Goal: Task Accomplishment & Management: Manage account settings

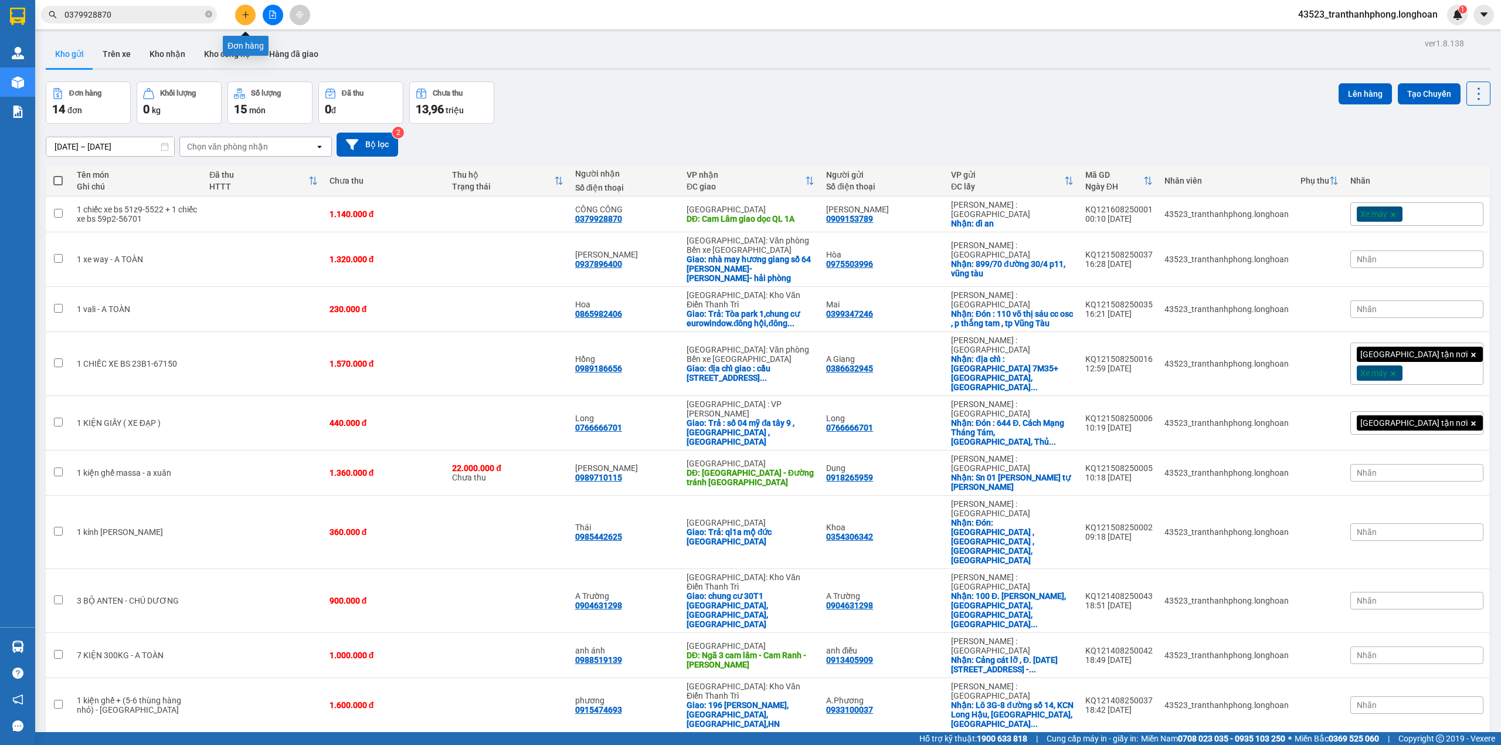
click at [246, 5] on button at bounding box center [245, 15] width 21 height 21
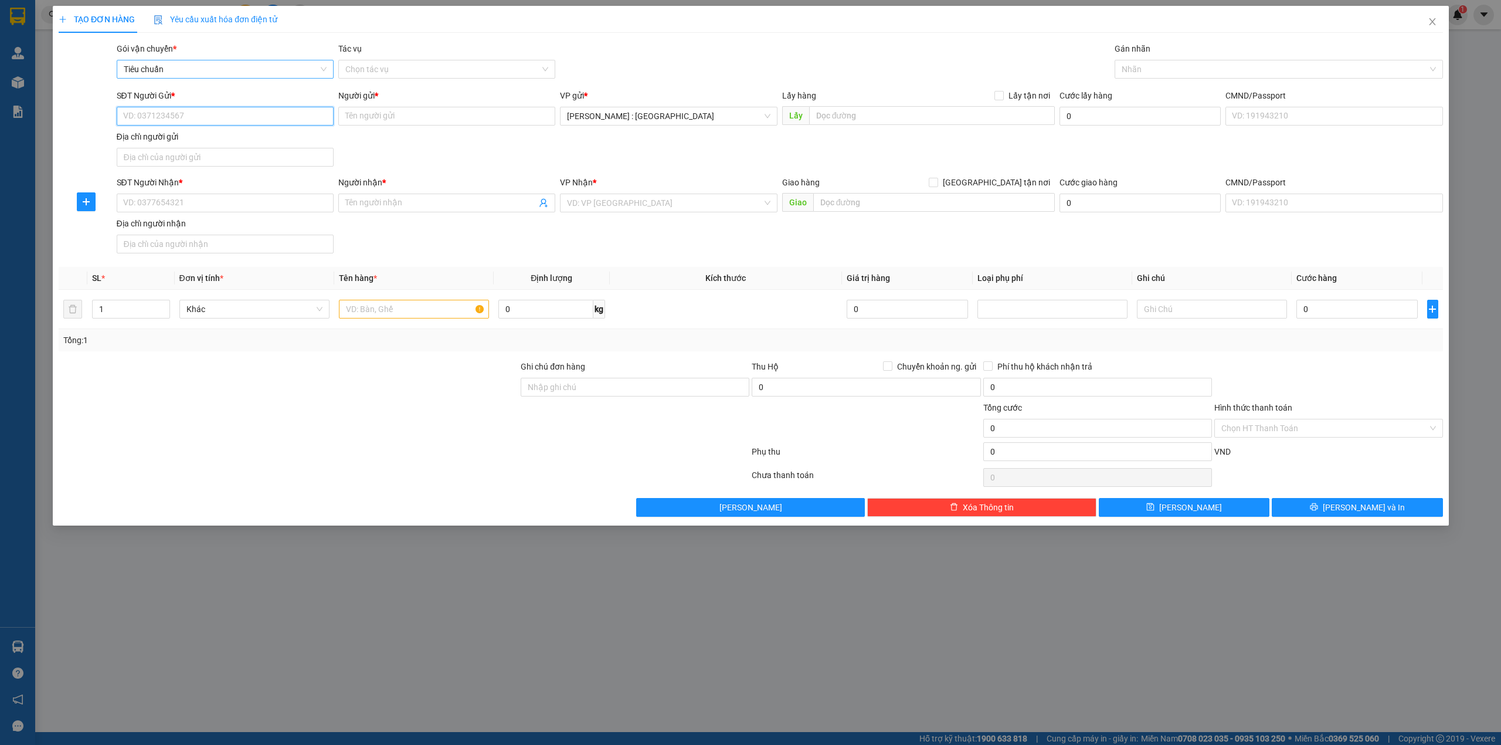
paste input "0964463993"
type input "0964463993"
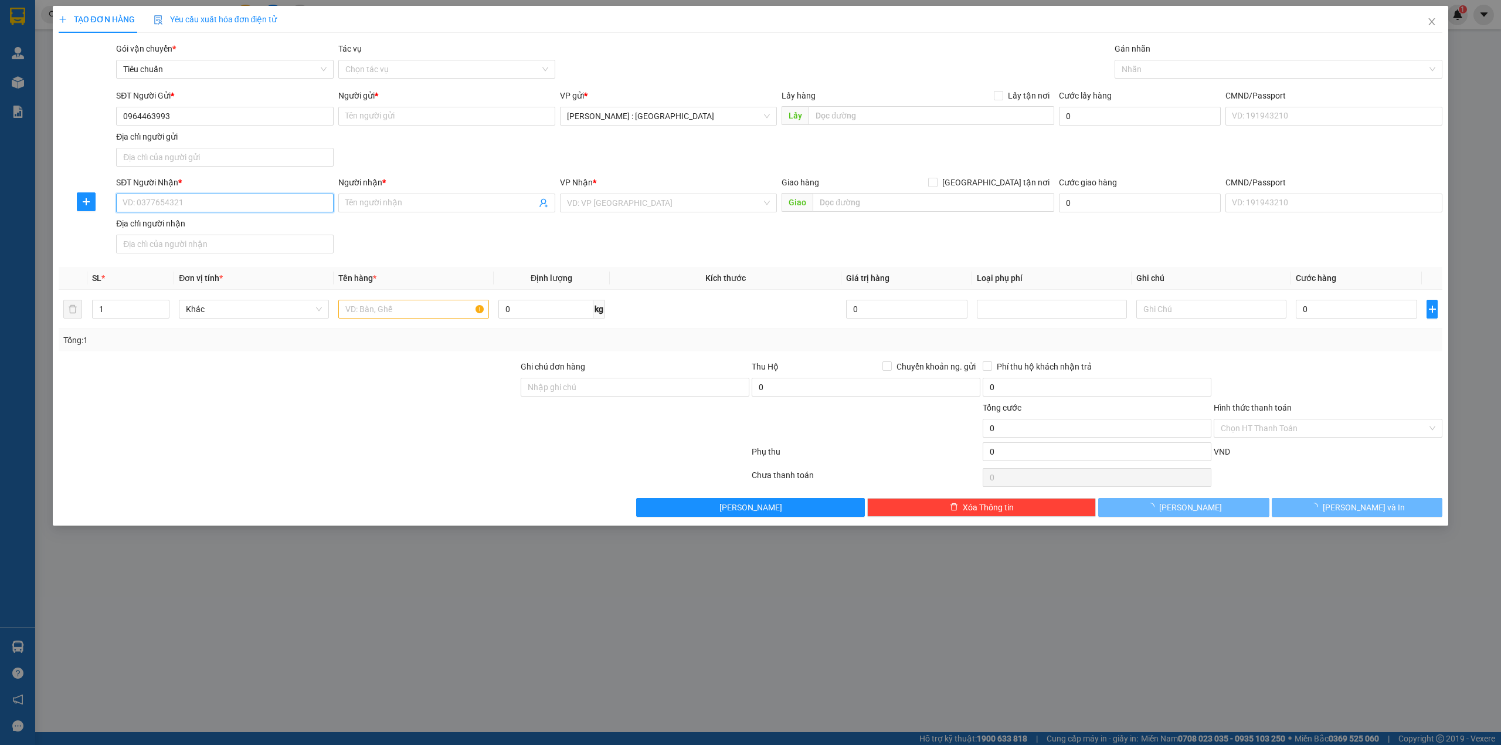
paste input "0964463993"
click at [292, 209] on input "0964463993" at bounding box center [224, 203] width 217 height 19
type input "0964463993"
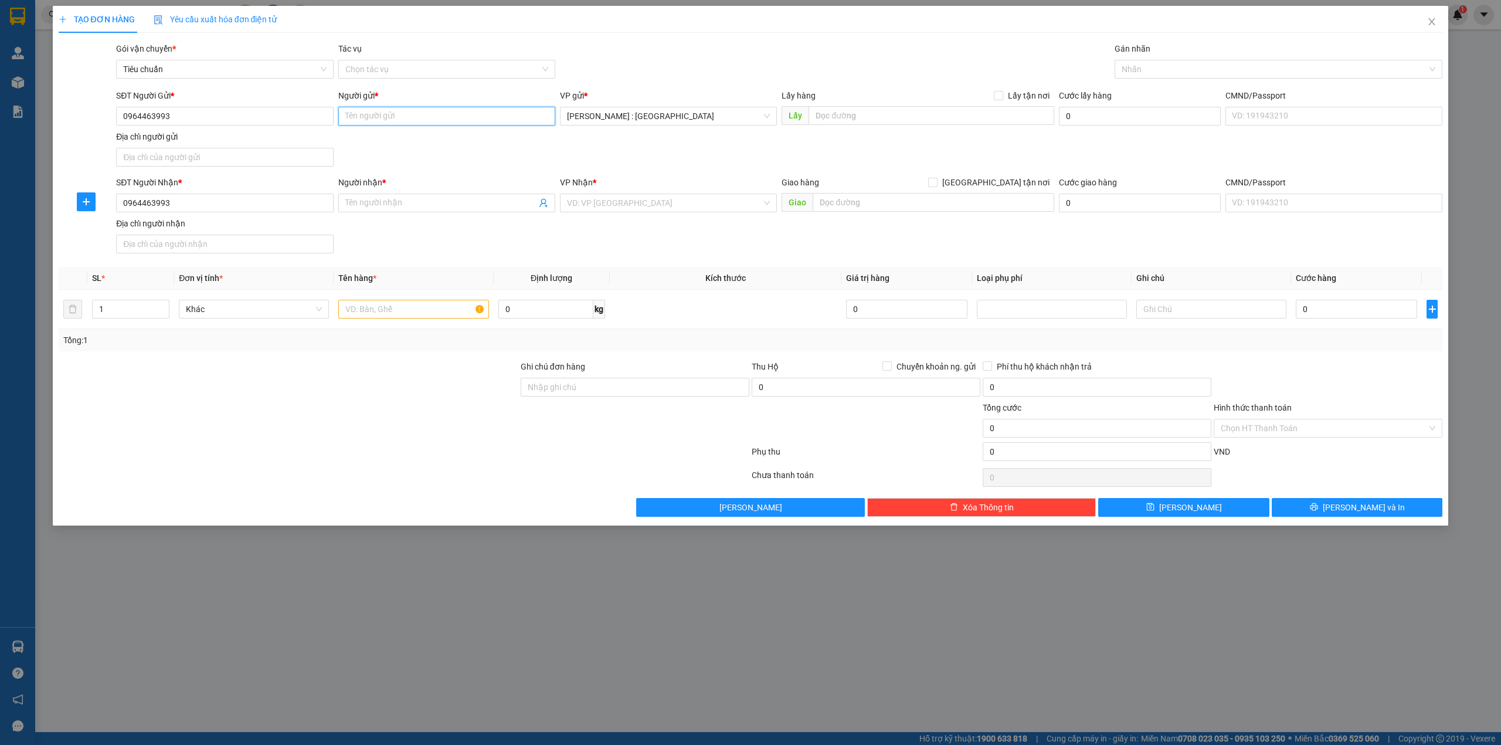
paste input "Khánh"
drag, startPoint x: 396, startPoint y: 116, endPoint x: 437, endPoint y: 258, distance: 148.1
click at [395, 115] on input "Người gửi *" at bounding box center [446, 116] width 217 height 19
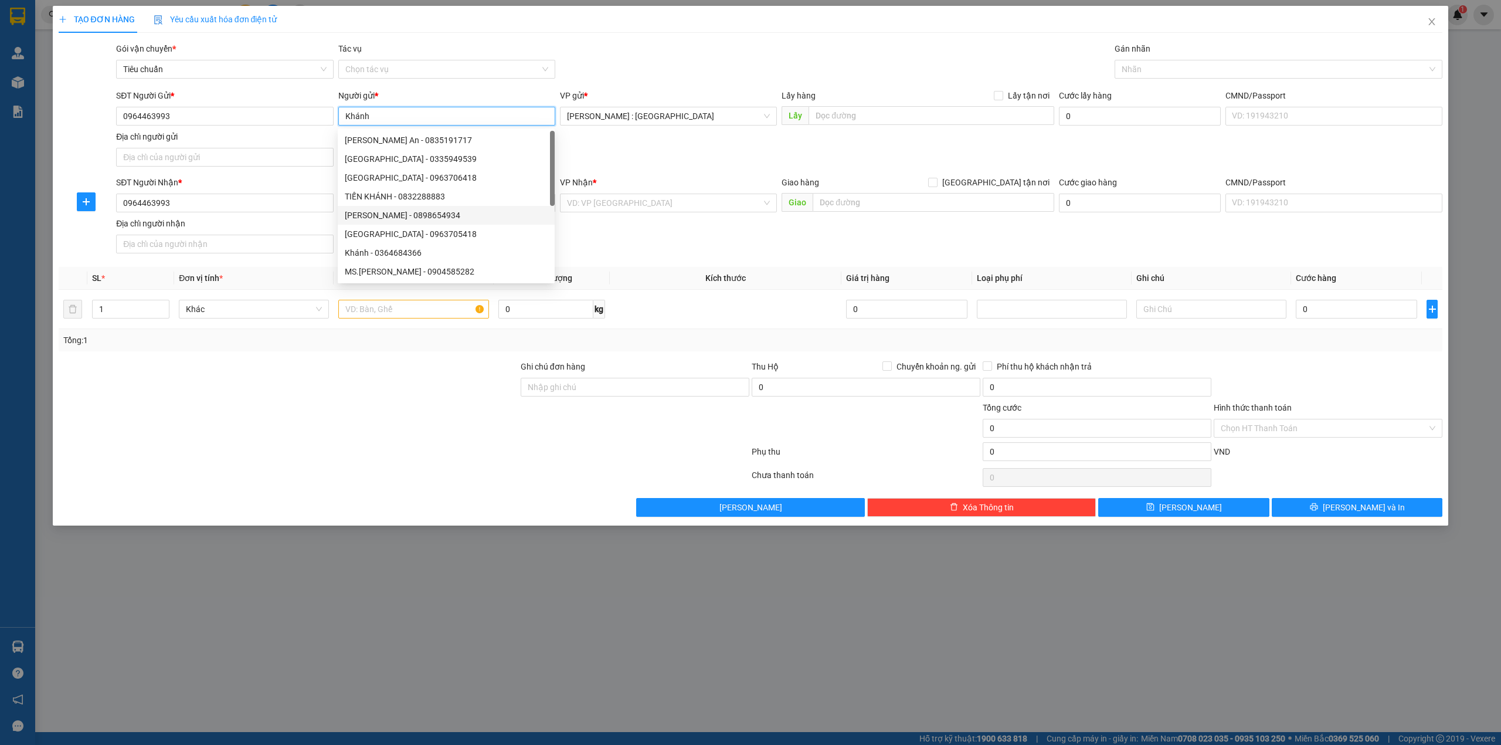
paste input "[PERSON_NAME]"
click at [440, 208] on div "[PERSON_NAME] - 0898654934" at bounding box center [446, 215] width 217 height 19
type input "[PERSON_NAME]"
type input "0898654934"
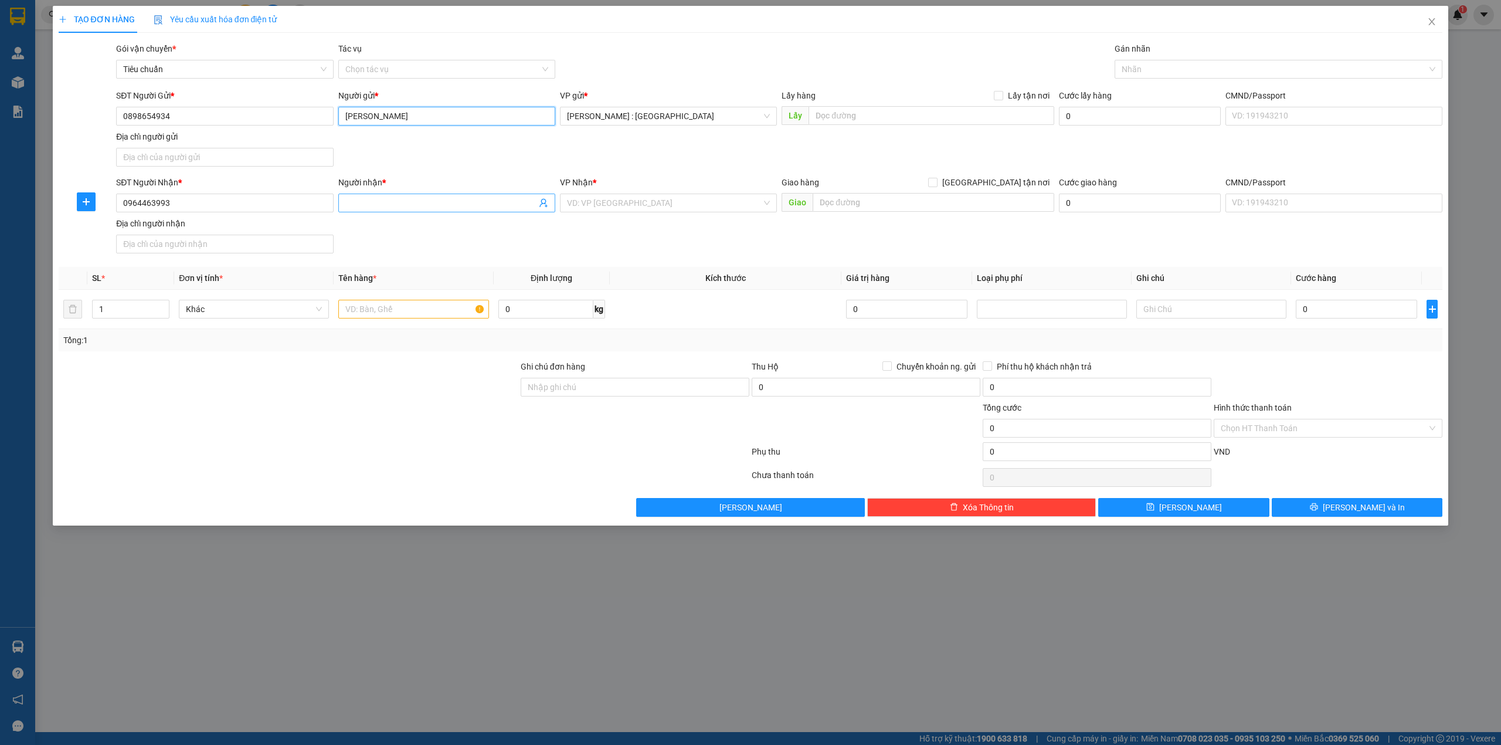
type input "[PERSON_NAME]"
click at [259, 114] on input "0898654934" at bounding box center [224, 116] width 217 height 19
paste input "964463993"
type input "0964463993"
drag, startPoint x: 421, startPoint y: 117, endPoint x: 149, endPoint y: 126, distance: 272.3
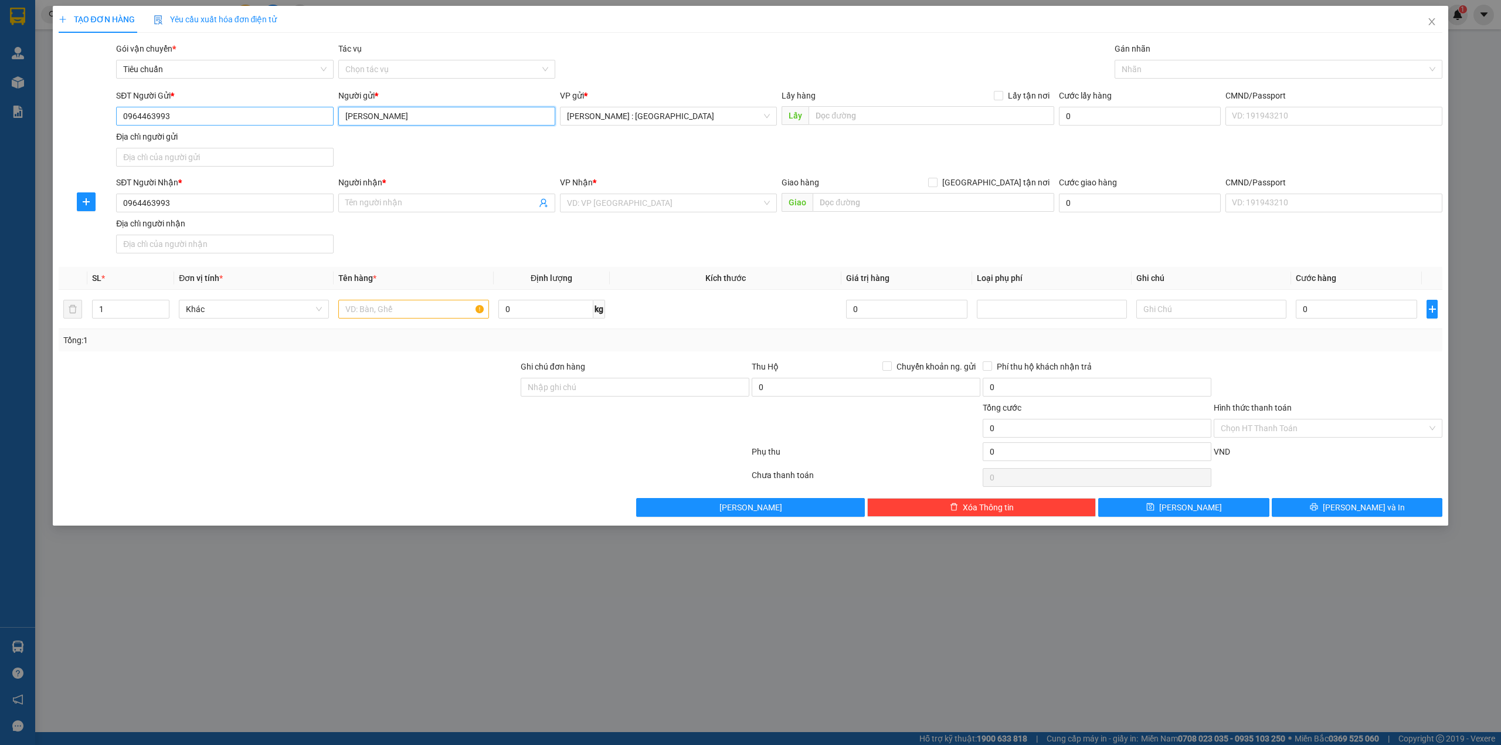
click at [174, 126] on div "SĐT Người Gửi * 0964463993 Người gửi * [PERSON_NAME] VP gửi * [GEOGRAPHIC_DATA]…" at bounding box center [779, 130] width 1331 height 82
paste input "Khánh"
type input "Khánh"
paste input "Khánh"
click at [414, 208] on body "Kết quả tìm kiếm ( 9 ) Bộ lọc Mã ĐH Trạng thái Món hàng Thu hộ Tổng cước Chưa c…" at bounding box center [750, 372] width 1501 height 745
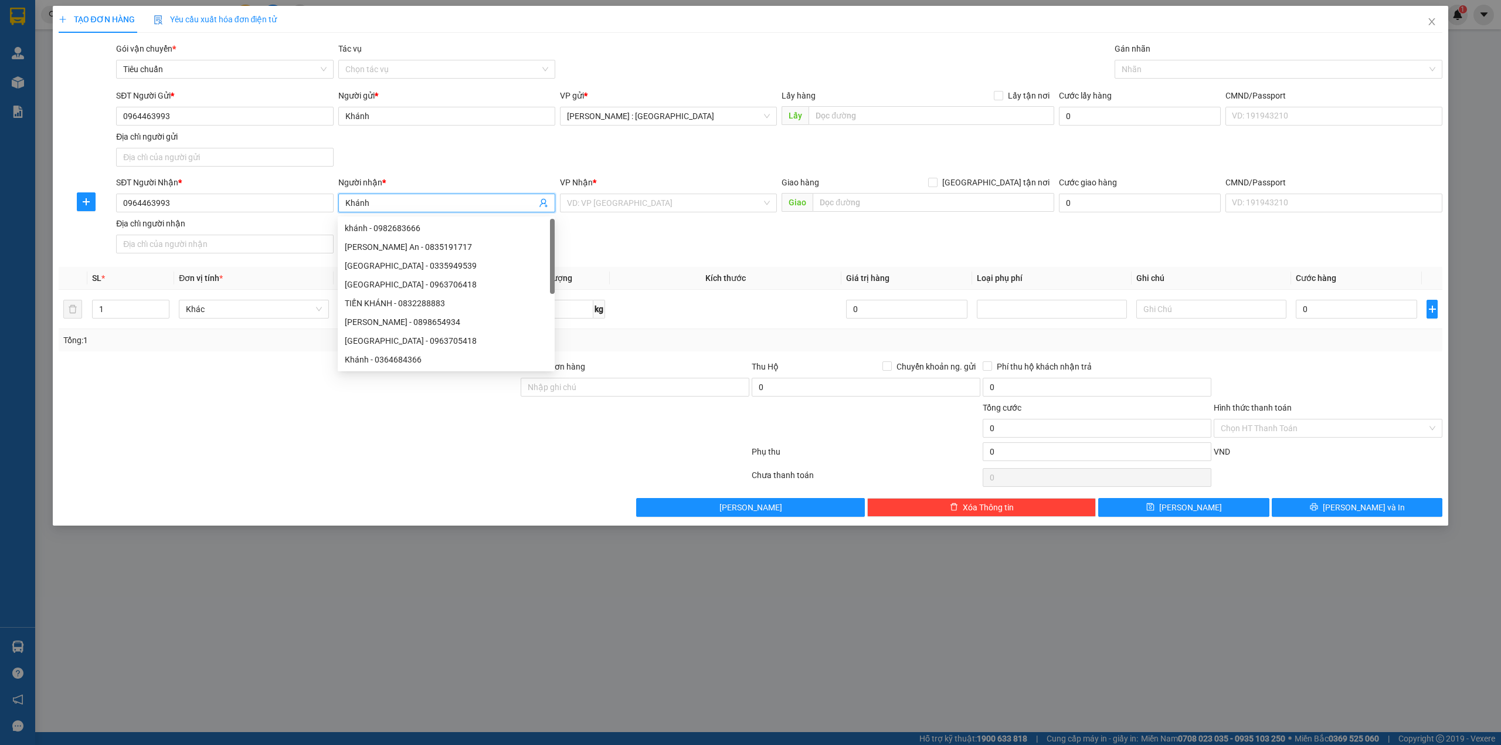
type input "Khánh"
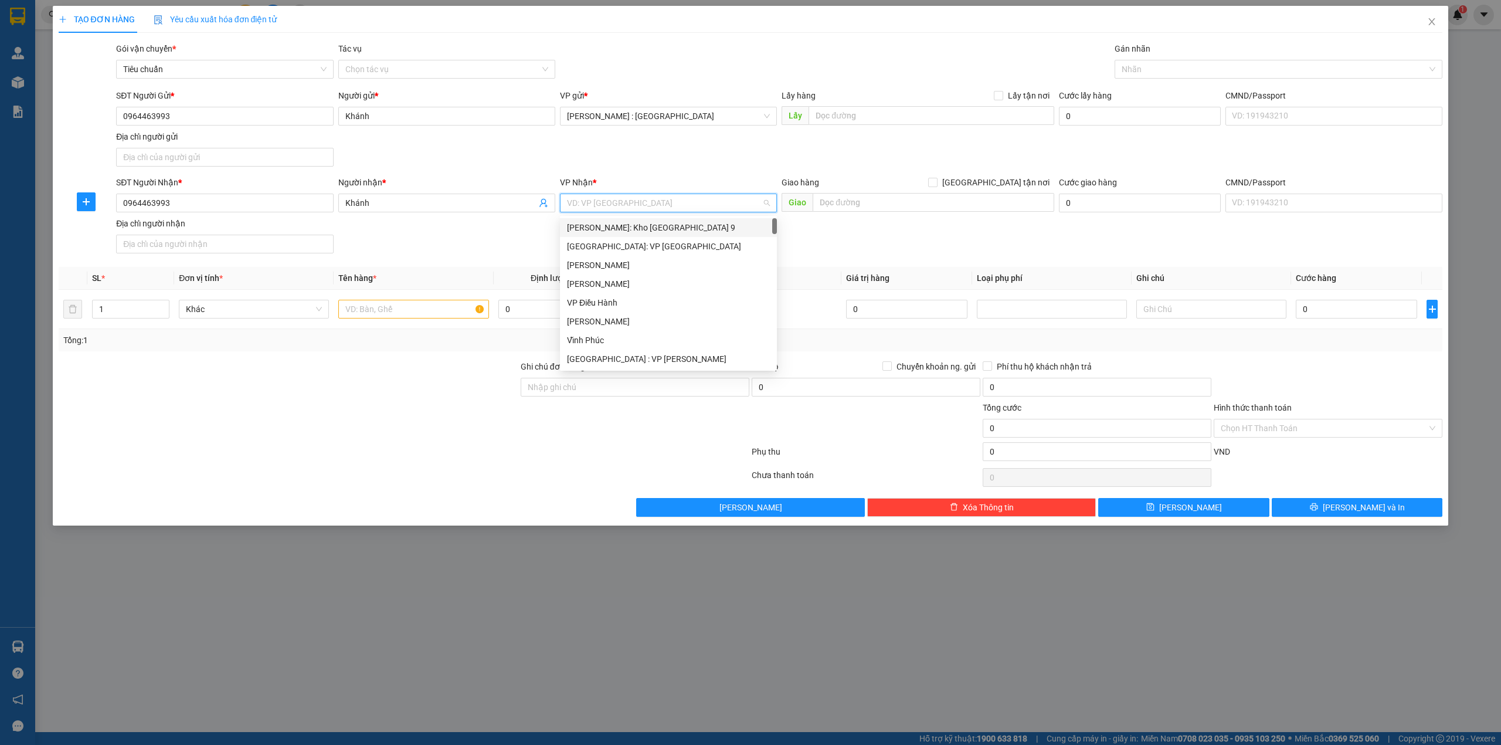
click at [650, 212] on input "search" at bounding box center [664, 203] width 195 height 18
type input "kho"
click at [653, 300] on div "[GEOGRAPHIC_DATA]: Kho Văn Điển Thanh Trì" at bounding box center [668, 302] width 203 height 13
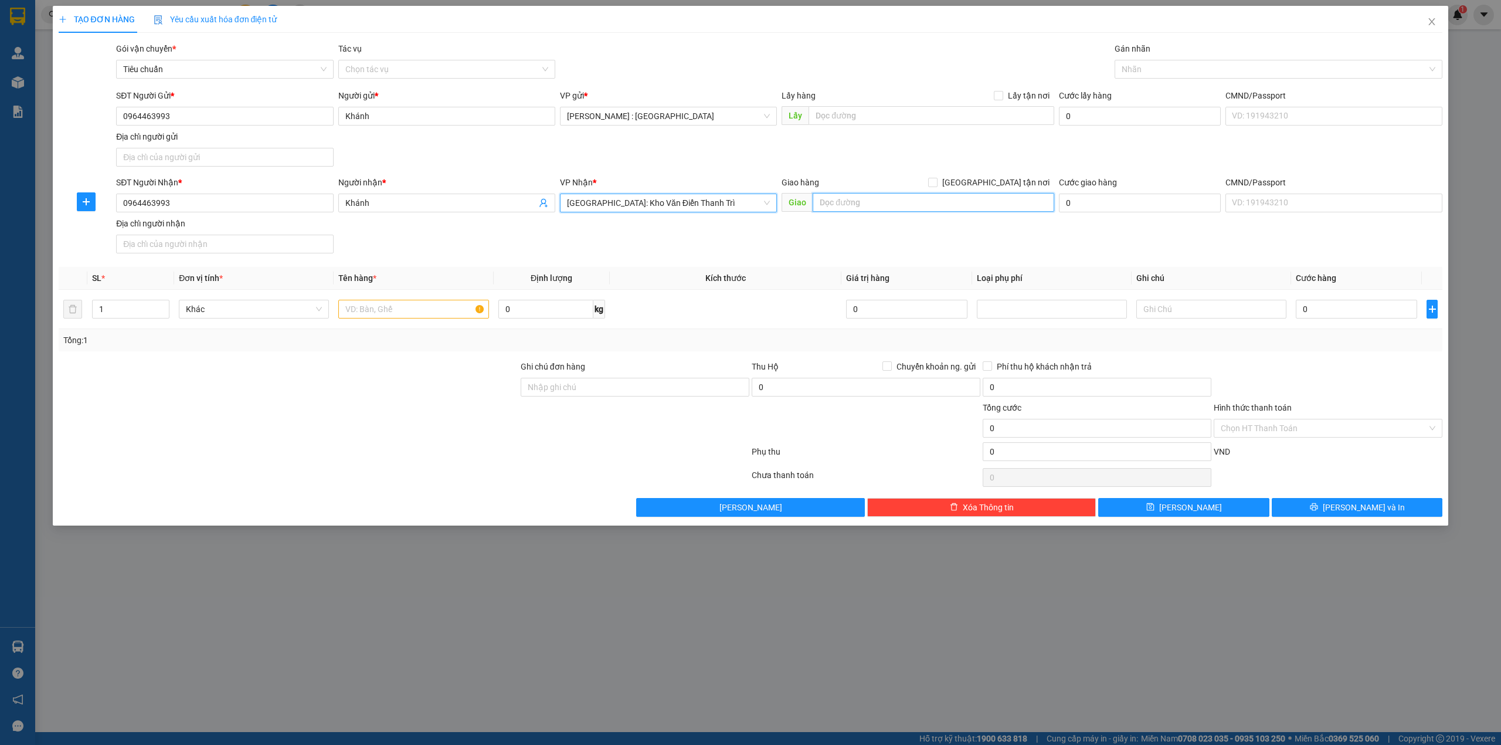
click at [937, 202] on input "text" at bounding box center [934, 202] width 242 height 19
paste input "Trả: 83 trúc bạch , [GEOGRAPHIC_DATA] , [GEOGRAPHIC_DATA]"
type input "Trả: 83 trúc bạch , [GEOGRAPHIC_DATA] , [GEOGRAPHIC_DATA]"
click at [1005, 184] on span "[GEOGRAPHIC_DATA] tận nơi" at bounding box center [996, 182] width 117 height 13
click at [937, 184] on input "[GEOGRAPHIC_DATA] tận nơi" at bounding box center [932, 182] width 8 height 8
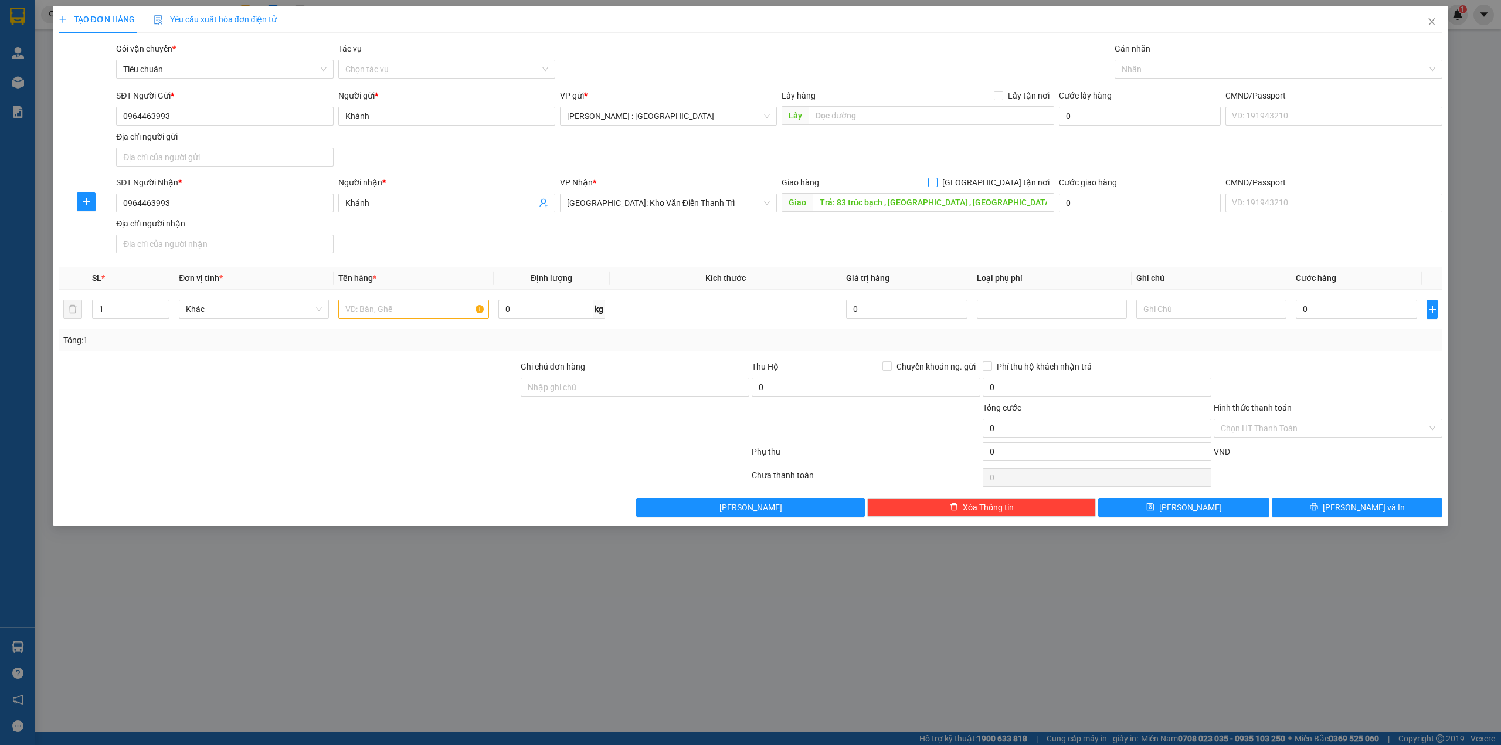
checkbox input "true"
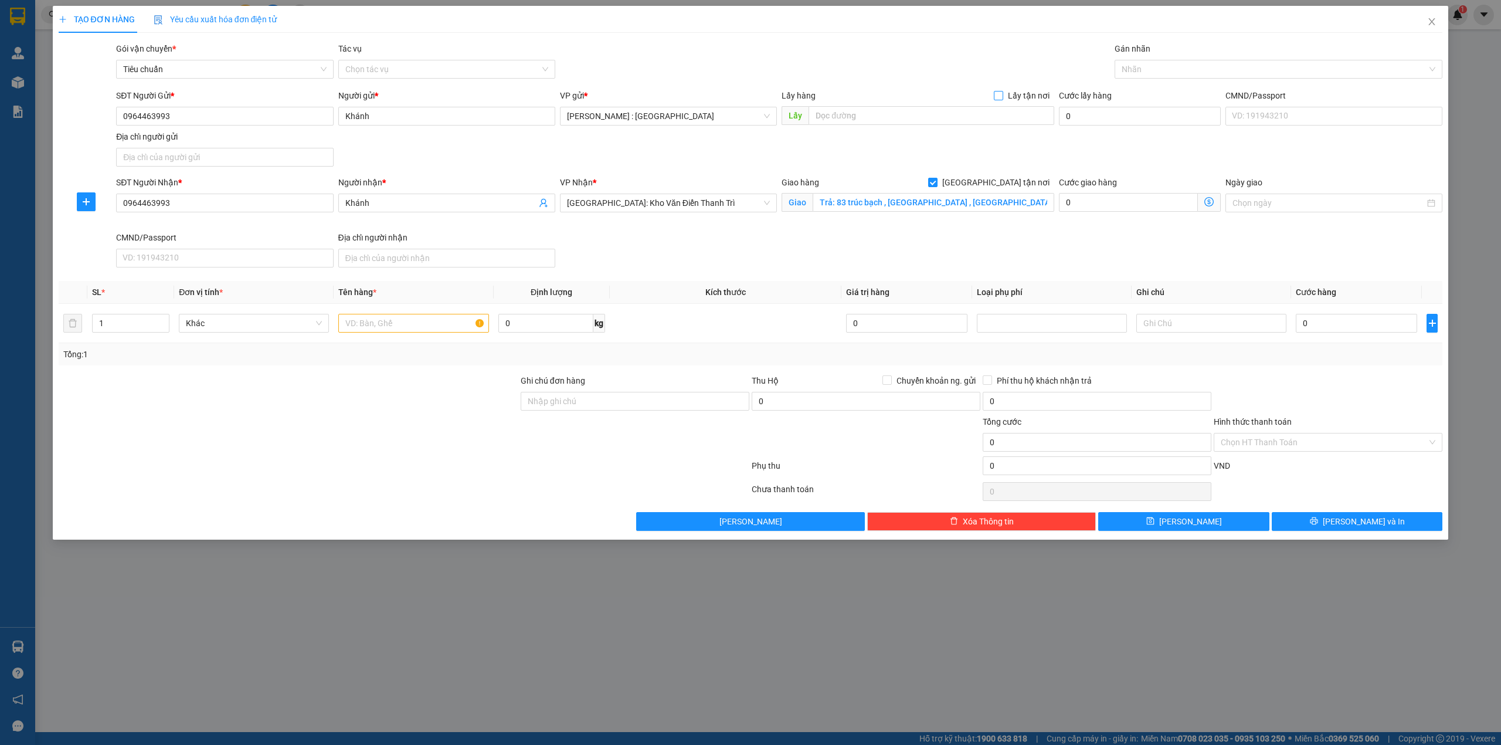
click at [1000, 97] on input "Lấy tận nơi" at bounding box center [998, 95] width 8 height 8
checkbox input "true"
click at [989, 117] on input "text" at bounding box center [932, 115] width 246 height 19
paste input "Đón: , 171 [PERSON_NAME] , tp.vũng tầu ."
type input "Đón: , 171 [PERSON_NAME] , tp.vũng tầu ."
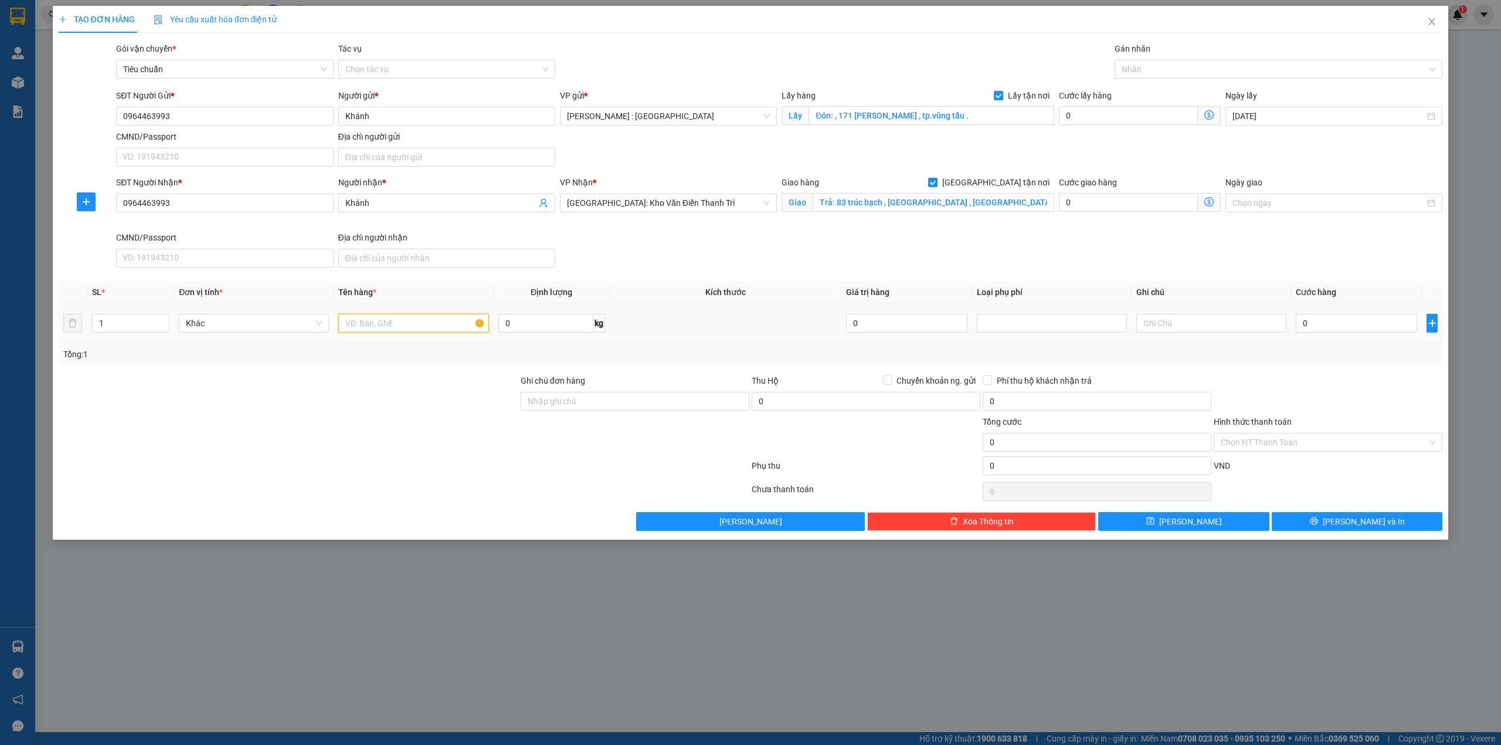
click at [360, 324] on input "text" at bounding box center [413, 323] width 150 height 19
paste input "1 xe sh"
type input "1 xe sh - a toan"
click at [1357, 332] on input "0" at bounding box center [1356, 323] width 121 height 19
type input "1"
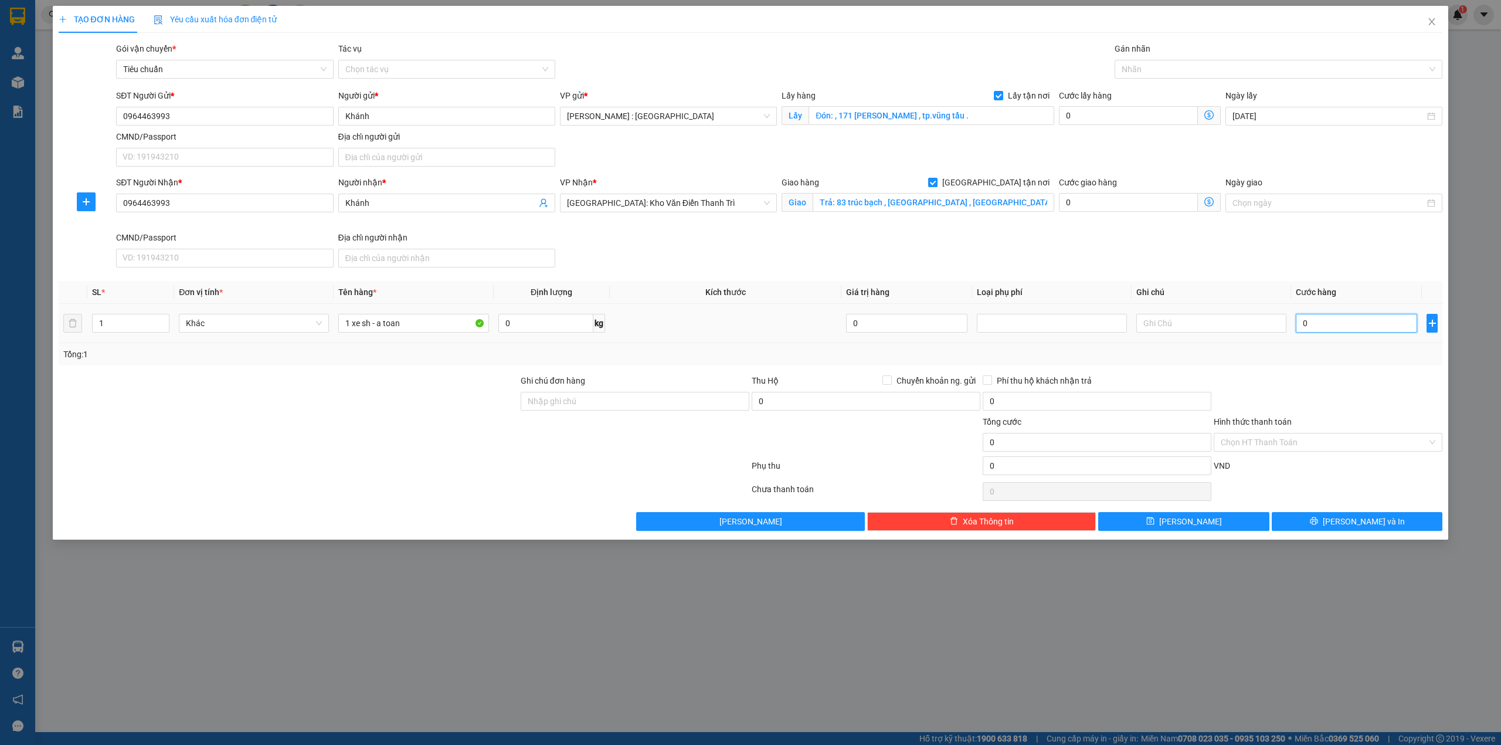
type input "1"
type input "18"
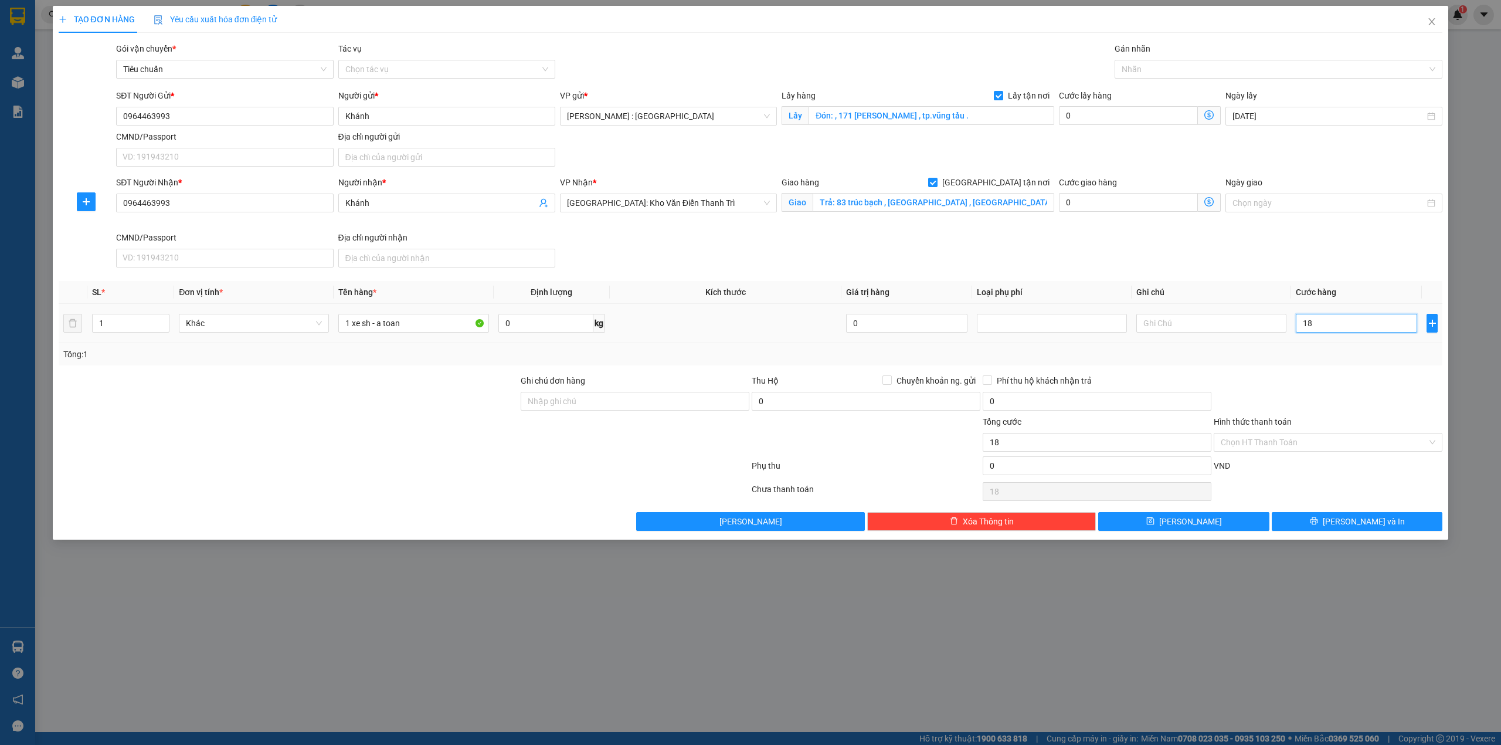
type input "183"
type input "1.830"
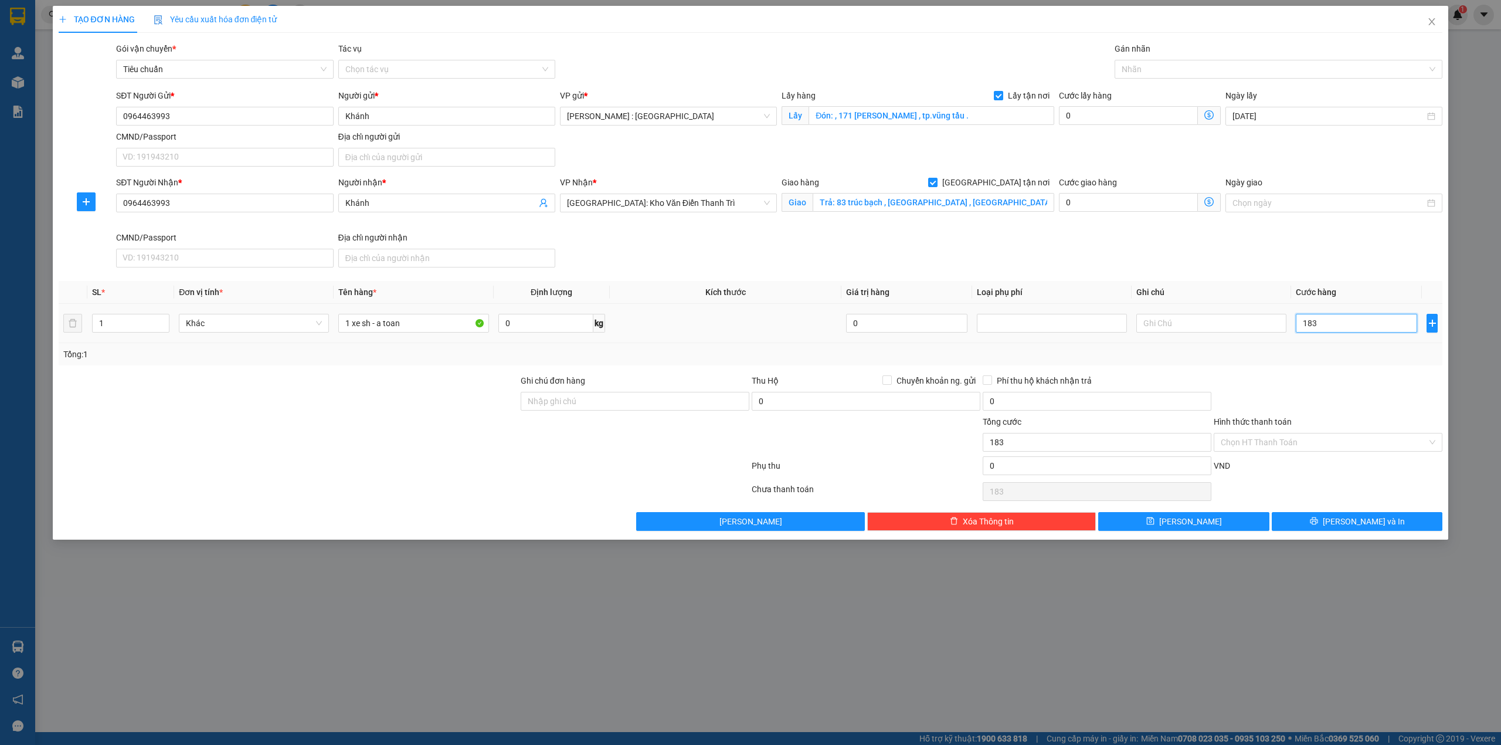
type input "1.830"
type input "1.830.000"
click at [1155, 525] on icon "save" at bounding box center [1151, 521] width 8 height 8
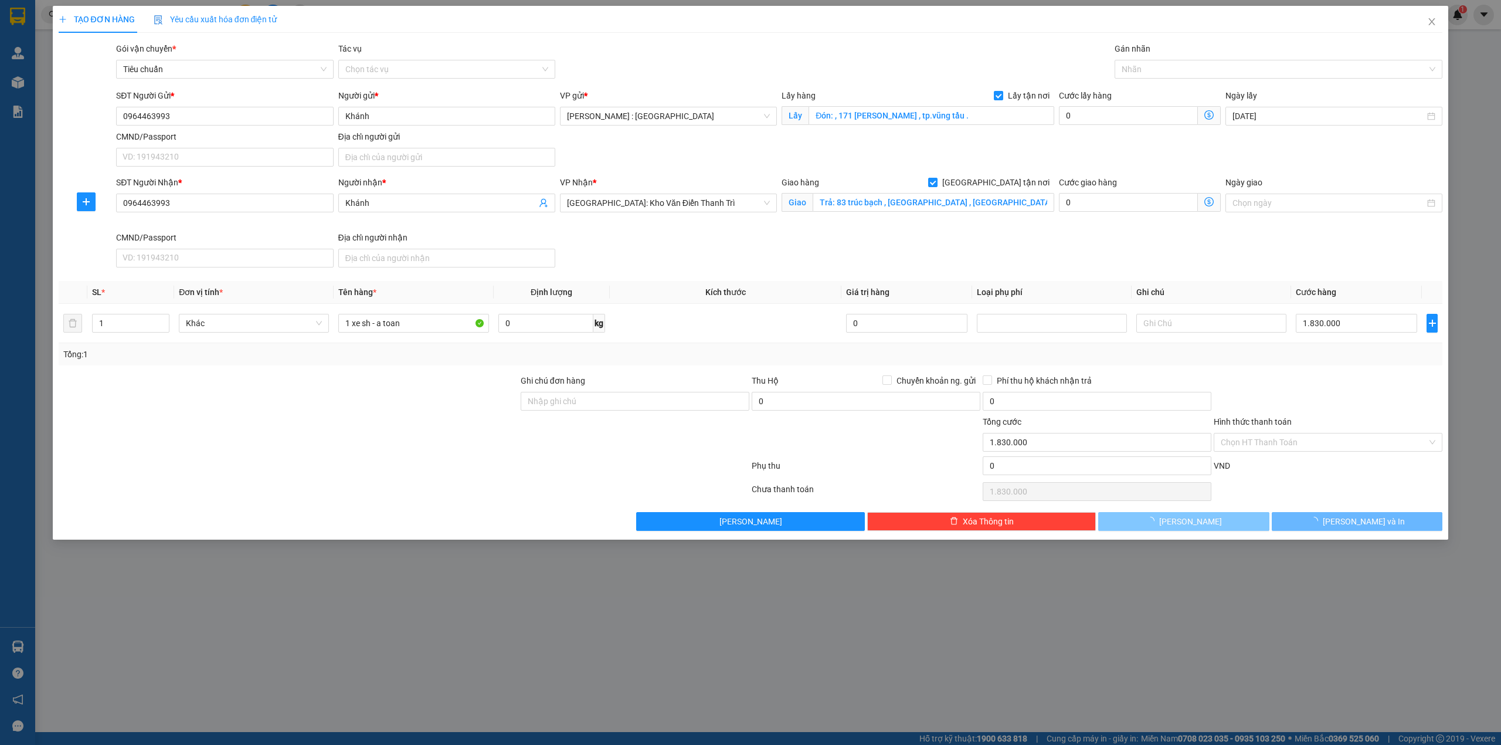
checkbox input "false"
type input "0"
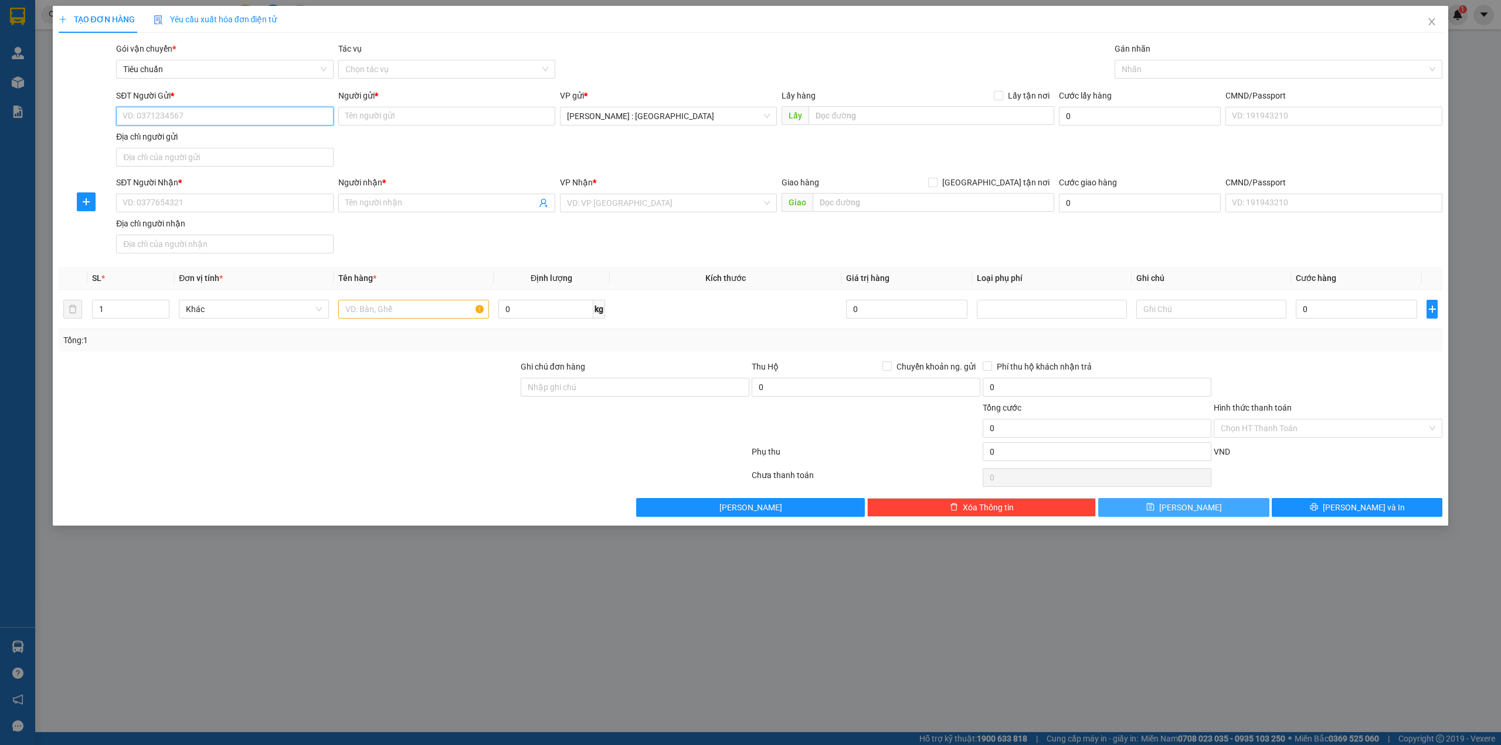
click at [296, 111] on input "SĐT Người Gửi *" at bounding box center [224, 116] width 217 height 19
paste input "0975582509"
type input "0975582509"
paste input "0934943269"
click at [280, 208] on input "0934943269" at bounding box center [224, 203] width 217 height 19
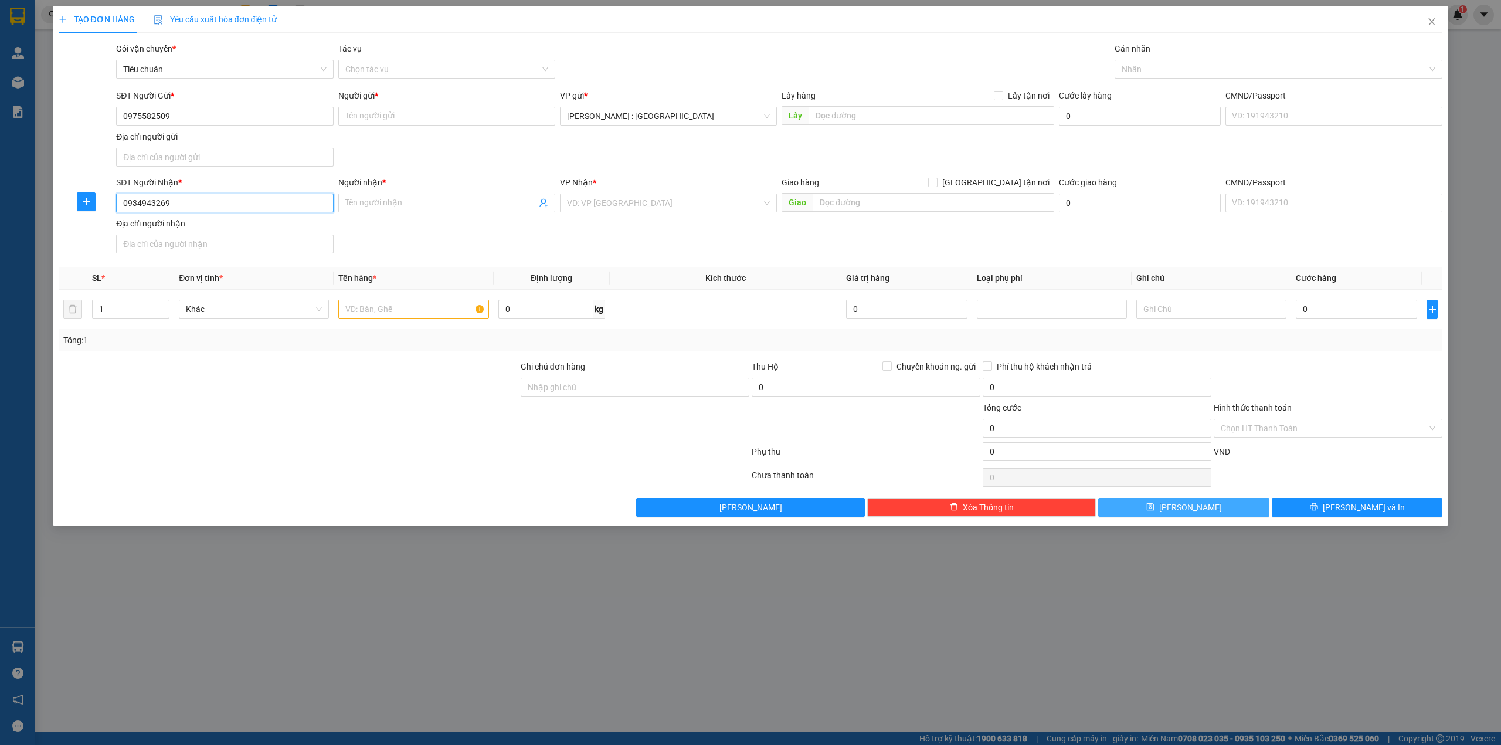
type input "0934943269"
paste input "[PERSON_NAME]"
click at [456, 206] on input "[PERSON_NAME]" at bounding box center [440, 202] width 191 height 13
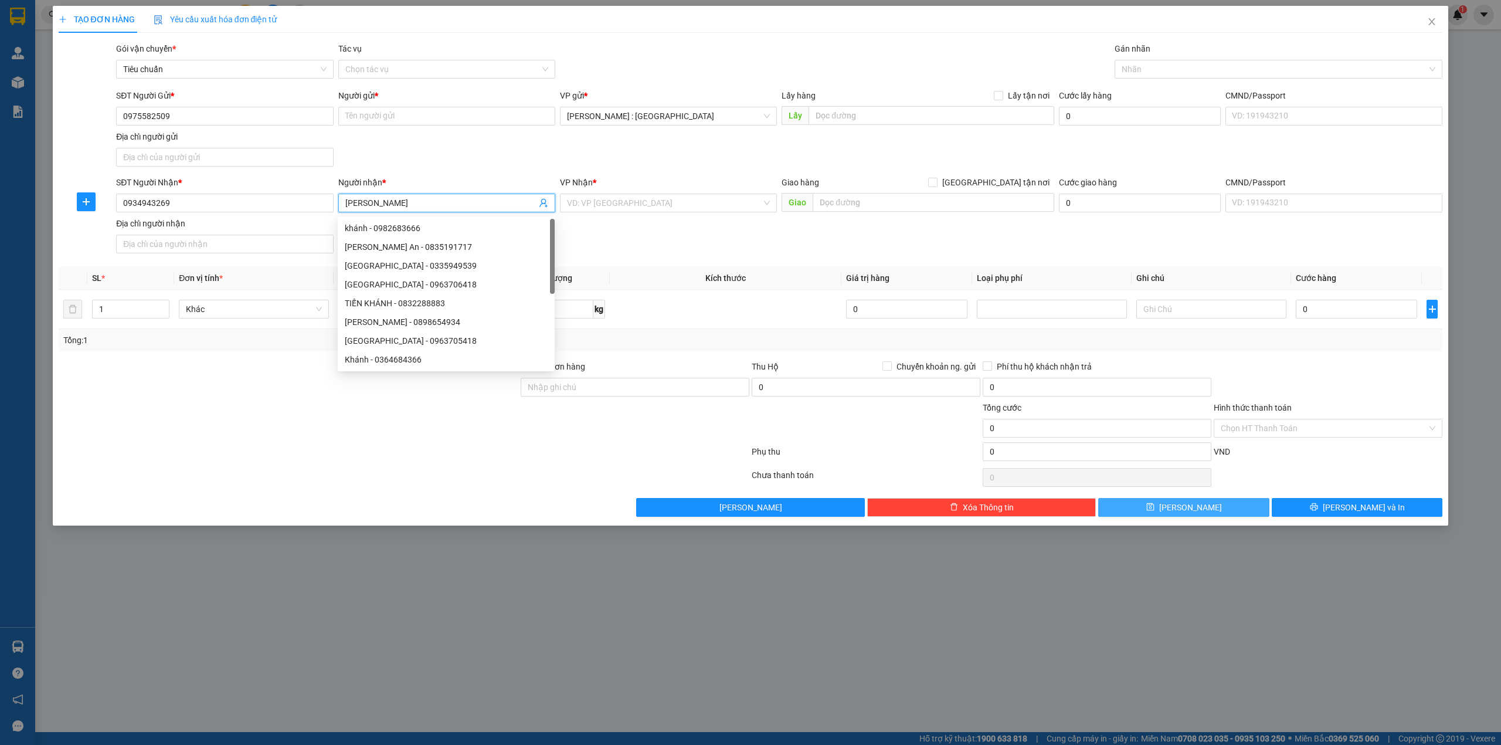
type input "[PERSON_NAME]"
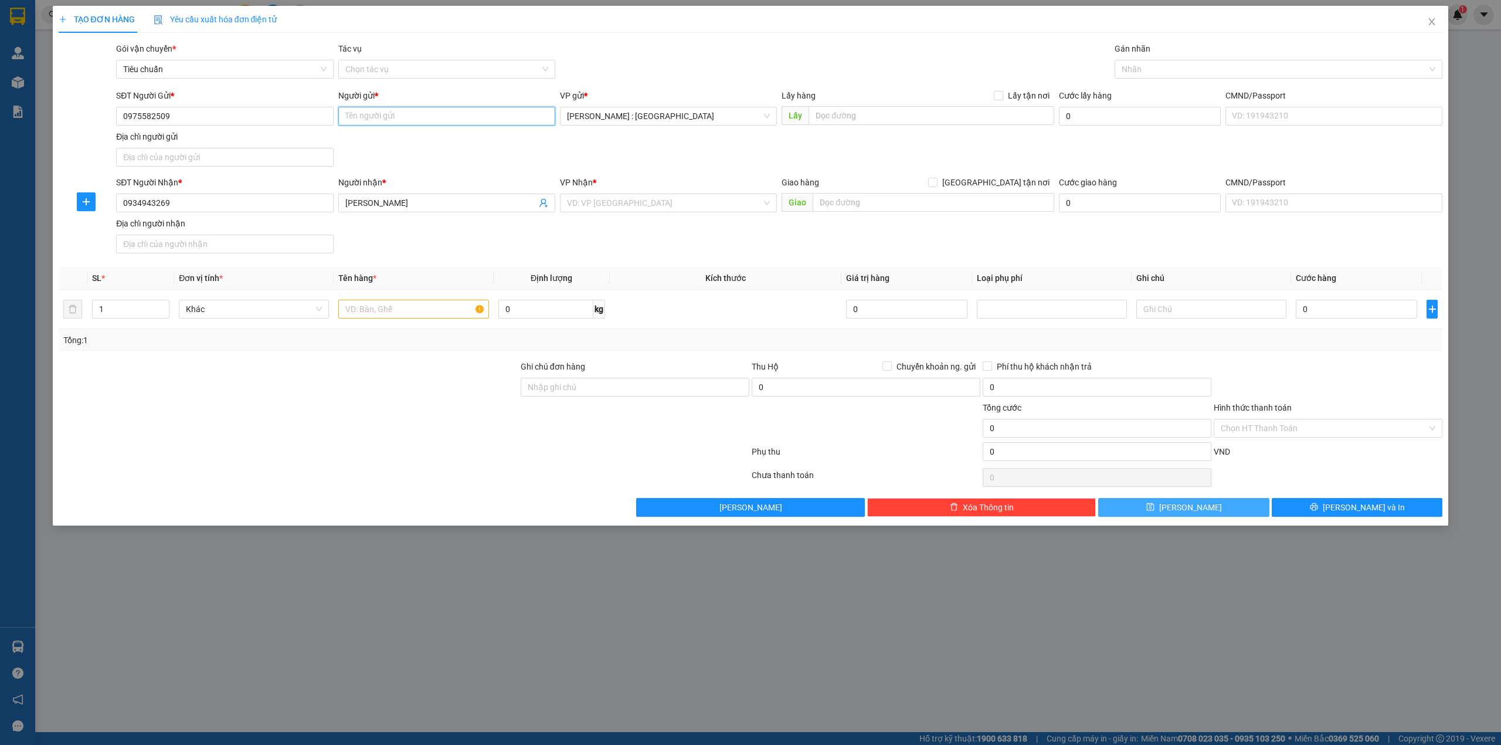
click at [508, 108] on input "Người gửi *" at bounding box center [446, 116] width 217 height 19
paste input "[PERSON_NAME]"
type input "[PERSON_NAME]"
paste input "Địa chỉ: [STREET_ADDRESS][PERSON_NAME]"
click at [965, 113] on input "Địa chỉ: [STREET_ADDRESS][PERSON_NAME]" at bounding box center [932, 115] width 246 height 19
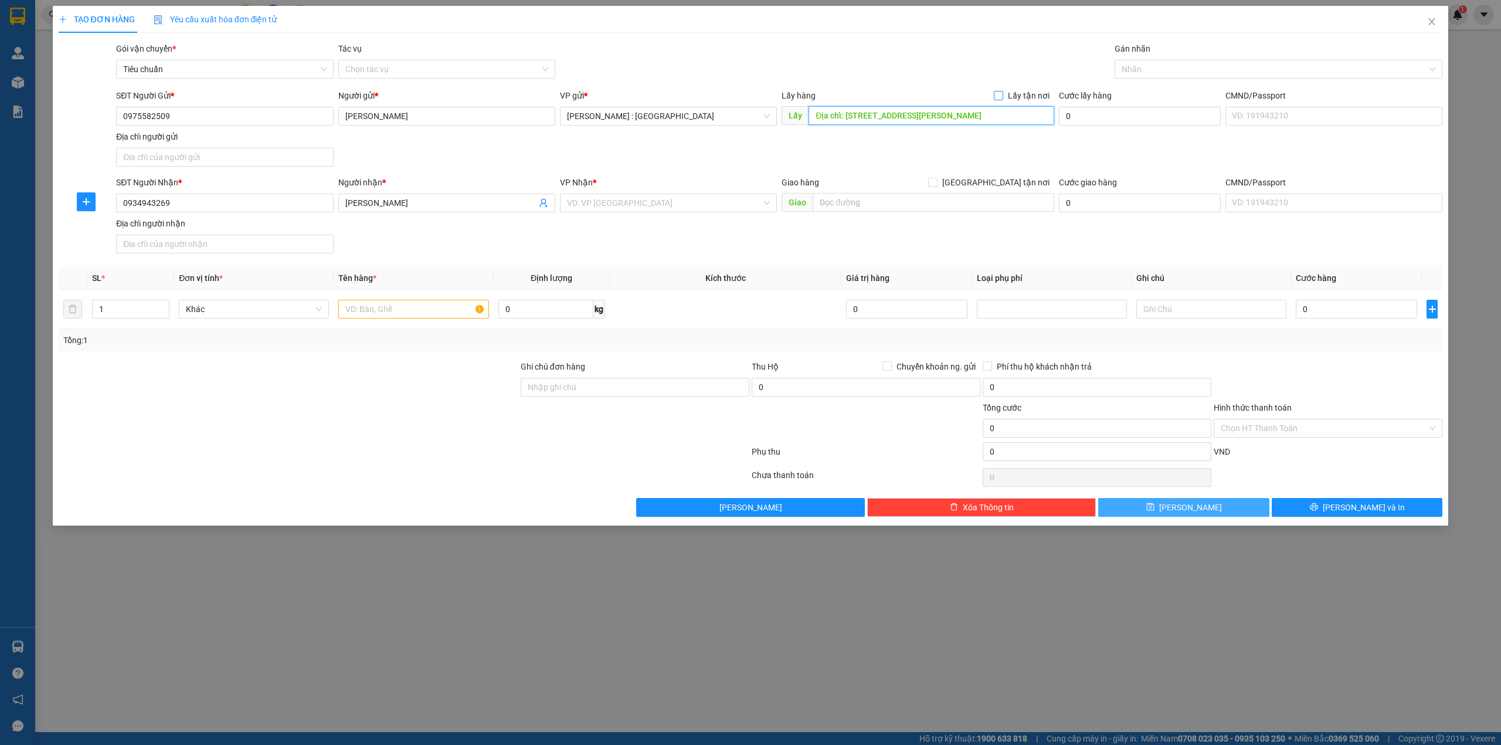
type input "Địa chỉ: [STREET_ADDRESS][PERSON_NAME]"
click at [1023, 99] on span "Lấy tận nơi" at bounding box center [1028, 95] width 51 height 13
click at [1002, 99] on input "Lấy tận nơi" at bounding box center [998, 95] width 8 height 8
checkbox input "true"
click at [716, 198] on input "search" at bounding box center [664, 203] width 195 height 18
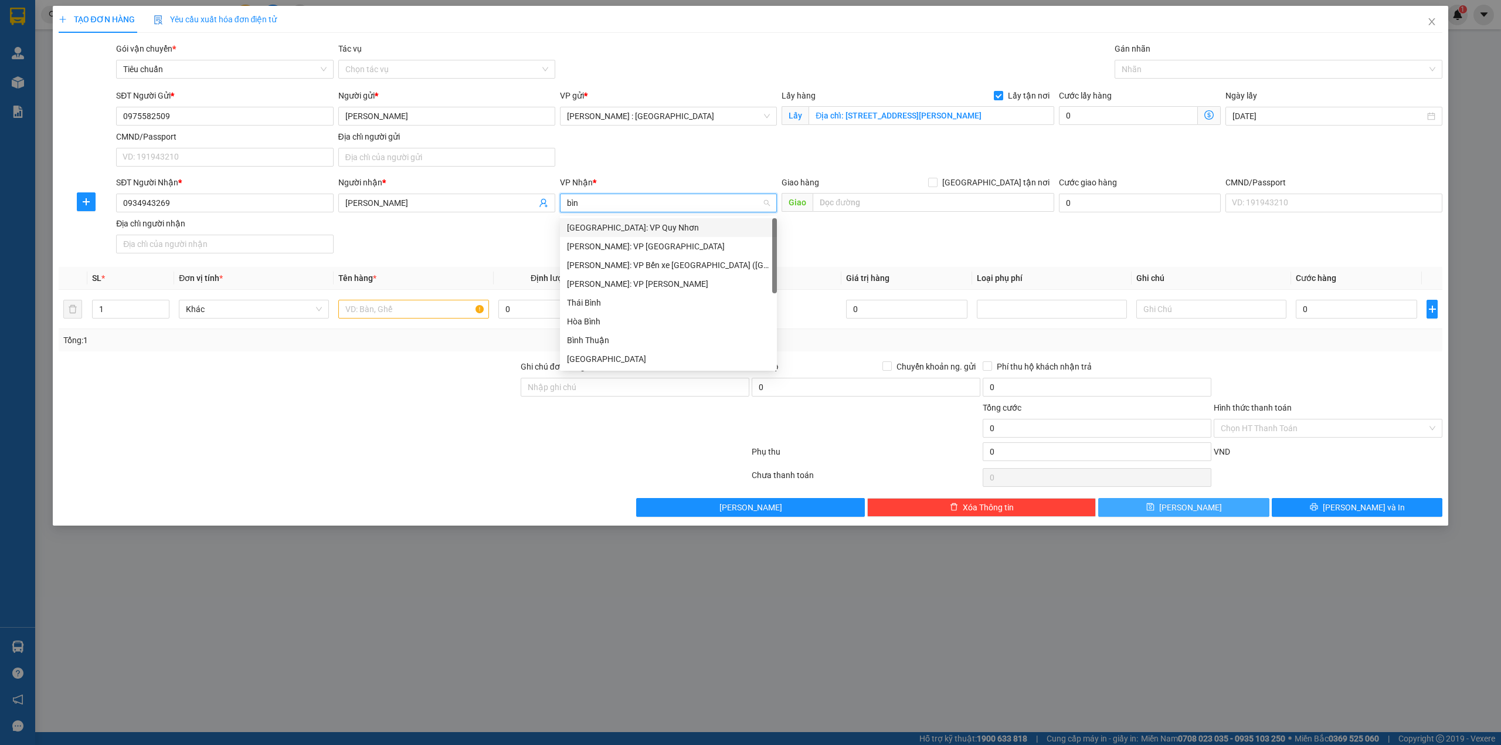
type input "bình"
click at [652, 224] on div "[GEOGRAPHIC_DATA]: VP Quy Nhơn" at bounding box center [668, 227] width 203 height 13
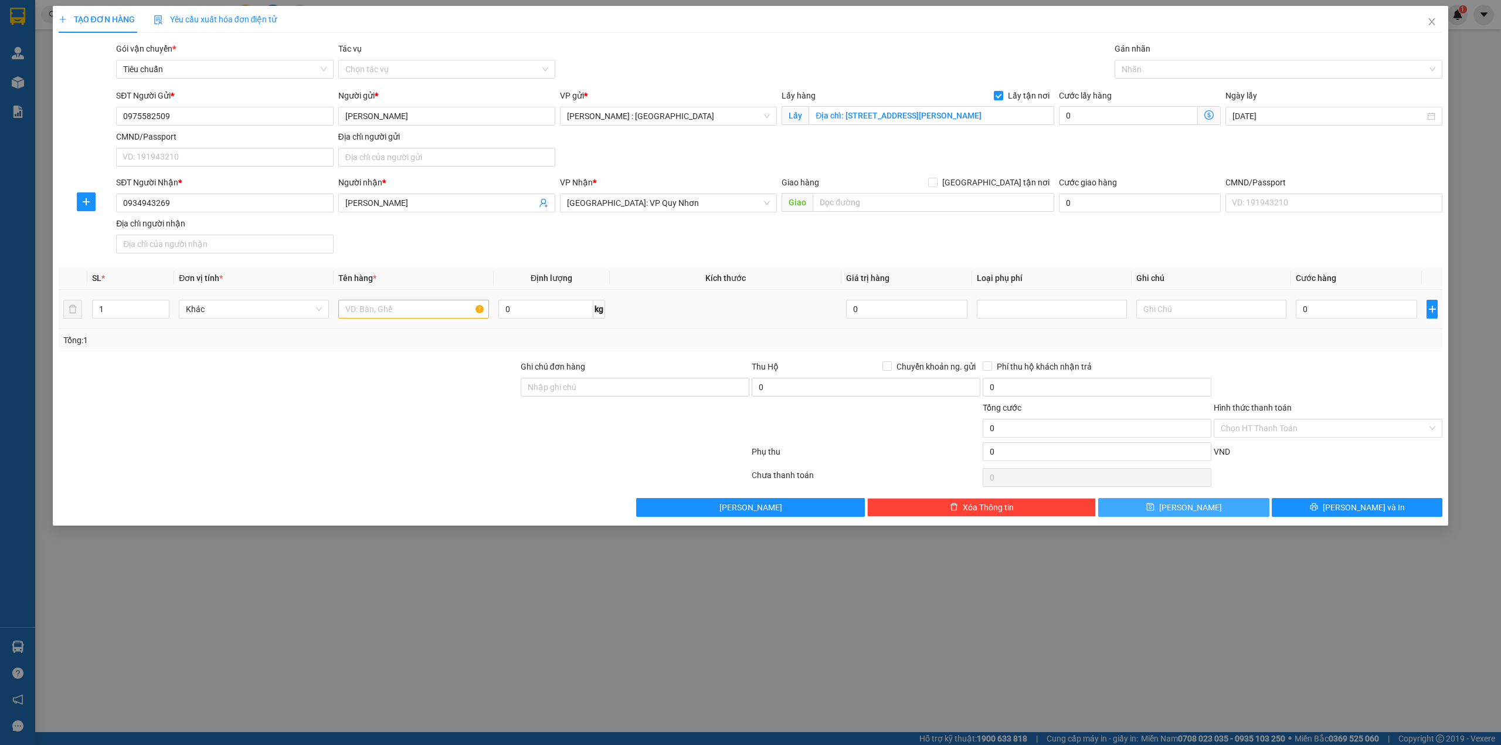
click at [392, 325] on td at bounding box center [414, 309] width 160 height 39
click at [401, 316] on input "text" at bounding box center [413, 309] width 150 height 19
paste input "1 xe ga click"
click at [406, 318] on input "1 xe ga click" at bounding box center [413, 309] width 150 height 19
type input "1 xe ga click - A TUYEN"
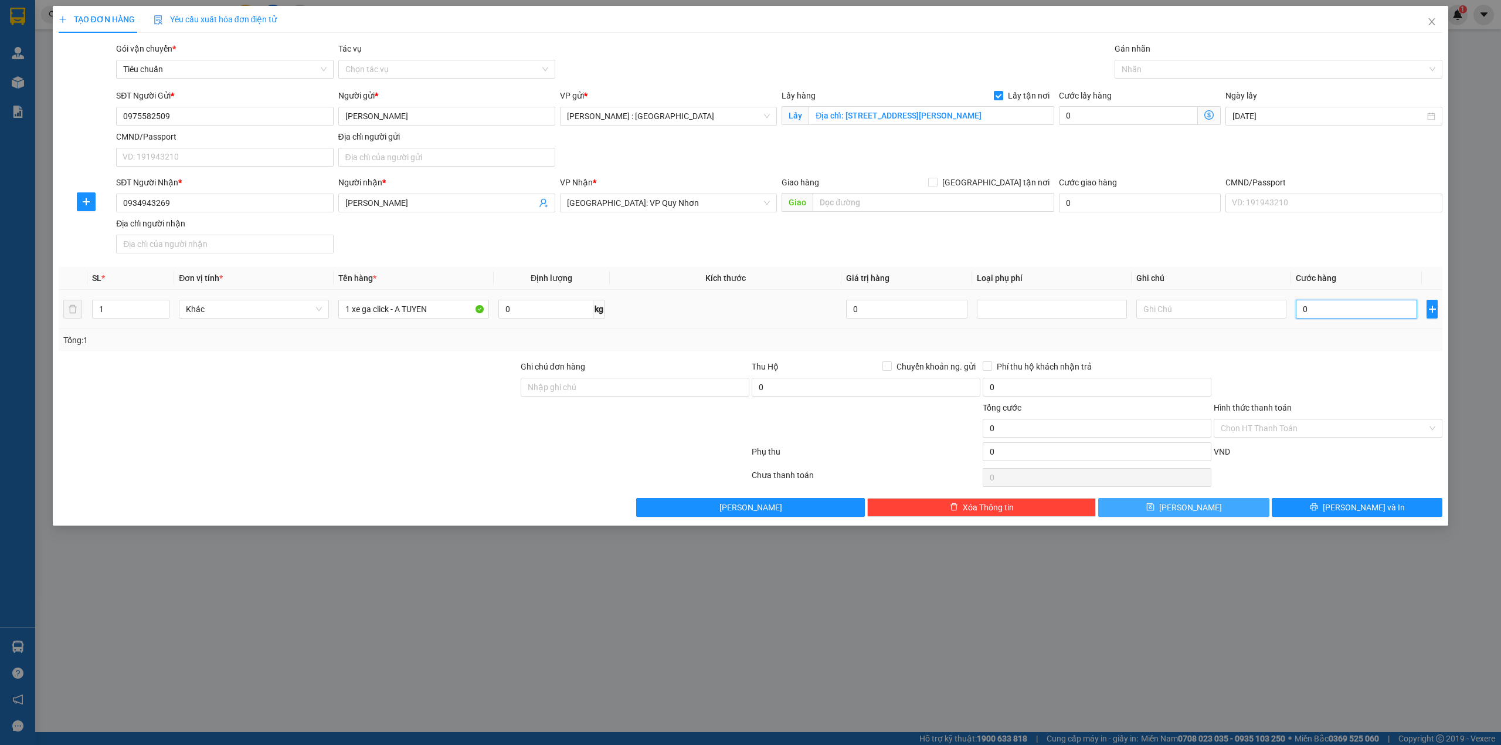
click at [1378, 313] on input "0" at bounding box center [1356, 309] width 121 height 19
type input "5"
type input "52"
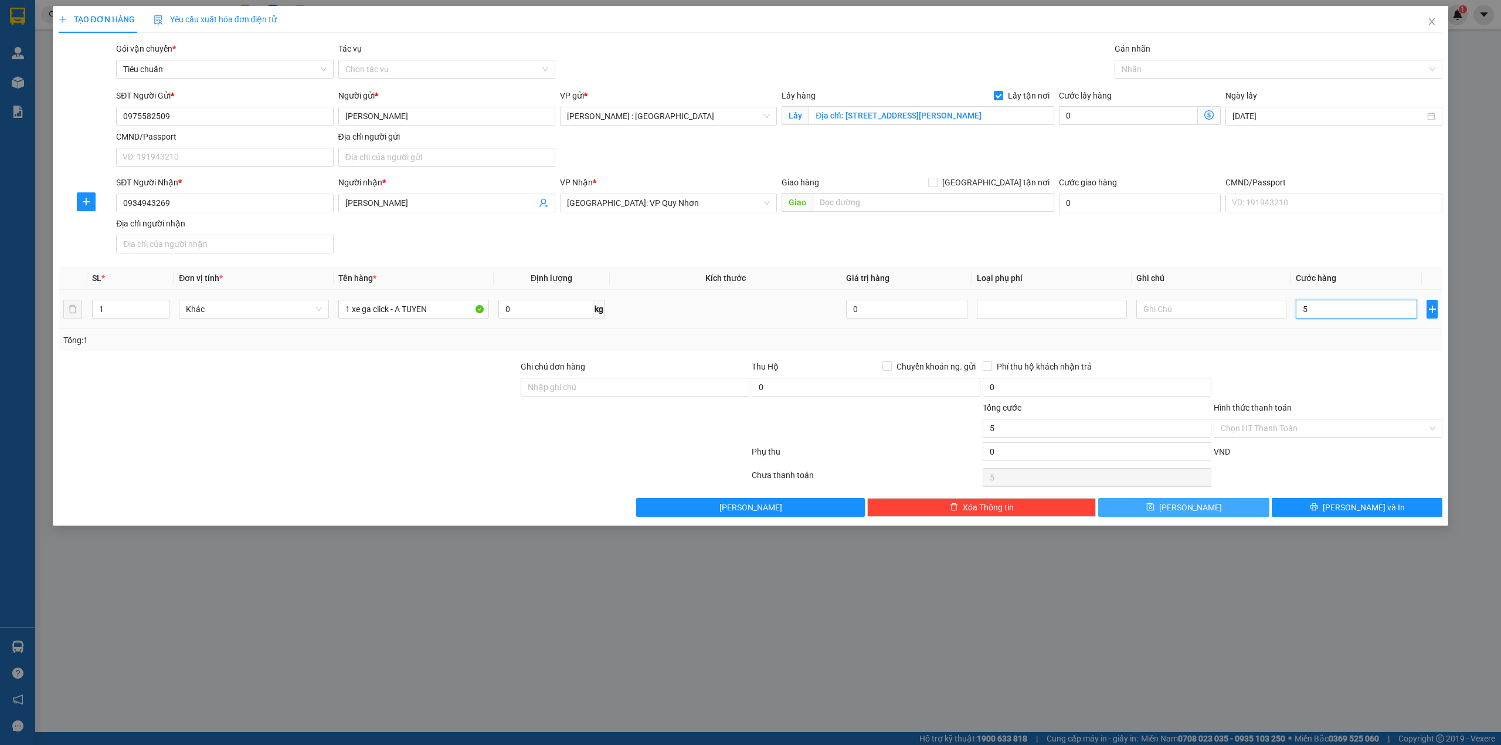
type input "52"
type input "520"
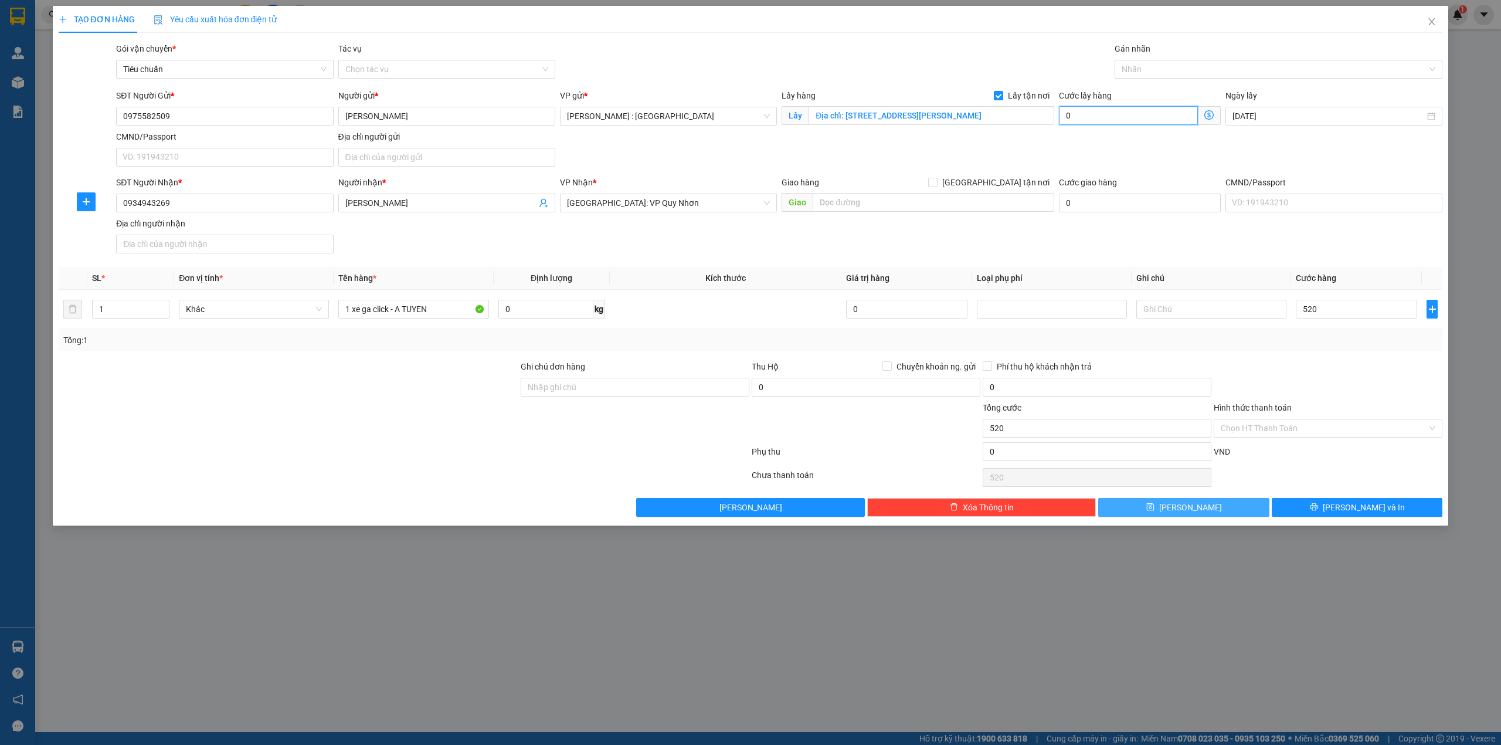
type input "520.000"
click at [1112, 113] on input "0" at bounding box center [1128, 115] width 139 height 19
type input "520.001"
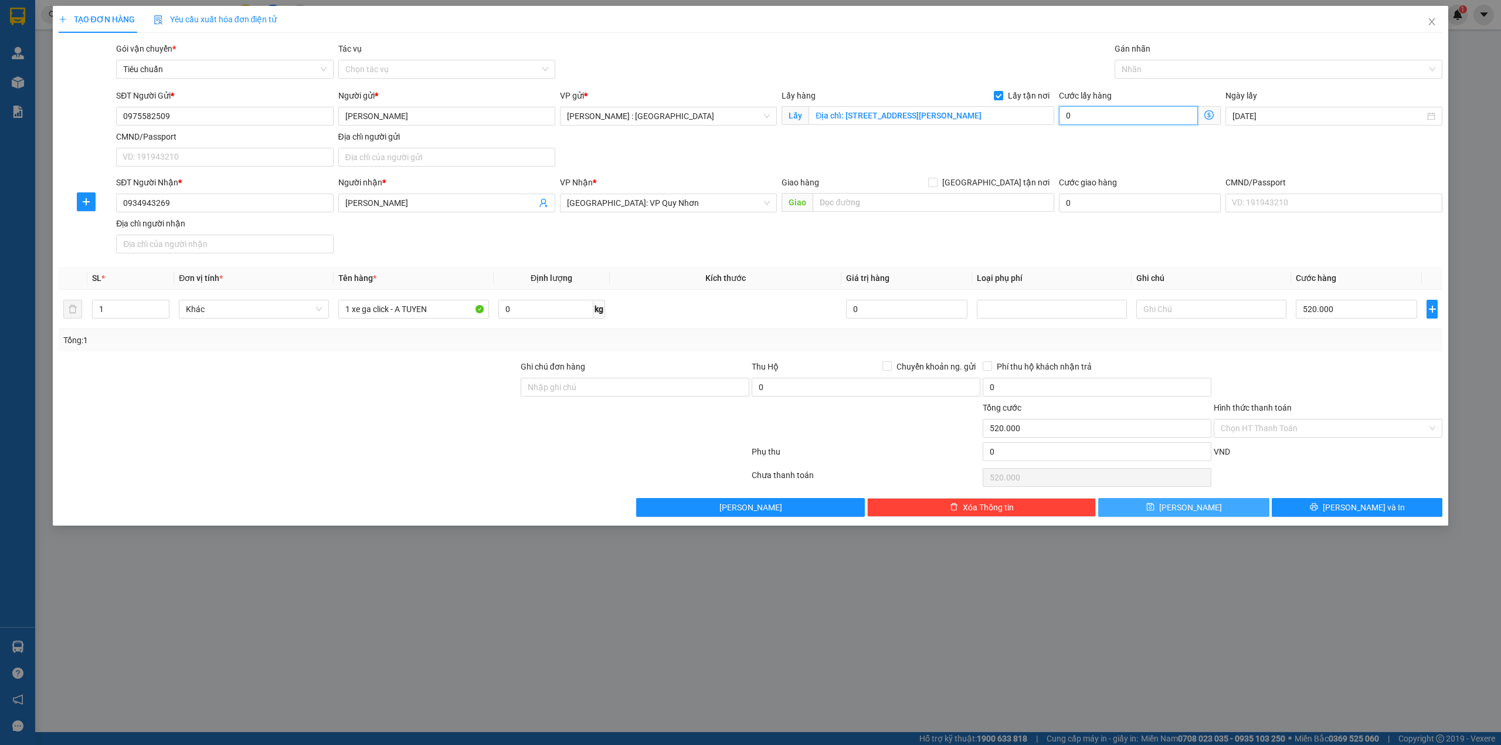
type input "520.001"
type input "1"
type input "520.010"
type input "10"
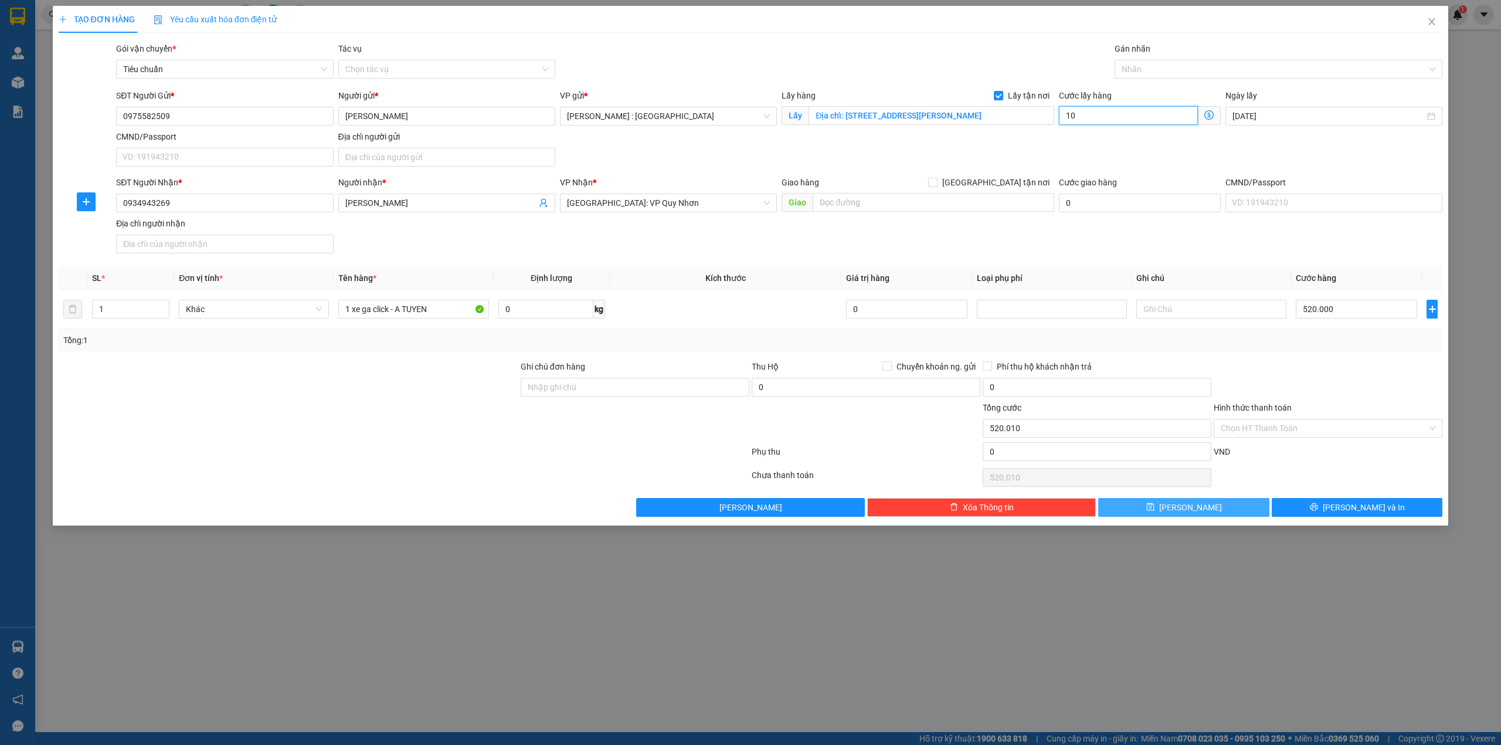
type input "520.100"
type input "100"
type input "620.000"
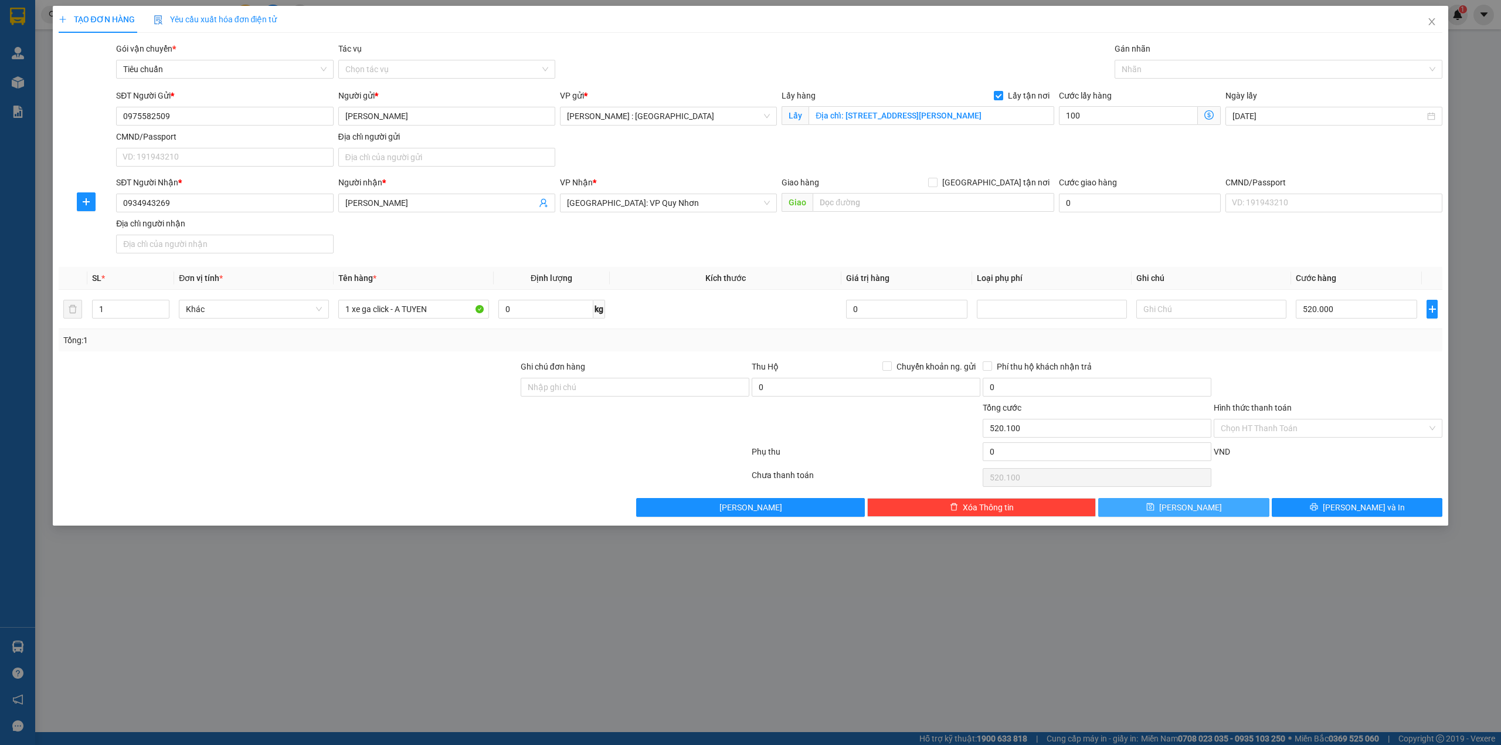
type input "100.000"
click at [1201, 504] on button "[PERSON_NAME]" at bounding box center [1183, 507] width 171 height 19
checkbox input "false"
type input "0"
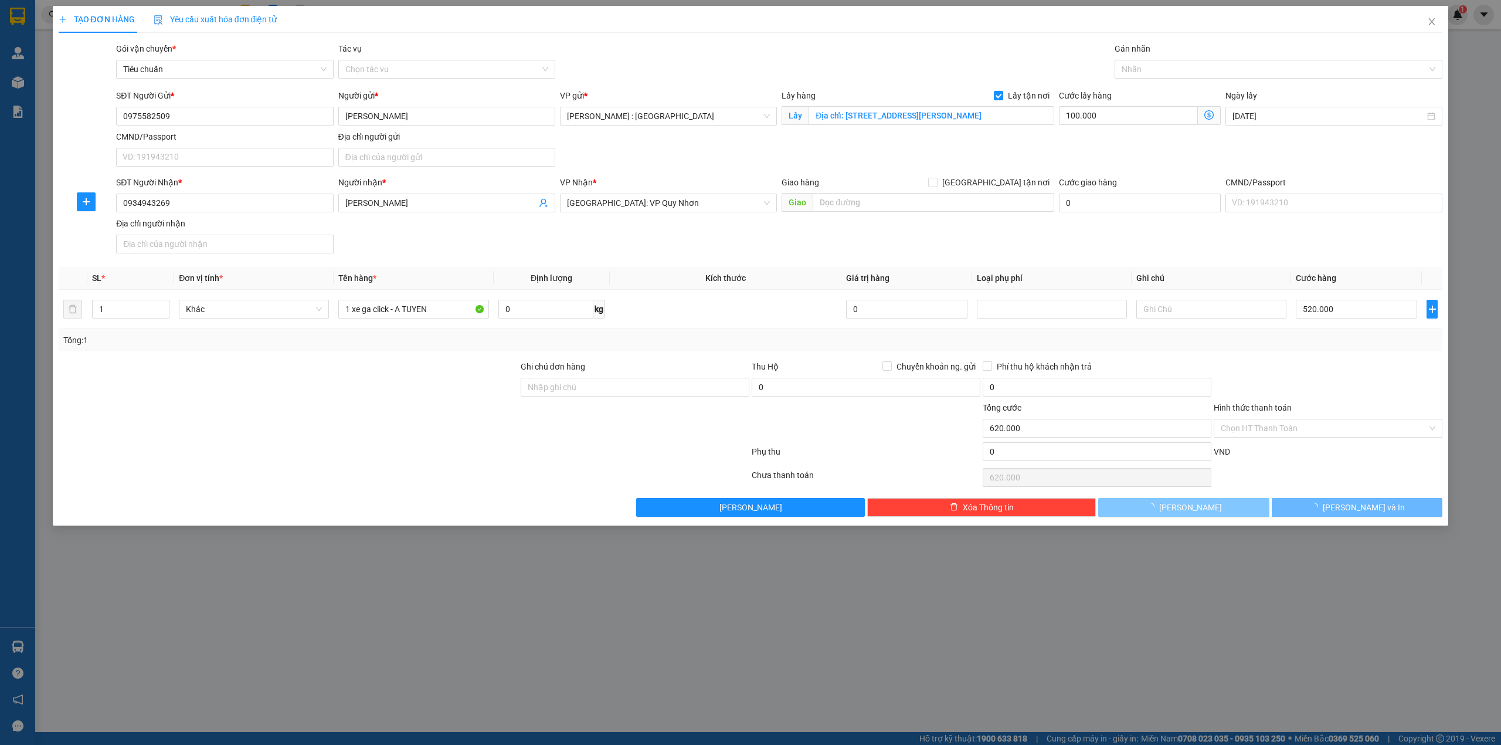
type input "0"
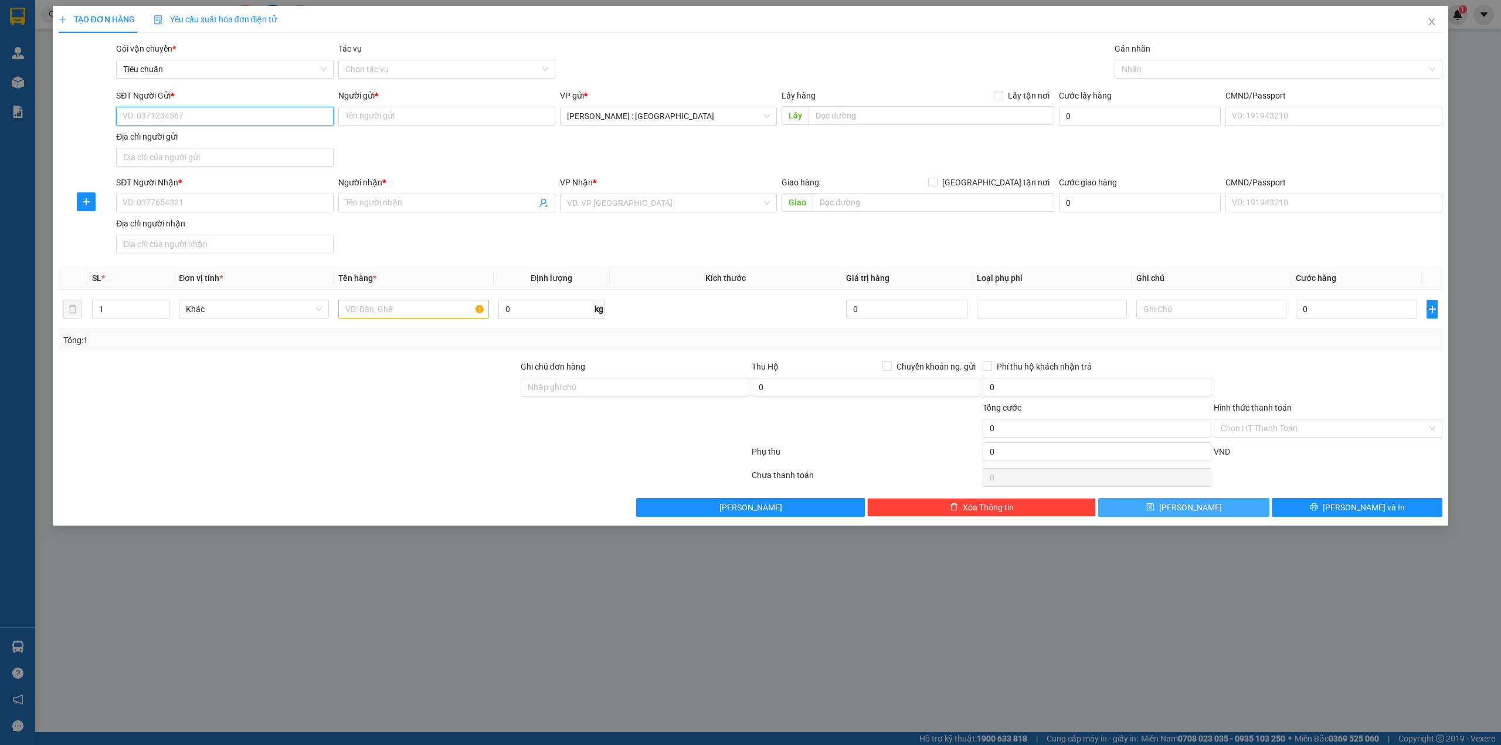
click at [254, 115] on input "SĐT Người Gửi *" at bounding box center [224, 116] width 217 height 19
paste input "0394111585"
type input "0394111585"
drag, startPoint x: 255, startPoint y: 197, endPoint x: 260, endPoint y: 204, distance: 9.2
click at [259, 203] on input "SĐT Người Nhận *" at bounding box center [224, 203] width 217 height 19
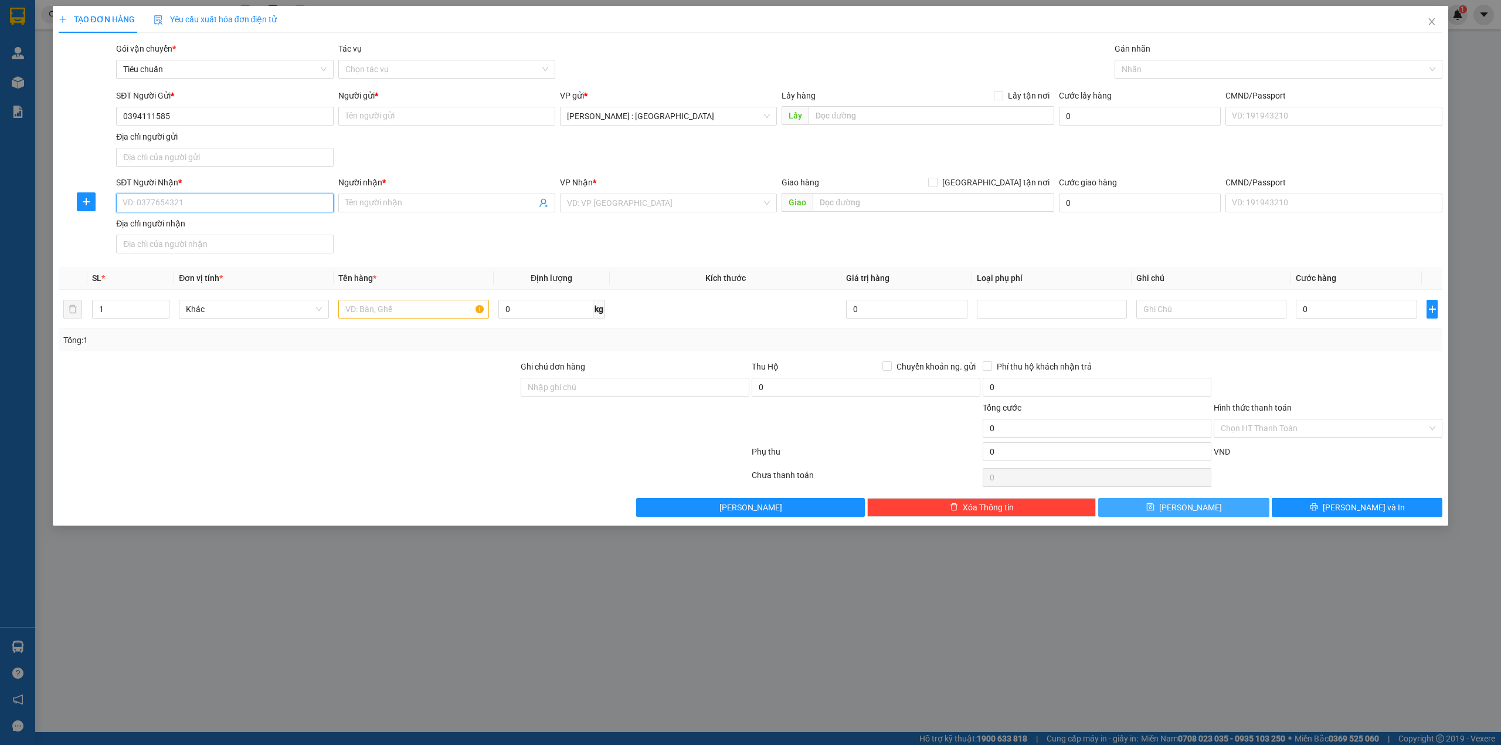
paste input "0936440724"
type input "0936440724"
click at [498, 215] on div "Người nhận * Tên người nhận" at bounding box center [446, 196] width 217 height 41
click at [496, 204] on input "Người nhận *" at bounding box center [440, 202] width 191 height 13
paste input "Dungpt"
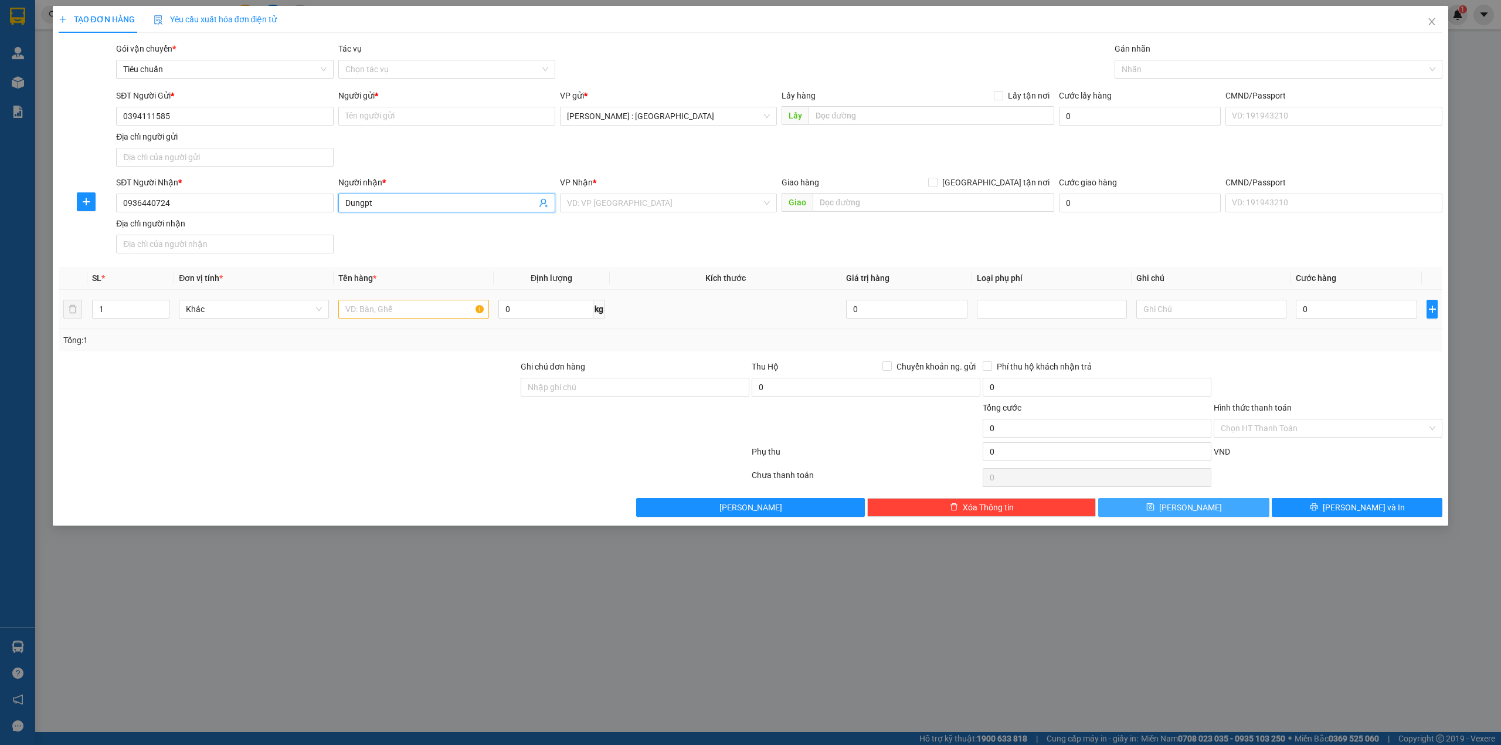
type input "Dungpt"
click at [845, 118] on input "text" at bounding box center [932, 115] width 246 height 19
click at [452, 118] on input "Người gửi *" at bounding box center [446, 116] width 217 height 19
paste input "a đạ"
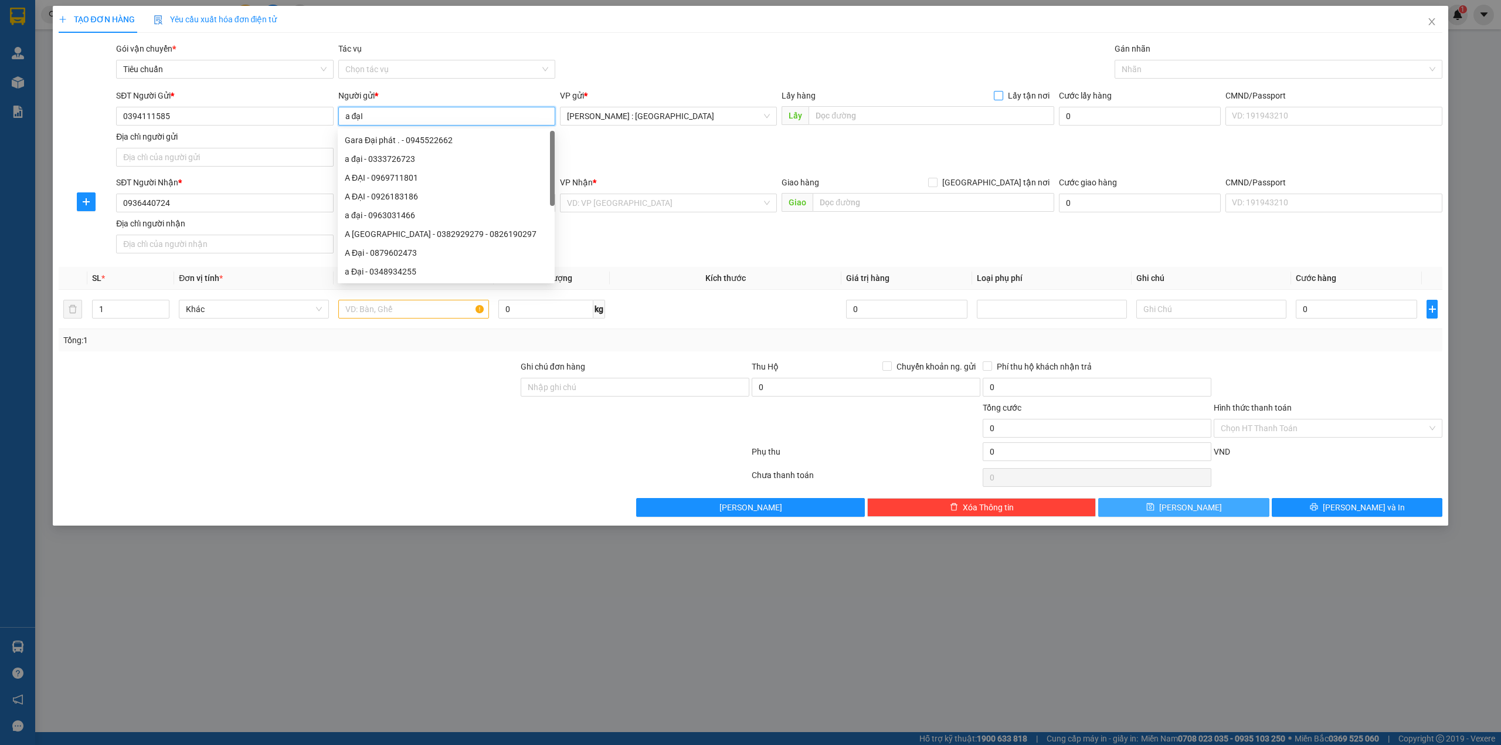
type input "a đạI"
drag, startPoint x: 1007, startPoint y: 91, endPoint x: 990, endPoint y: 104, distance: 21.0
click at [1007, 92] on span "Lấy tận nơi" at bounding box center [1028, 95] width 51 height 13
click at [1002, 92] on input "Lấy tận nơi" at bounding box center [998, 95] width 8 height 8
checkbox input "true"
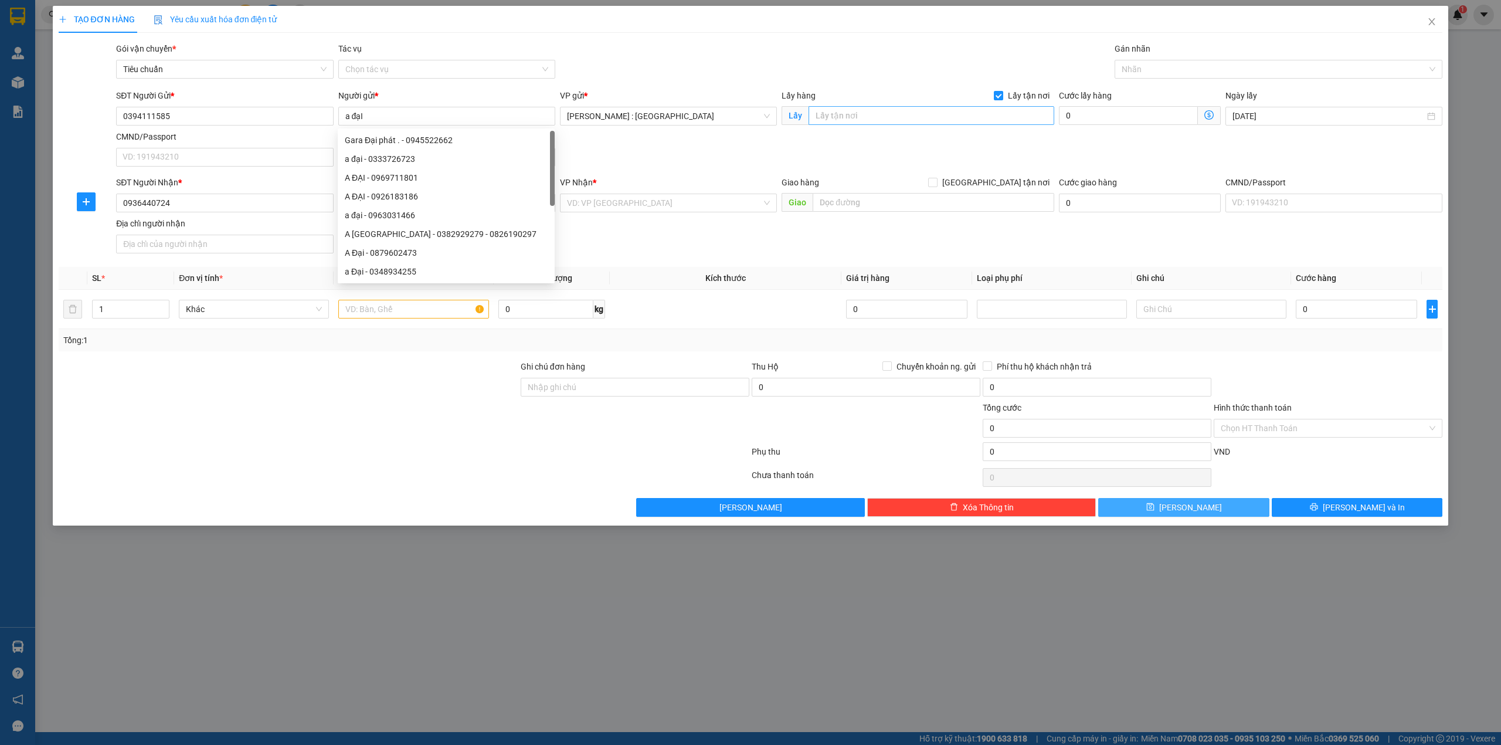
drag, startPoint x: 990, startPoint y: 104, endPoint x: 976, endPoint y: 108, distance: 14.1
click at [988, 104] on div "Lấy hàng Lấy tận nơi" at bounding box center [918, 98] width 273 height 18
paste input "Địa chỉ : nhà thờ [GEOGRAPHIC_DATA], kp4 , [GEOGRAPHIC_DATA]"
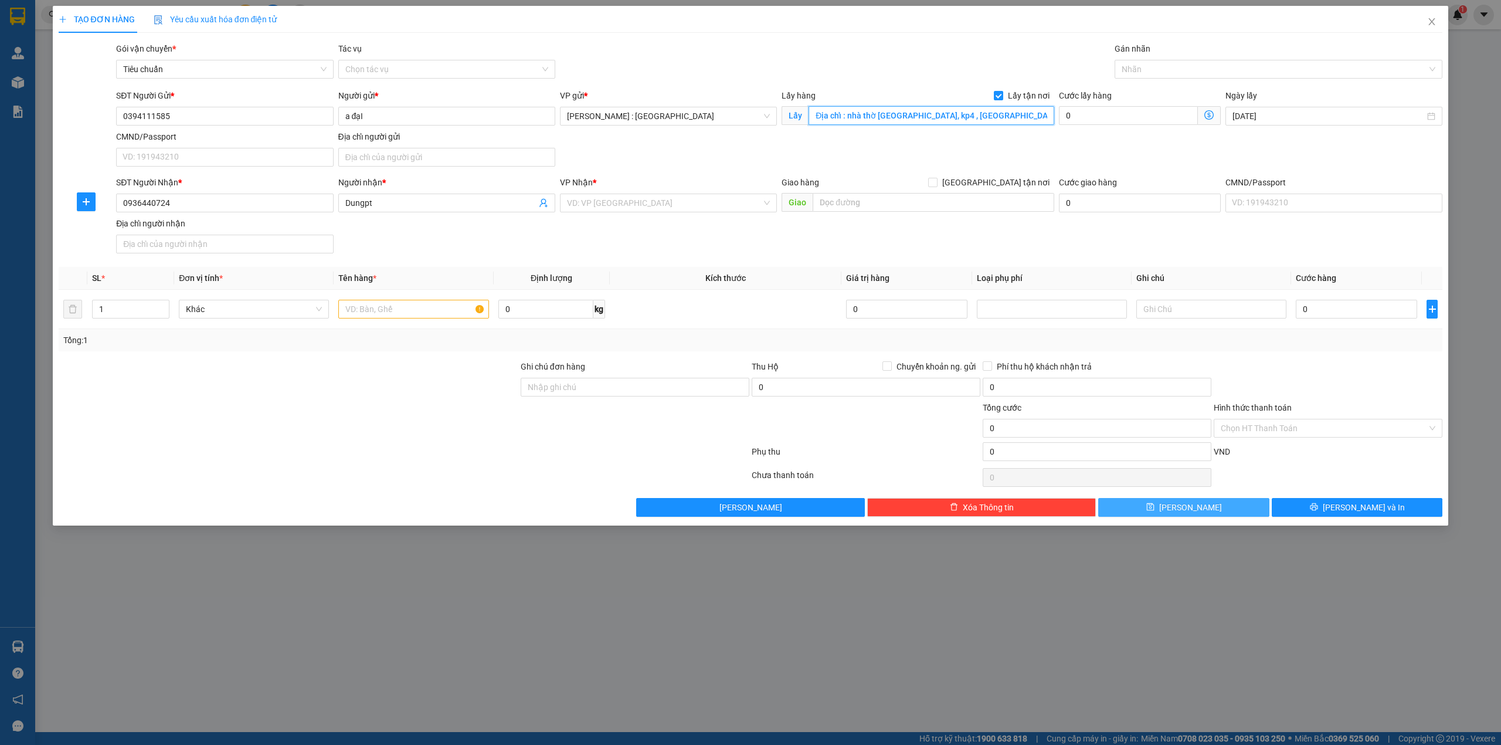
click at [984, 116] on input "Địa chỉ : nhà thờ [GEOGRAPHIC_DATA], kp4 , [GEOGRAPHIC_DATA]" at bounding box center [932, 115] width 246 height 19
type input "Địa chỉ : nhà thờ [GEOGRAPHIC_DATA], kp4 , [GEOGRAPHIC_DATA]"
click at [937, 186] on input "[GEOGRAPHIC_DATA] tận nơi" at bounding box center [932, 182] width 8 height 8
checkbox input "true"
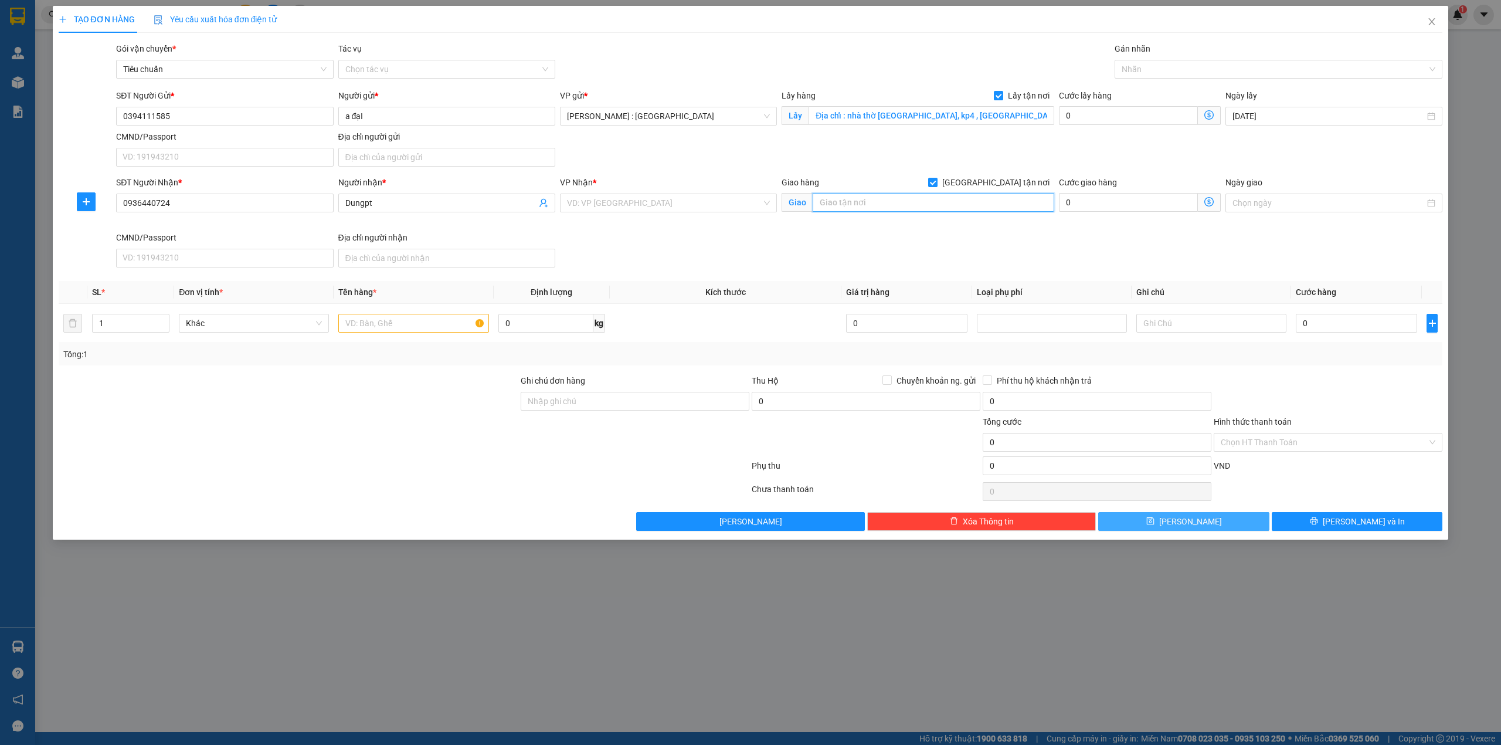
click at [1000, 195] on input "text" at bounding box center [934, 202] width 242 height 19
paste input "Địa chi: 4/1/17/320 [PERSON_NAME],Ngô quyền,[GEOGRAPHIC_DATA]"
type input "Địa chi: 4/1/17/320 [PERSON_NAME],Ngô quyền,[GEOGRAPHIC_DATA]"
click at [676, 205] on input "search" at bounding box center [664, 203] width 195 height 18
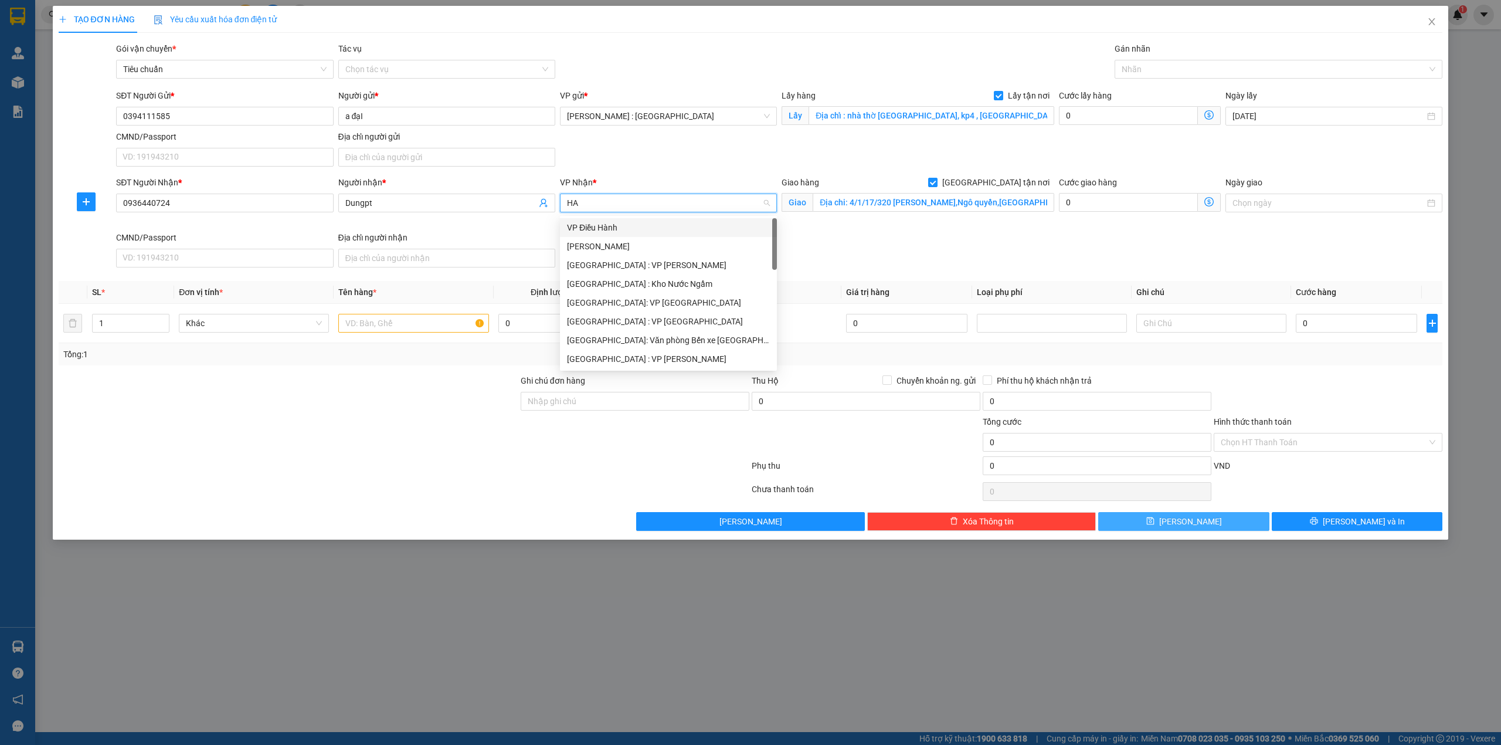
type input "HAI"
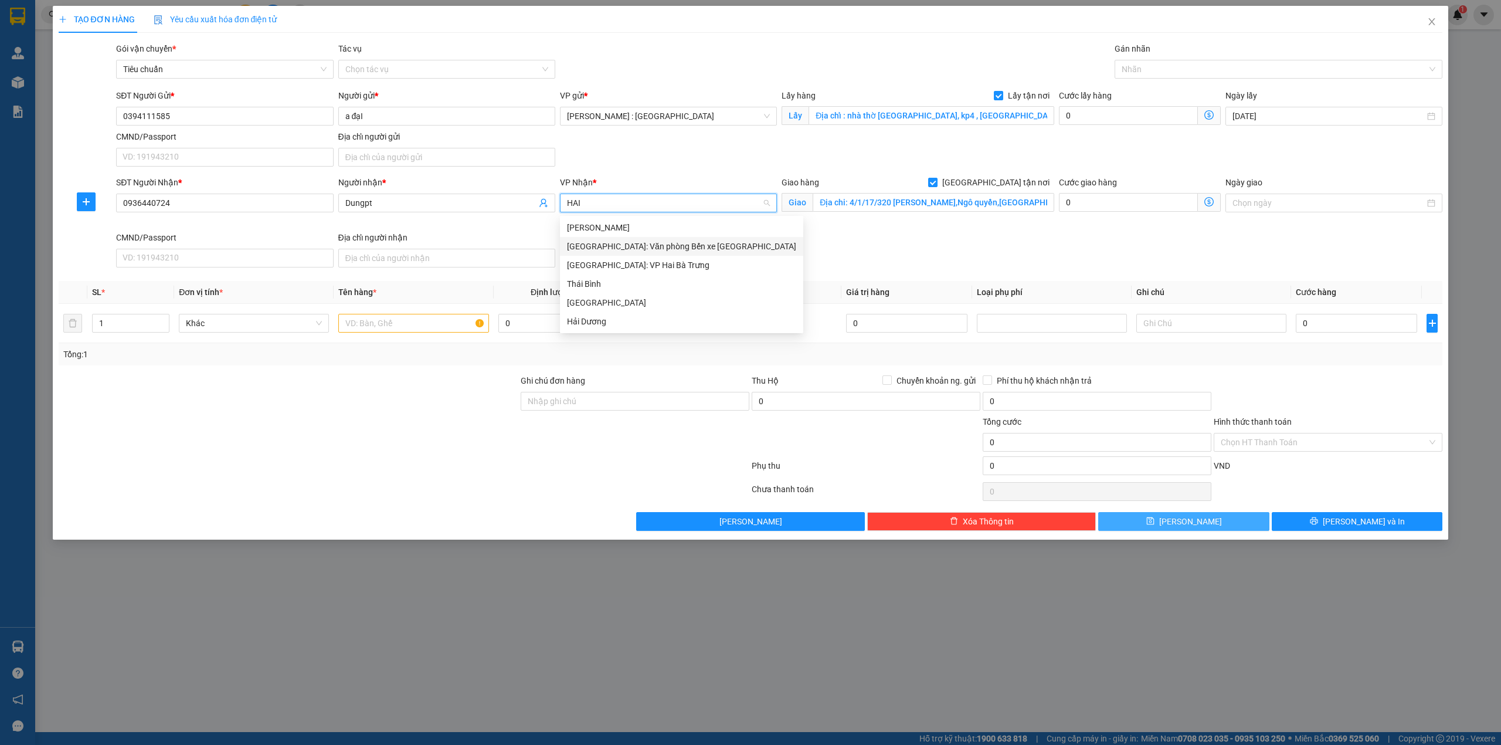
click at [686, 243] on div "[GEOGRAPHIC_DATA]: Văn phòng Bến xe [GEOGRAPHIC_DATA]" at bounding box center [681, 246] width 229 height 13
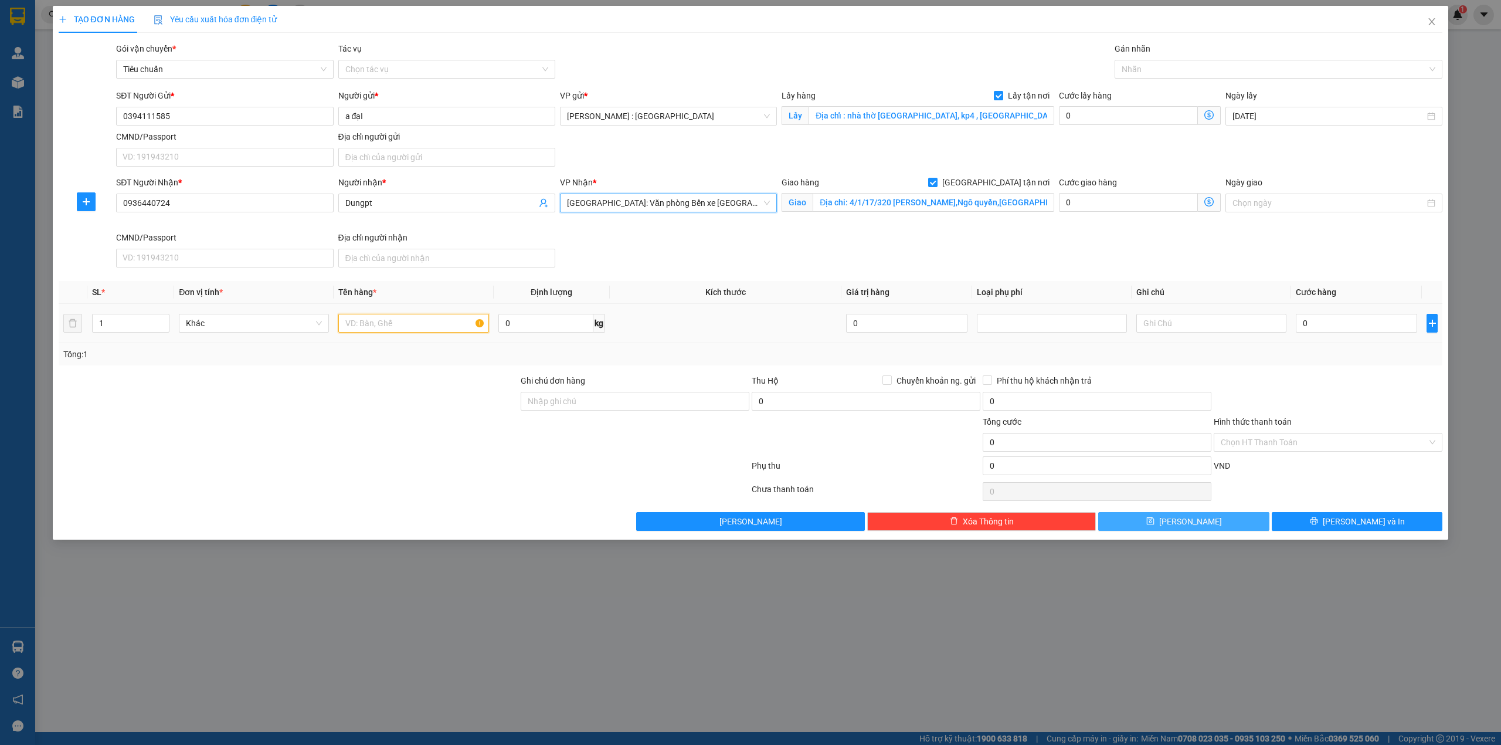
click at [380, 320] on input "text" at bounding box center [413, 323] width 150 height 19
paste input "1 XE ĐẠP"
type input "1 XE ĐẠP - A XUÂN"
click at [1372, 322] on input "0" at bounding box center [1356, 323] width 121 height 19
type input "8"
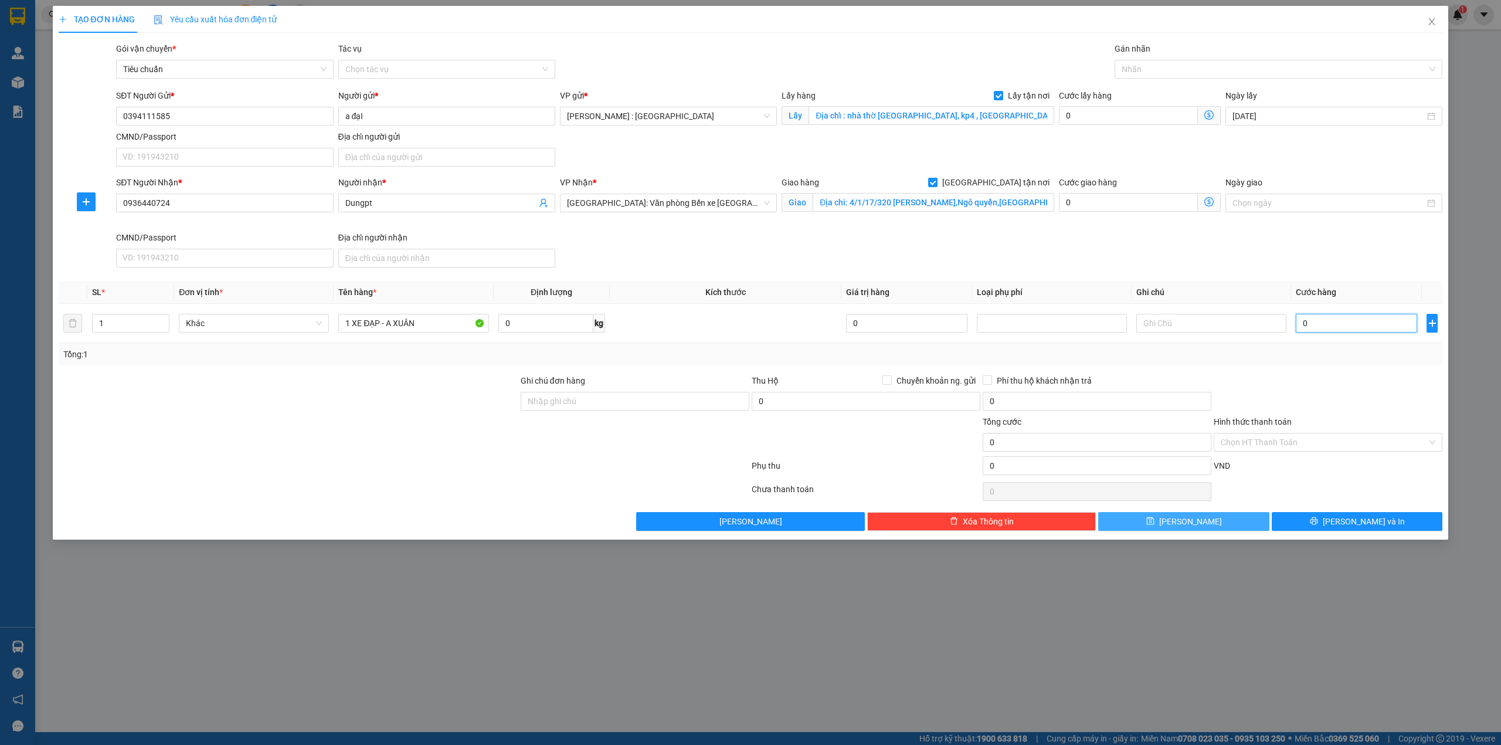
type input "8"
type input "87"
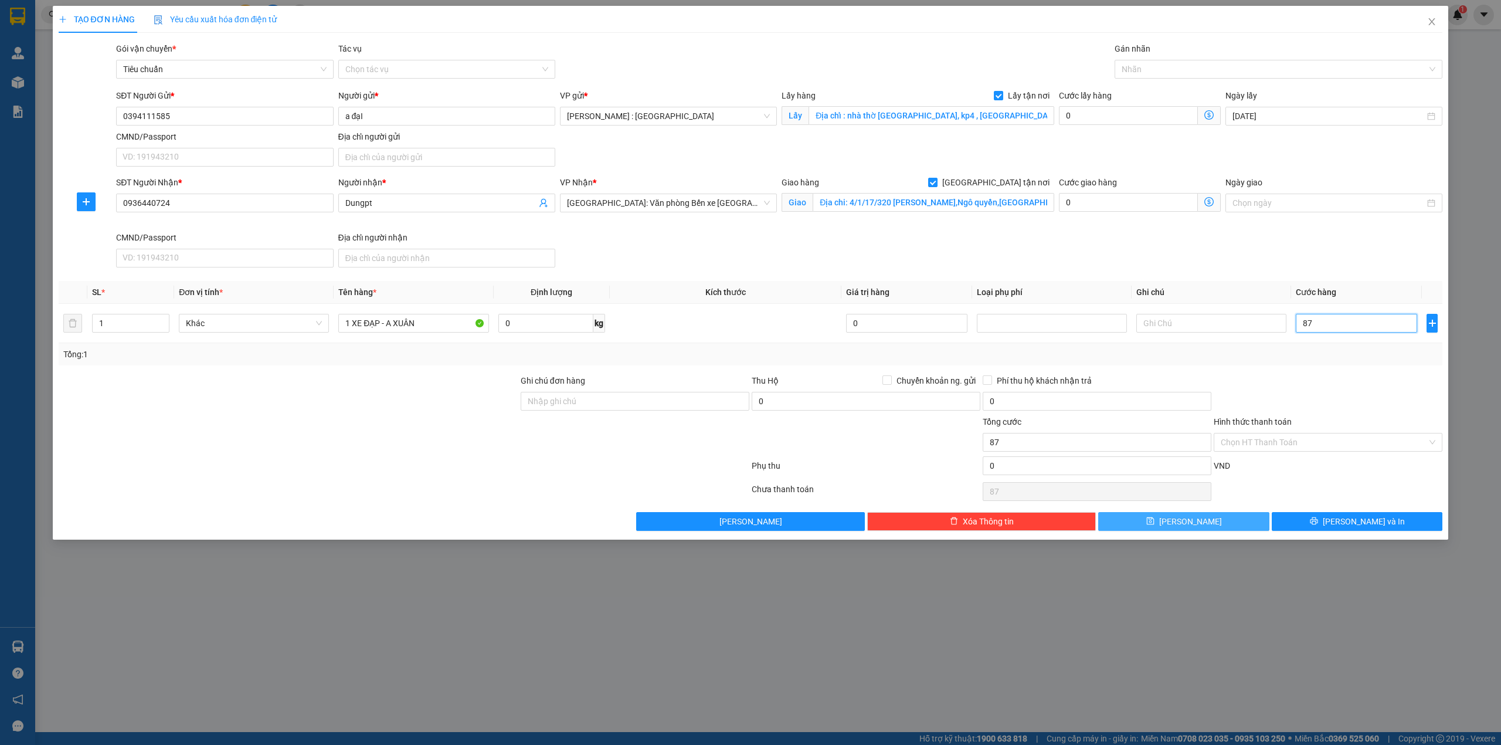
type input "870"
type input "870.000"
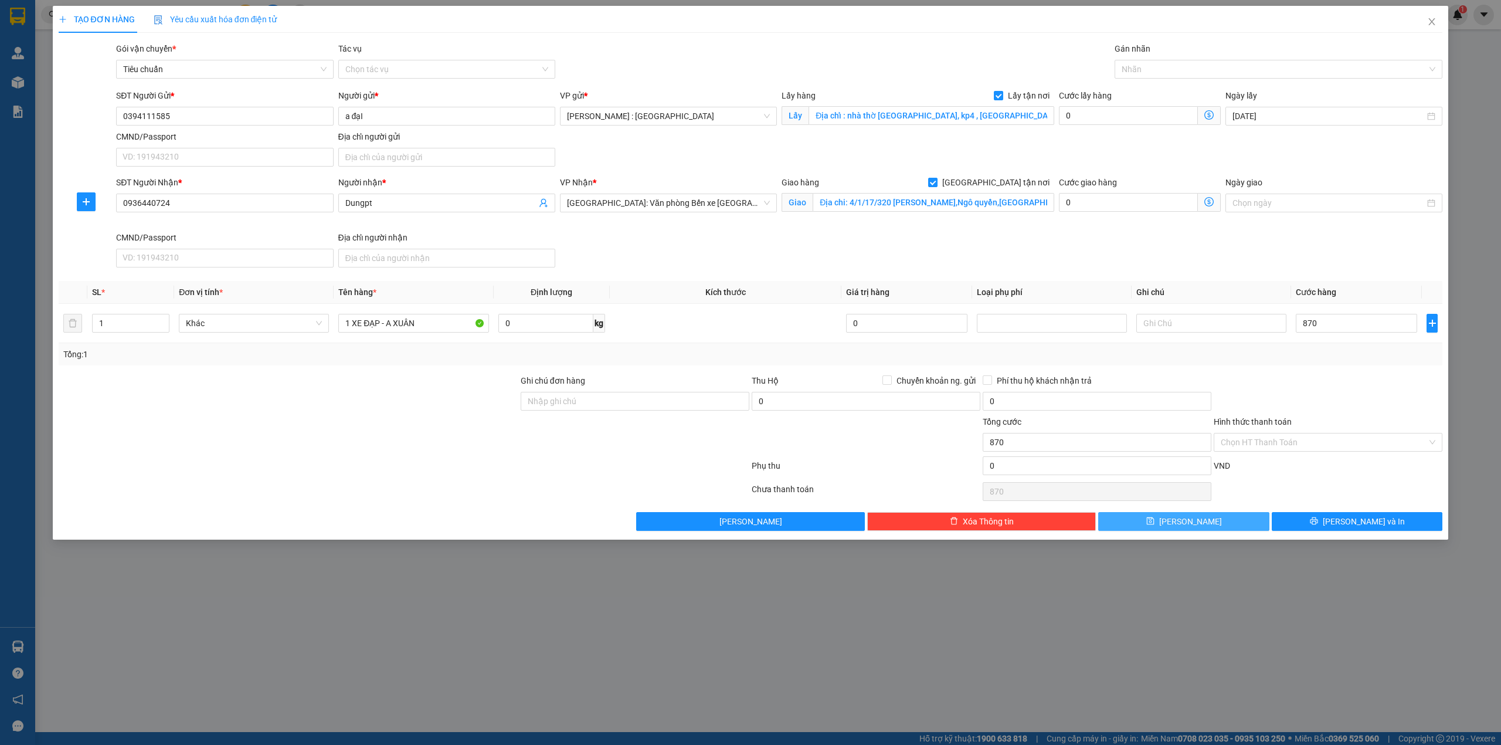
type input "870.000"
click at [1188, 528] on span "[PERSON_NAME]" at bounding box center [1190, 521] width 63 height 13
checkbox input "false"
type input "0"
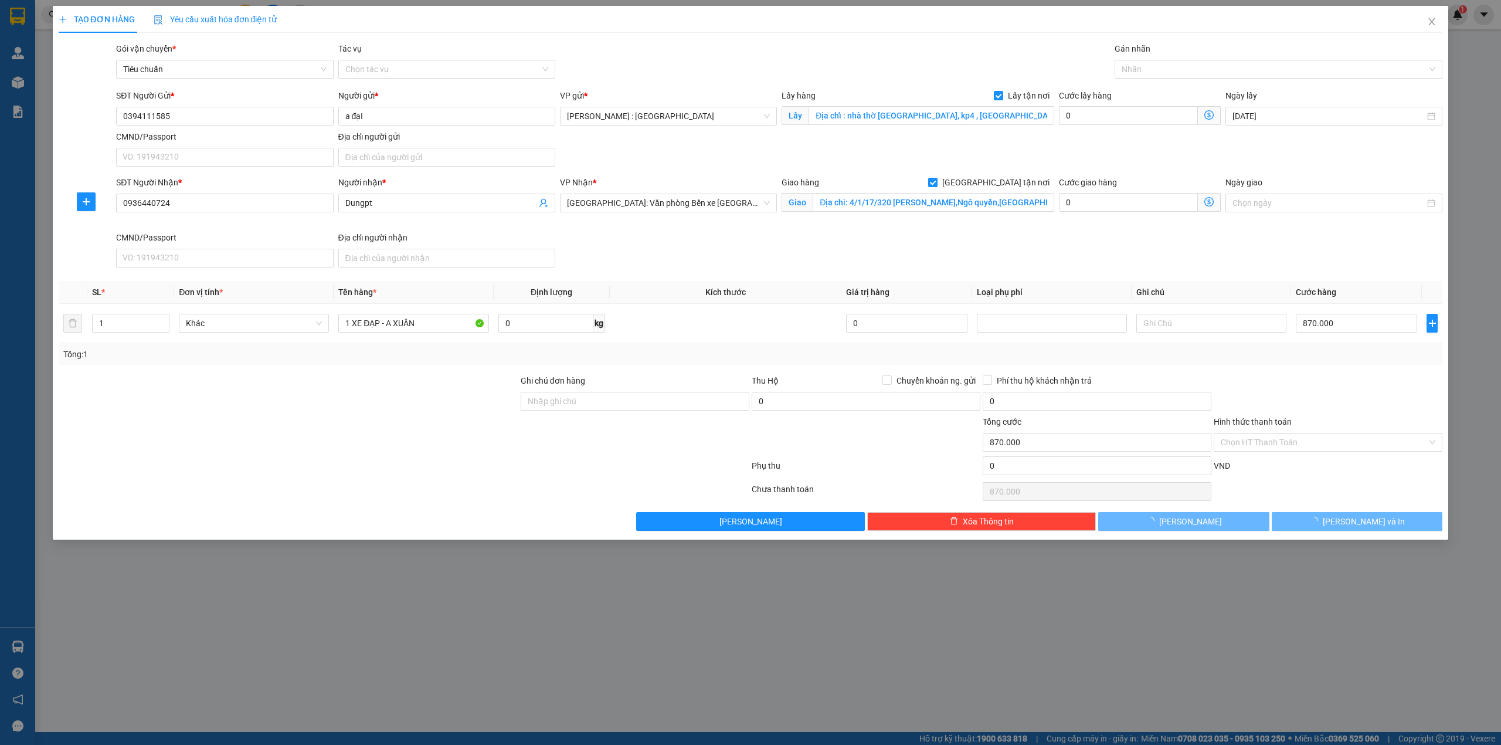
type input "0"
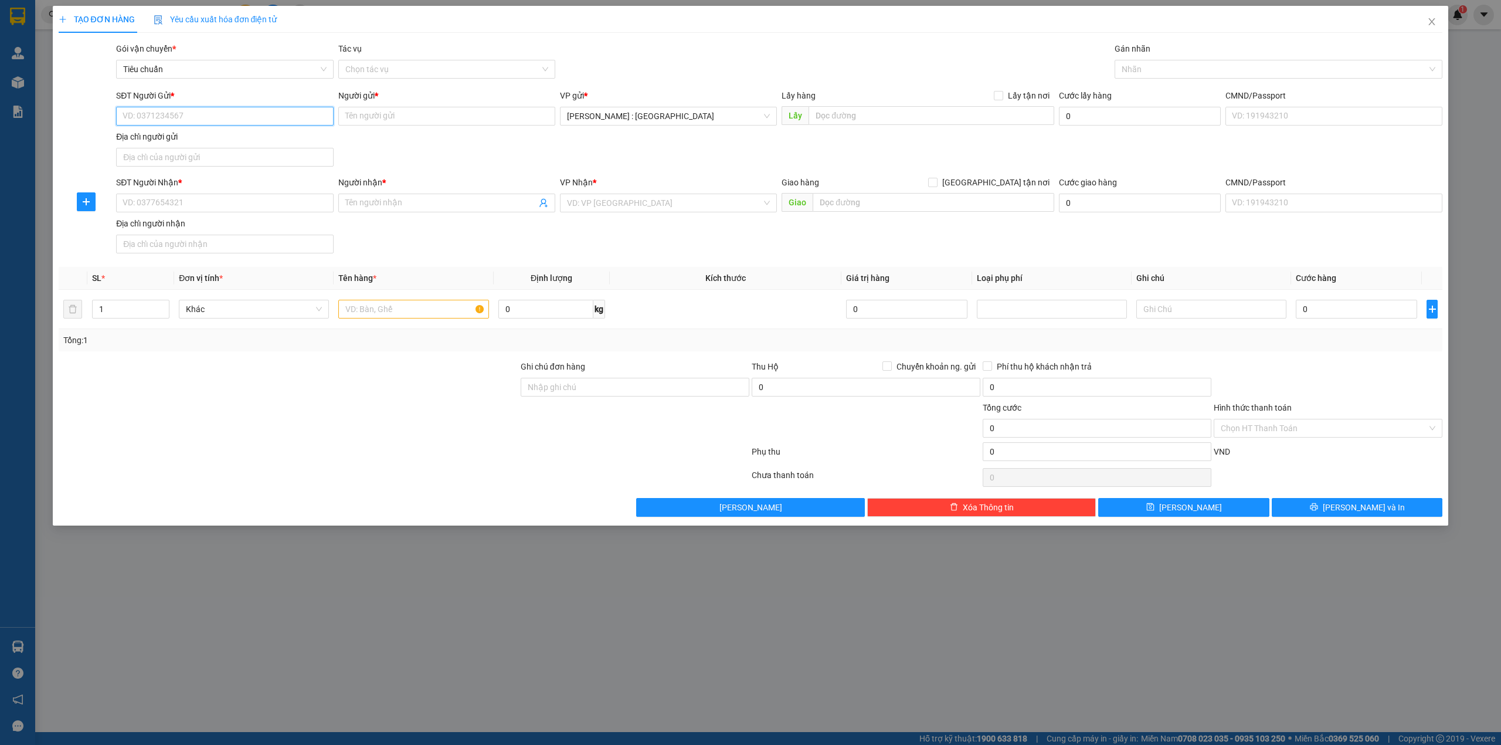
click at [291, 115] on input "SĐT Người Gửi *" at bounding box center [224, 116] width 217 height 19
paste input "0962503313"
type input "0962503313"
paste input "0363939812"
click at [264, 203] on input "SĐT Người Nhận *" at bounding box center [224, 203] width 217 height 19
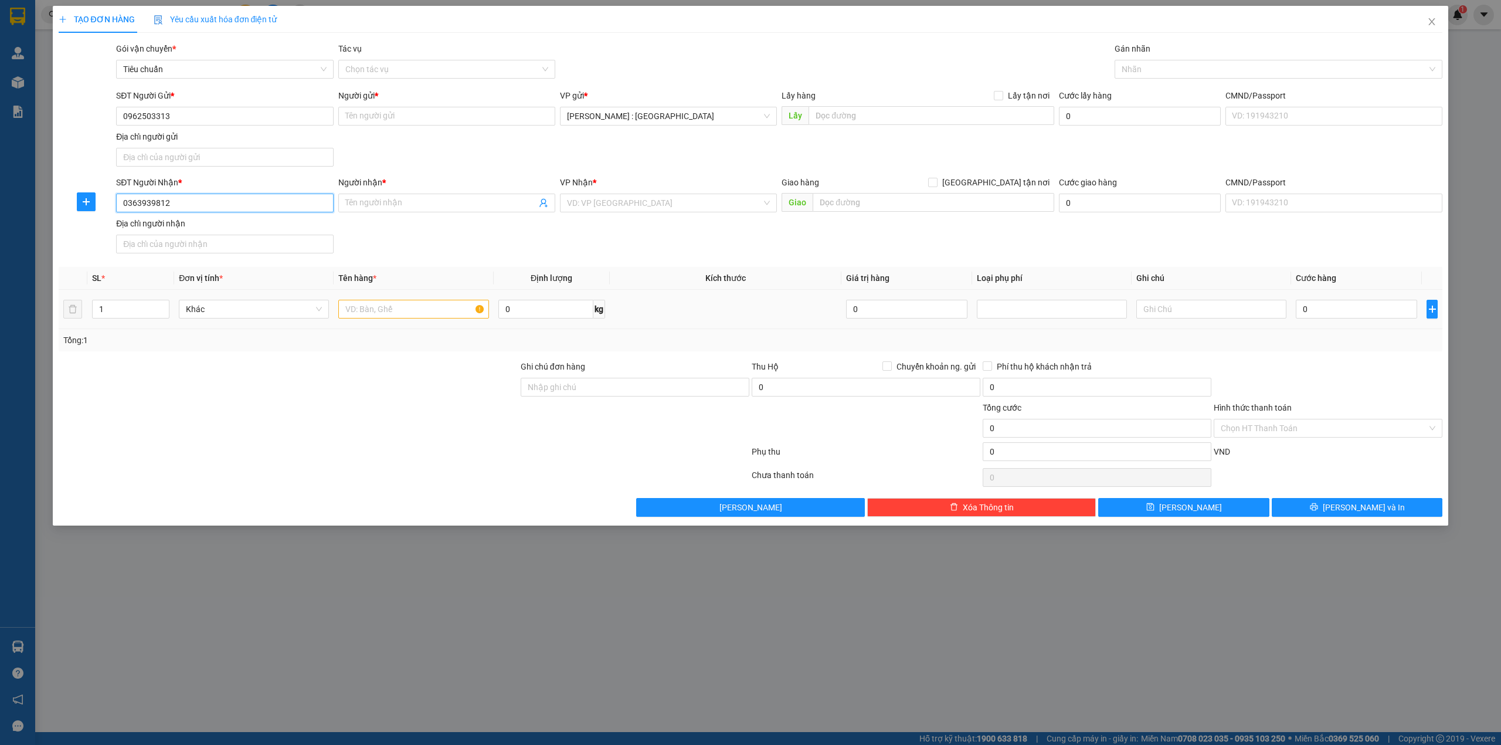
type input "0363939812"
paste input "Ms. Tuyết Anh"
click at [444, 203] on input "Ms. Tuyết Anh" at bounding box center [440, 202] width 191 height 13
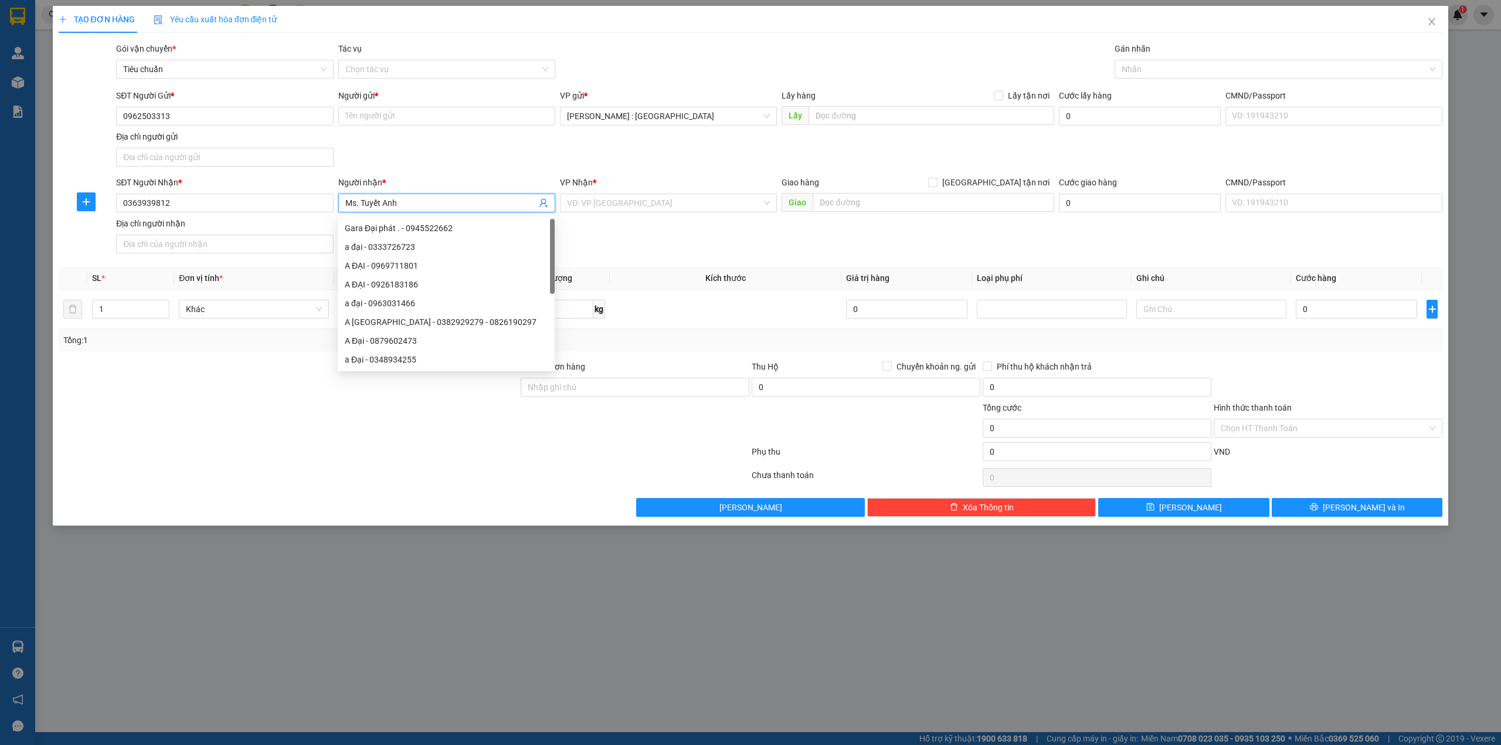
type input "Ms. Tuyết Anh"
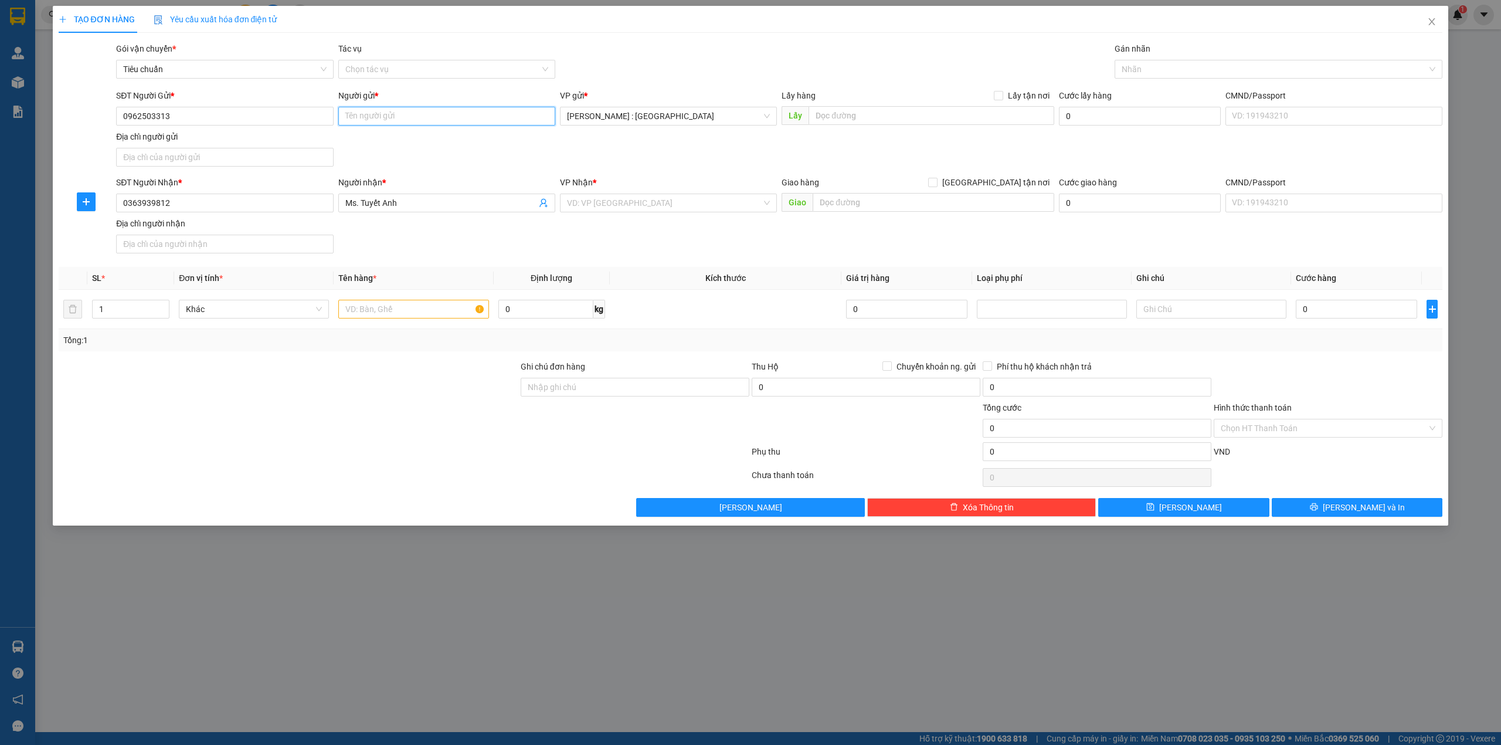
click at [468, 113] on input "Người gửi *" at bounding box center [446, 116] width 217 height 19
paste input "Viên"
type input "Viên"
paste input "Đón: [GEOGRAPHIC_DATA], 07, [STREET_ADDRESS]"
click at [969, 115] on input "Đón: [GEOGRAPHIC_DATA], 07, [STREET_ADDRESS]" at bounding box center [932, 115] width 246 height 19
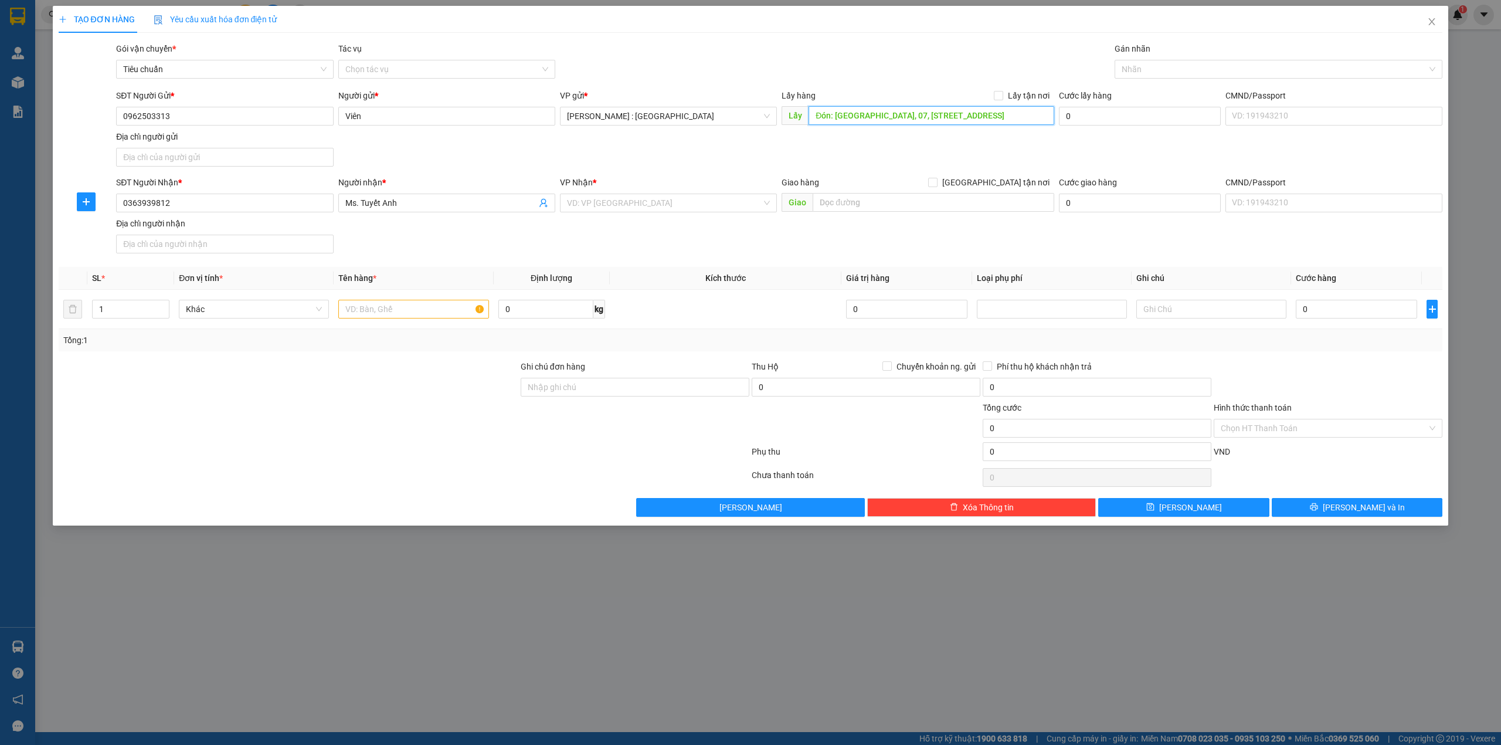
scroll to position [0, 158]
type input "Đón: [GEOGRAPHIC_DATA], 07, [STREET_ADDRESS]"
click at [998, 91] on input "Lấy tận nơi" at bounding box center [998, 95] width 8 height 8
checkbox input "true"
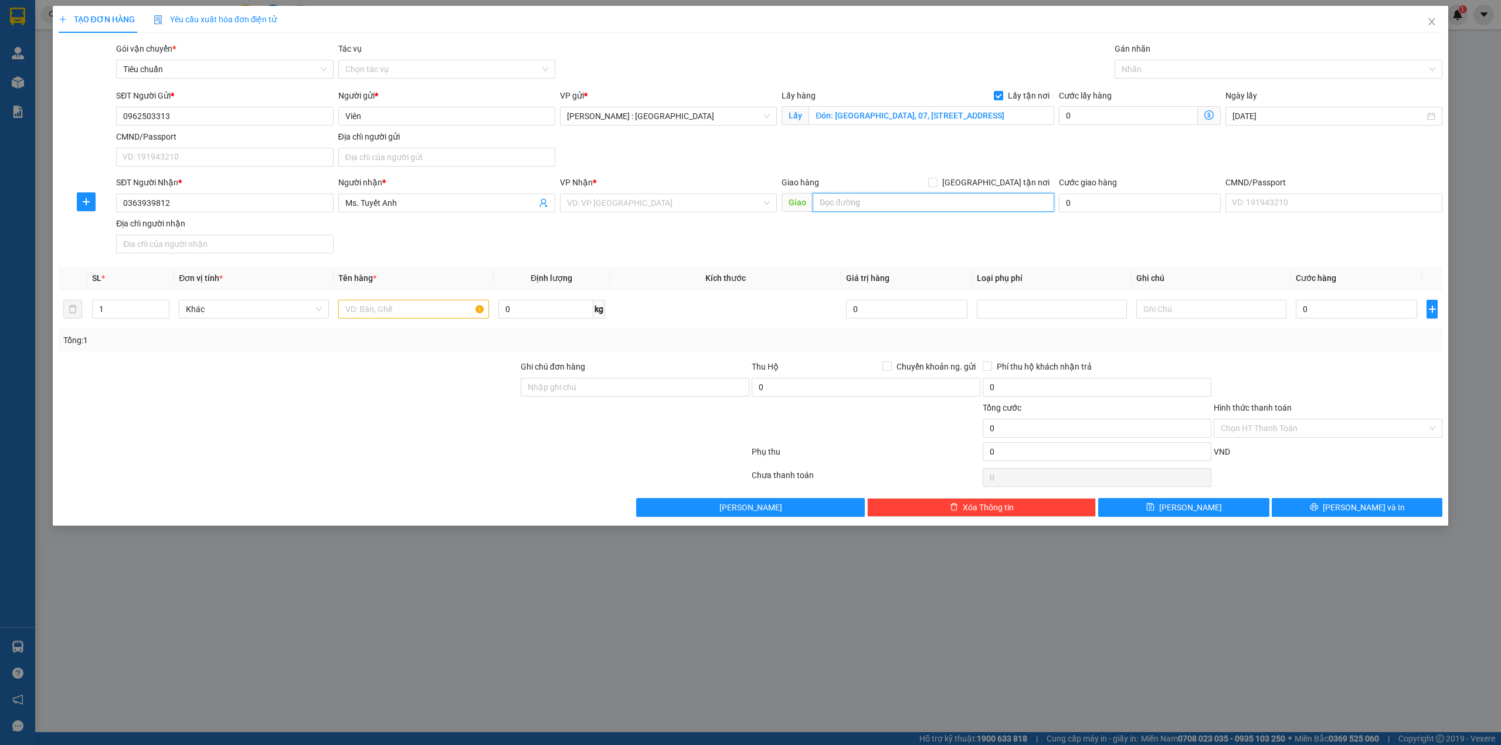
paste input "Trả: [STREET_ADDRESS][PERSON_NAME]."
drag, startPoint x: 982, startPoint y: 203, endPoint x: 997, endPoint y: 181, distance: 26.5
click at [984, 202] on input "Trả: [STREET_ADDRESS][PERSON_NAME]." at bounding box center [934, 202] width 242 height 19
type input "Trả: [STREET_ADDRESS][PERSON_NAME]."
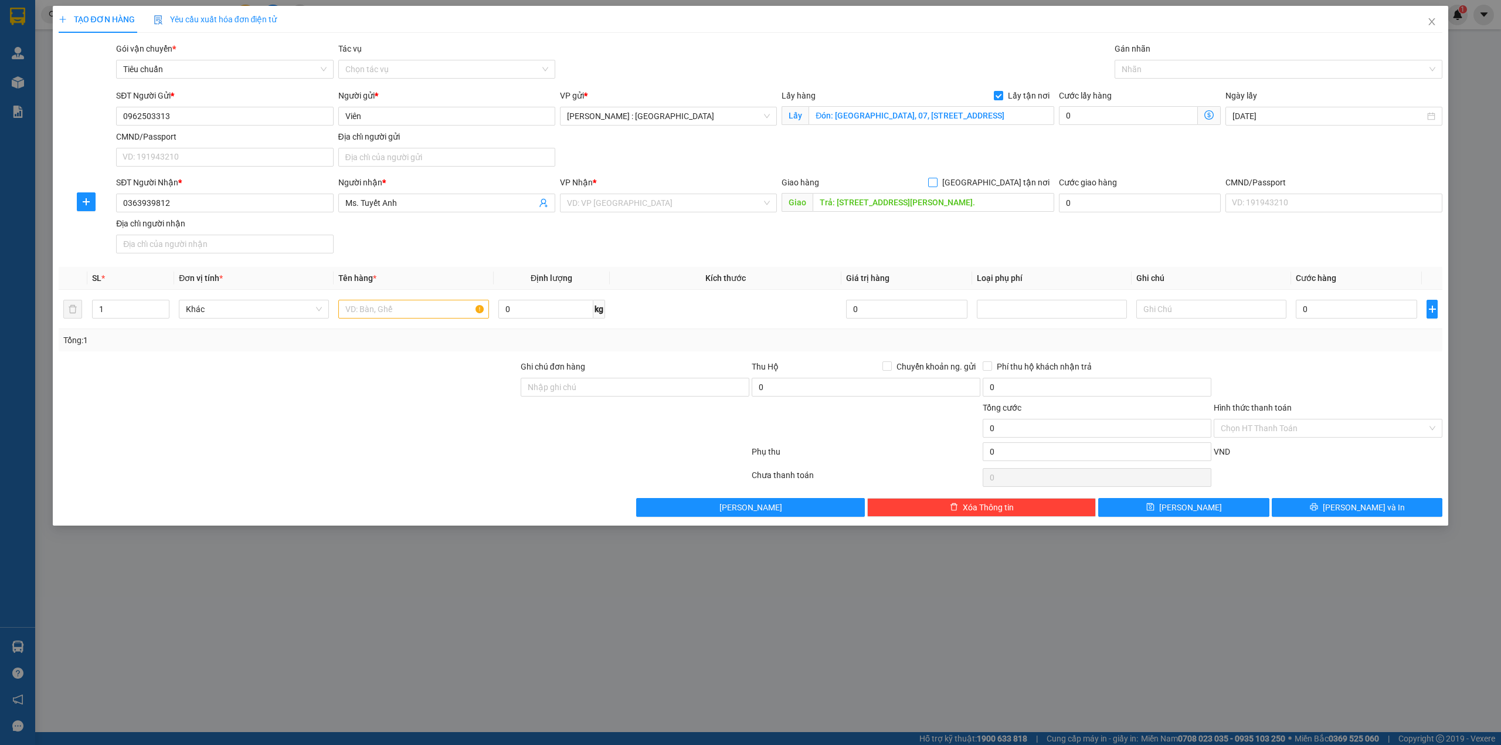
scroll to position [0, 0]
click at [937, 181] on input "[GEOGRAPHIC_DATA] tận nơi" at bounding box center [932, 182] width 8 height 8
checkbox input "true"
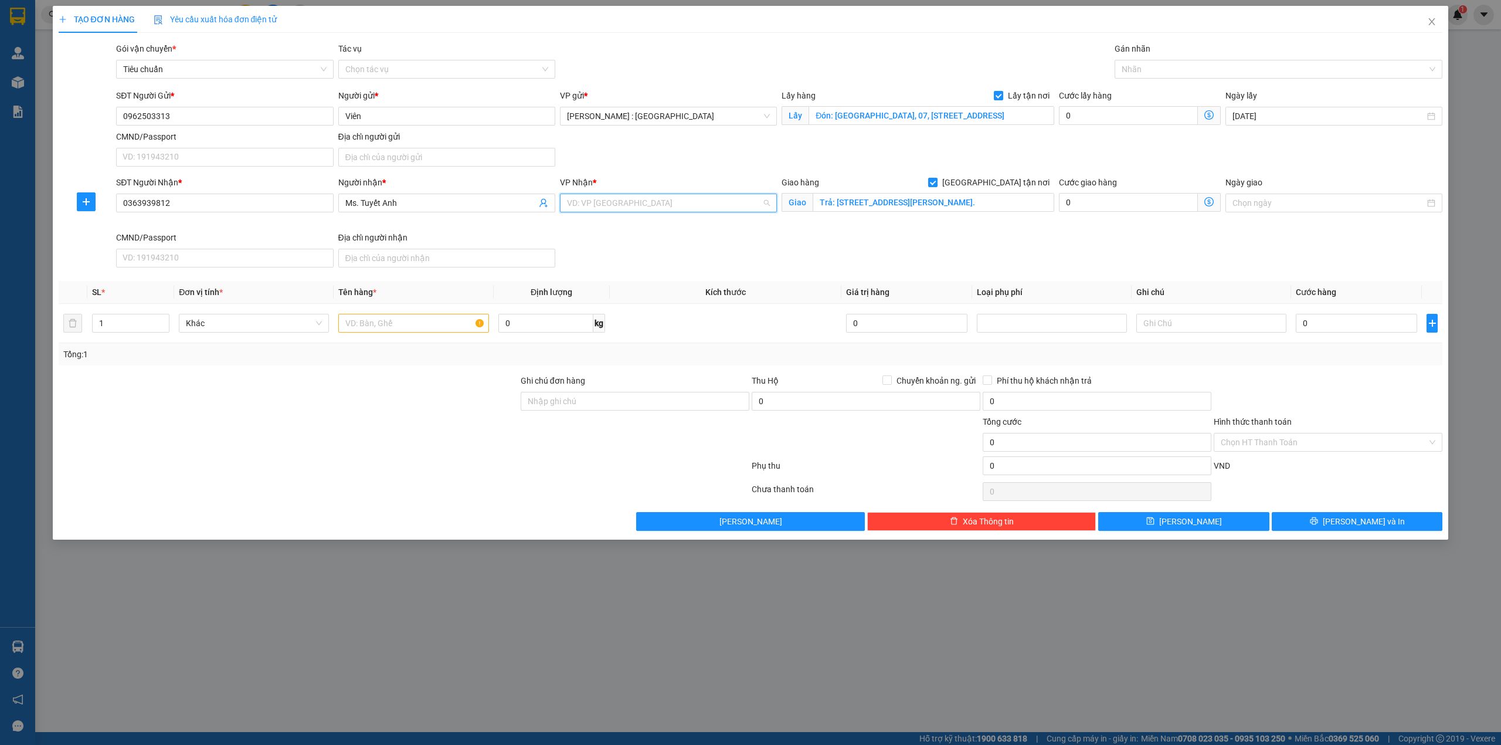
click at [713, 197] on input "search" at bounding box center [664, 203] width 195 height 18
type input "CAN"
click at [618, 219] on div "Cần Thơ: [PERSON_NAME]" at bounding box center [668, 227] width 217 height 19
click at [435, 317] on input "text" at bounding box center [413, 323] width 150 height 19
click at [1157, 120] on input "0" at bounding box center [1128, 115] width 139 height 19
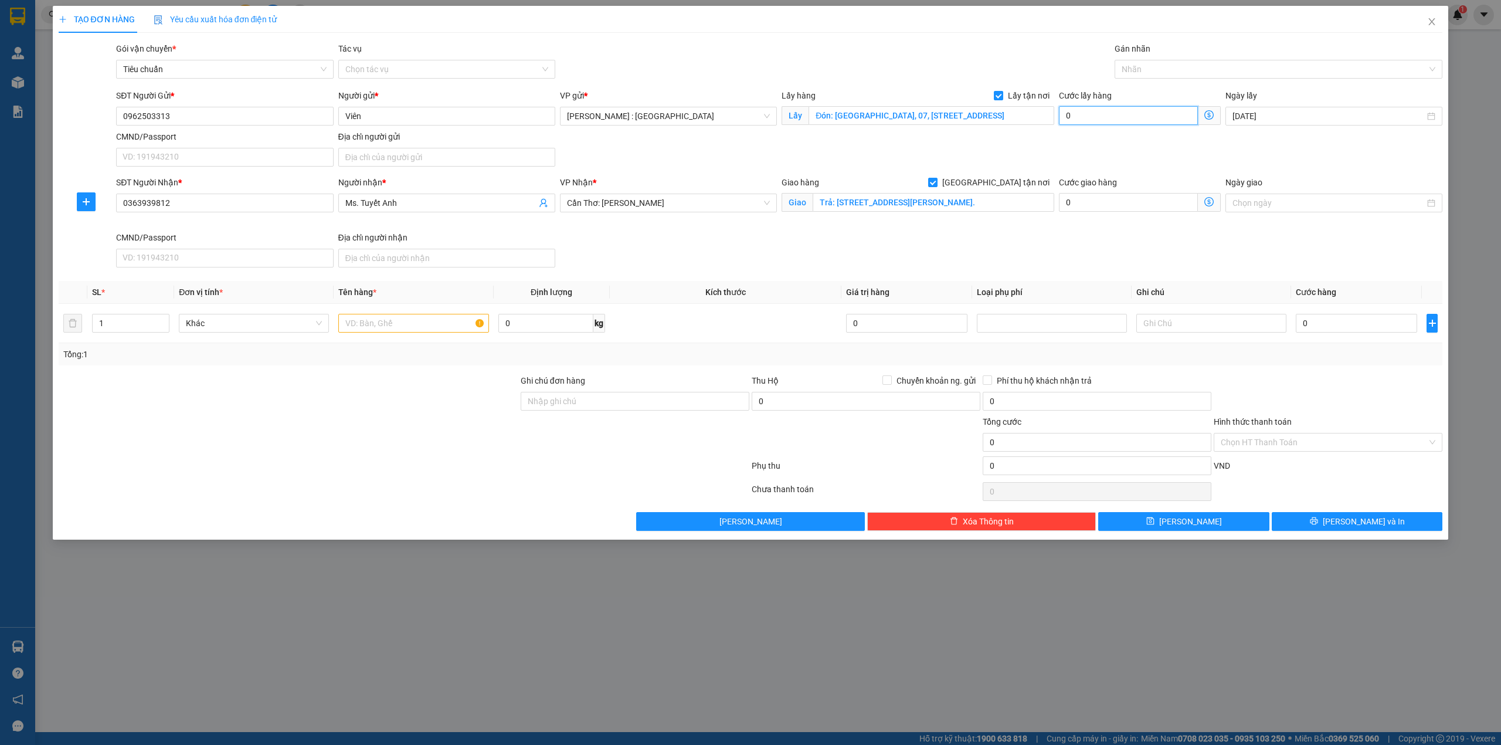
type input "3"
type input "0"
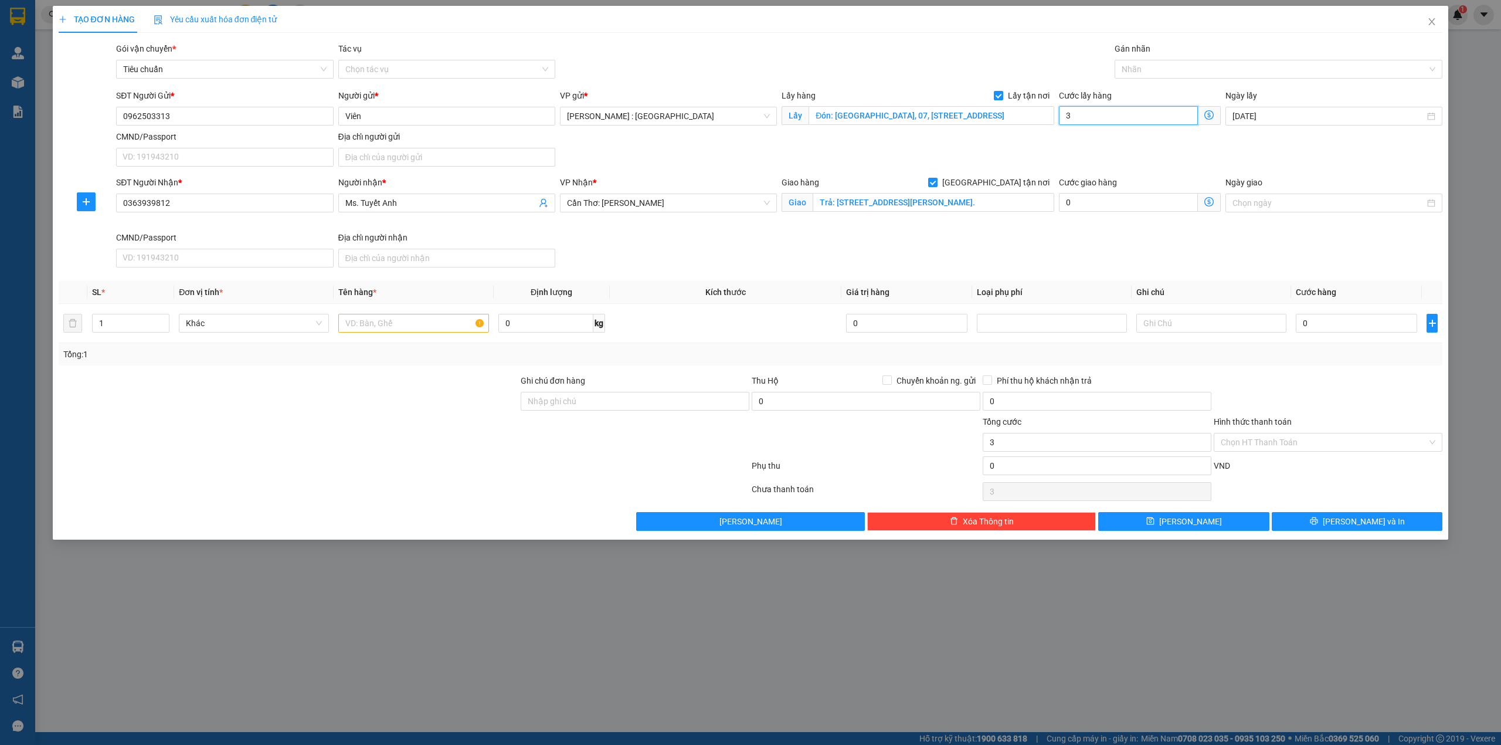
type input "0"
type input "2"
type input "20"
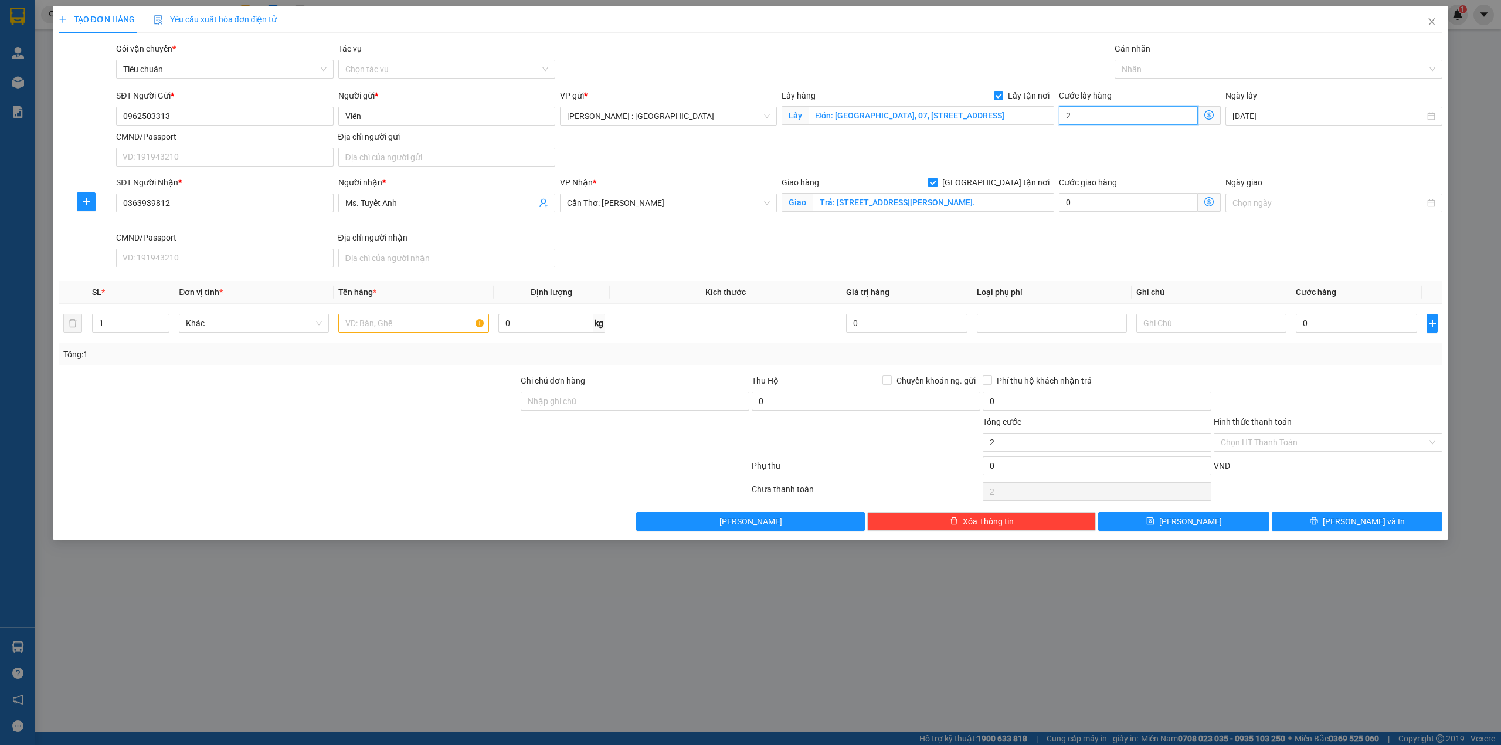
type input "20"
type input "200"
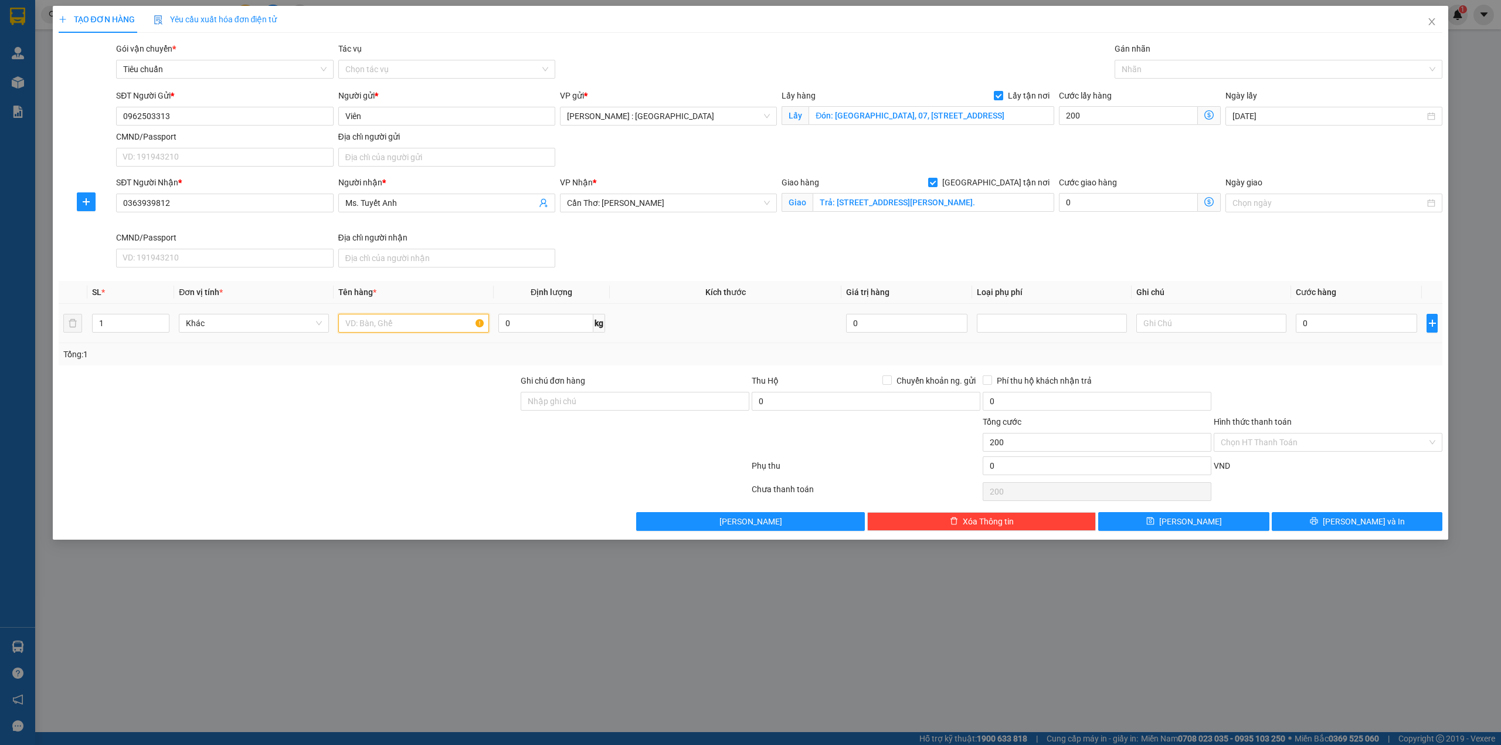
type input "200.000"
click at [372, 326] on input "text" at bounding box center [413, 323] width 150 height 19
drag, startPoint x: 387, startPoint y: 334, endPoint x: 427, endPoint y: 322, distance: 41.6
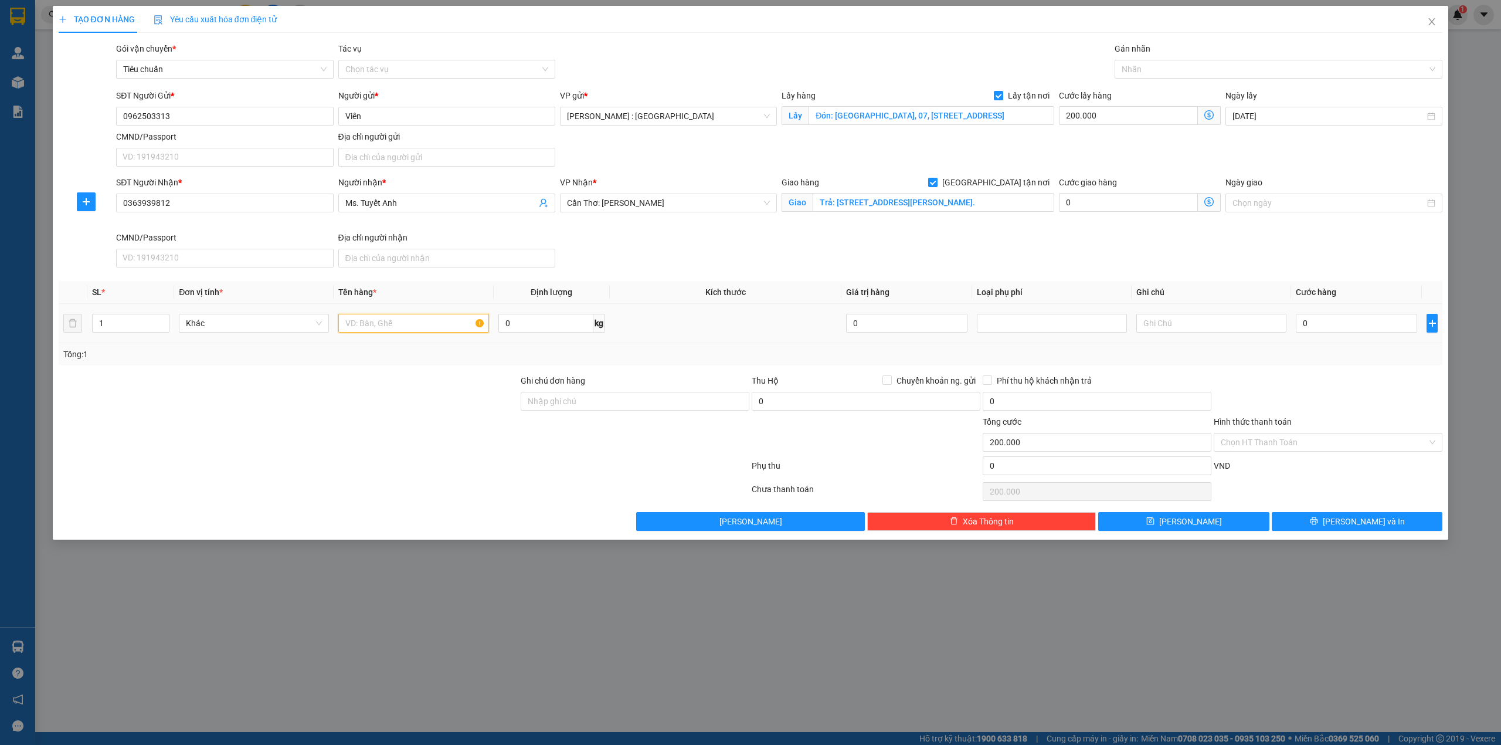
click at [409, 328] on input "text" at bounding box center [413, 323] width 150 height 19
drag, startPoint x: 904, startPoint y: 106, endPoint x: 891, endPoint y: 107, distance: 12.9
click at [904, 107] on input "Đón: [GEOGRAPHIC_DATA], 07, [STREET_ADDRESS]" at bounding box center [932, 115] width 246 height 19
click at [421, 328] on input "1 ĐƠN -" at bounding box center [413, 323] width 150 height 19
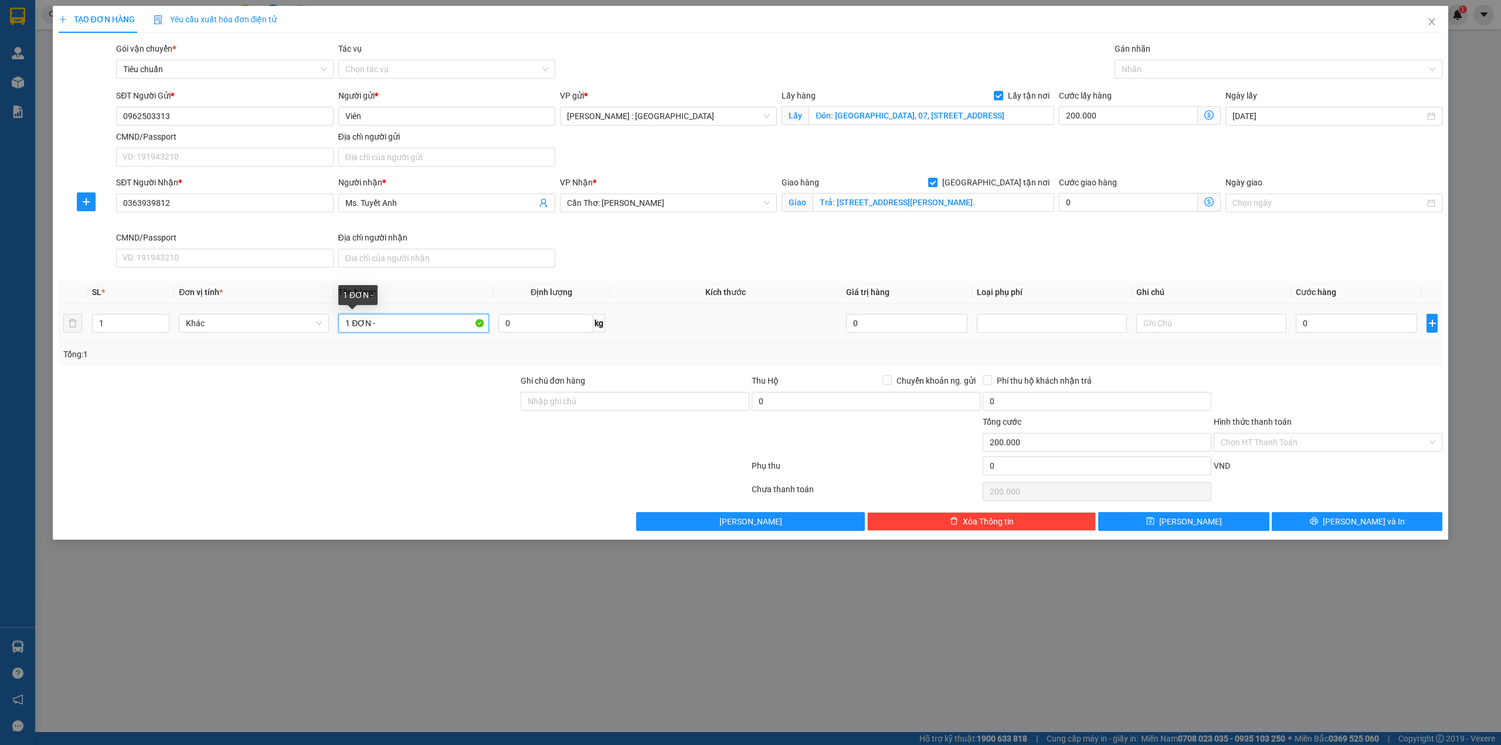
scroll to position [0, 0]
type input "1 ĐƠN - A NAM"
click at [1352, 333] on input "0" at bounding box center [1356, 323] width 121 height 19
type input "1"
type input "200.001"
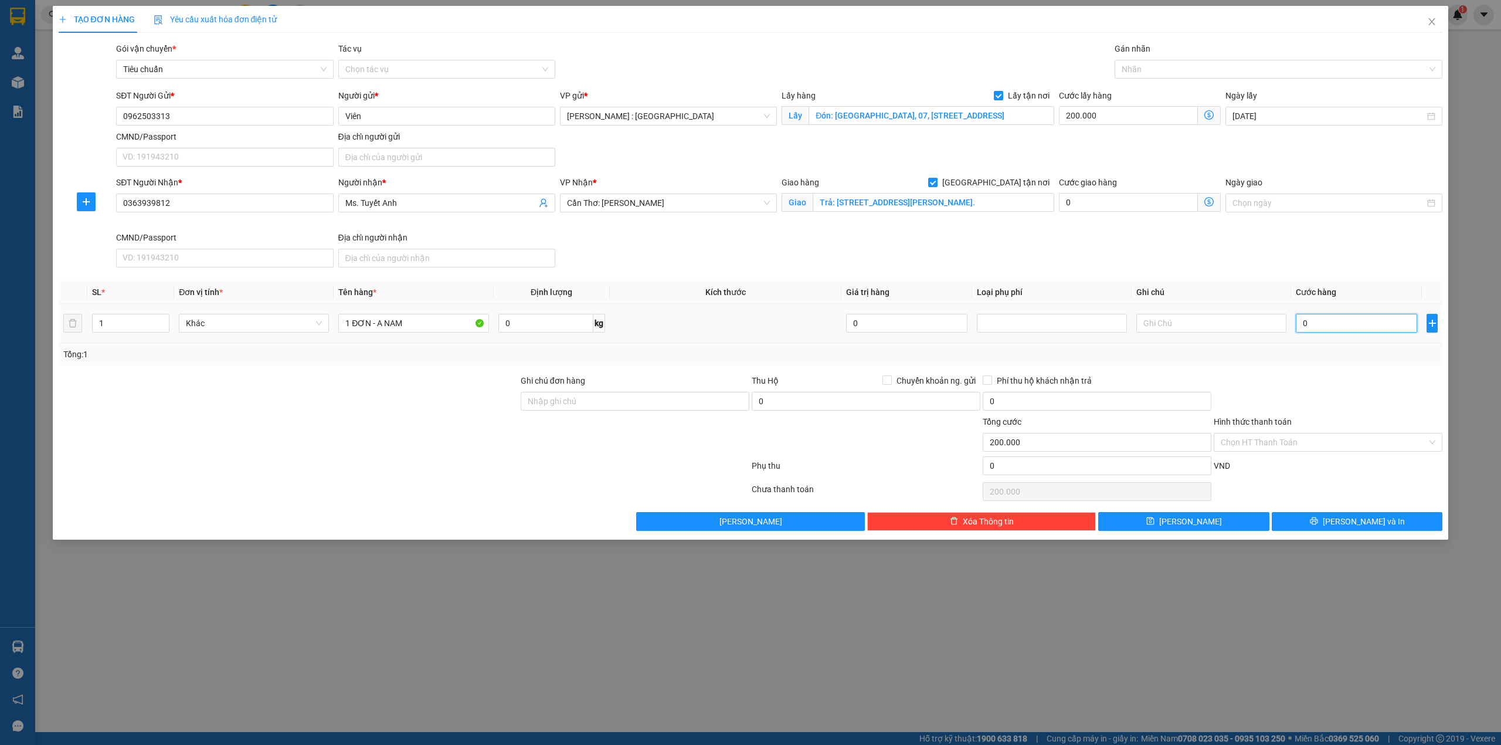
type input "200.001"
type input "1.000"
type input "201.000"
click at [1175, 522] on button "[PERSON_NAME]" at bounding box center [1183, 521] width 171 height 19
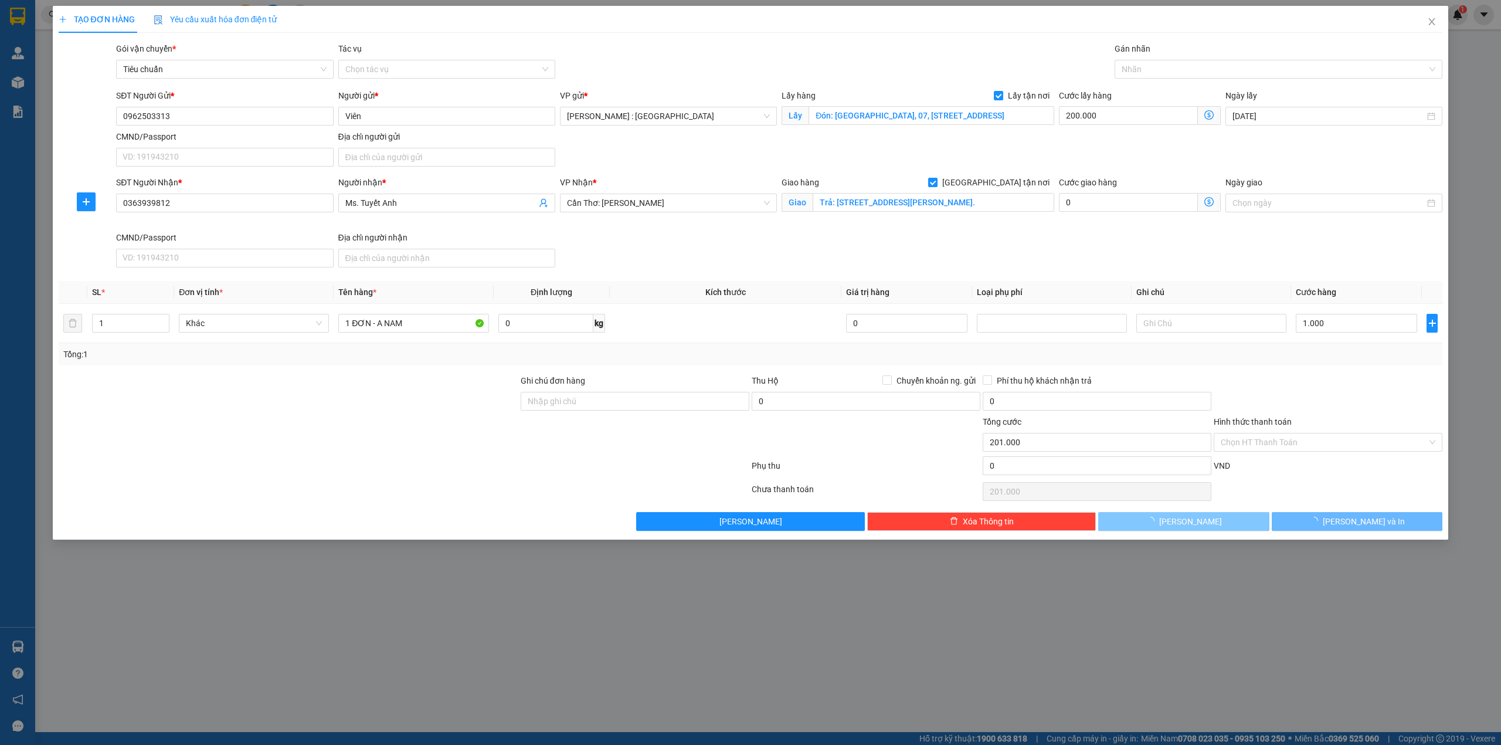
checkbox input "false"
type input "0"
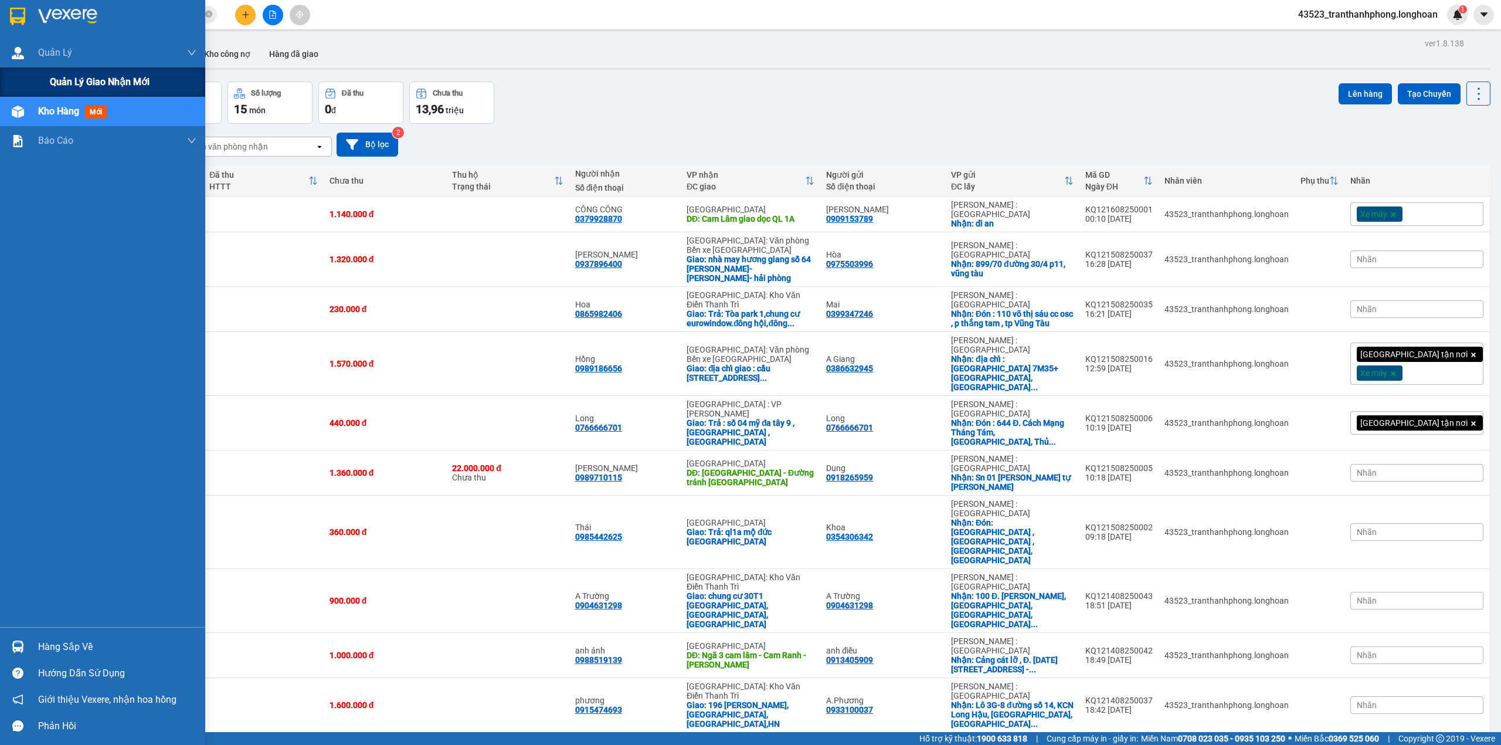
click at [55, 83] on span "Quản lý giao nhận mới" at bounding box center [100, 81] width 100 height 15
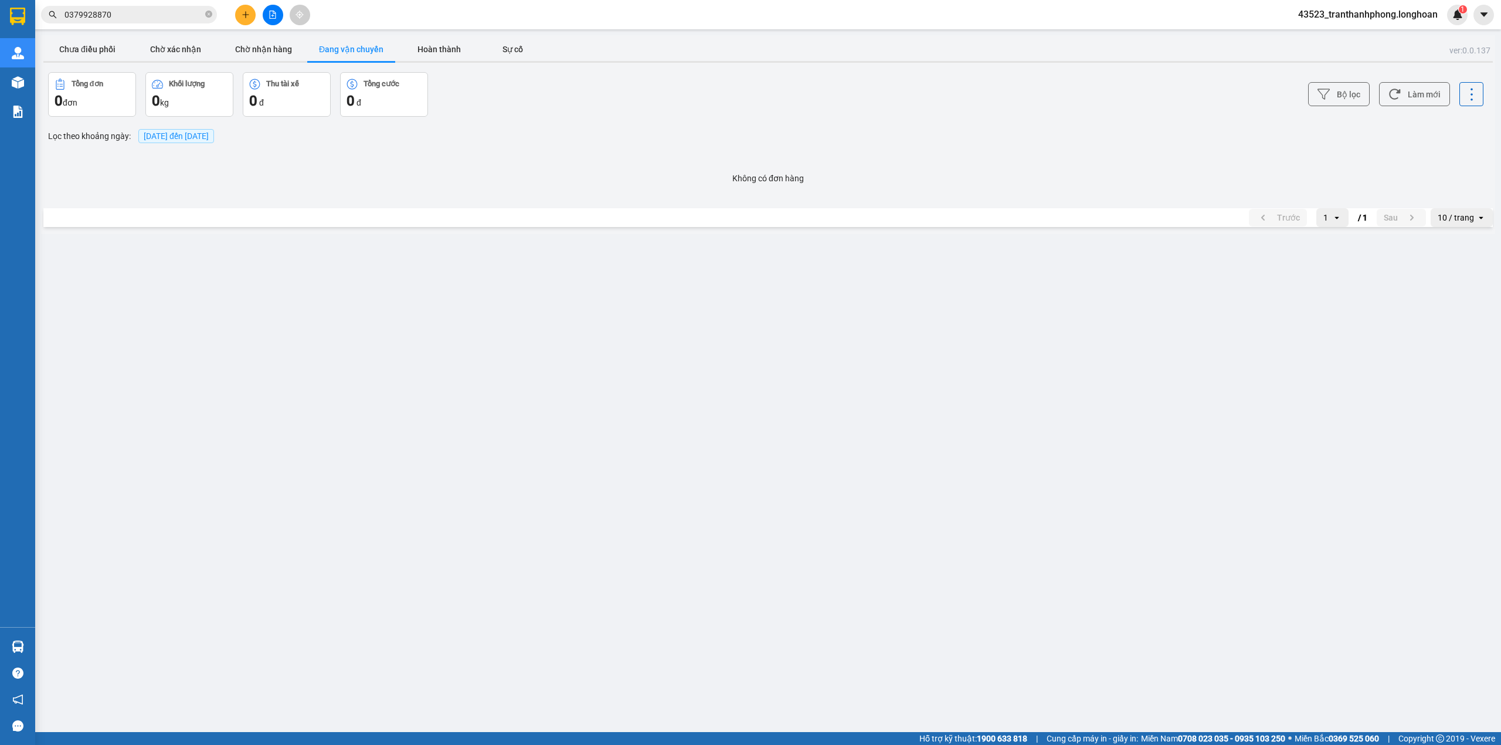
click at [192, 133] on span "[DATE] đến [DATE]" at bounding box center [176, 135] width 65 height 9
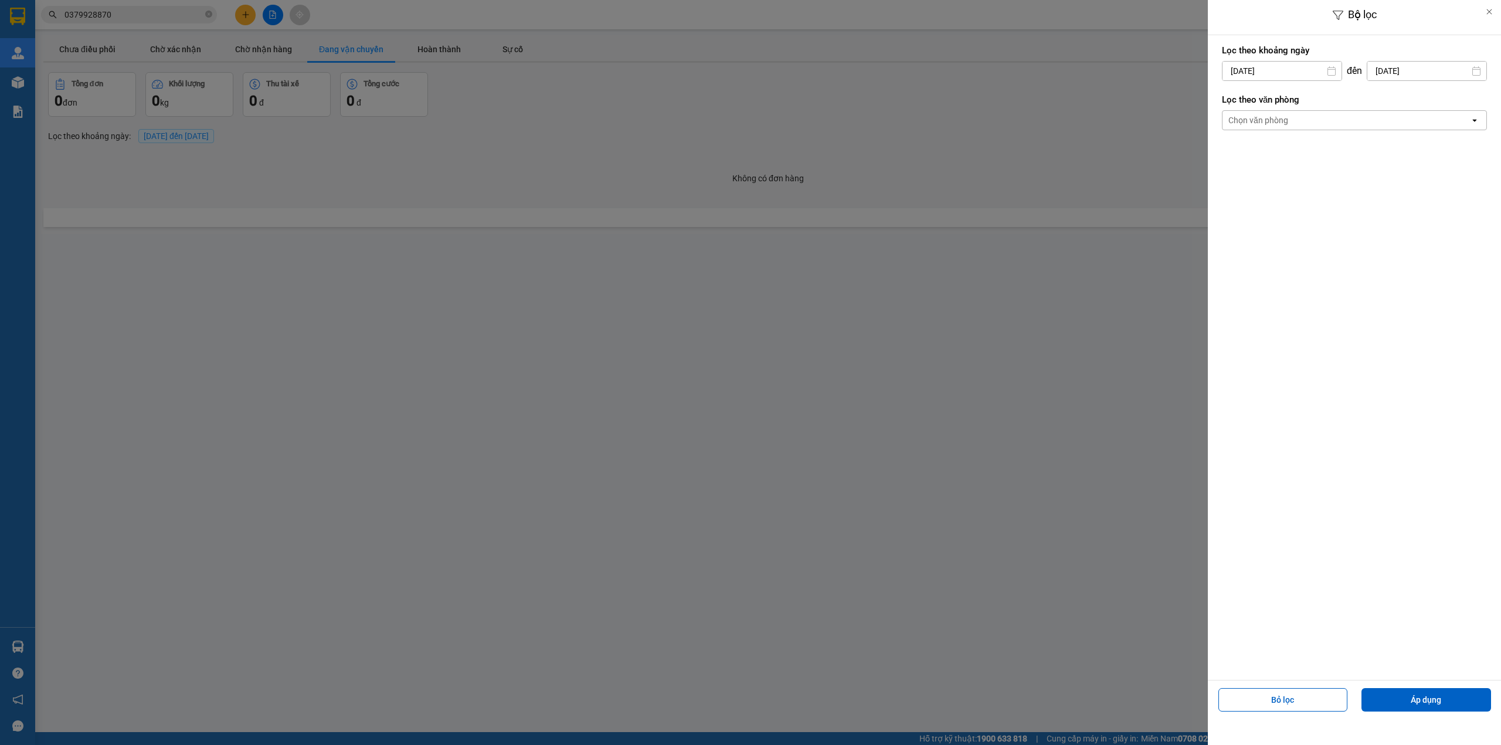
click at [1249, 71] on input "[DATE]" at bounding box center [1282, 71] width 119 height 19
click at [1319, 158] on div "1" at bounding box center [1323, 157] width 16 height 14
type input "[DATE]"
click at [1306, 120] on div "Chọn văn phòng" at bounding box center [1346, 120] width 247 height 19
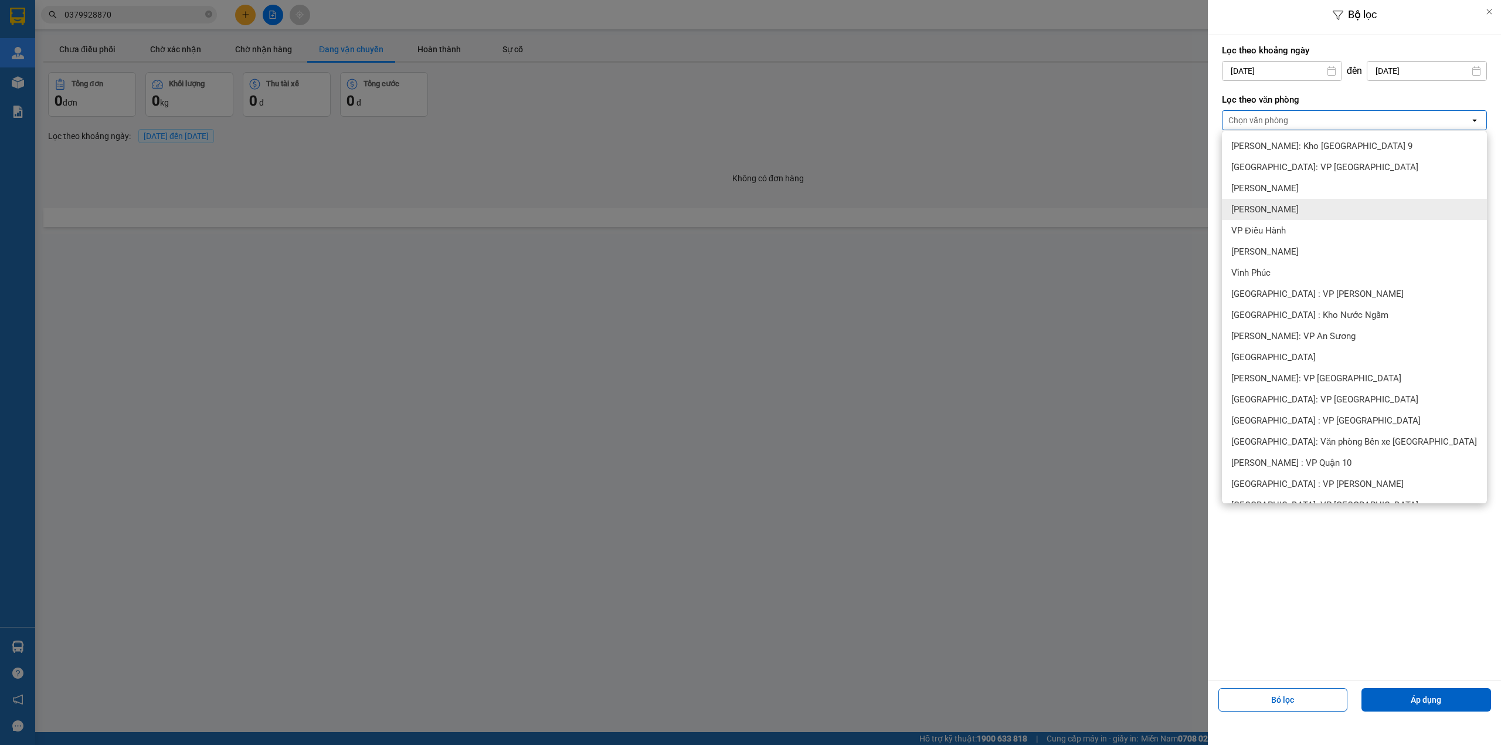
drag, startPoint x: 237, startPoint y: 94, endPoint x: 169, endPoint y: 78, distance: 70.0
click at [202, 88] on div at bounding box center [750, 372] width 1501 height 745
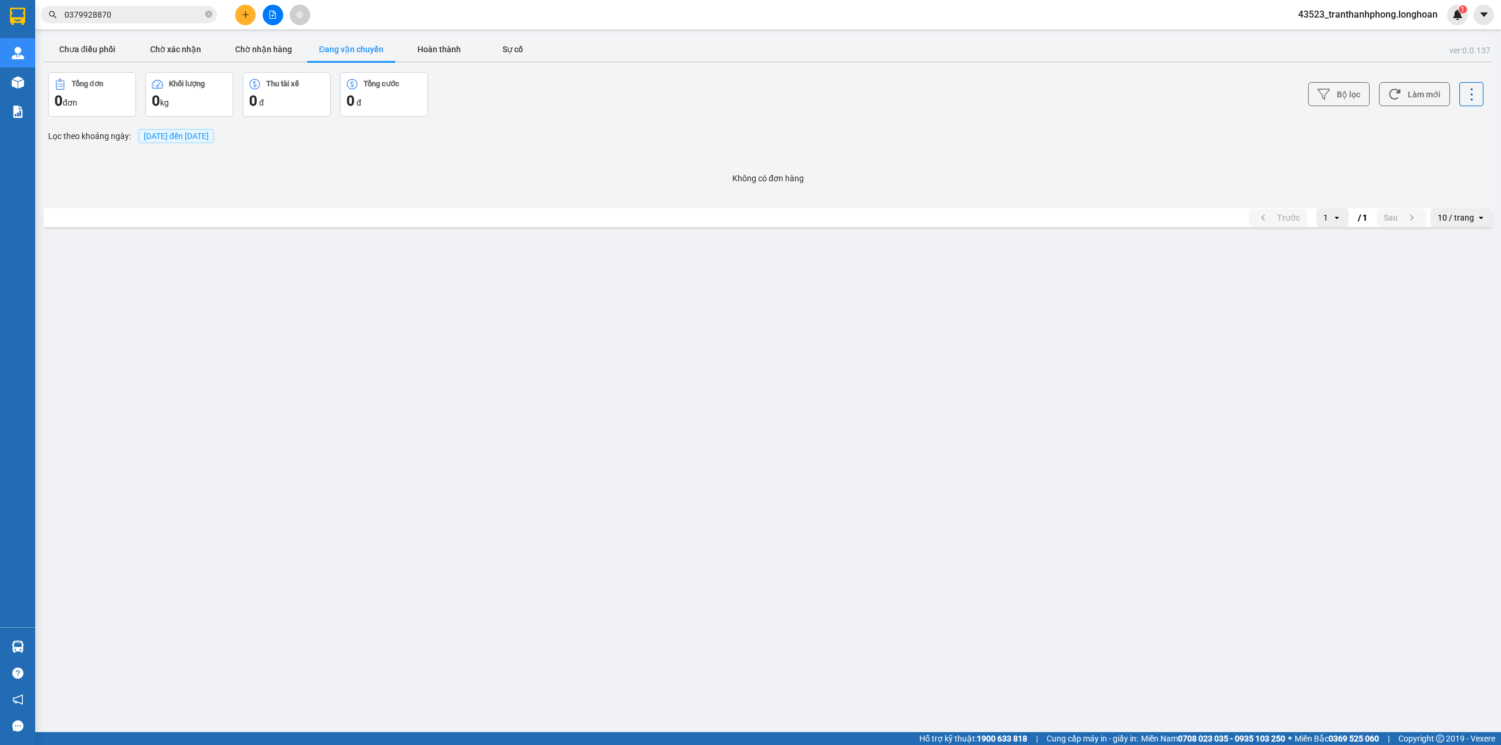
click at [68, 33] on main "ver: 0.0.137 Chưa điều phối Chờ xác nhận Chờ nhận hàng Đang vận chuyển Hoàn thà…" at bounding box center [750, 366] width 1501 height 732
click at [84, 60] on button "Chưa điều phối" at bounding box center [87, 49] width 88 height 23
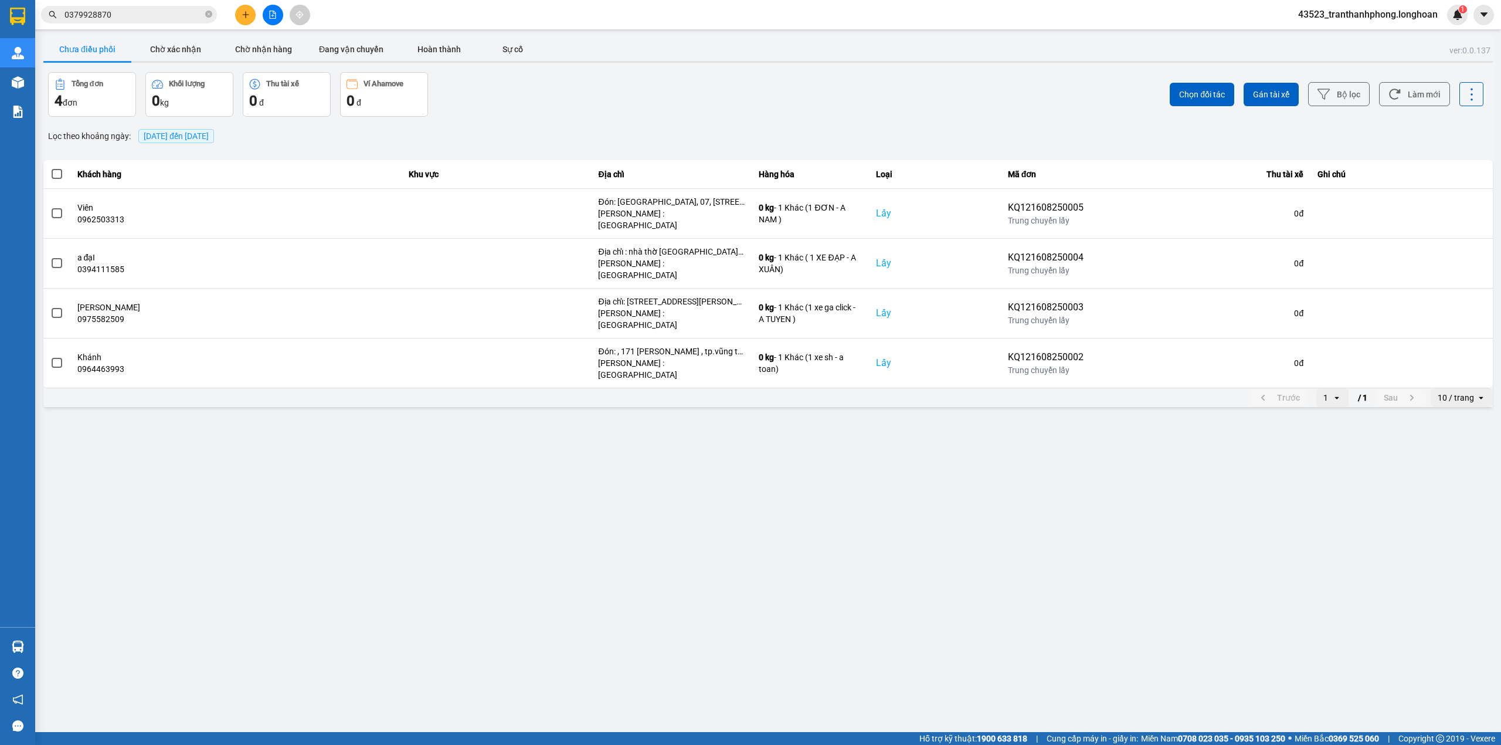
click at [193, 140] on span "[DATE] đến [DATE]" at bounding box center [176, 135] width 65 height 9
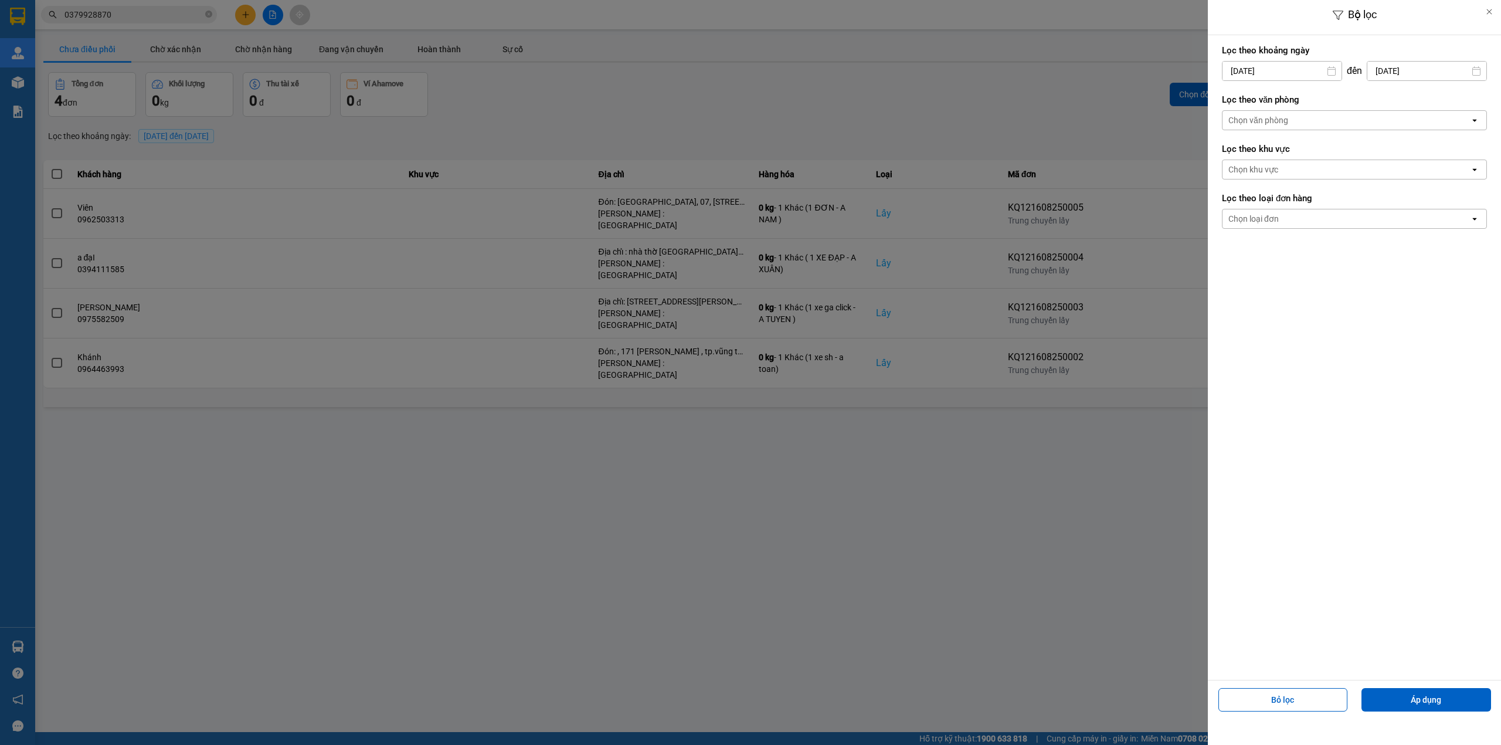
click at [1286, 78] on input "[DATE]" at bounding box center [1282, 71] width 119 height 19
click at [1323, 153] on div "1" at bounding box center [1323, 157] width 16 height 14
type input "[DATE]"
drag, startPoint x: 1315, startPoint y: 216, endPoint x: 1314, endPoint y: 223, distance: 7.1
click at [1315, 219] on div "Chọn loại đơn" at bounding box center [1346, 218] width 247 height 19
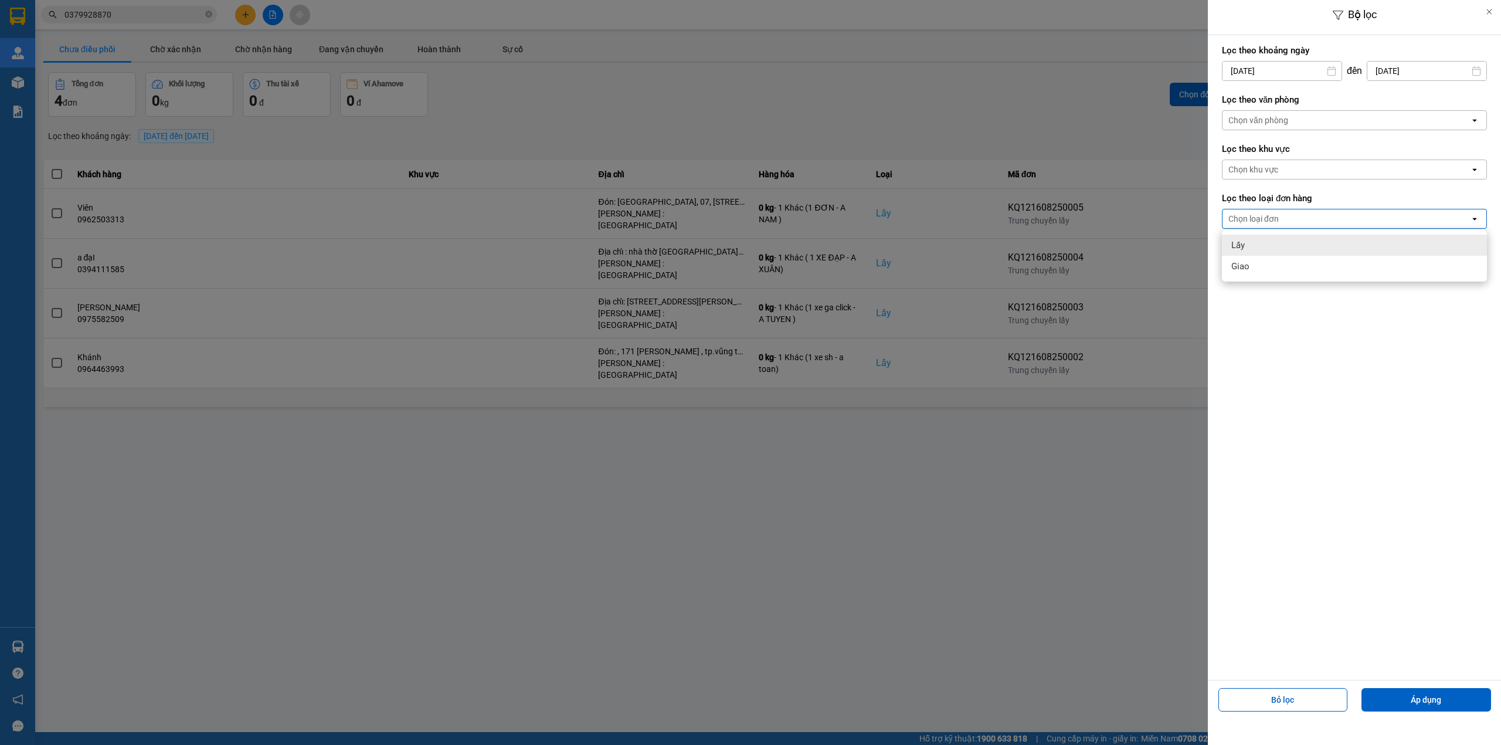
click at [1270, 240] on div "Lấy" at bounding box center [1354, 245] width 265 height 21
click at [1275, 127] on div "Chọn văn phòng" at bounding box center [1346, 120] width 247 height 19
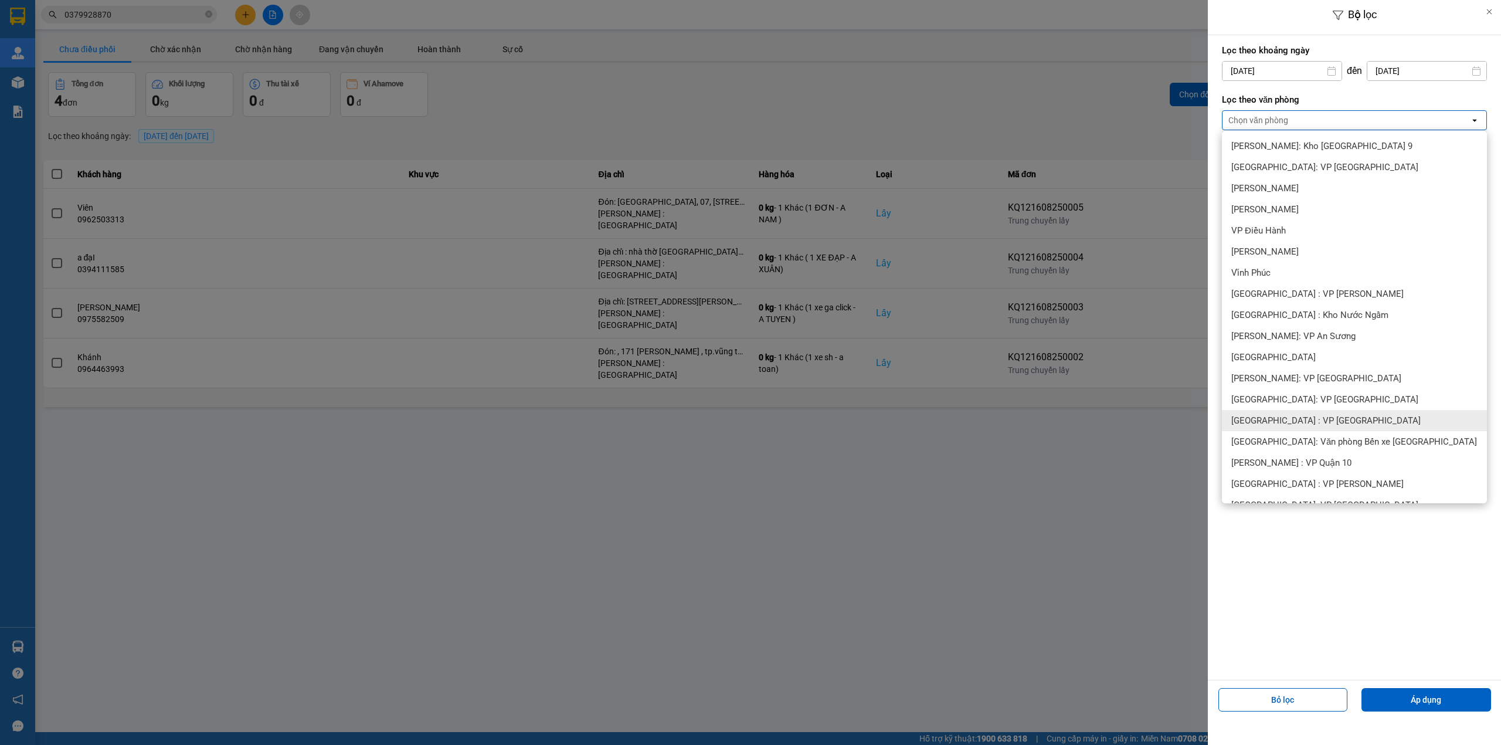
scroll to position [156, 0]
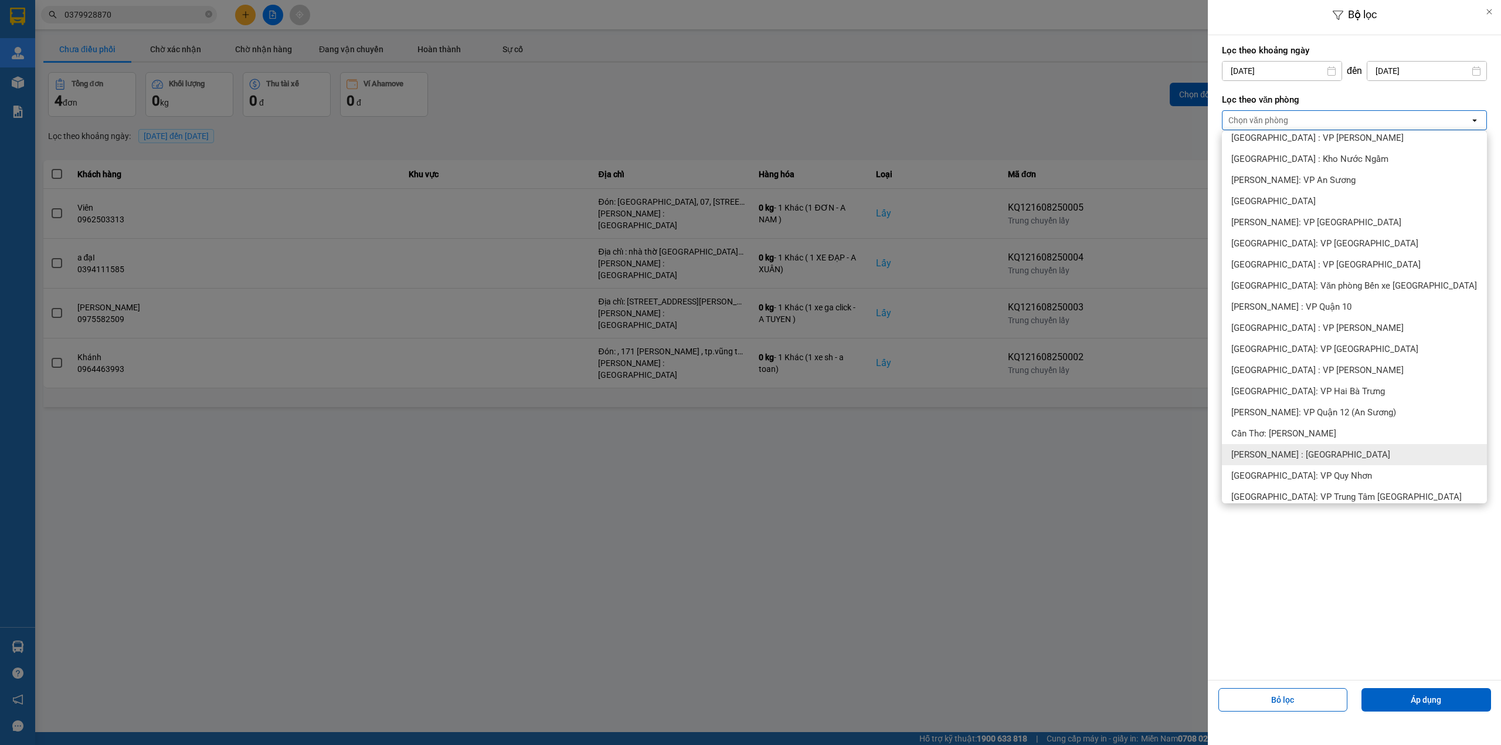
click at [1325, 446] on div "[PERSON_NAME] : [GEOGRAPHIC_DATA]" at bounding box center [1354, 454] width 265 height 21
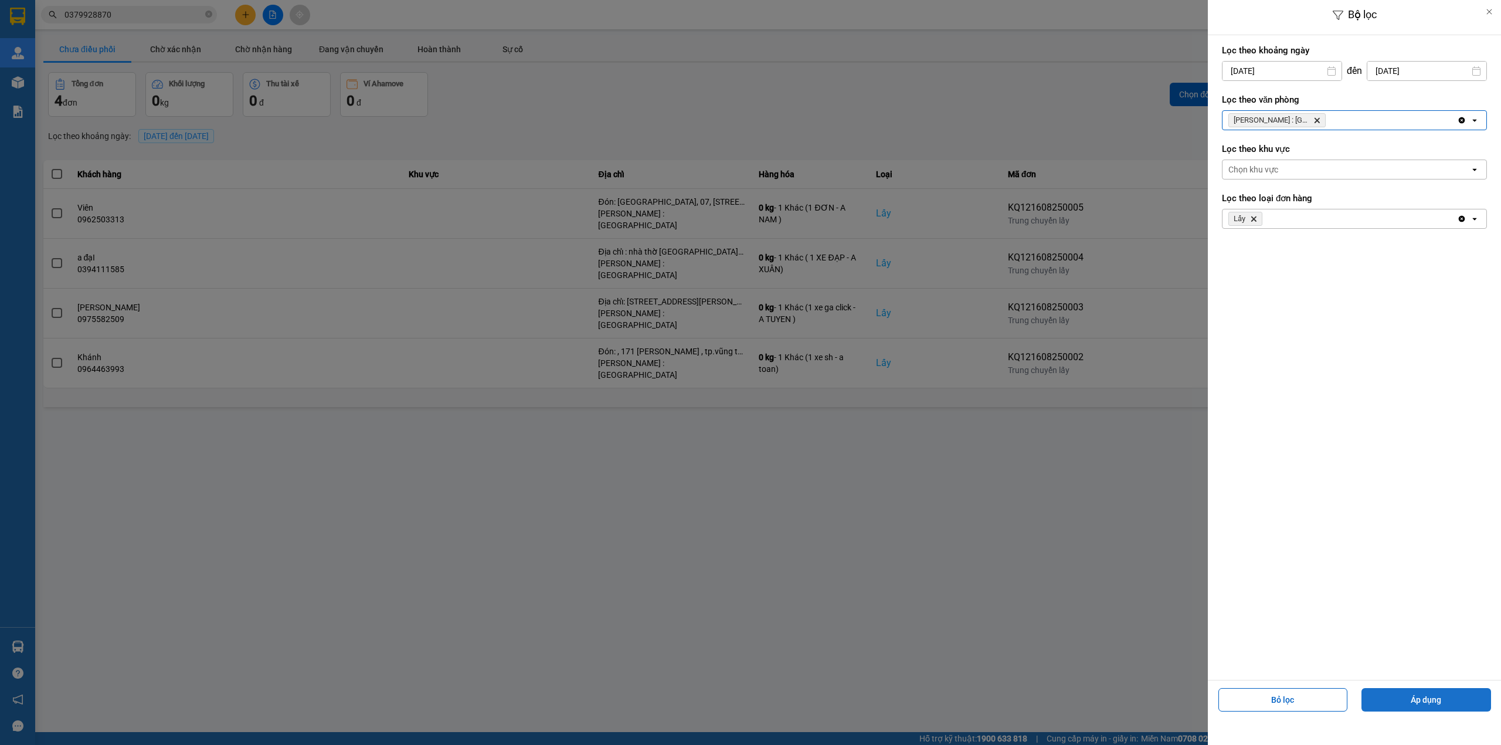
click at [1417, 704] on button "Áp dụng" at bounding box center [1427, 699] width 130 height 23
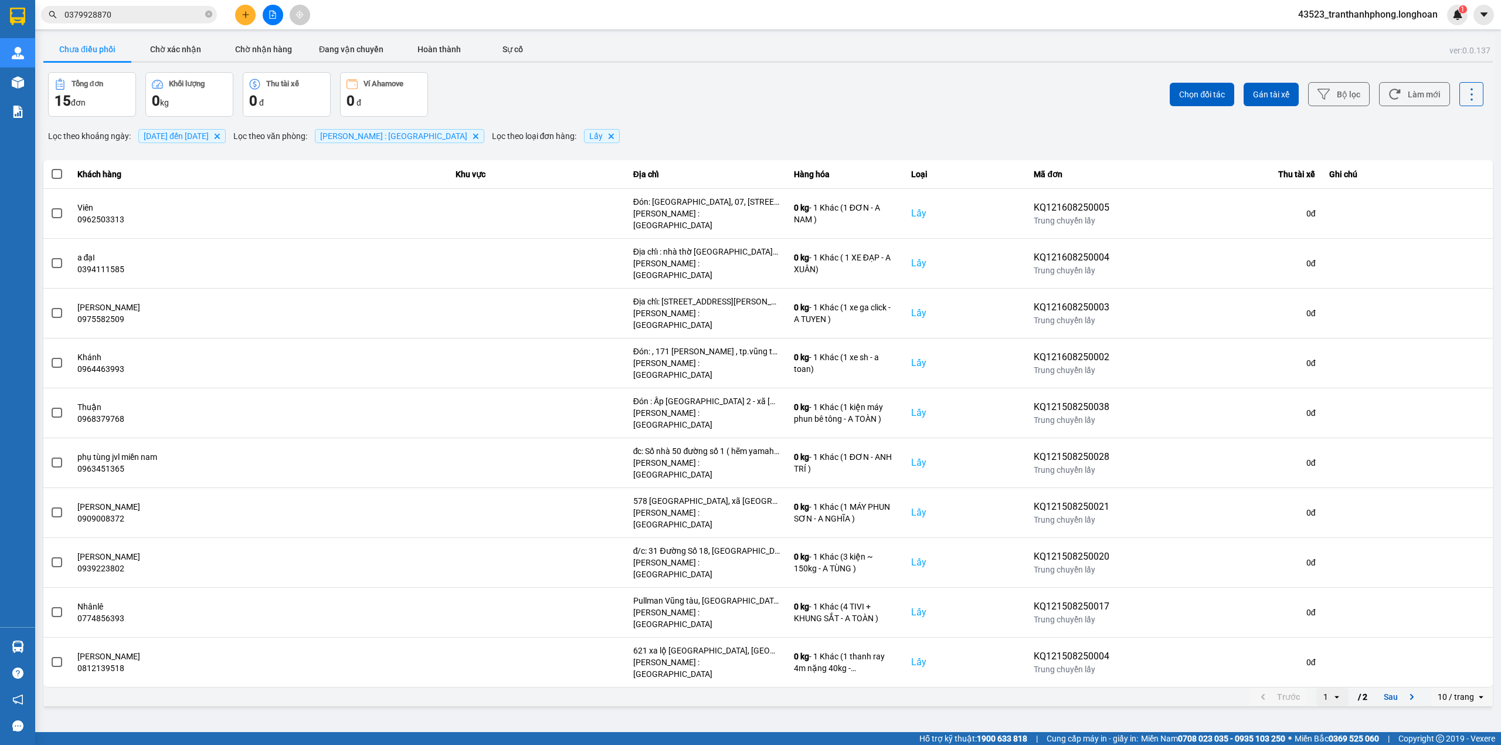
click at [1476, 691] on input "Selected 10 / trang." at bounding box center [1476, 697] width 1 height 12
click at [1471, 711] on div "100 / trang" at bounding box center [1462, 714] width 43 height 12
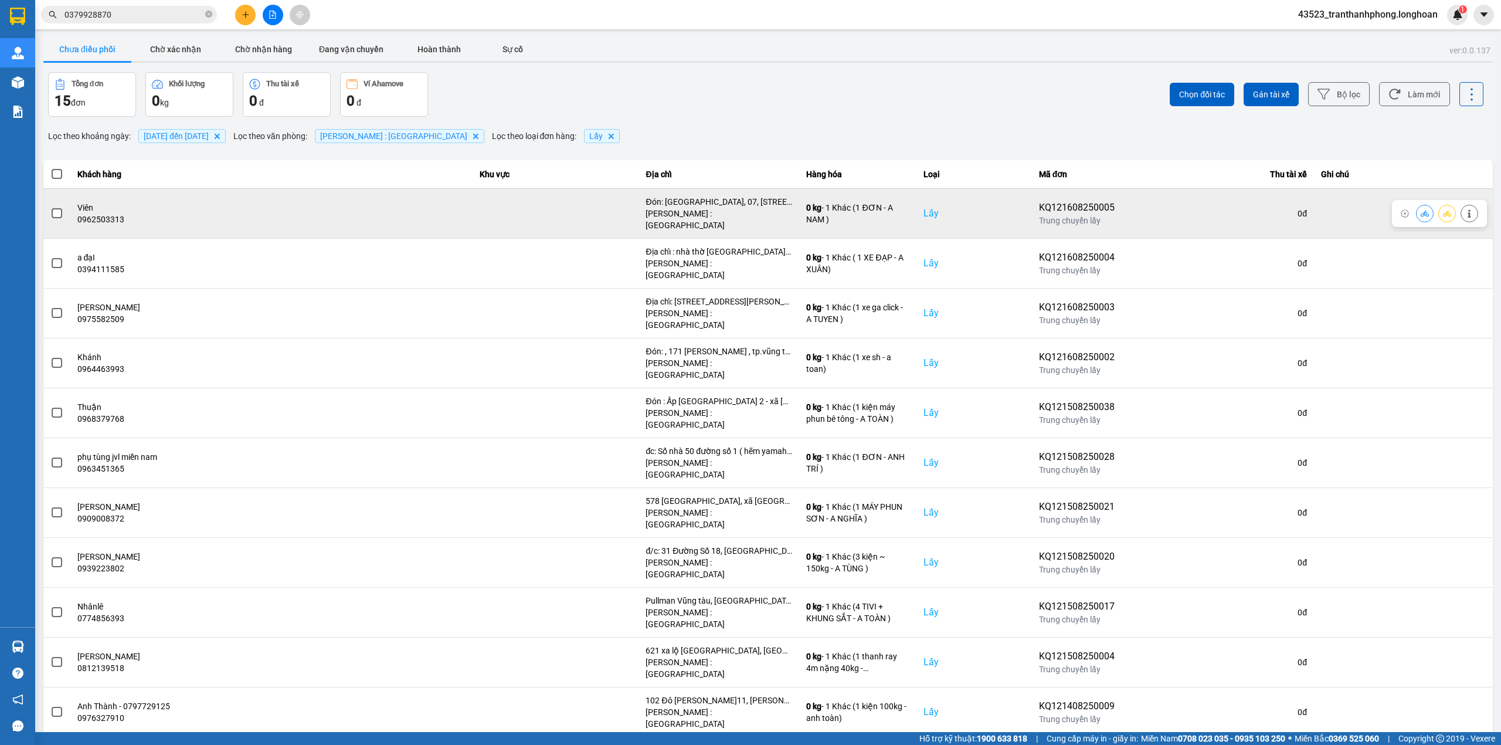
click at [54, 211] on span at bounding box center [57, 213] width 11 height 11
click at [50, 207] on input "checkbox" at bounding box center [50, 207] width 0 height 0
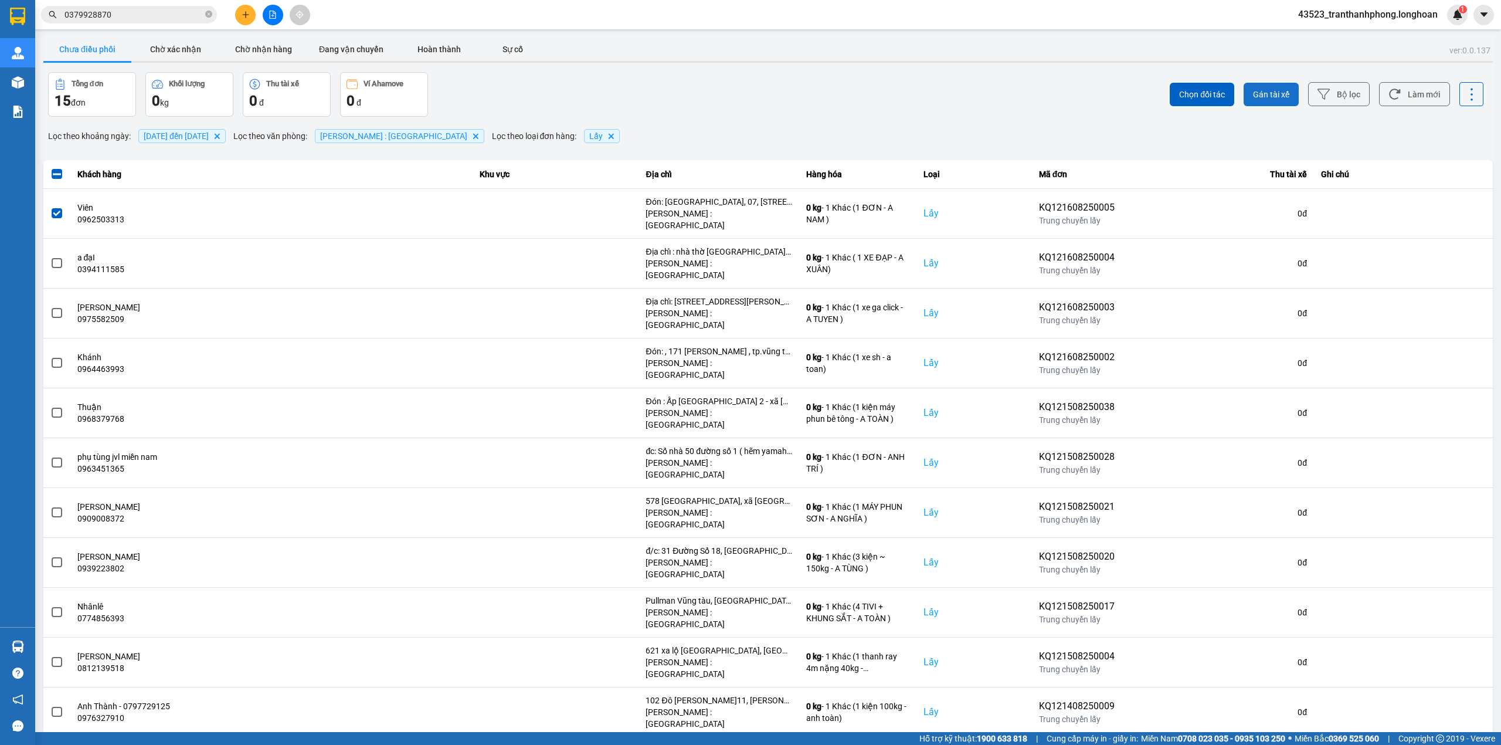
click at [1251, 101] on button "Gán tài xế" at bounding box center [1271, 94] width 55 height 23
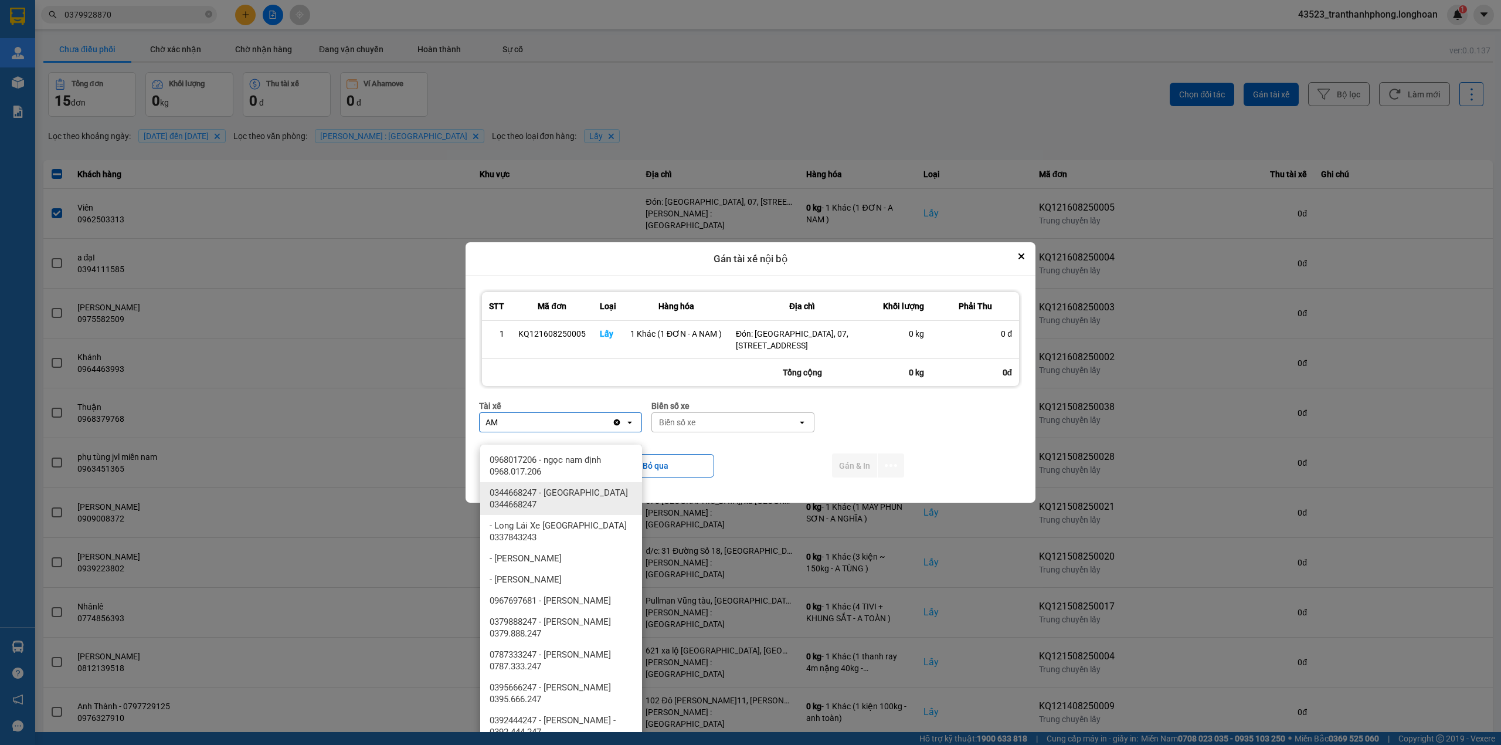
type input "AM"
drag, startPoint x: 525, startPoint y: 506, endPoint x: 656, endPoint y: 463, distance: 136.9
click at [527, 506] on span "0344668247 - [GEOGRAPHIC_DATA] 0344668247" at bounding box center [564, 498] width 148 height 23
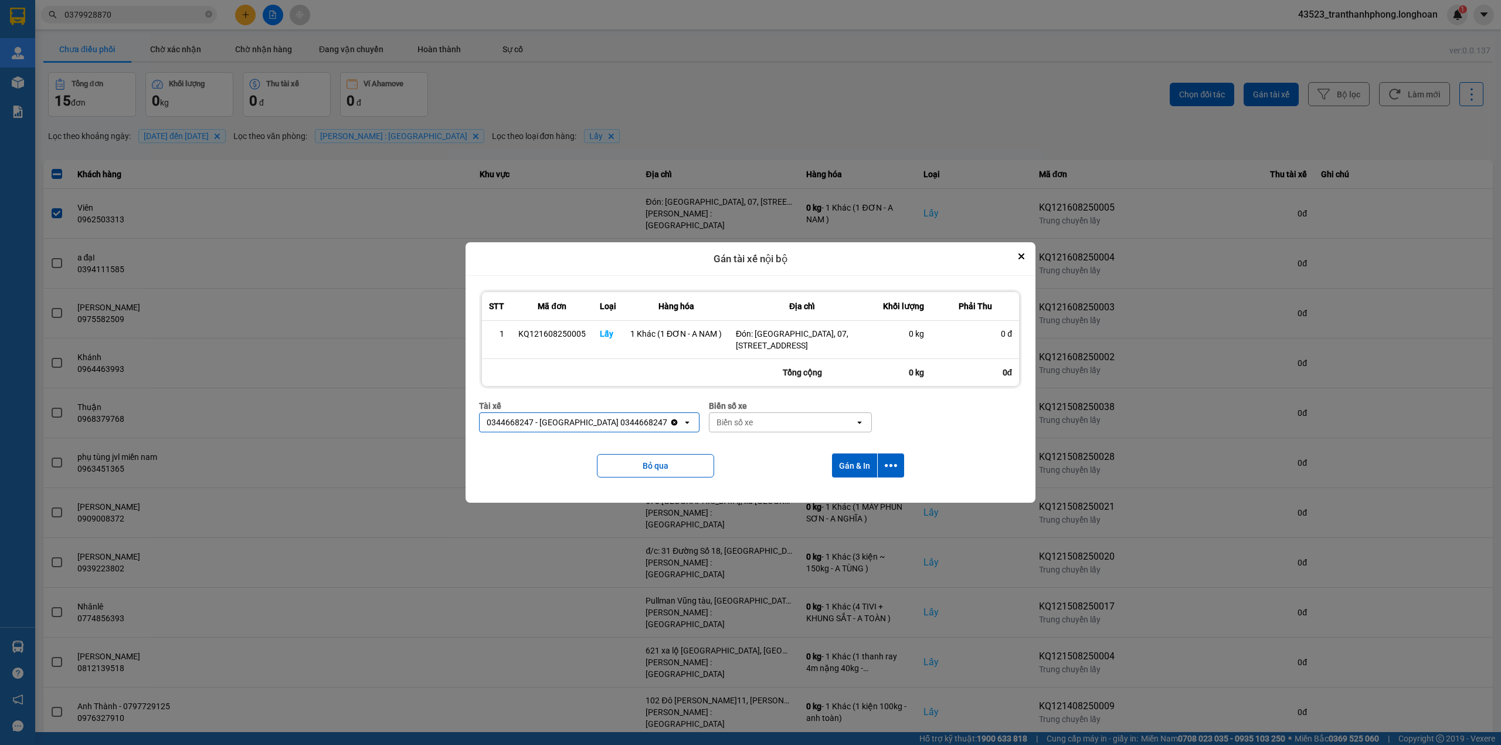
click at [752, 412] on div "Biển số xe" at bounding box center [790, 405] width 163 height 13
click at [747, 430] on div "Biển số xe" at bounding box center [782, 422] width 145 height 19
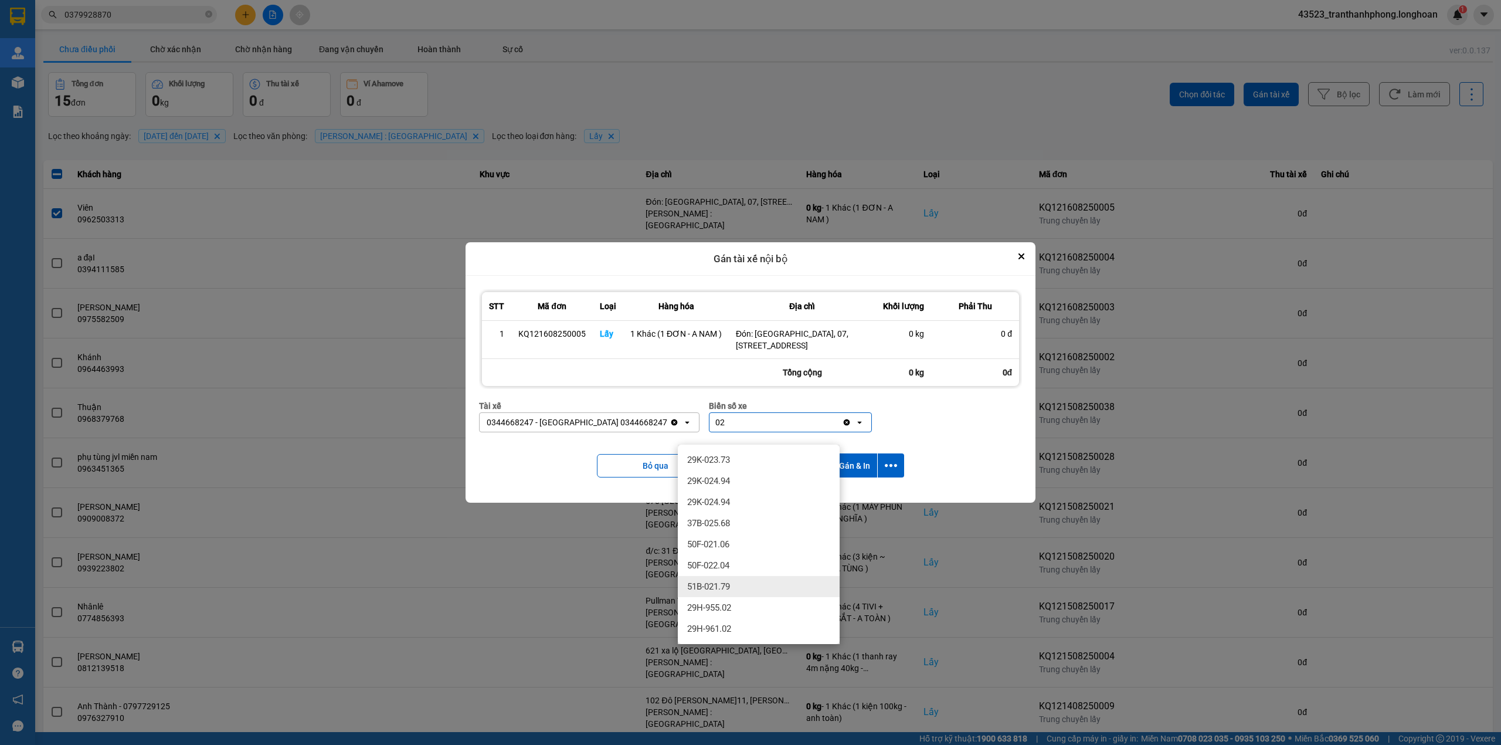
type input "02"
drag, startPoint x: 721, startPoint y: 594, endPoint x: 723, endPoint y: 603, distance: 10.1
click at [723, 603] on ul "29K-023.73 29K-024.94 29K-024.94 37B-025.68 50F-021.06 50F-022.04 51B-021.79 29…" at bounding box center [759, 544] width 162 height 199
click at [723, 606] on span "29H-955.02" at bounding box center [709, 608] width 44 height 12
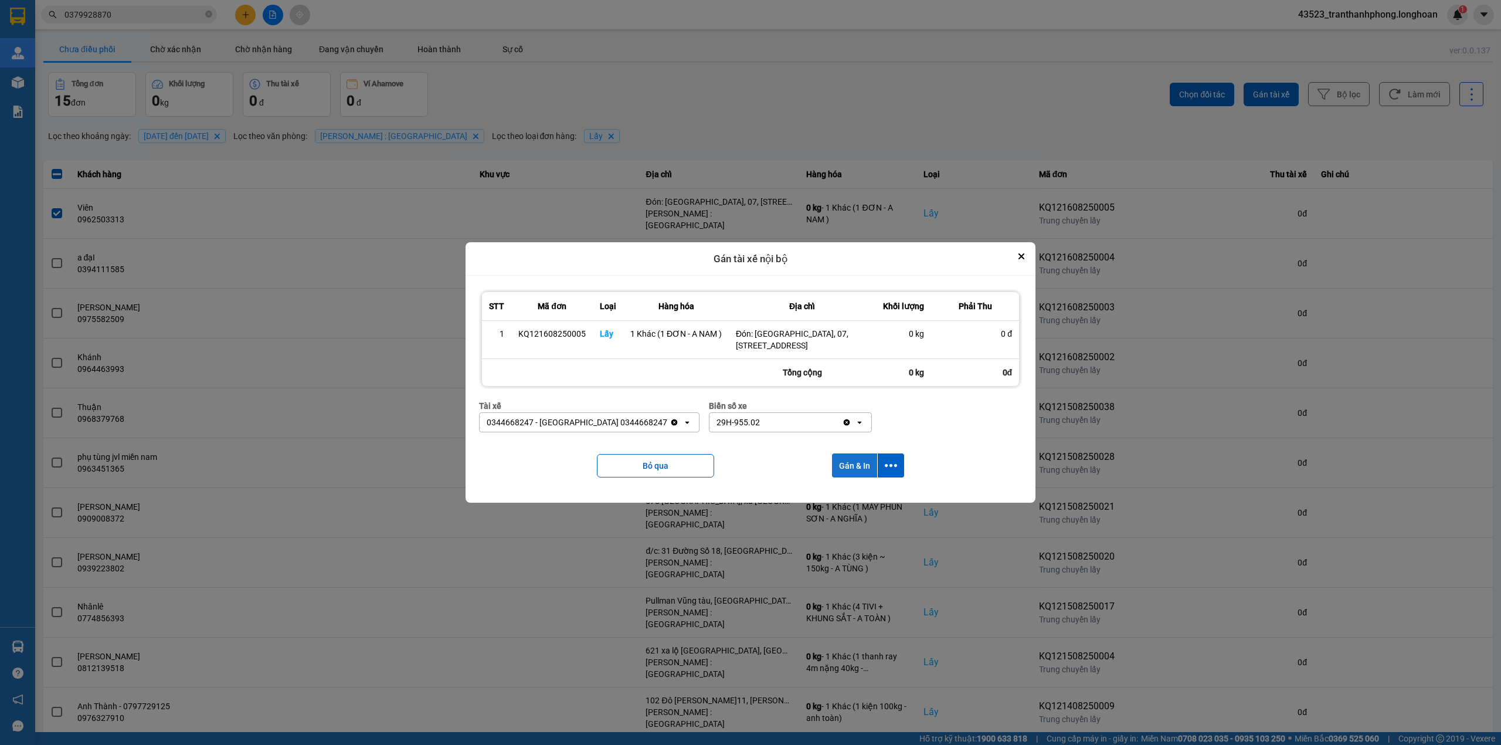
click at [855, 470] on button "Gán & In" at bounding box center [854, 465] width 45 height 24
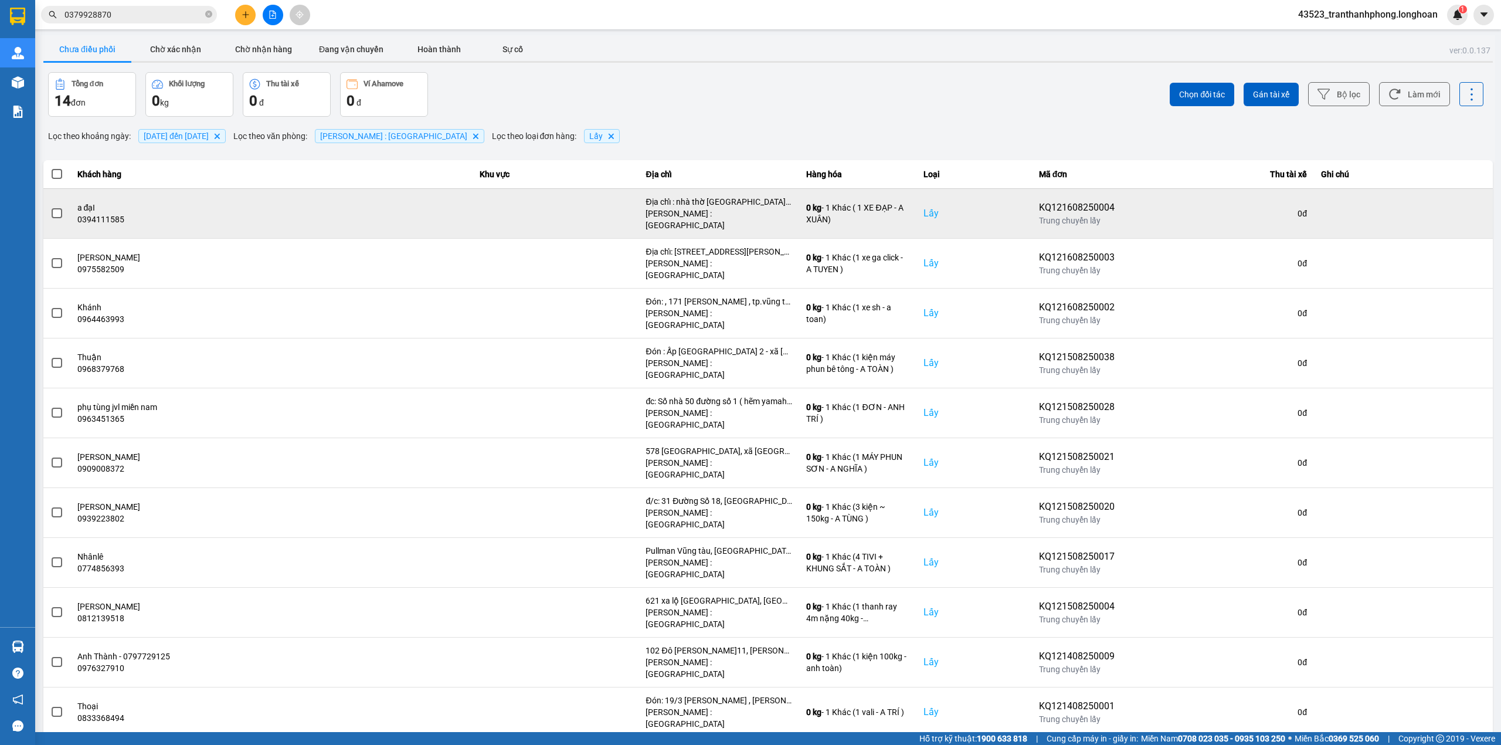
click at [57, 208] on span at bounding box center [57, 213] width 11 height 11
click at [50, 207] on input "checkbox" at bounding box center [50, 207] width 0 height 0
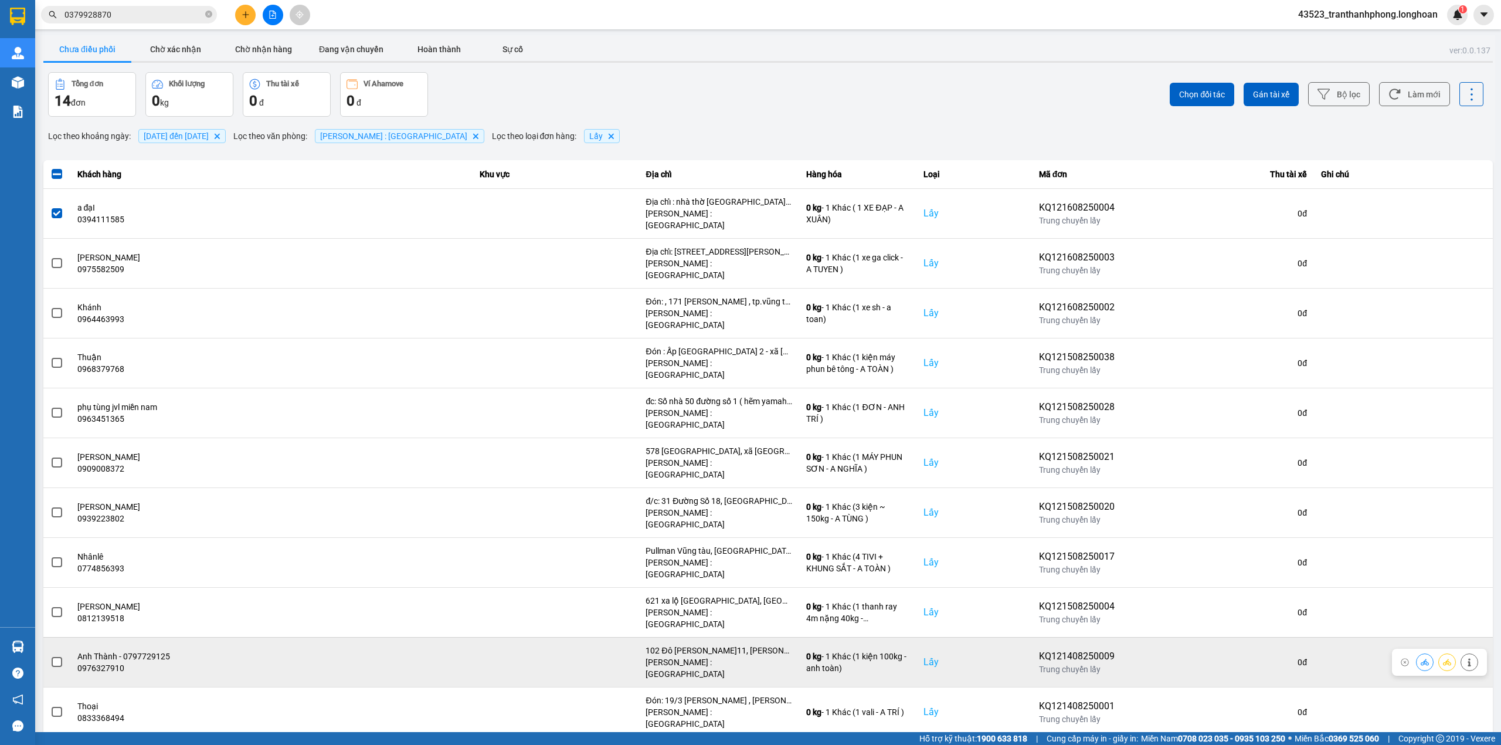
scroll to position [53, 0]
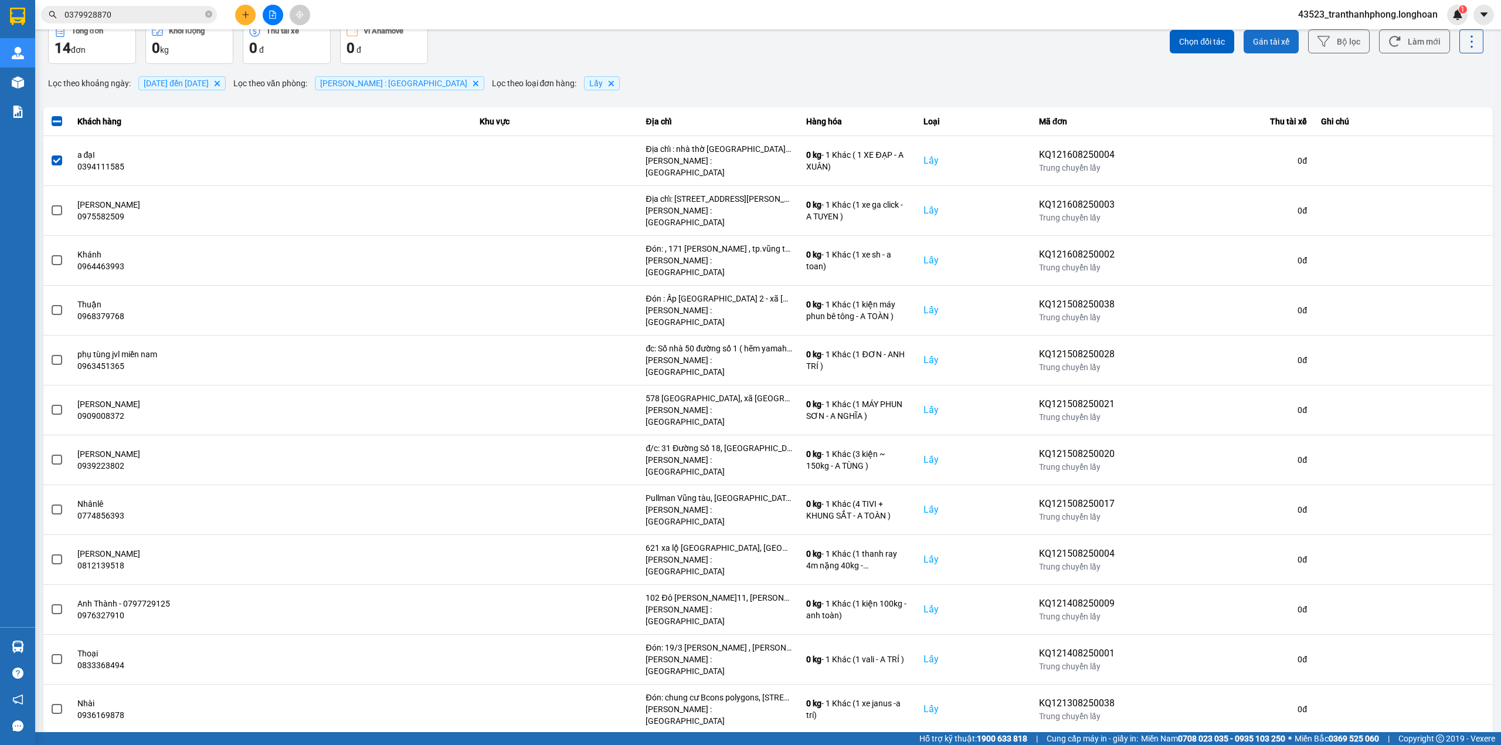
click at [1260, 50] on button "Gán tài xế" at bounding box center [1271, 41] width 55 height 23
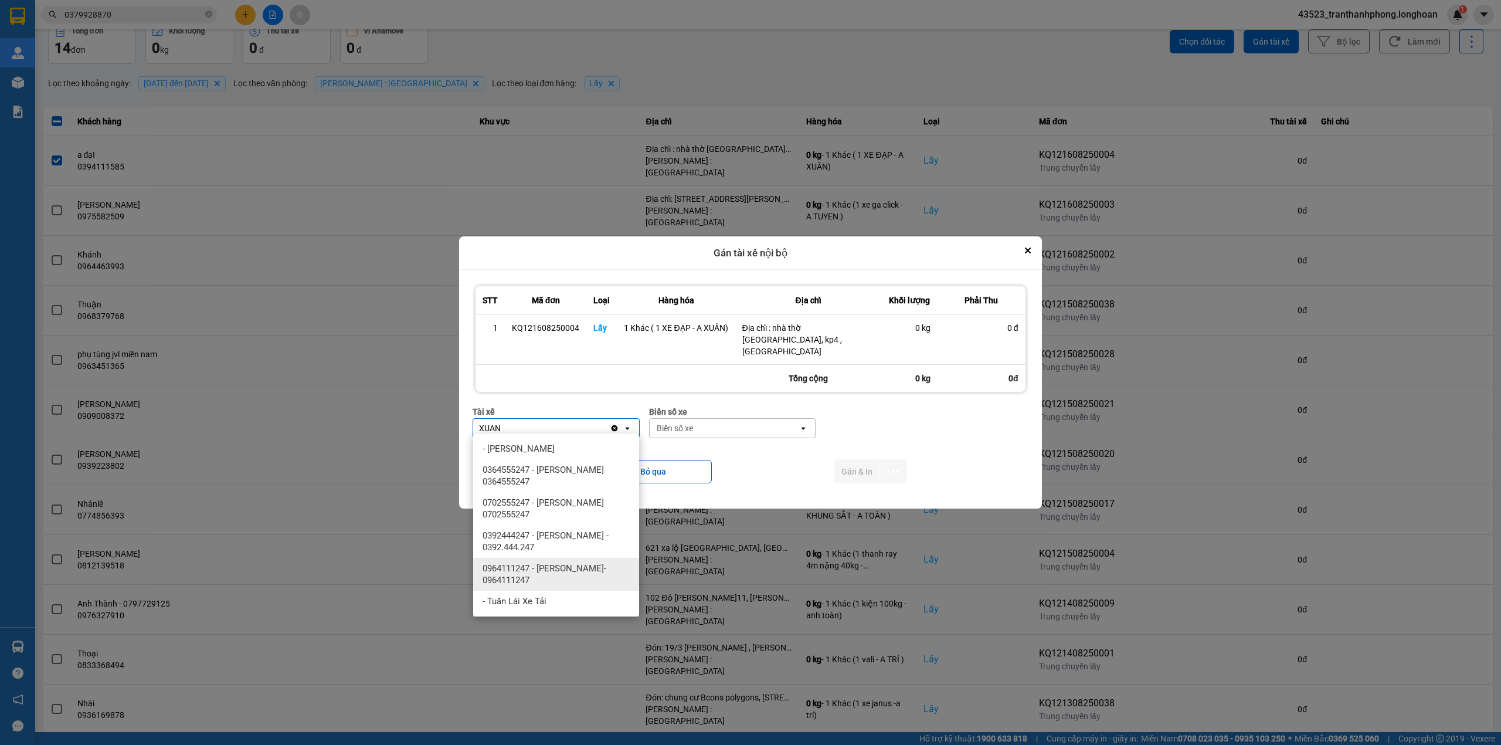
type input "XUAN"
drag, startPoint x: 560, startPoint y: 562, endPoint x: 626, endPoint y: 511, distance: 83.7
click at [563, 561] on div "0964111247 - [PERSON_NAME]- 0964111247" at bounding box center [556, 574] width 166 height 33
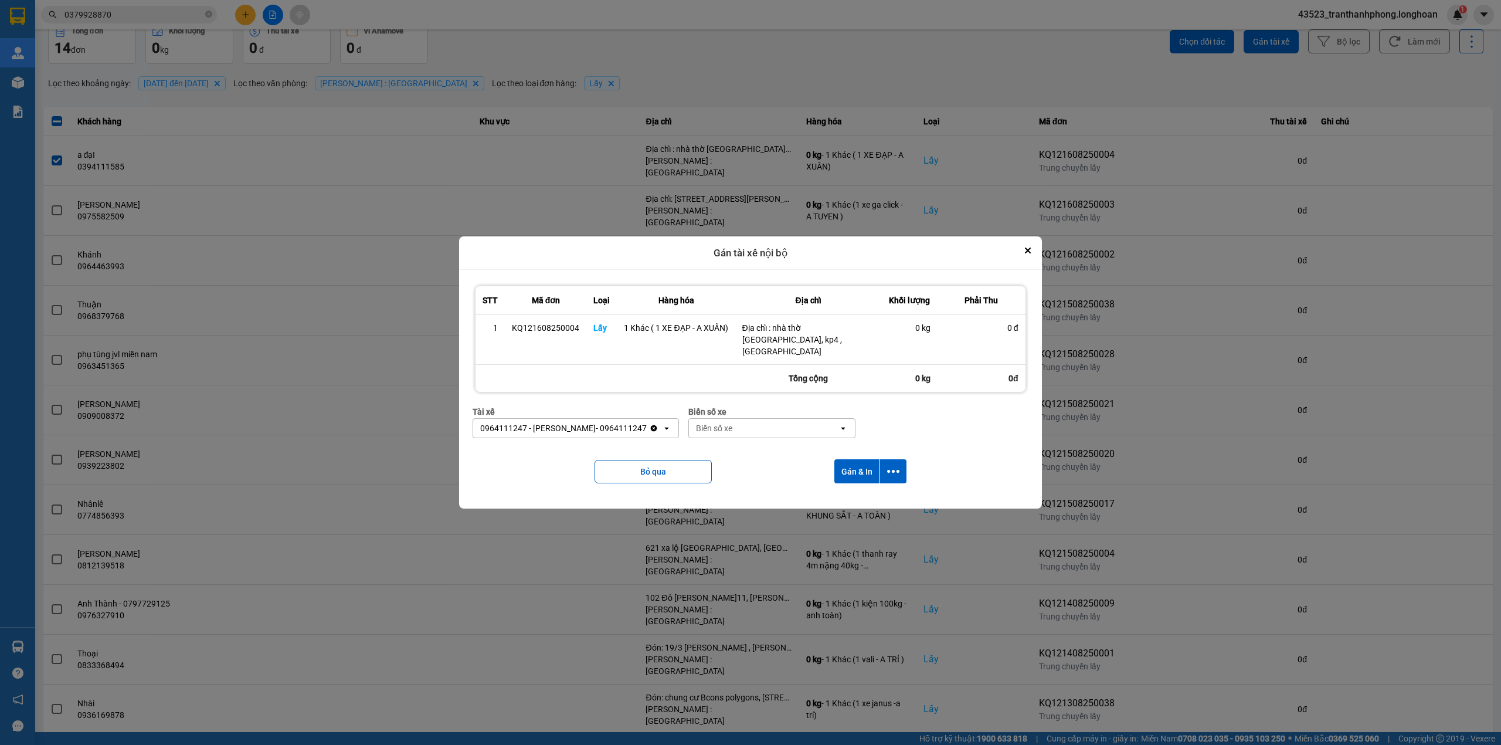
click at [772, 411] on div "Biển số xe" at bounding box center [772, 411] width 167 height 13
click at [764, 428] on div "Biển số xe" at bounding box center [763, 428] width 149 height 19
type input "94"
click at [751, 444] on span "29E-376.94" at bounding box center [731, 449] width 43 height 12
click at [863, 469] on button "Gán & In" at bounding box center [857, 471] width 45 height 24
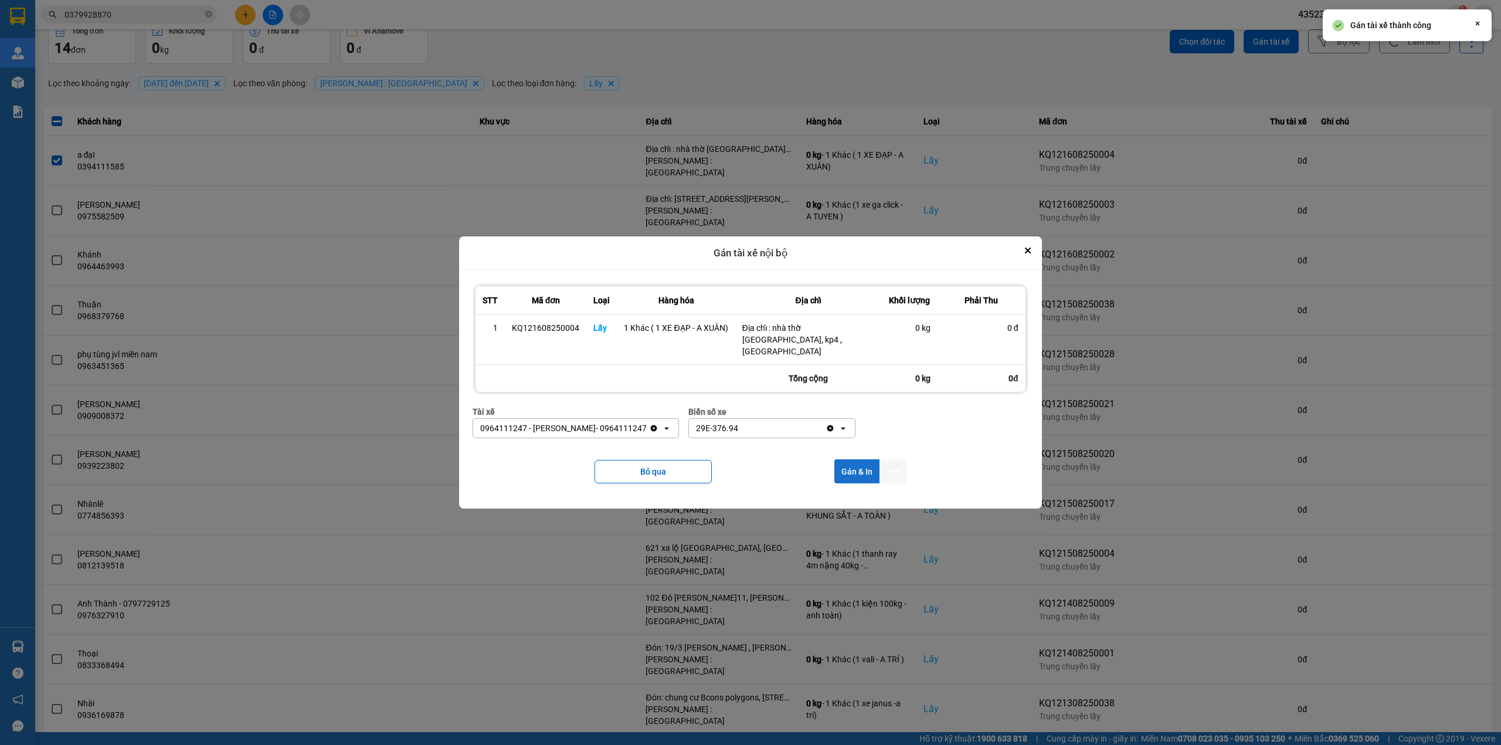
scroll to position [0, 0]
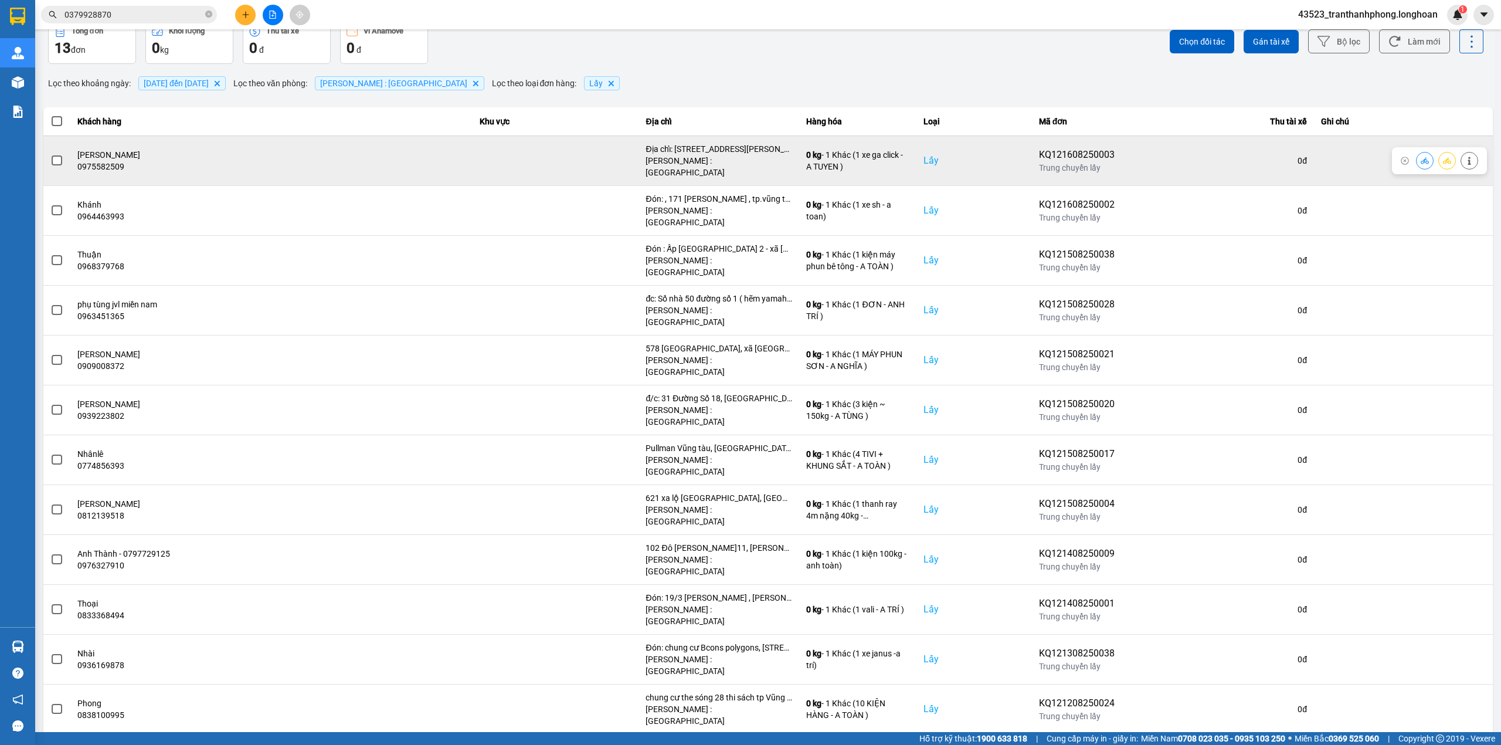
click at [60, 166] on span at bounding box center [57, 160] width 11 height 11
click at [50, 154] on input "checkbox" at bounding box center [50, 154] width 0 height 0
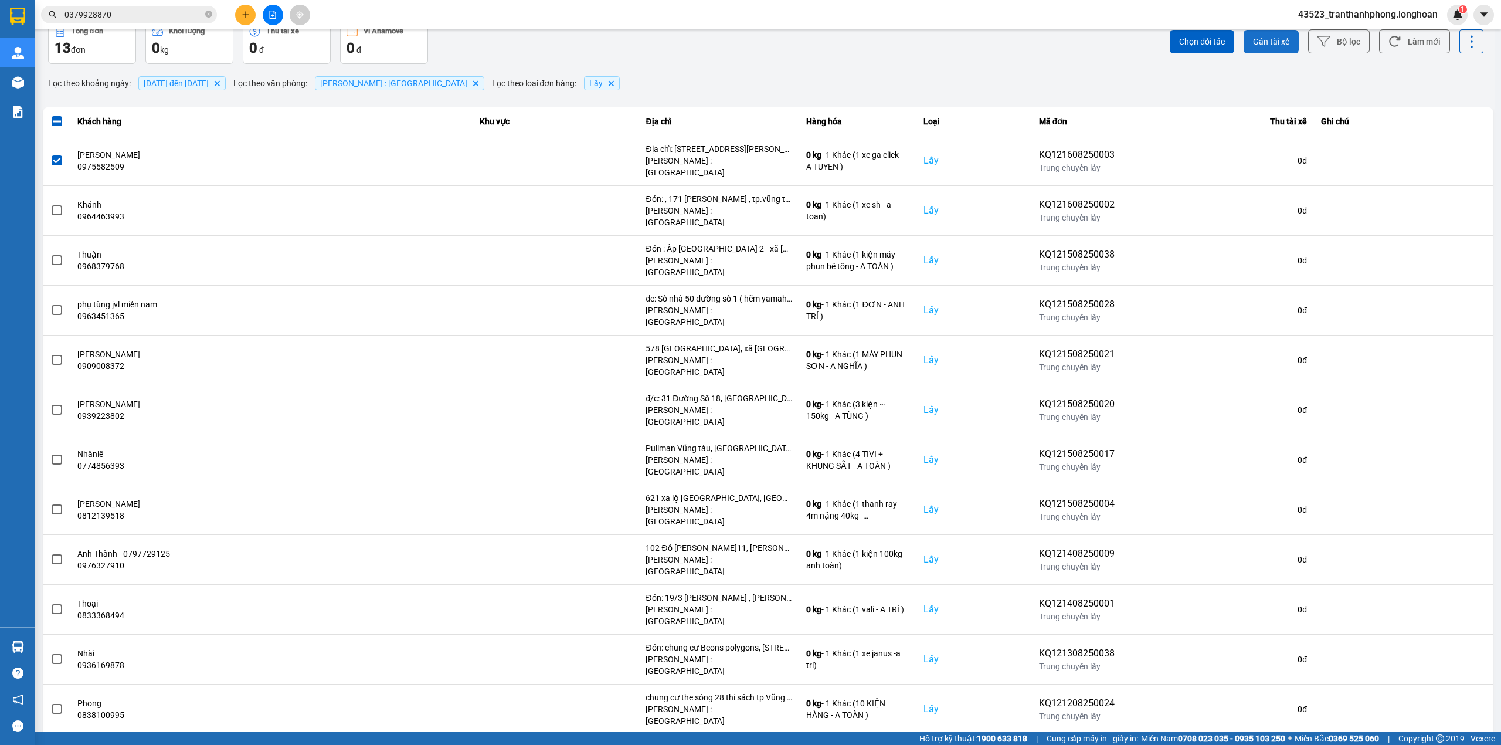
click at [1254, 48] on span "Gán tài xế" at bounding box center [1271, 42] width 36 height 12
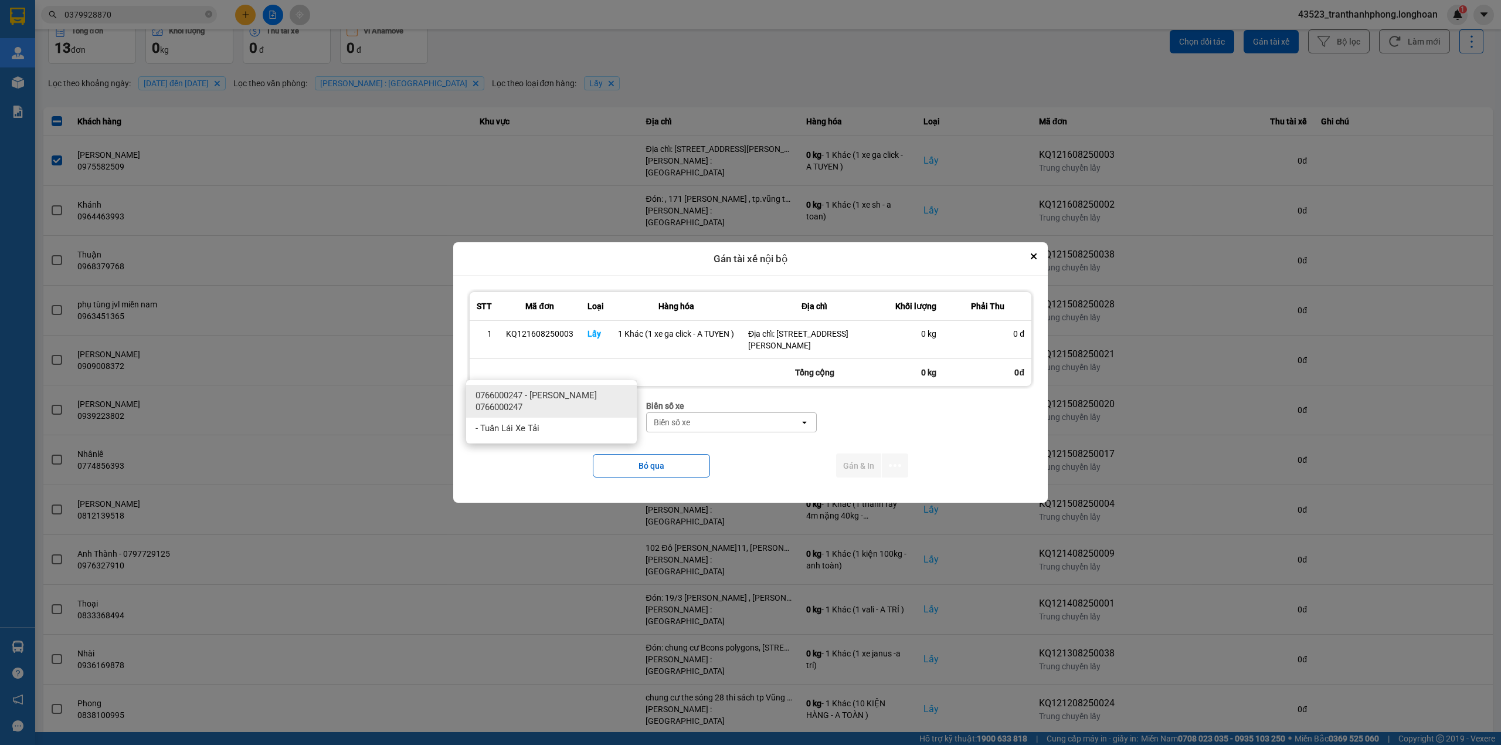
type input "TUY"
click at [592, 413] on span "0766000247 - [PERSON_NAME] 0766000247" at bounding box center [554, 400] width 157 height 23
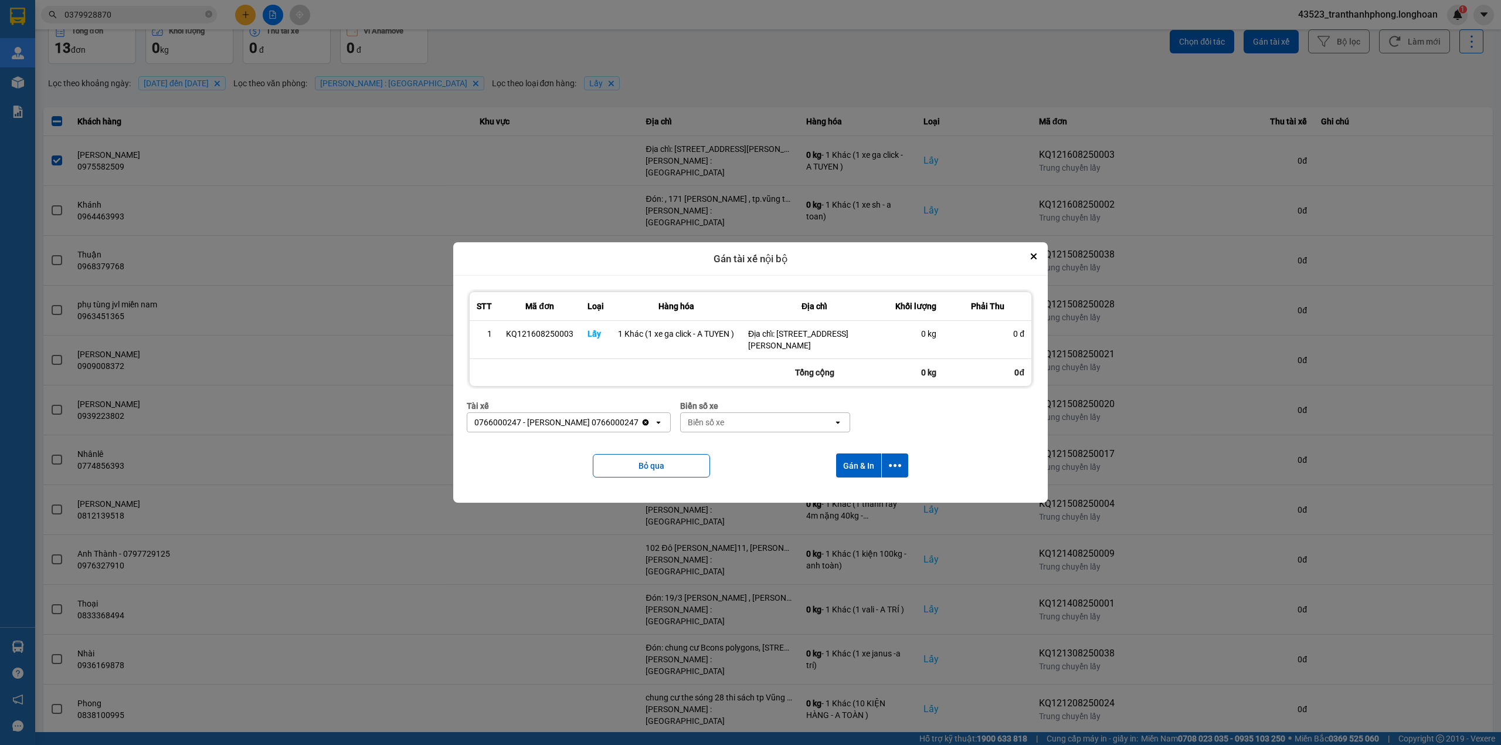
click at [724, 426] on div "Biển số xe" at bounding box center [706, 422] width 36 height 12
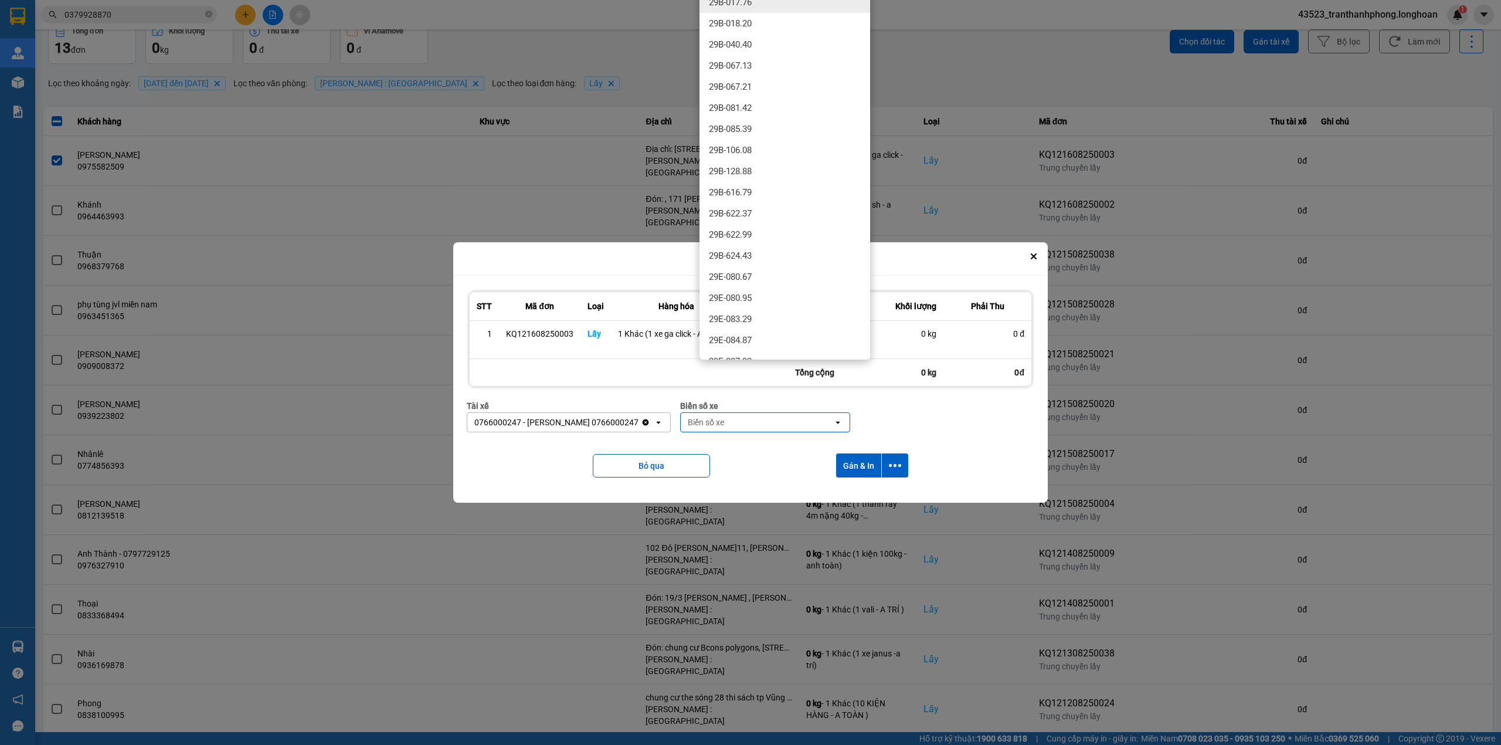
type input "7"
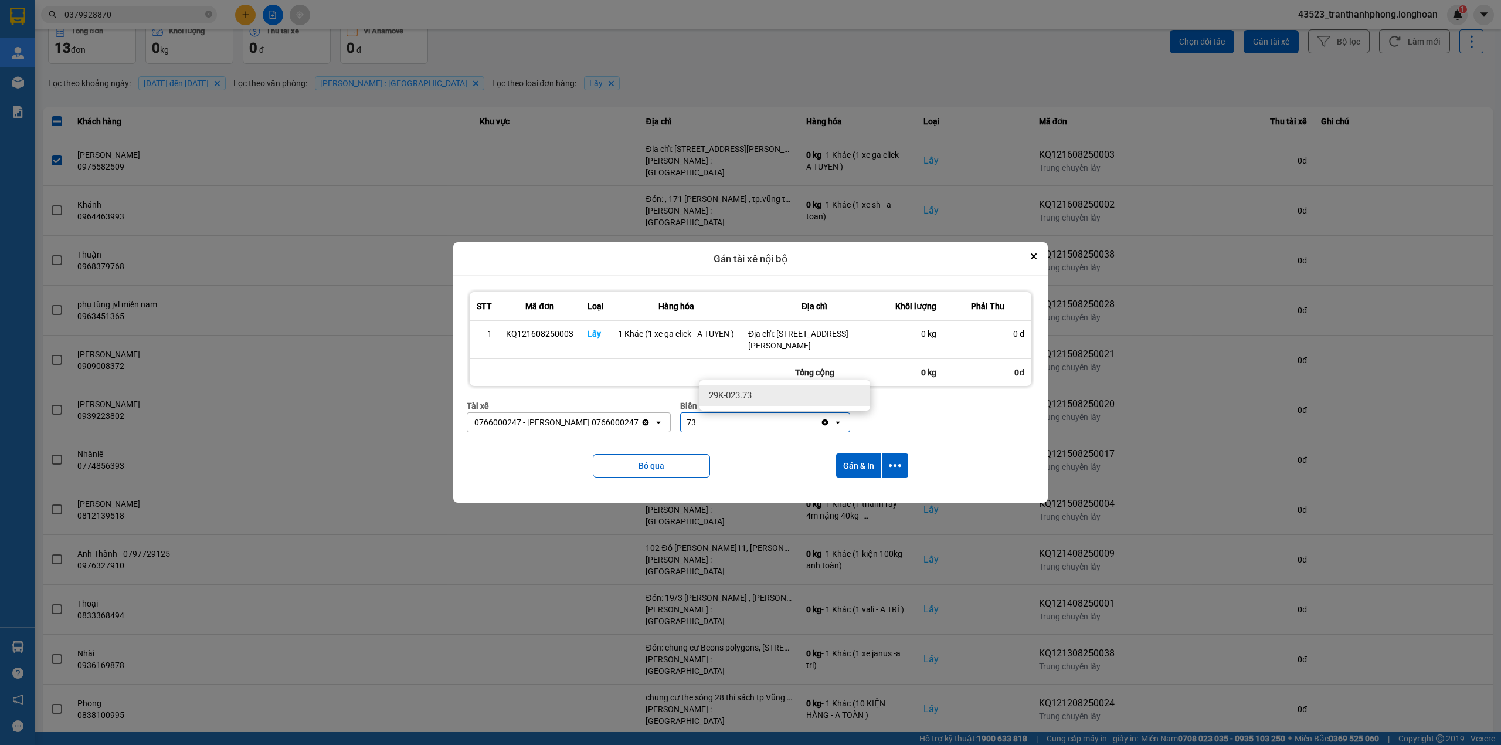
click at [748, 401] on span "29K-023.73" at bounding box center [730, 395] width 43 height 12
click at [863, 456] on button "Gán & In" at bounding box center [858, 465] width 45 height 24
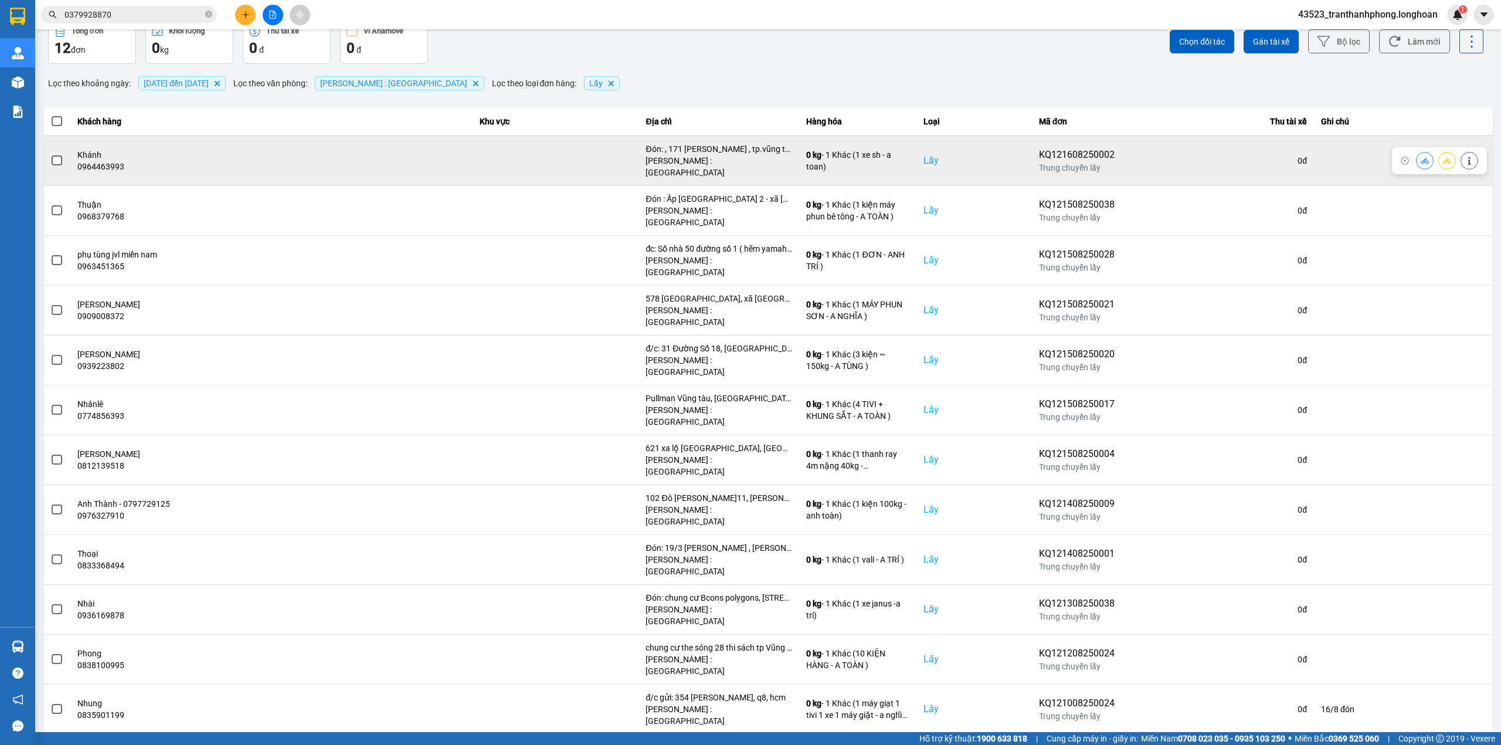
click at [50, 167] on label at bounding box center [56, 160] width 13 height 13
click at [50, 154] on input "checkbox" at bounding box center [50, 154] width 0 height 0
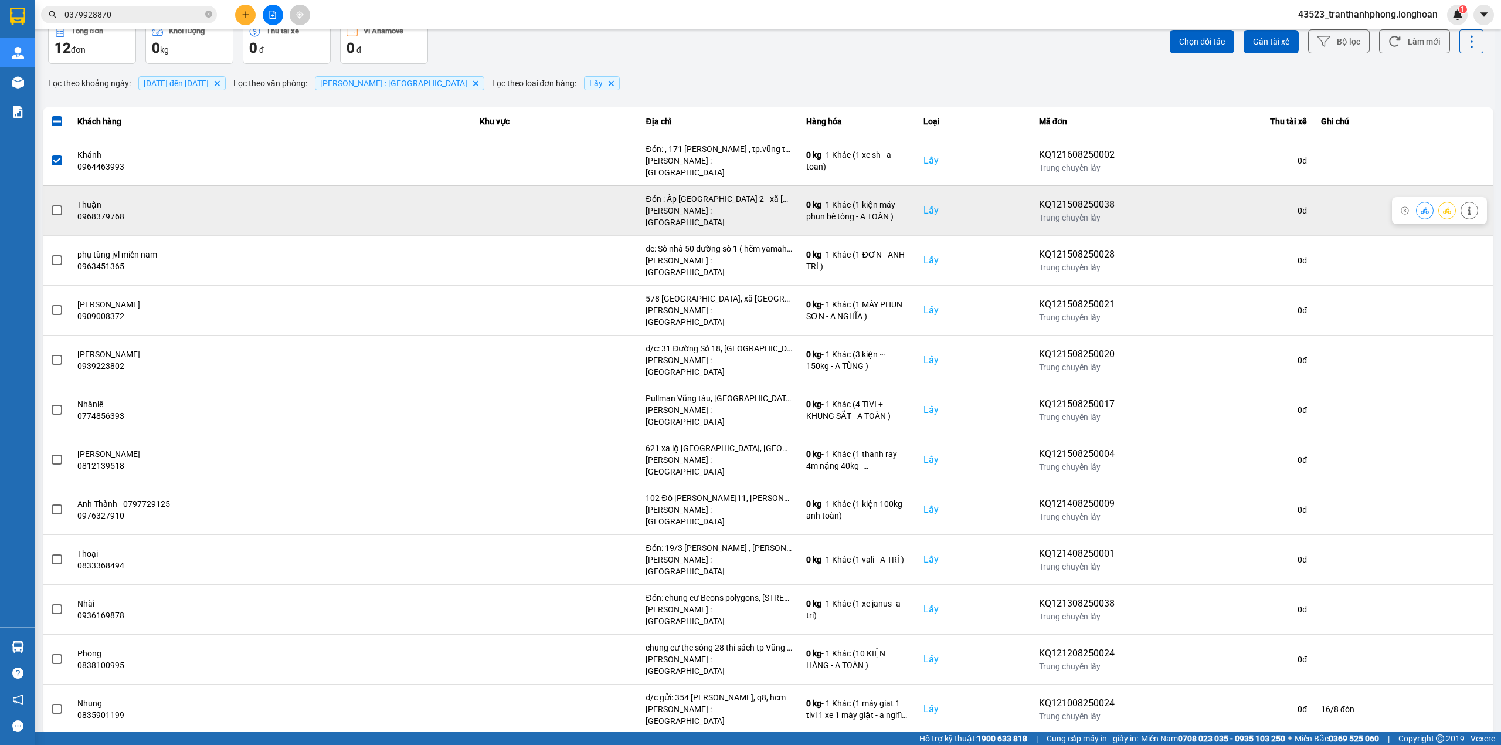
click at [57, 219] on div at bounding box center [56, 211] width 13 height 18
click at [50, 217] on label at bounding box center [56, 210] width 13 height 13
click at [50, 204] on input "checkbox" at bounding box center [50, 204] width 0 height 0
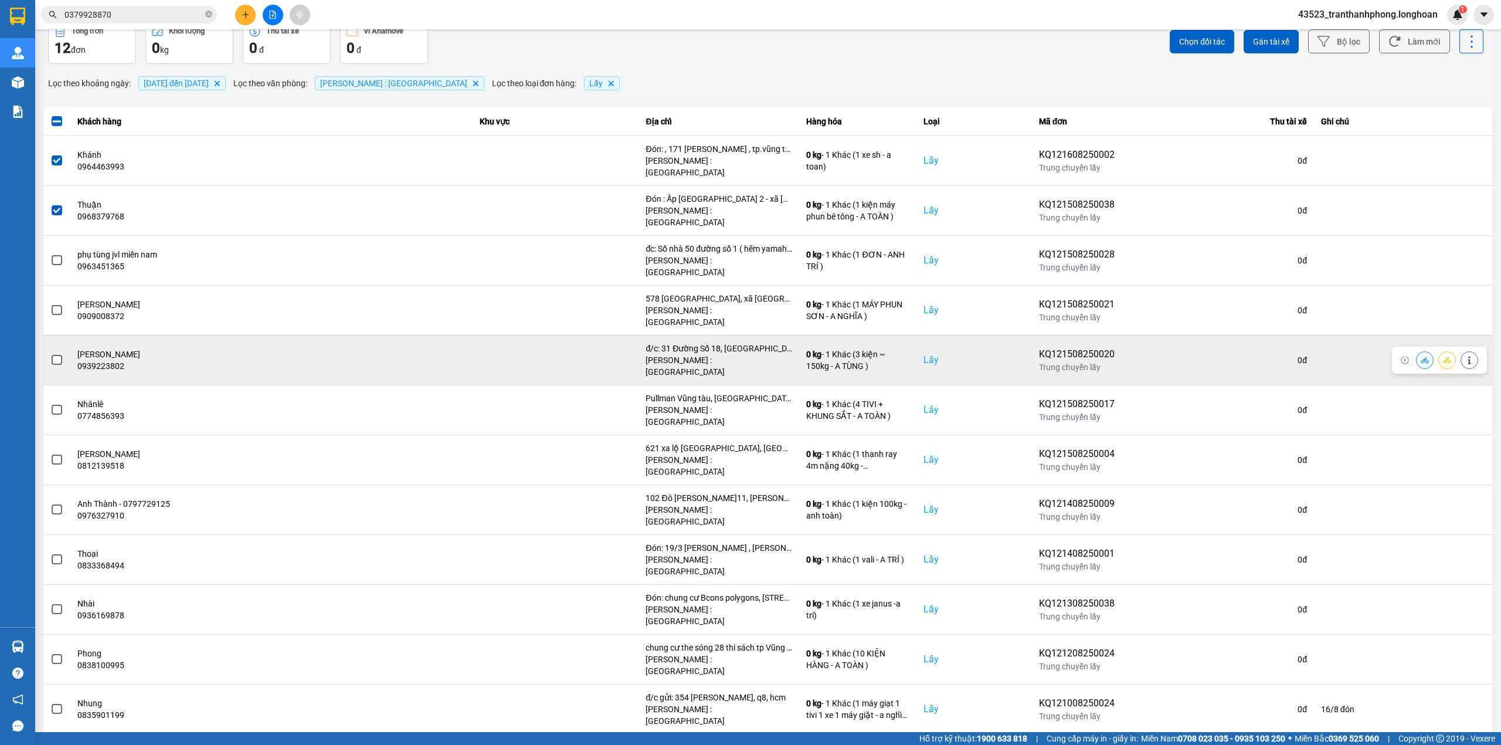
click at [53, 365] on span at bounding box center [57, 360] width 11 height 11
click at [50, 354] on input "checkbox" at bounding box center [50, 354] width 0 height 0
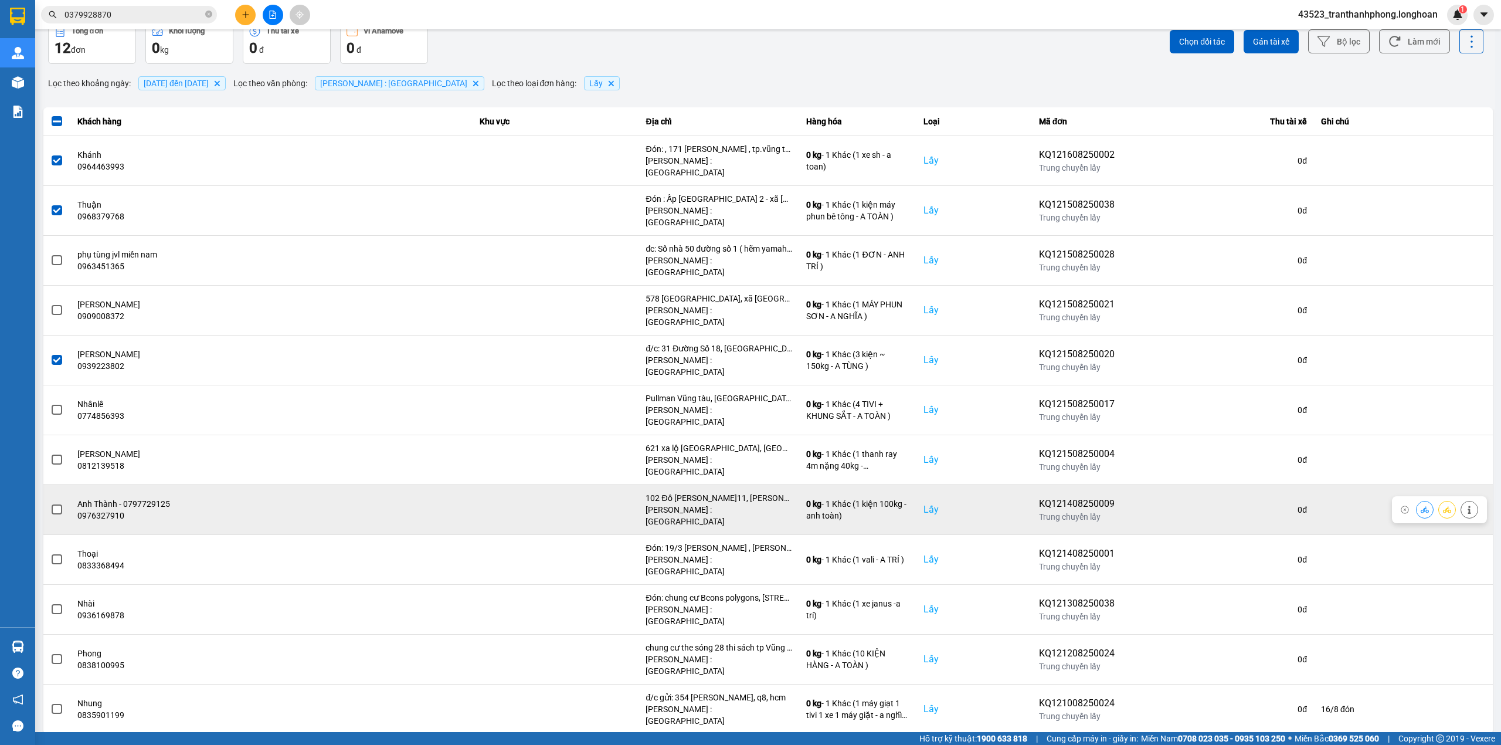
click at [55, 504] on span at bounding box center [57, 509] width 11 height 11
click at [50, 503] on input "checkbox" at bounding box center [50, 503] width 0 height 0
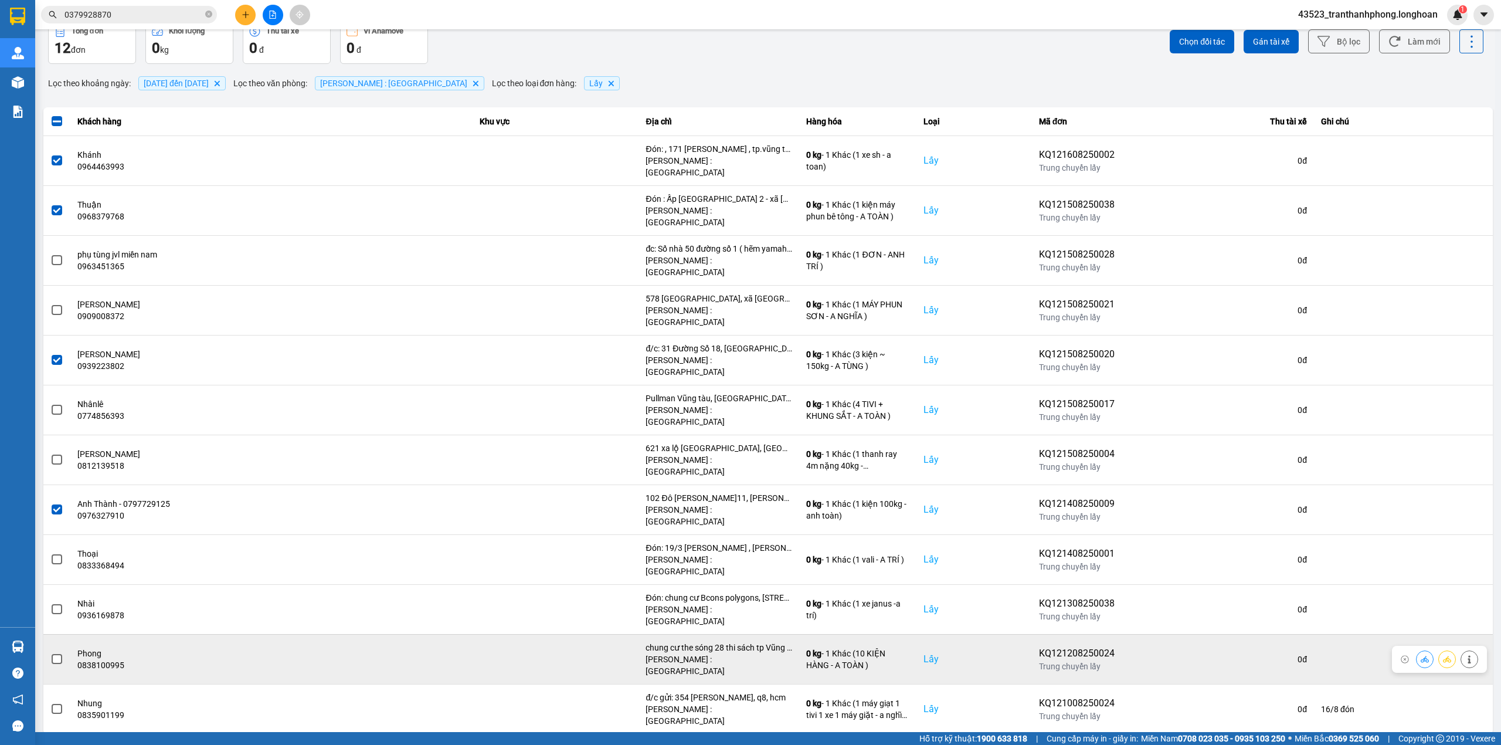
click at [55, 654] on span at bounding box center [57, 659] width 11 height 11
click at [50, 653] on input "checkbox" at bounding box center [50, 653] width 0 height 0
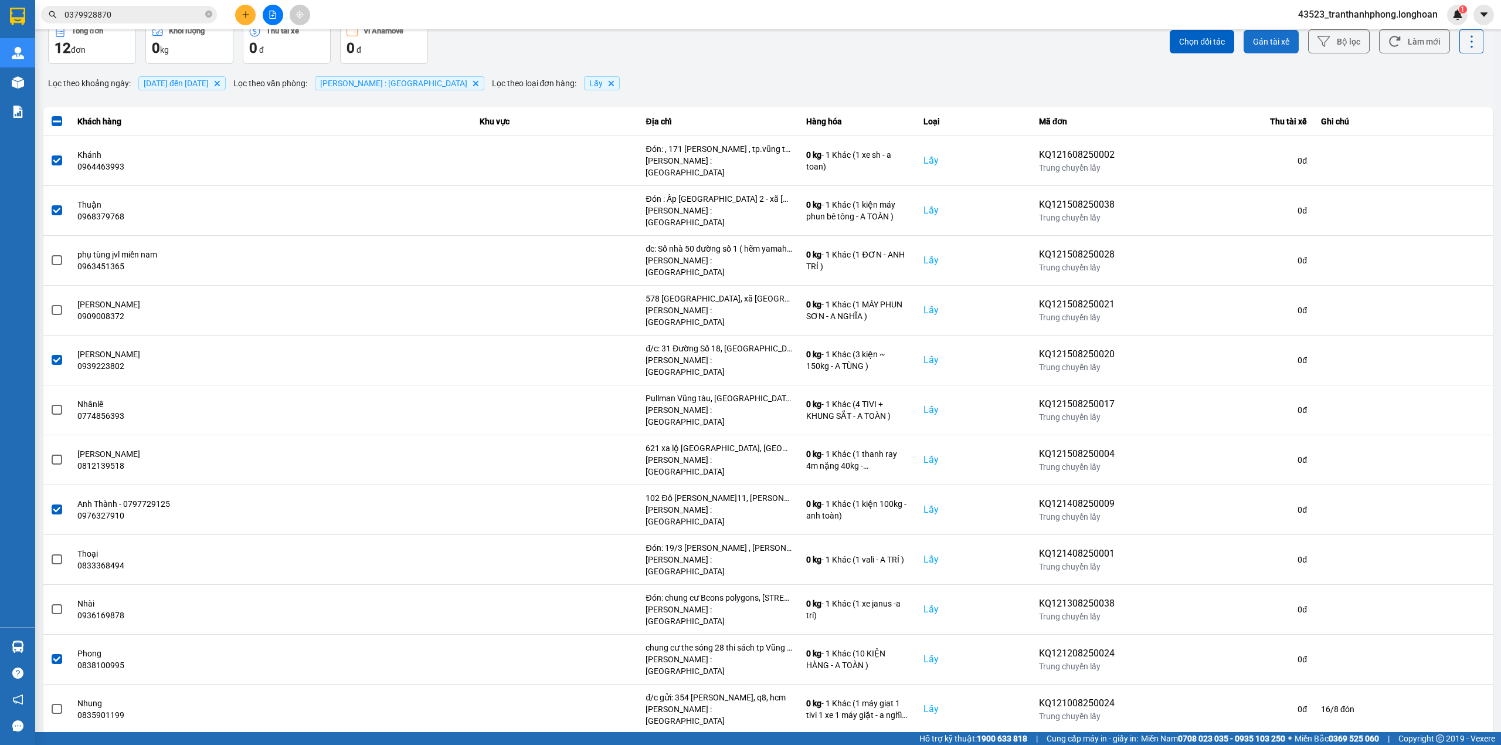
click at [1254, 53] on button "Gán tài xế" at bounding box center [1271, 41] width 55 height 23
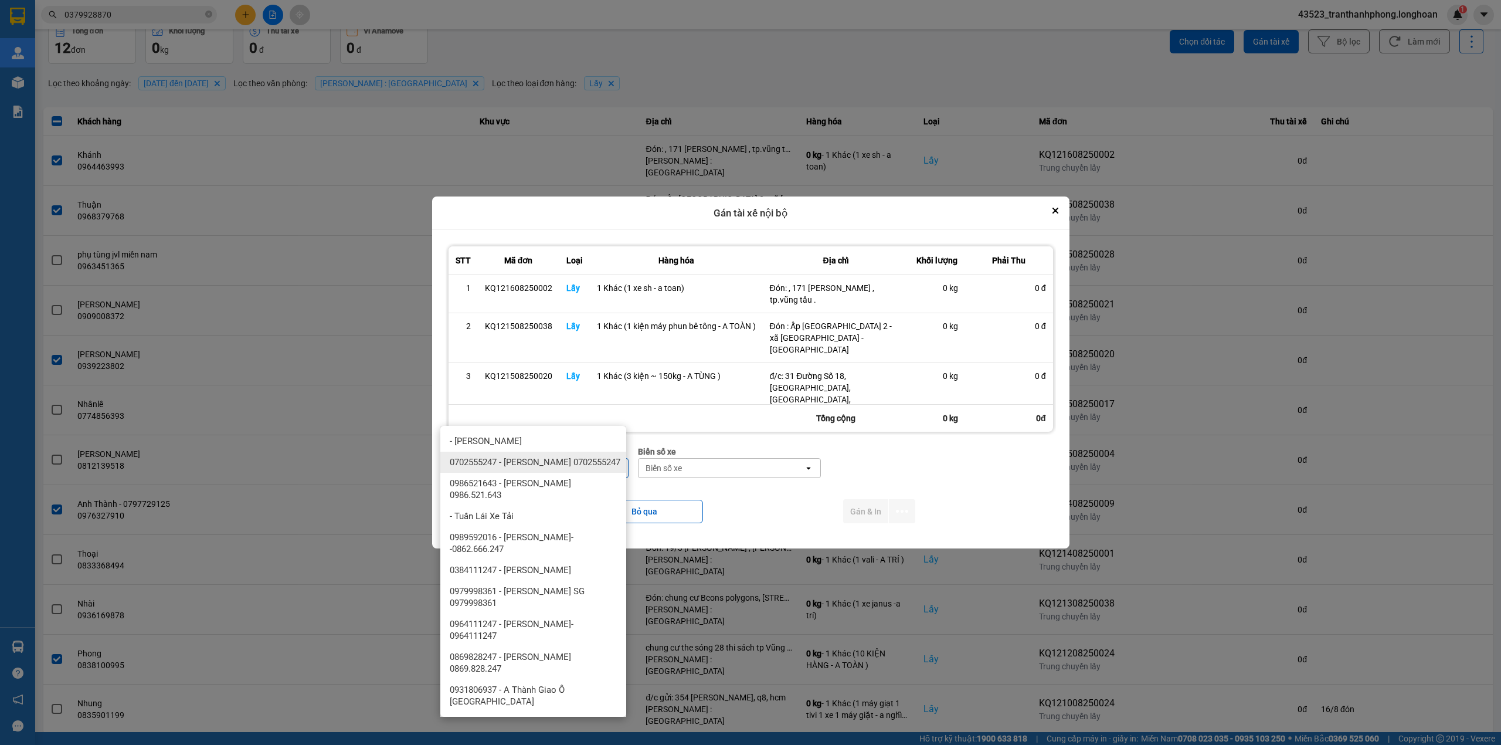
type input "TOAN"
click at [540, 468] on span "0702555247 - [PERSON_NAME] 0702555247" at bounding box center [535, 462] width 171 height 12
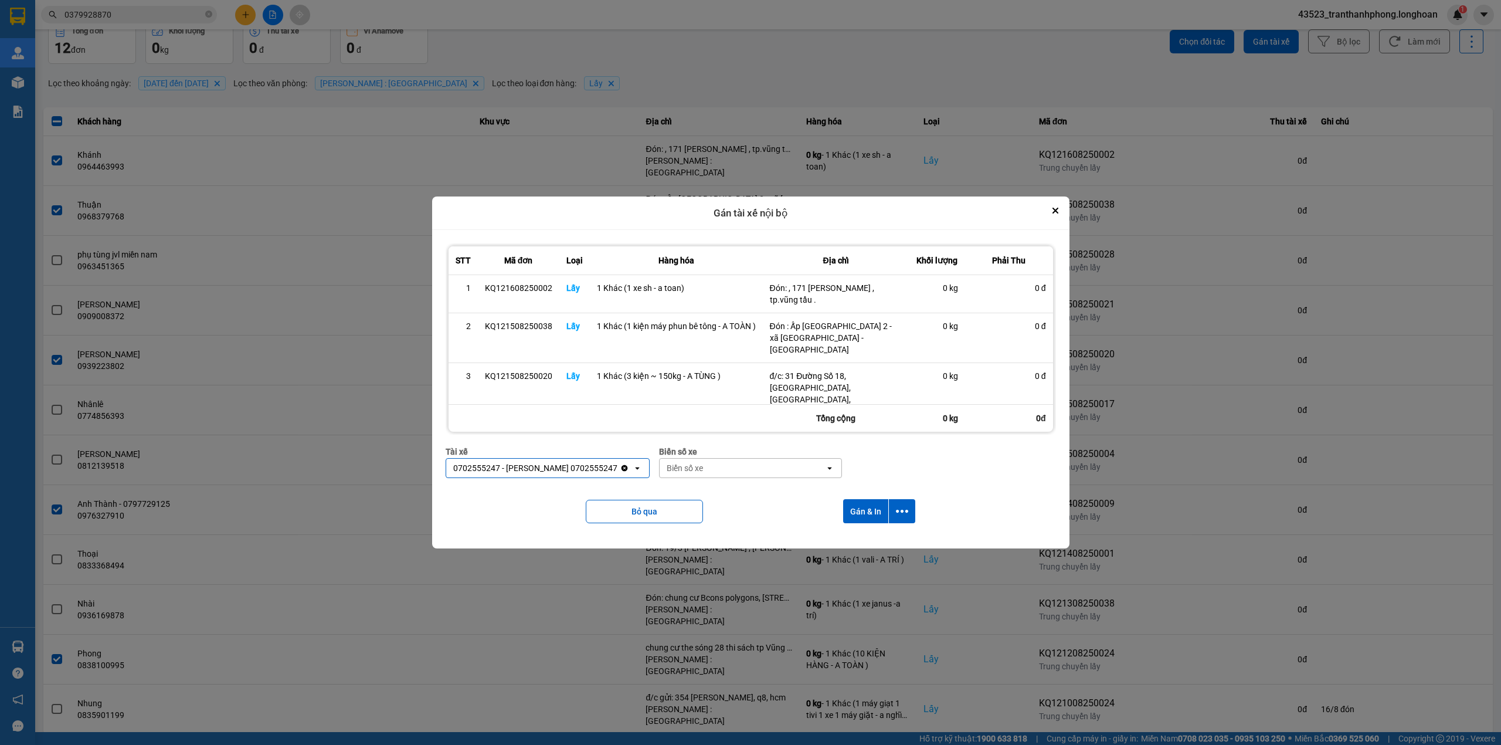
click at [762, 477] on div "Biển số xe" at bounding box center [742, 468] width 165 height 19
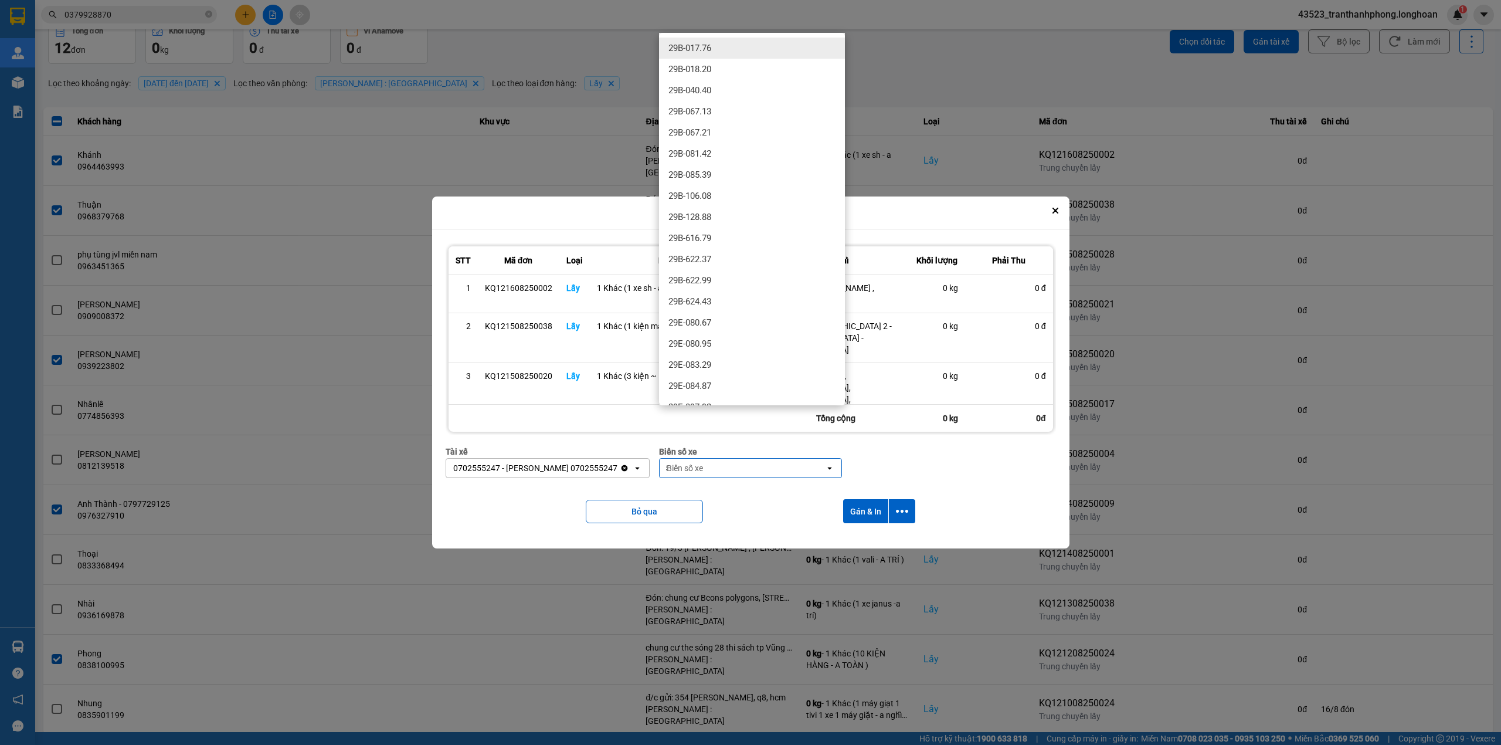
type input "54"
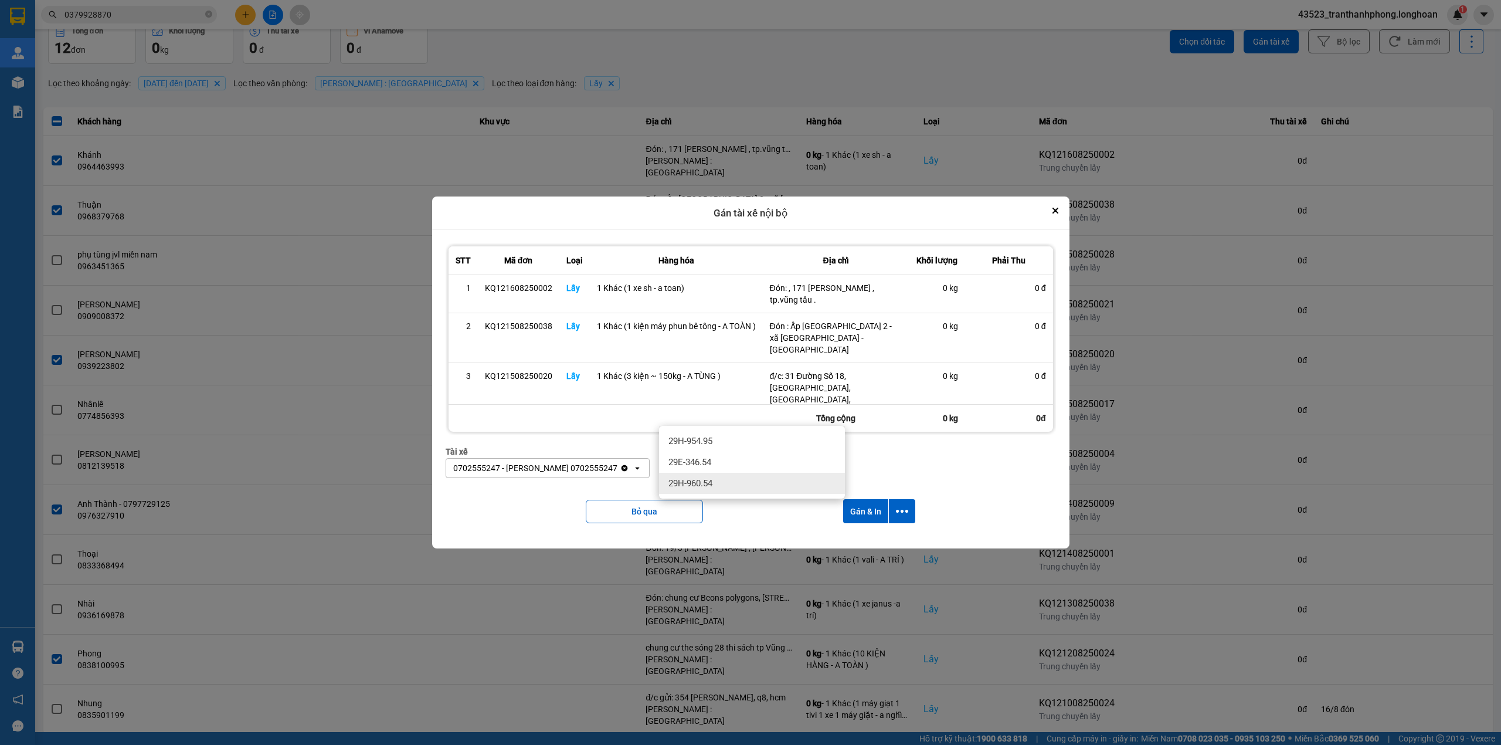
click at [704, 494] on div "29H-960.54" at bounding box center [752, 483] width 186 height 21
click at [863, 513] on button "Gán & In" at bounding box center [865, 511] width 45 height 24
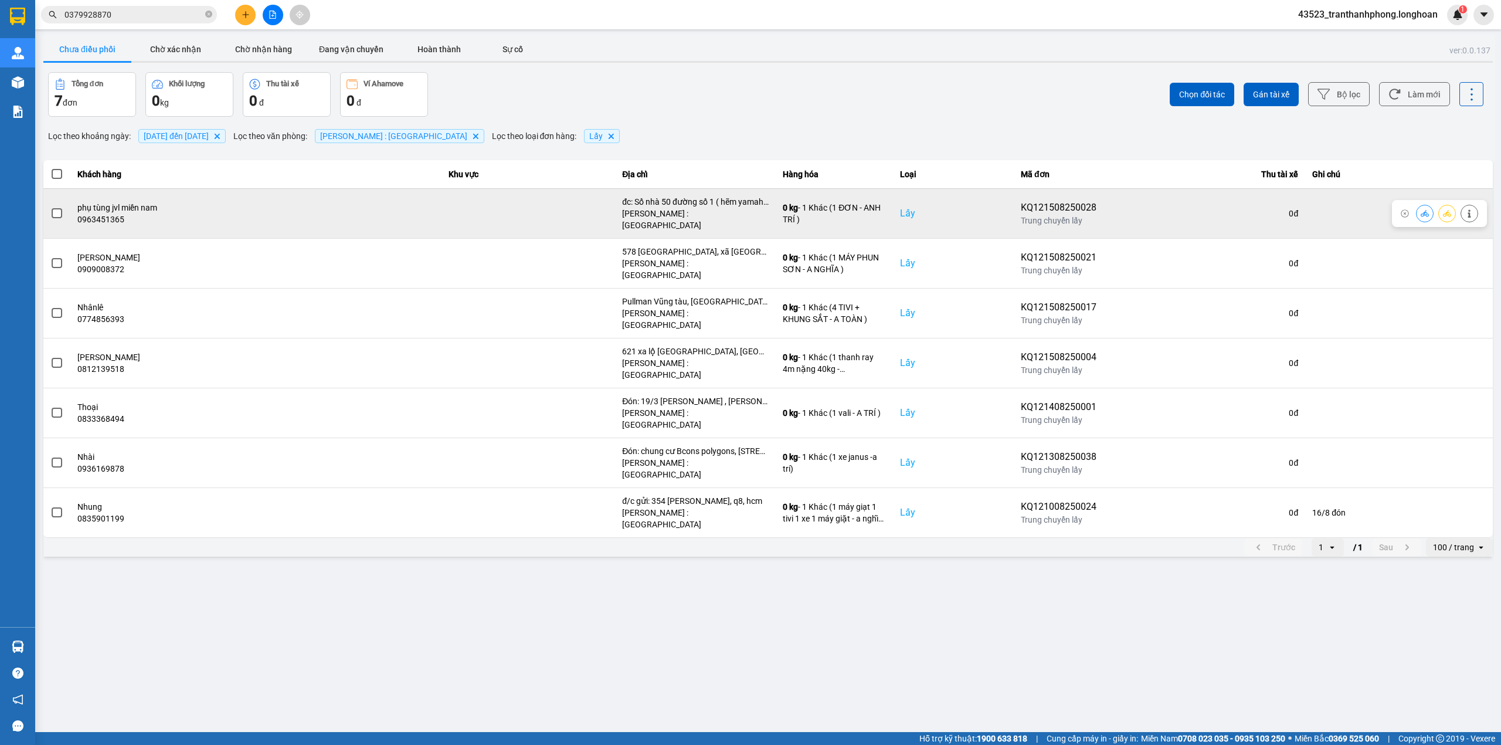
click at [55, 211] on span at bounding box center [57, 213] width 11 height 11
click at [50, 207] on input "checkbox" at bounding box center [50, 207] width 0 height 0
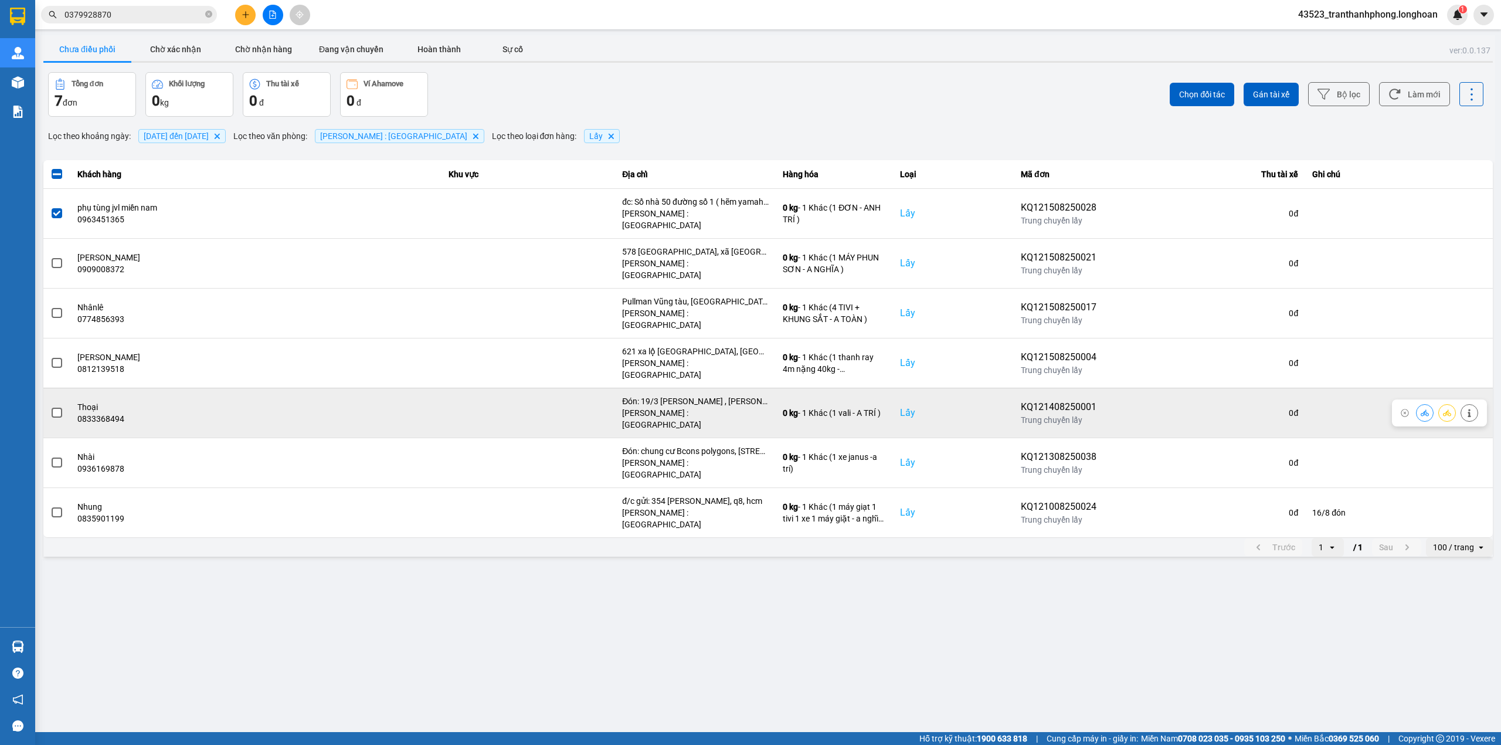
click at [53, 408] on span at bounding box center [57, 413] width 11 height 11
click at [50, 406] on input "checkbox" at bounding box center [50, 406] width 0 height 0
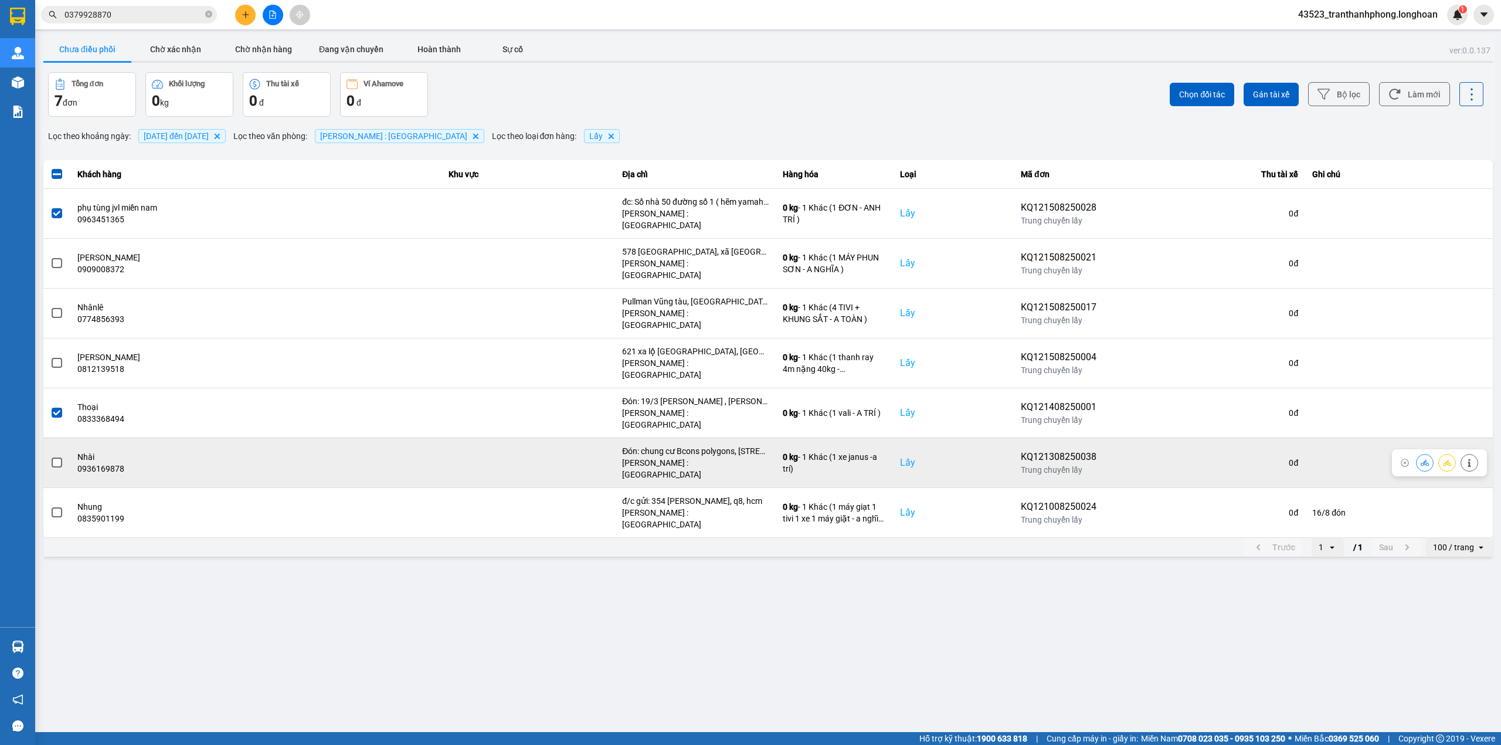
click at [54, 457] on span at bounding box center [57, 462] width 11 height 11
click at [50, 456] on input "checkbox" at bounding box center [50, 456] width 0 height 0
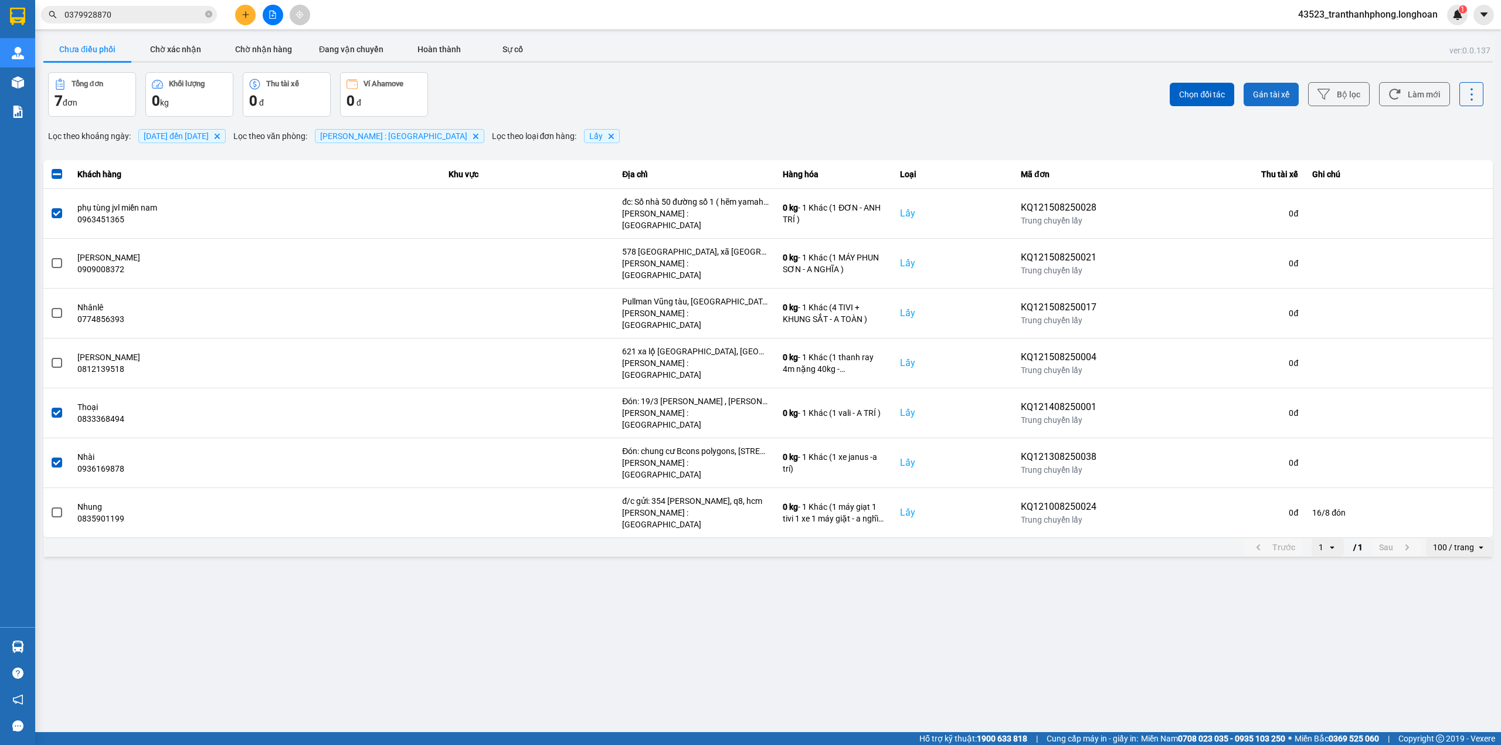
click at [1277, 92] on span "Gán tài xế" at bounding box center [1271, 95] width 36 height 12
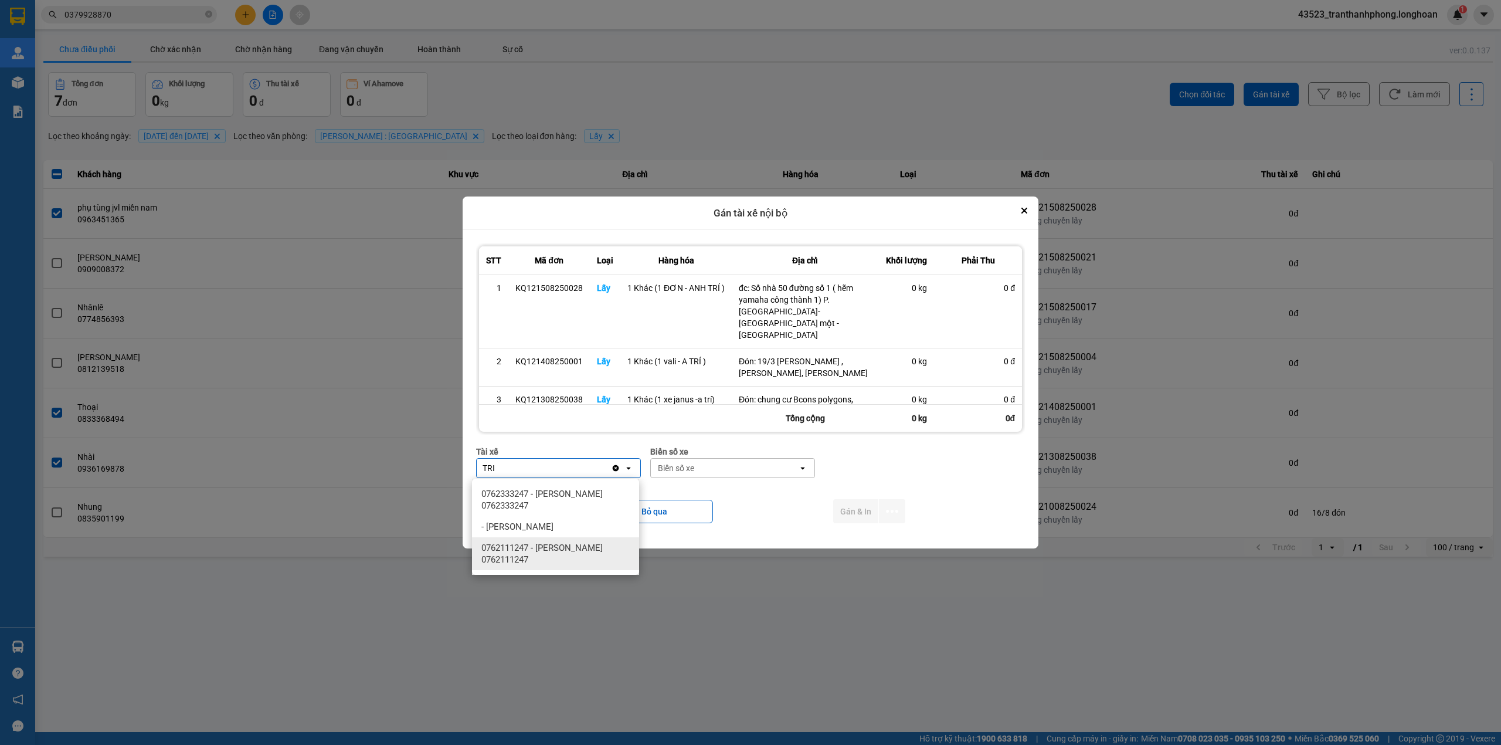
type input "TRI"
click at [583, 544] on span "0762111247 - [PERSON_NAME] 0762111247" at bounding box center [558, 553] width 153 height 23
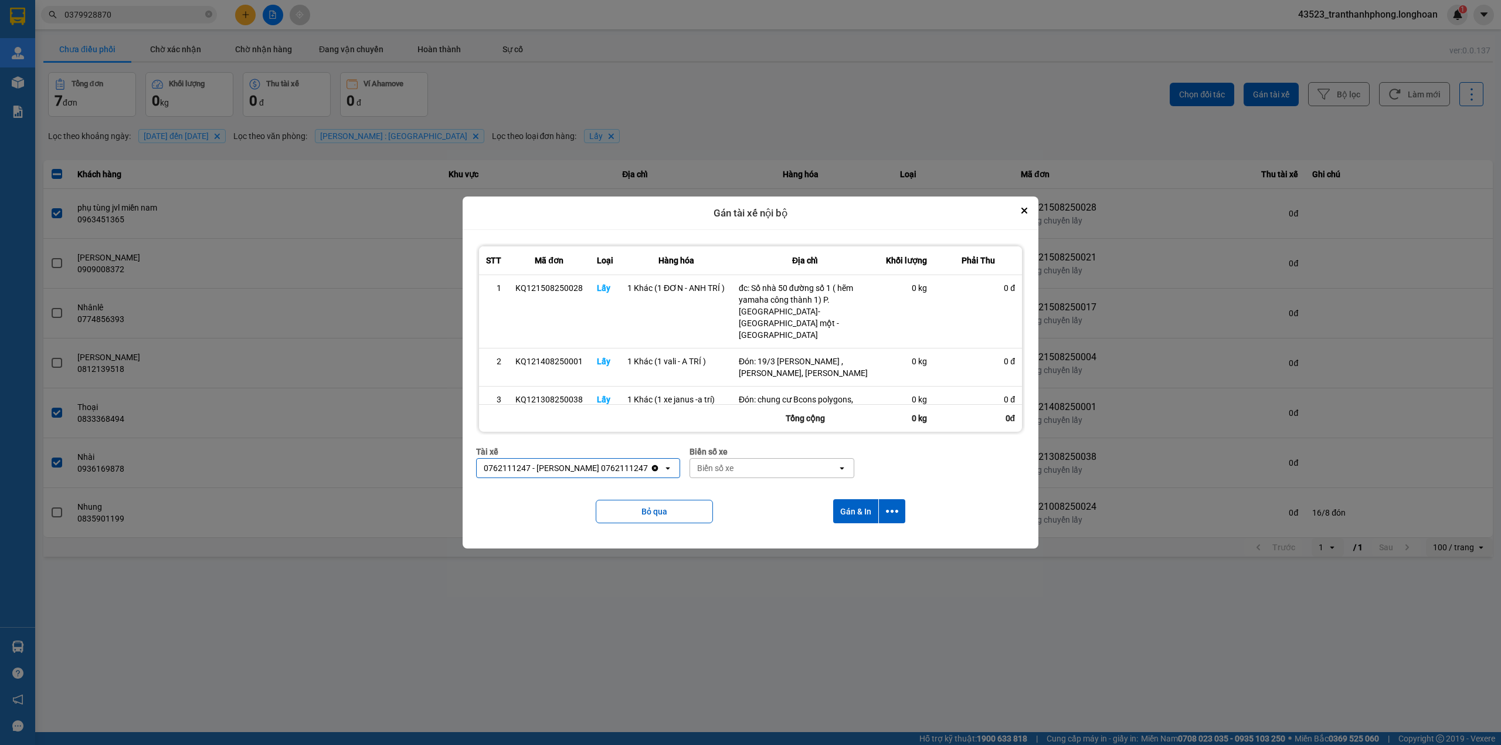
click at [710, 465] on div "Biển số xe" at bounding box center [715, 468] width 36 height 12
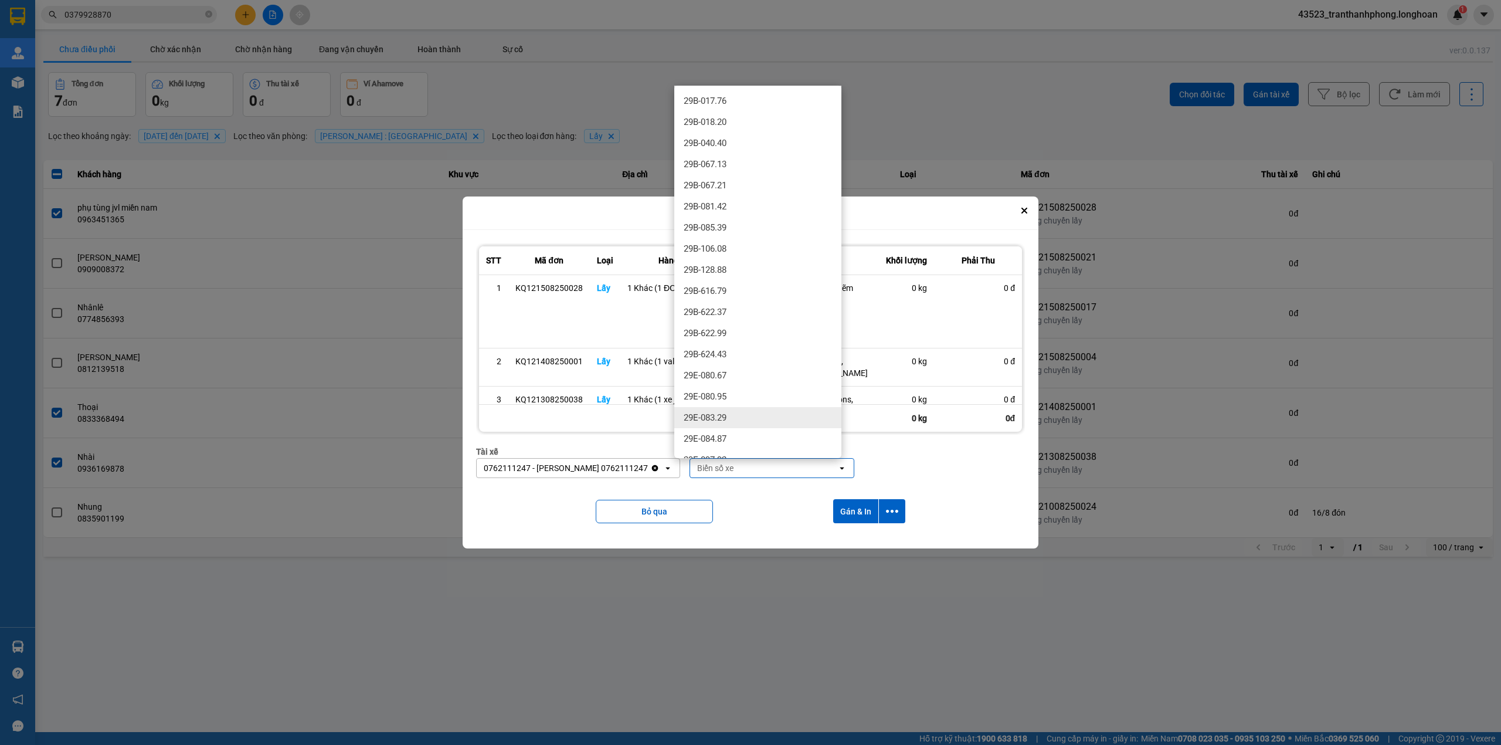
click at [728, 413] on div "29E-083.29" at bounding box center [757, 417] width 167 height 21
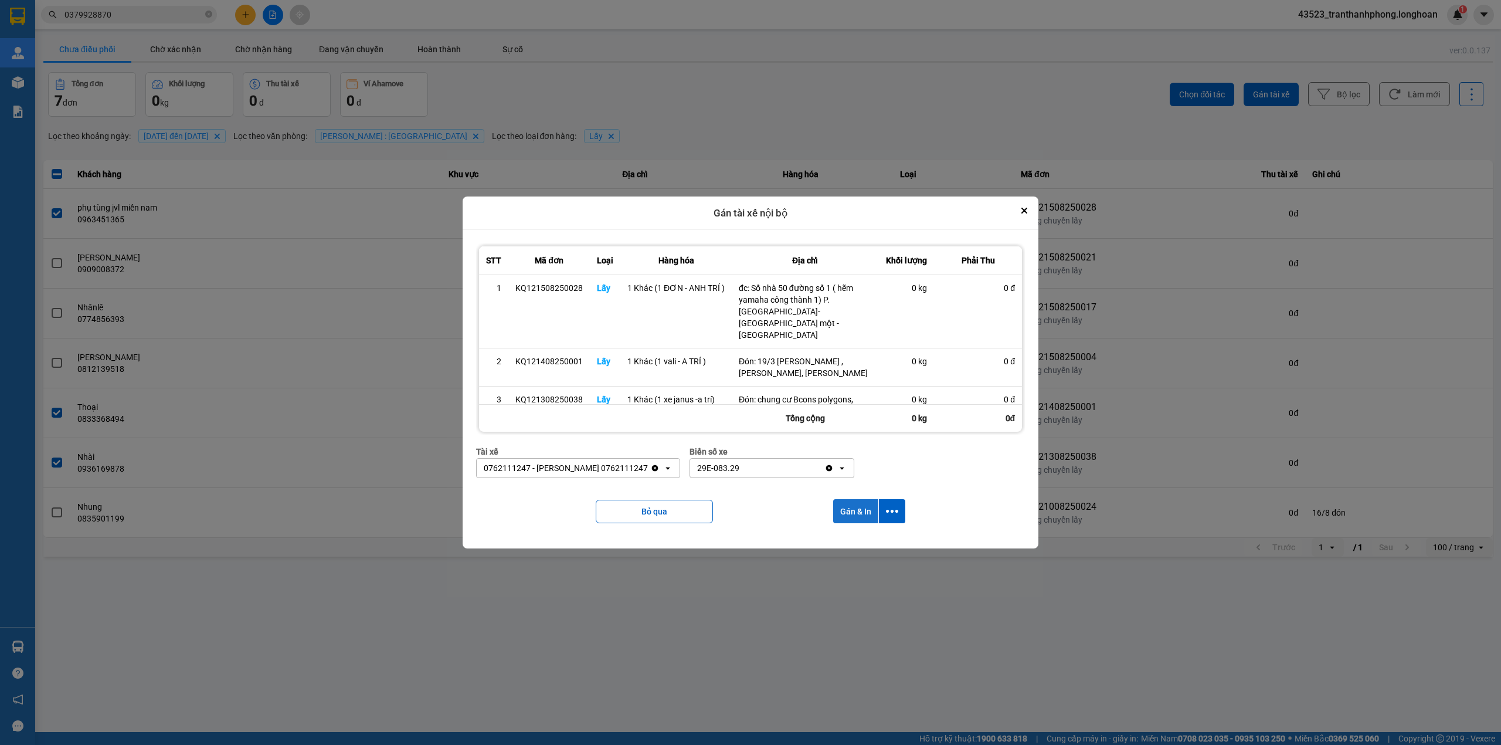
click at [869, 507] on button "Gán & In" at bounding box center [855, 511] width 45 height 24
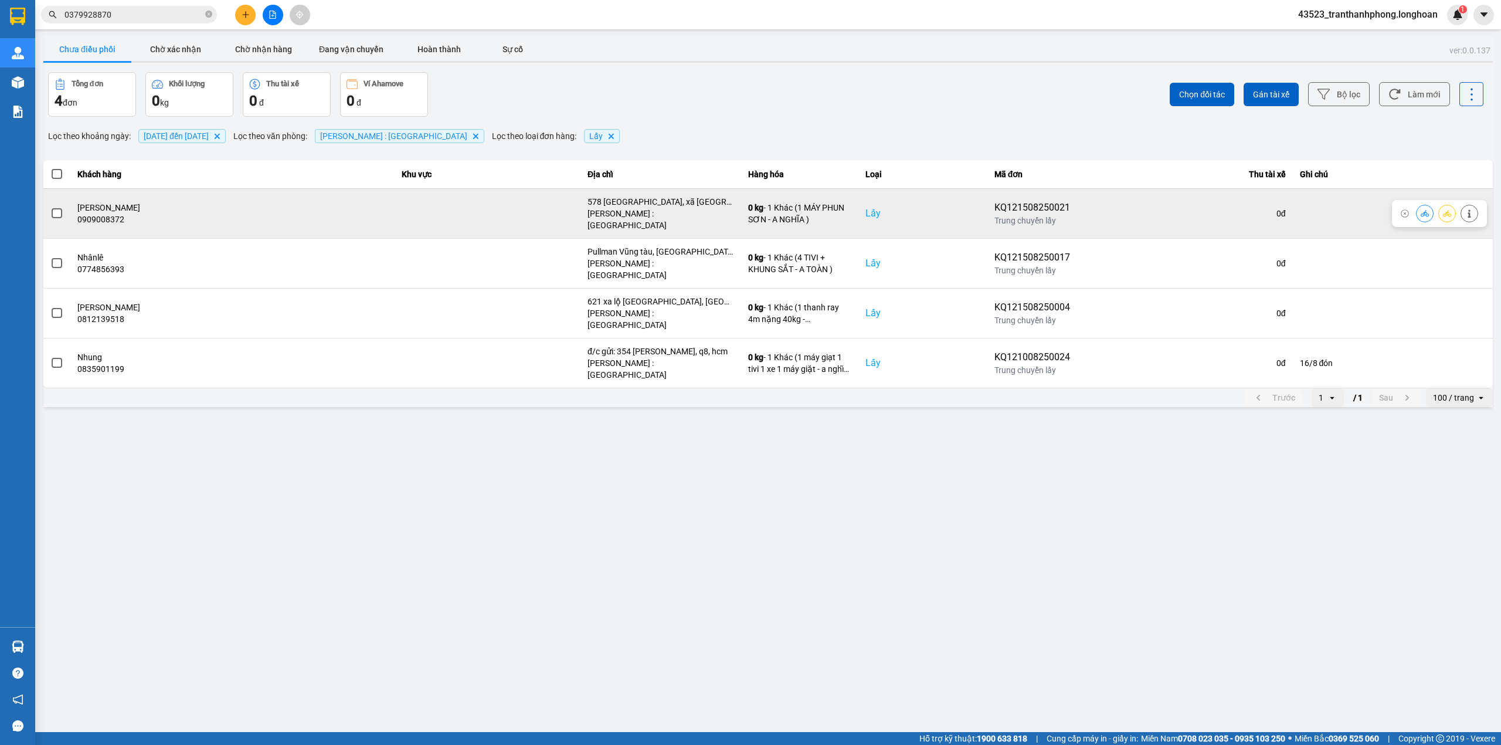
click at [55, 208] on span at bounding box center [57, 213] width 11 height 11
click at [50, 207] on input "checkbox" at bounding box center [50, 207] width 0 height 0
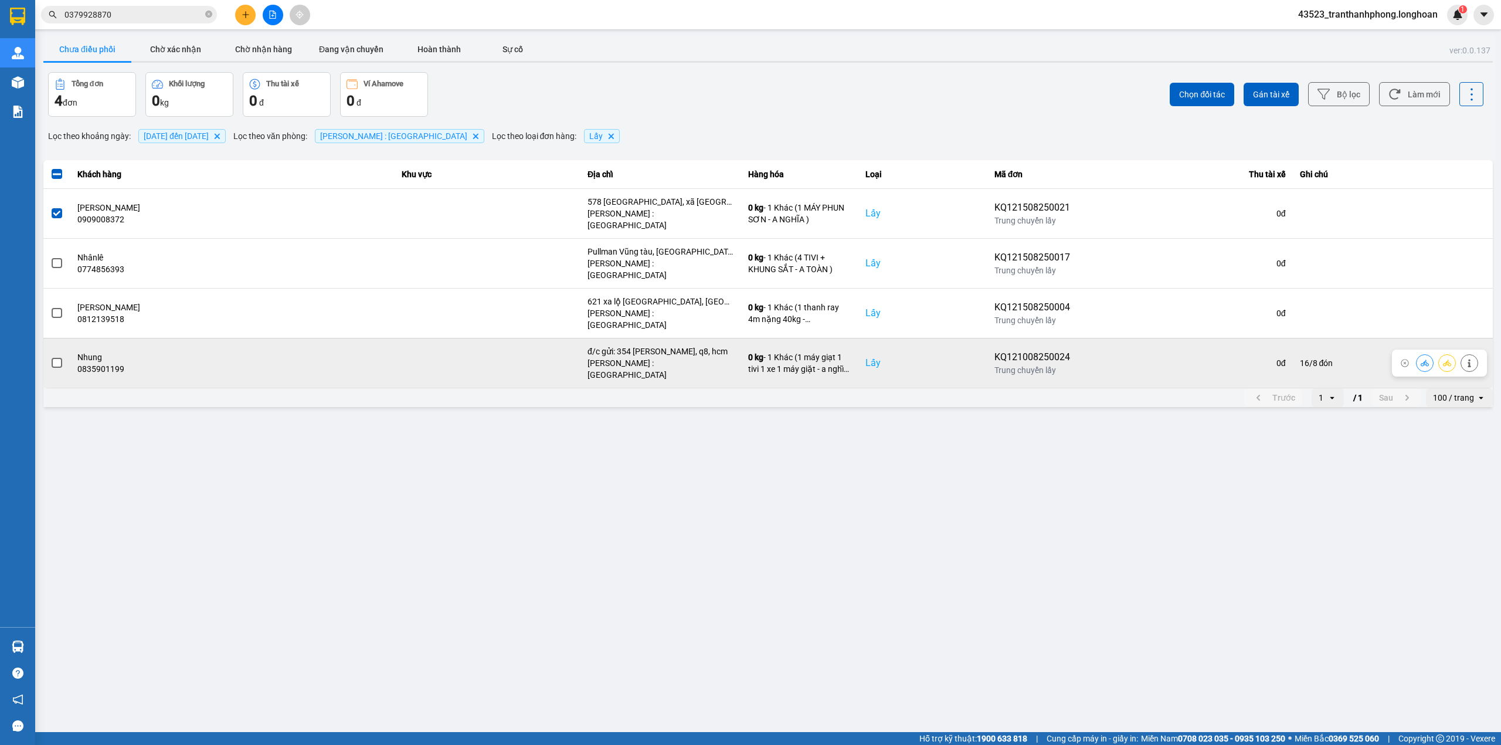
click at [59, 358] on span at bounding box center [57, 363] width 11 height 11
click at [50, 357] on input "checkbox" at bounding box center [50, 357] width 0 height 0
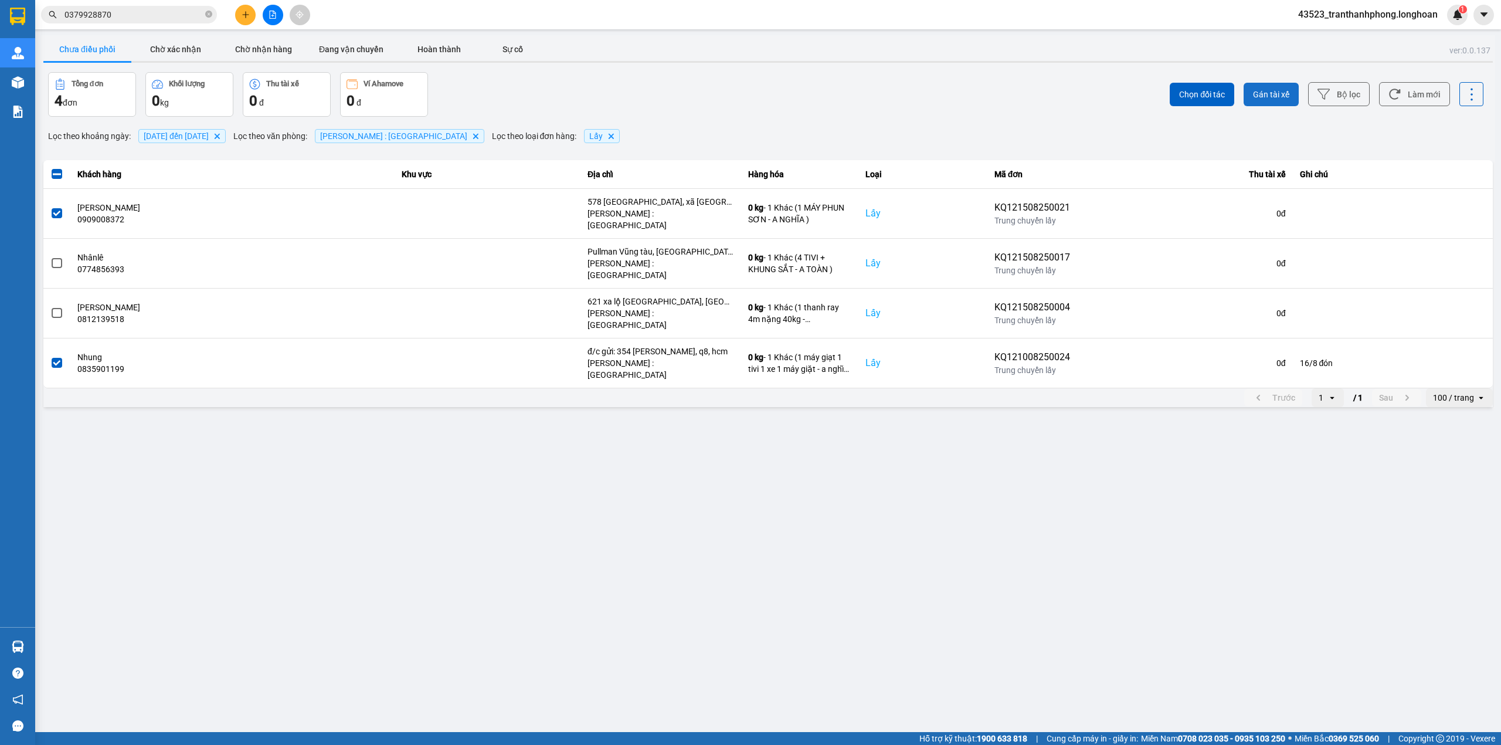
click at [1263, 93] on span "Gán tài xế" at bounding box center [1271, 95] width 36 height 12
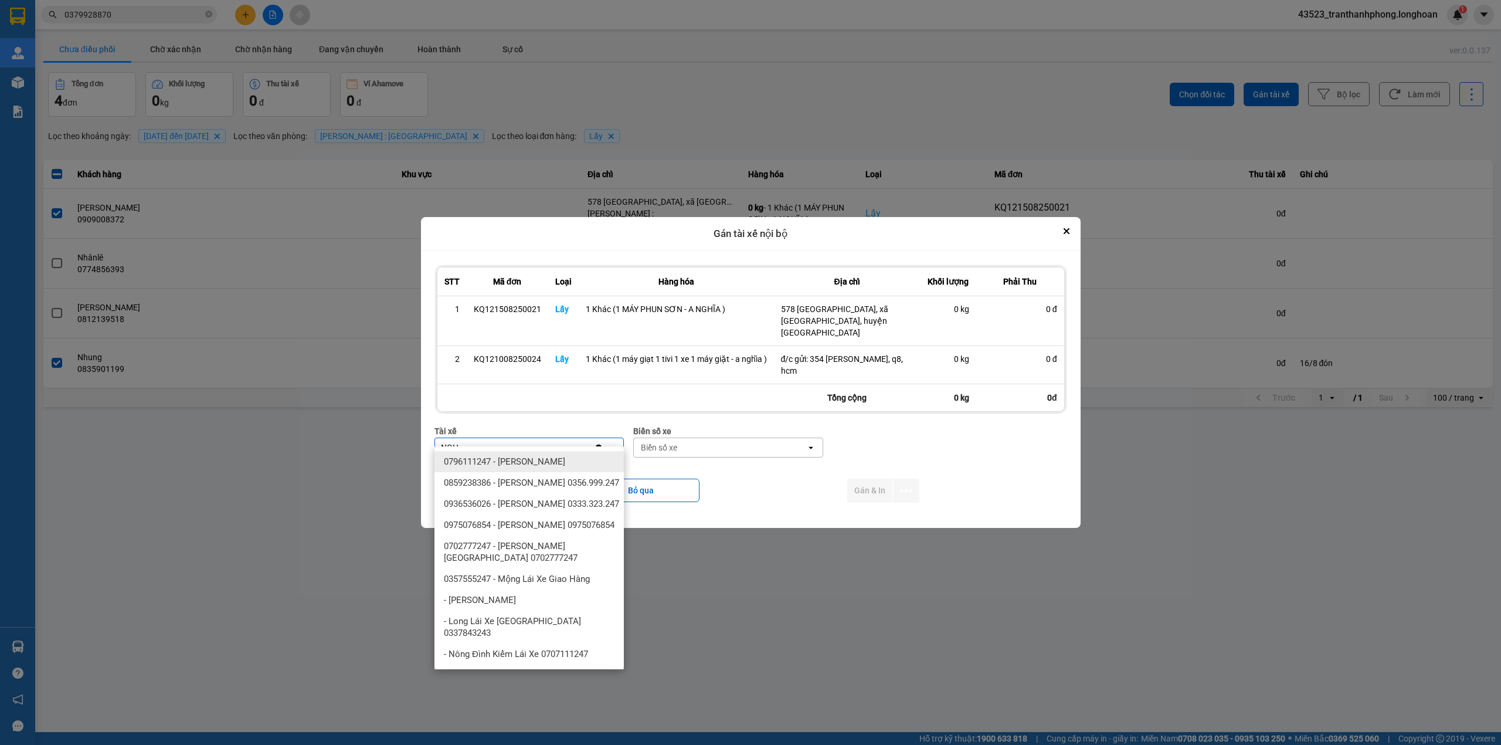
type input "NGH"
click at [547, 460] on span "0796111247 - [PERSON_NAME]" at bounding box center [504, 462] width 121 height 12
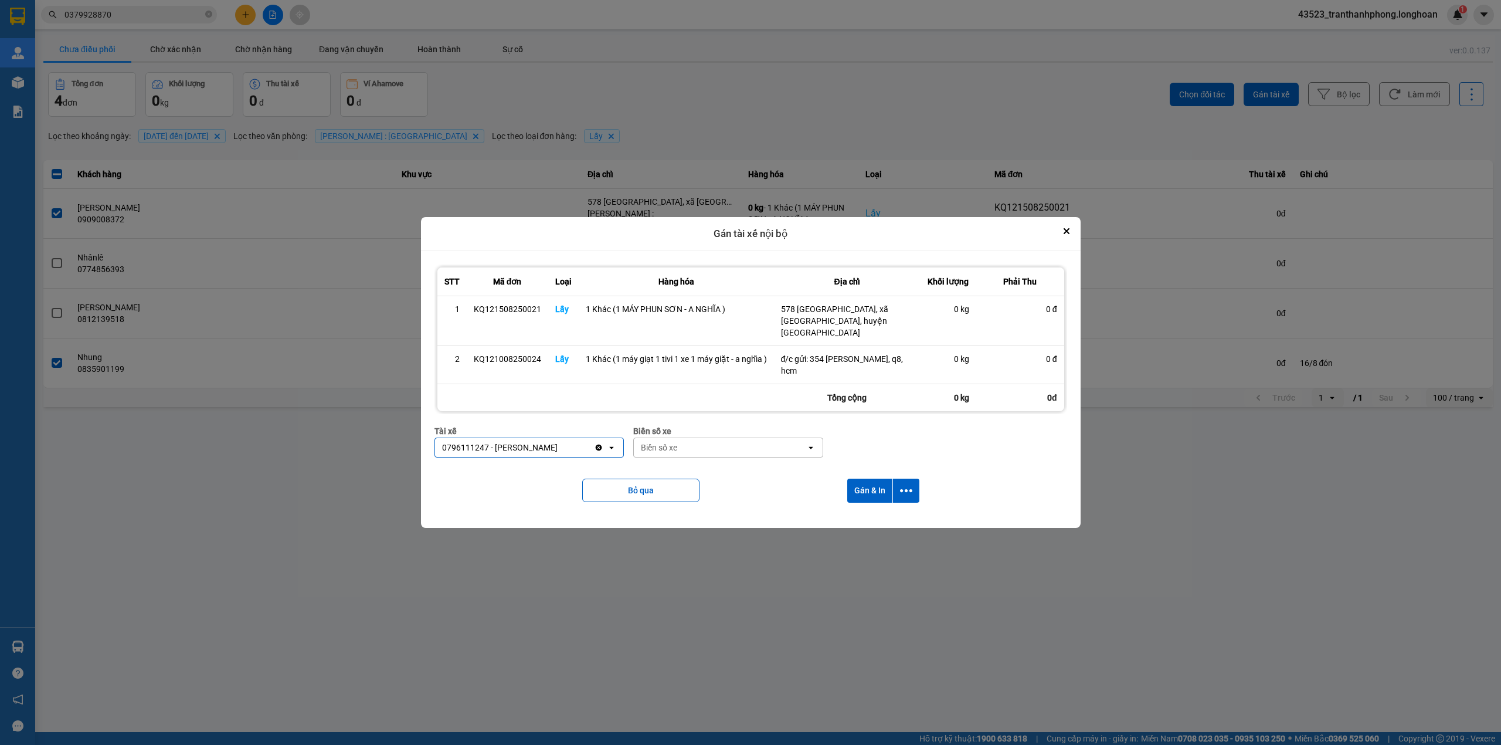
click at [691, 438] on div "Biển số xe" at bounding box center [720, 447] width 172 height 19
type input "67"
click at [685, 501] on span "29E-080.67" at bounding box center [664, 504] width 43 height 12
click at [867, 479] on button "Gán & In" at bounding box center [869, 491] width 45 height 24
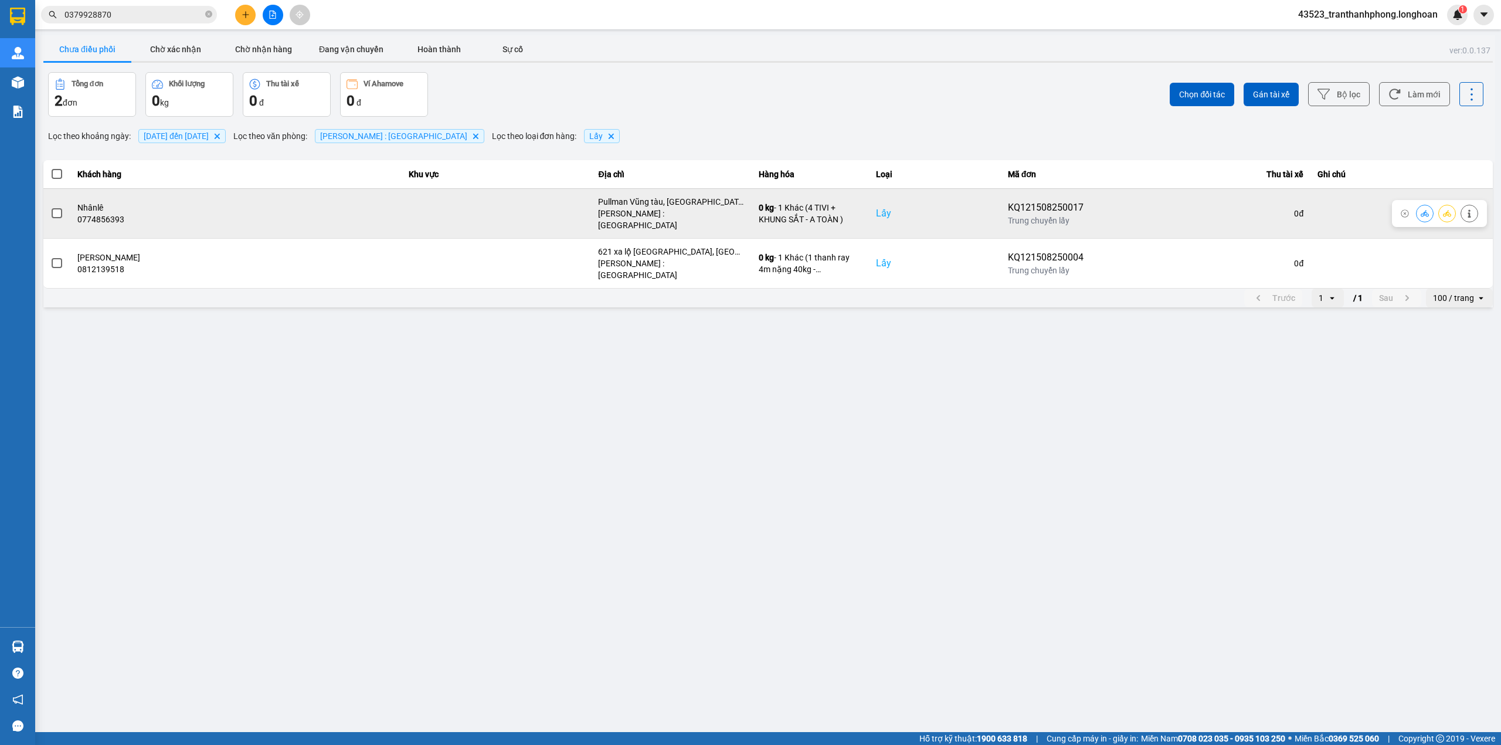
click at [59, 207] on label at bounding box center [56, 213] width 13 height 13
click at [50, 207] on input "checkbox" at bounding box center [50, 207] width 0 height 0
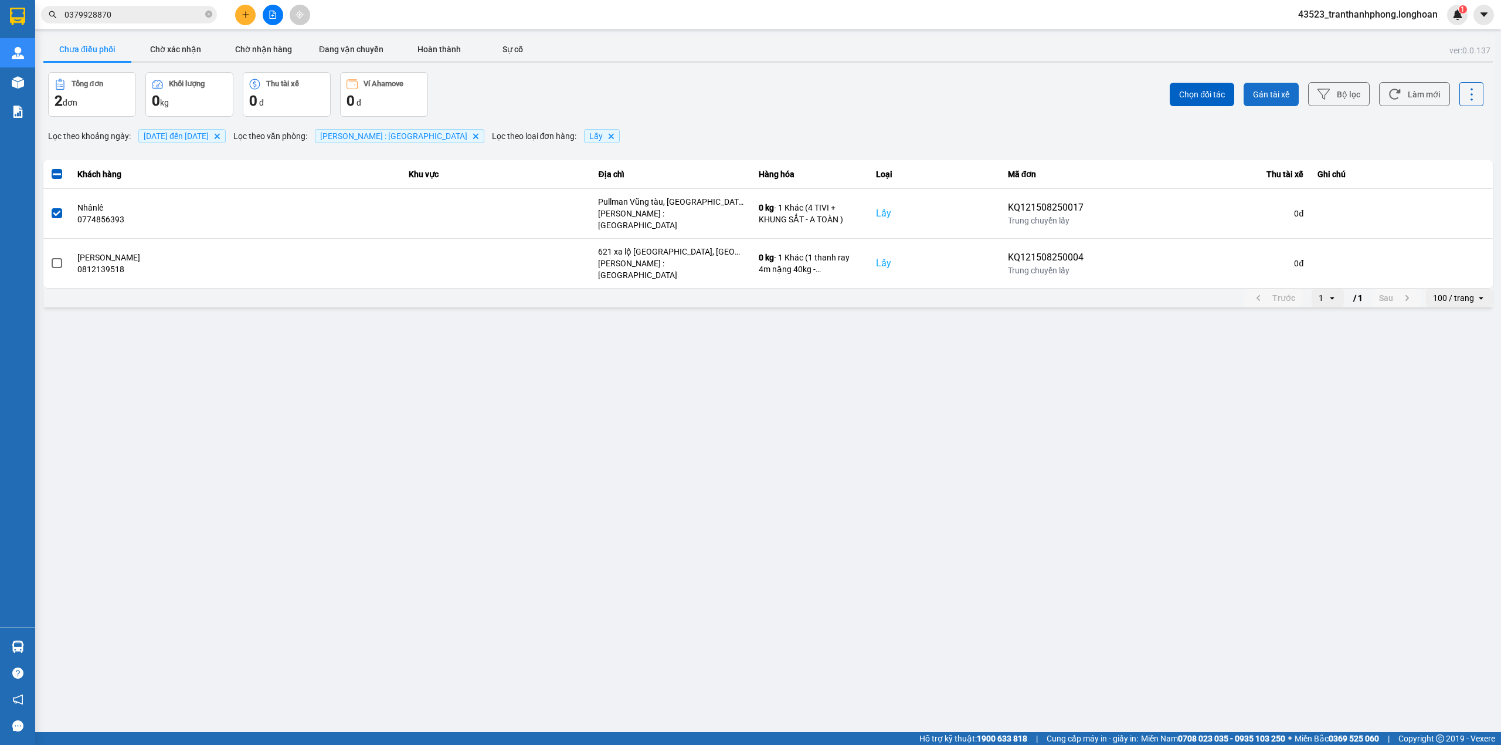
drag, startPoint x: 1258, startPoint y: 101, endPoint x: 1250, endPoint y: 99, distance: 8.2
click at [1254, 101] on button "Gán tài xế" at bounding box center [1271, 94] width 55 height 23
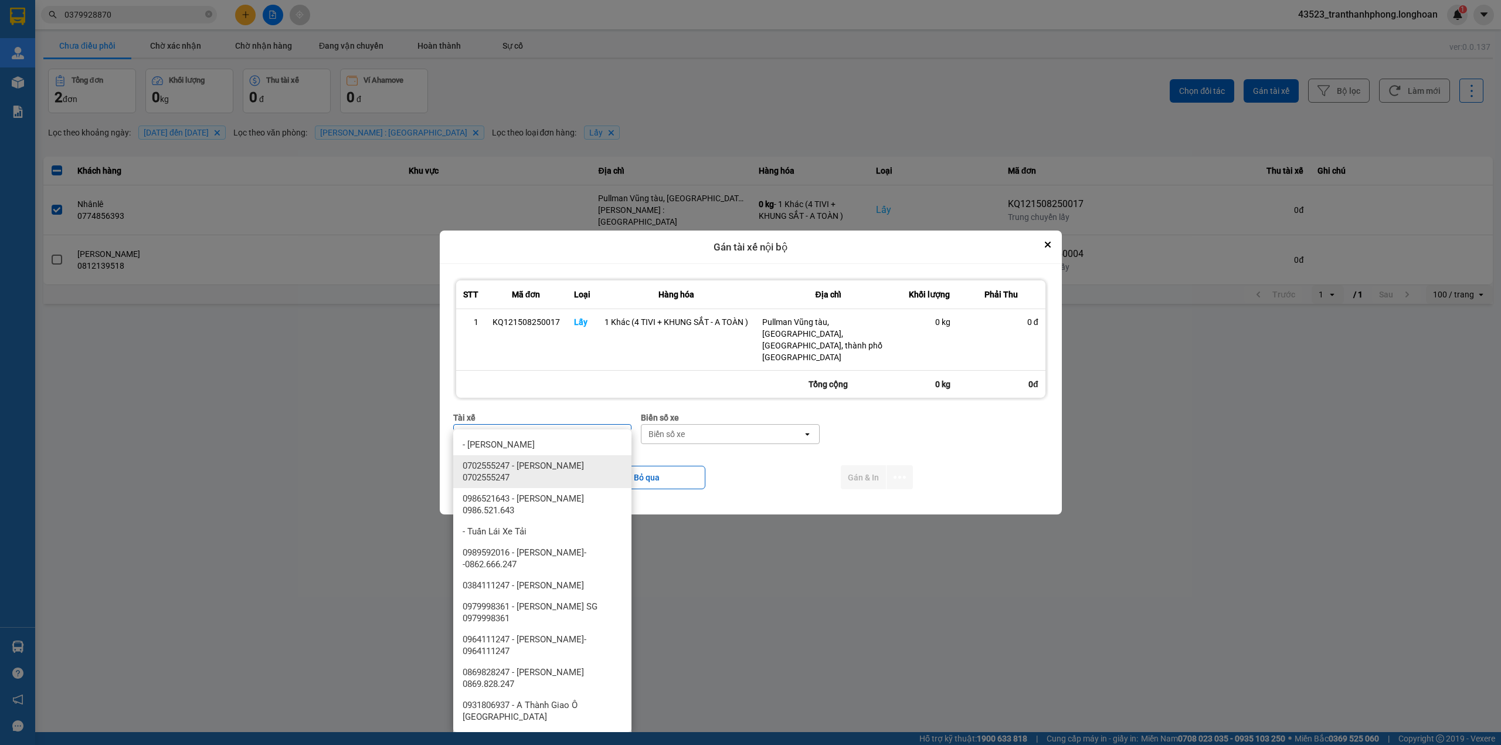
type input "TOAN"
click at [542, 477] on span "0702555247 - [PERSON_NAME] 0702555247" at bounding box center [545, 471] width 164 height 23
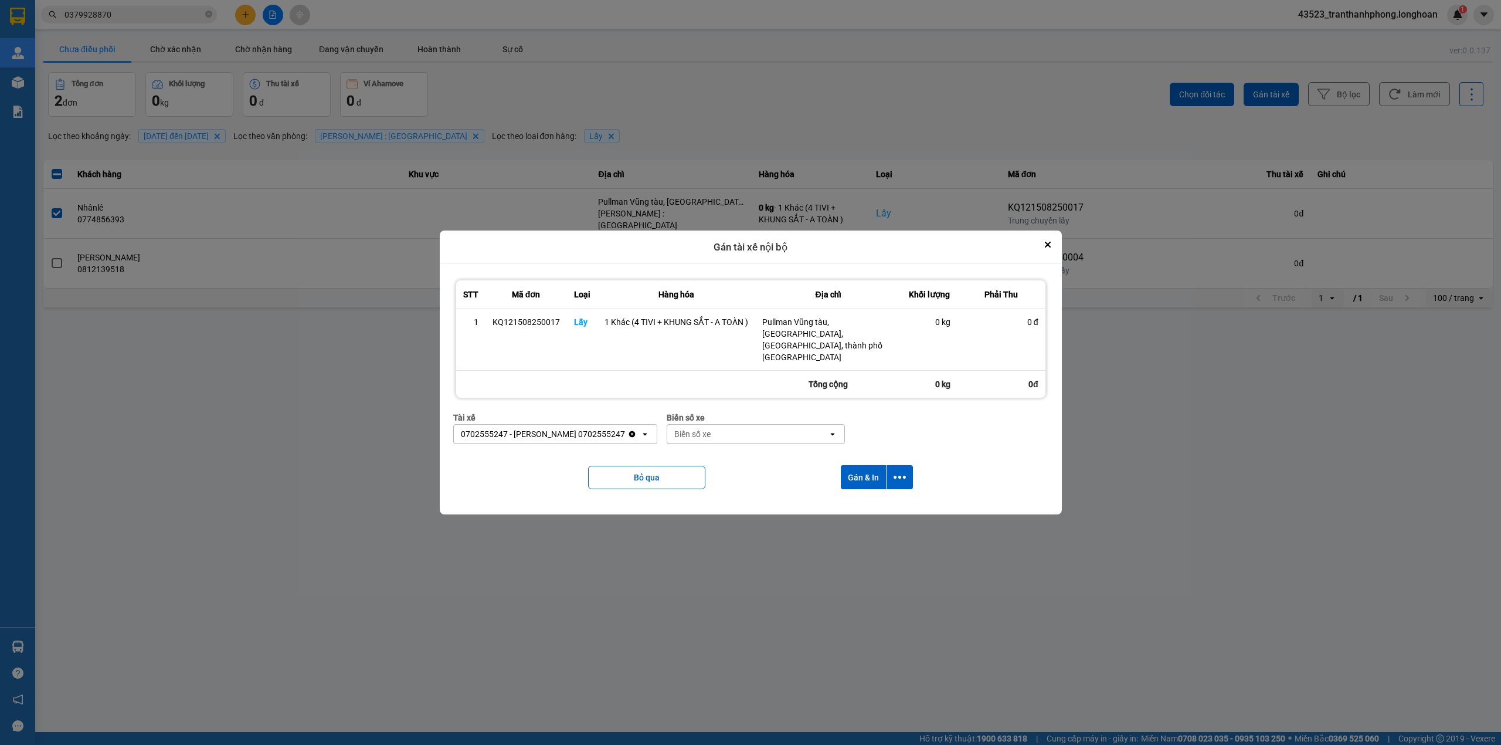
drag, startPoint x: 716, startPoint y: 427, endPoint x: 717, endPoint y: 416, distance: 11.2
click at [711, 428] on div "Biển số xe" at bounding box center [692, 434] width 36 height 12
drag, startPoint x: 707, startPoint y: 500, endPoint x: 768, endPoint y: 488, distance: 62.1
click at [707, 497] on div "29H-960.54" at bounding box center [761, 490] width 178 height 21
click at [860, 474] on button "Gán & In" at bounding box center [863, 477] width 45 height 24
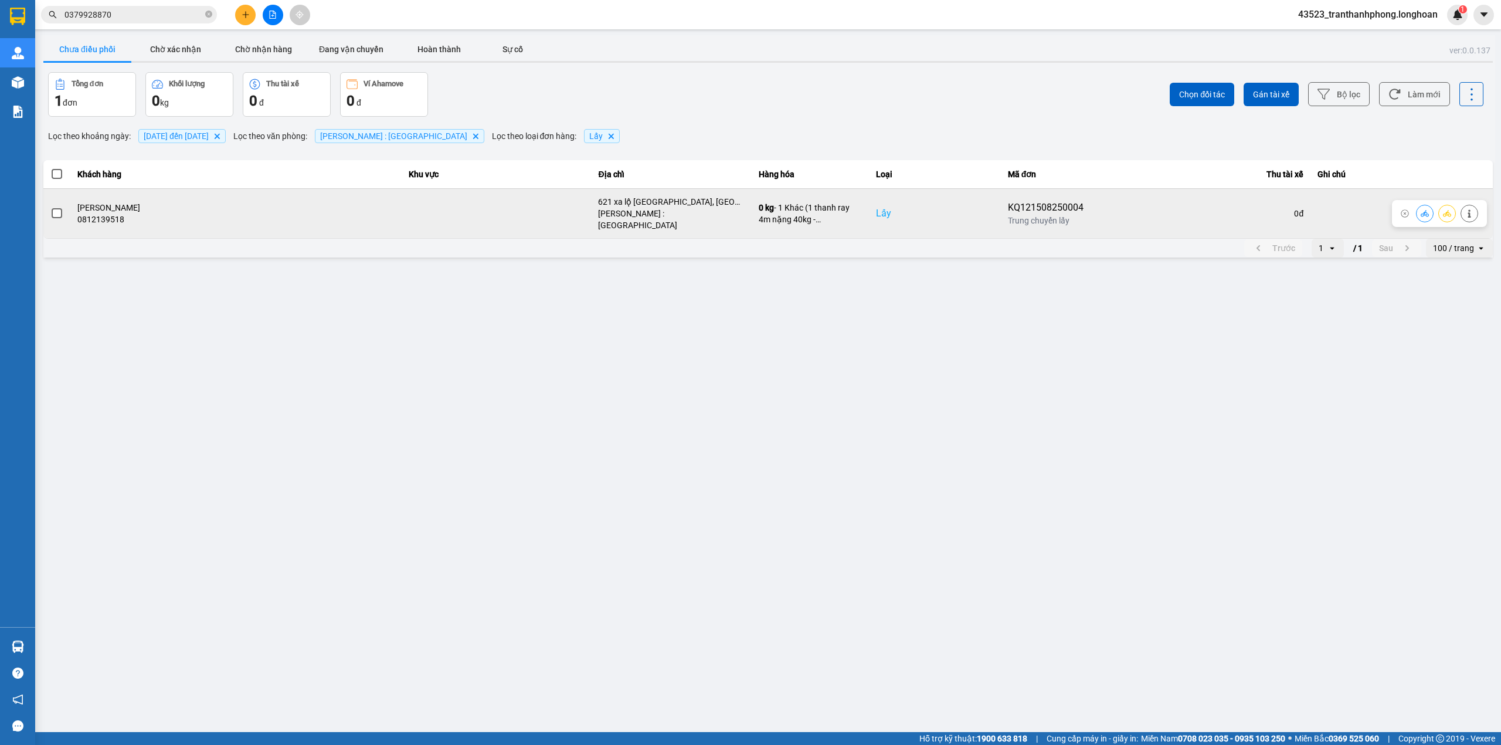
click at [54, 208] on span at bounding box center [57, 213] width 11 height 11
click at [50, 207] on input "checkbox" at bounding box center [50, 207] width 0 height 0
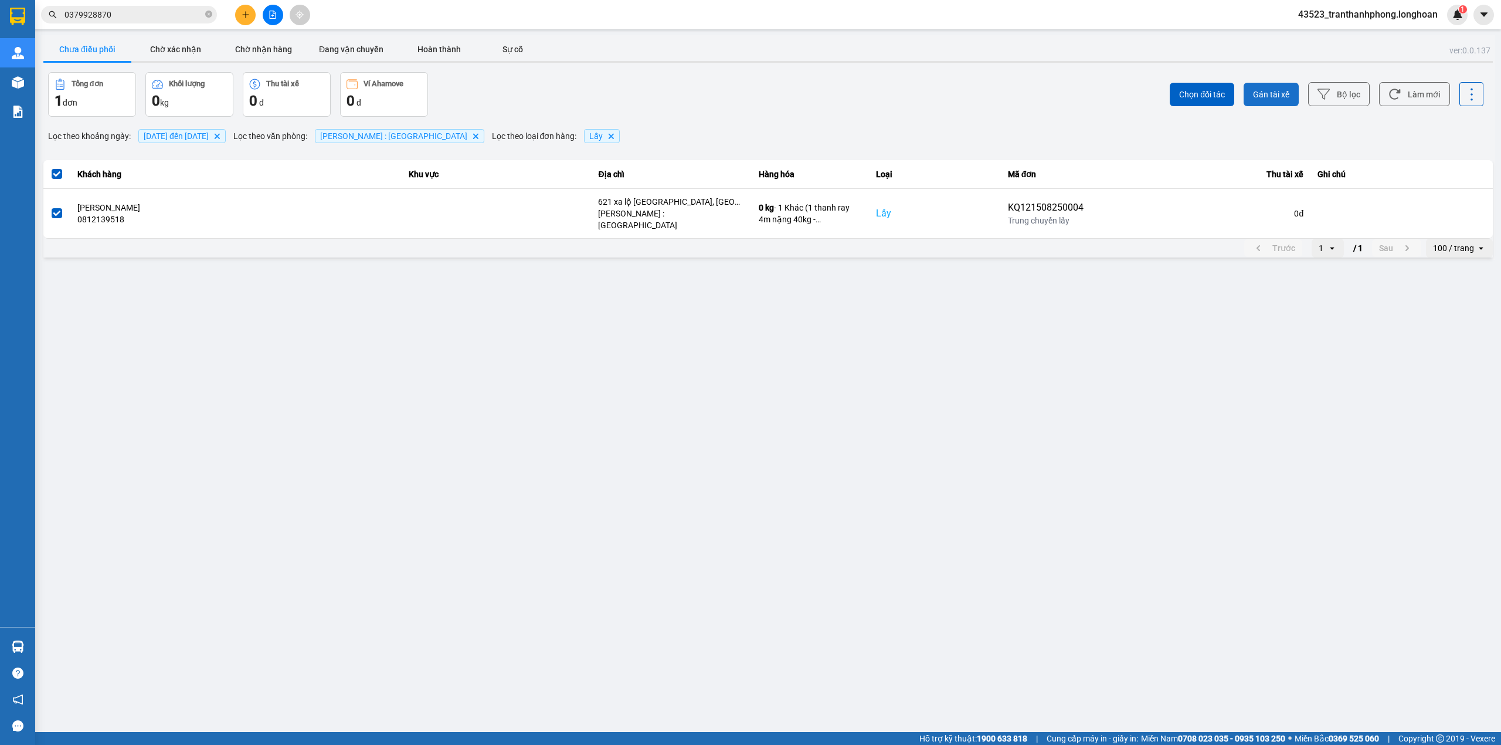
click at [1262, 93] on span "Gán tài xế" at bounding box center [1271, 95] width 36 height 12
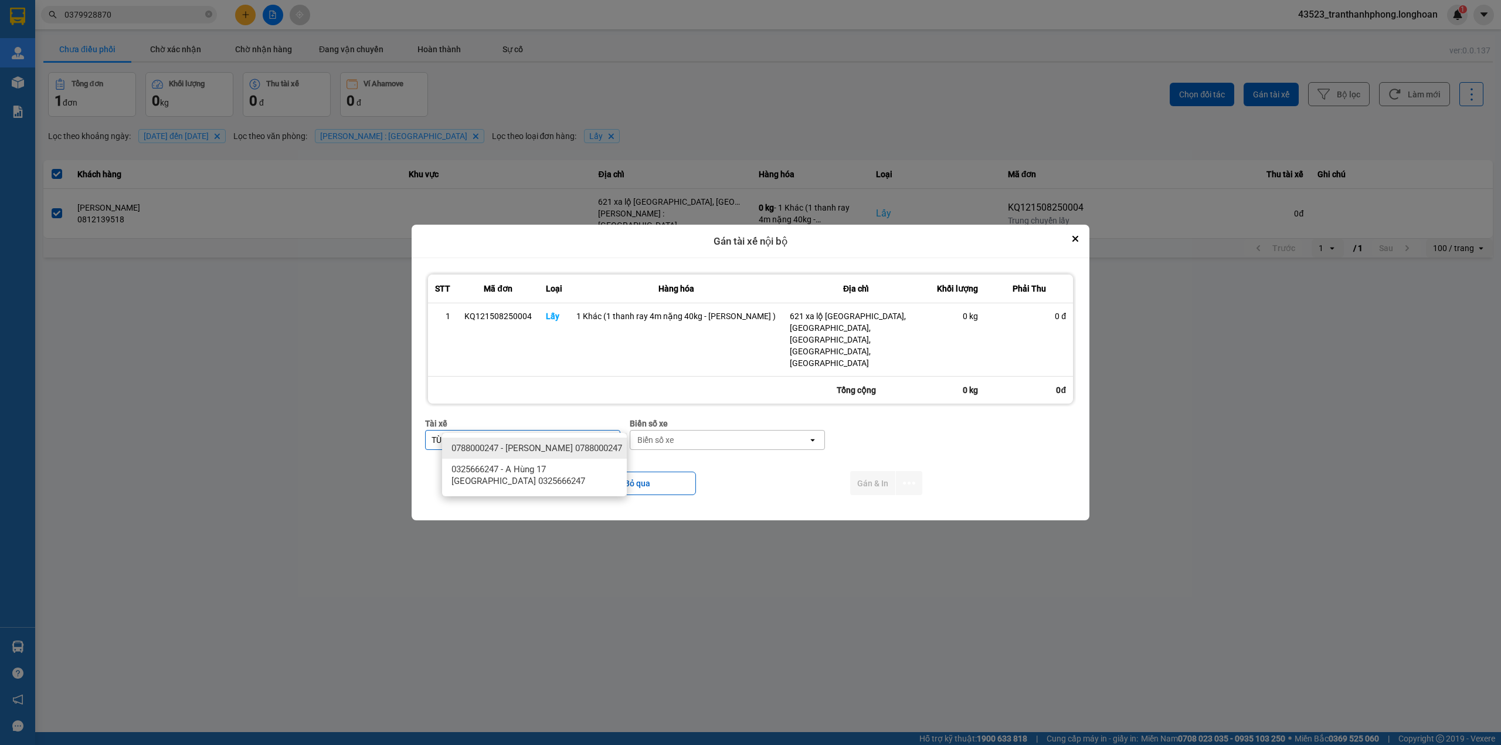
type input "TÙNG"
click at [577, 453] on span "0788000247 - [PERSON_NAME] 0788000247" at bounding box center [537, 448] width 171 height 12
drag, startPoint x: 777, startPoint y: 425, endPoint x: 1500, endPoint y: 444, distance: 724.0
click at [782, 430] on div "Biển số xe" at bounding box center [728, 439] width 178 height 19
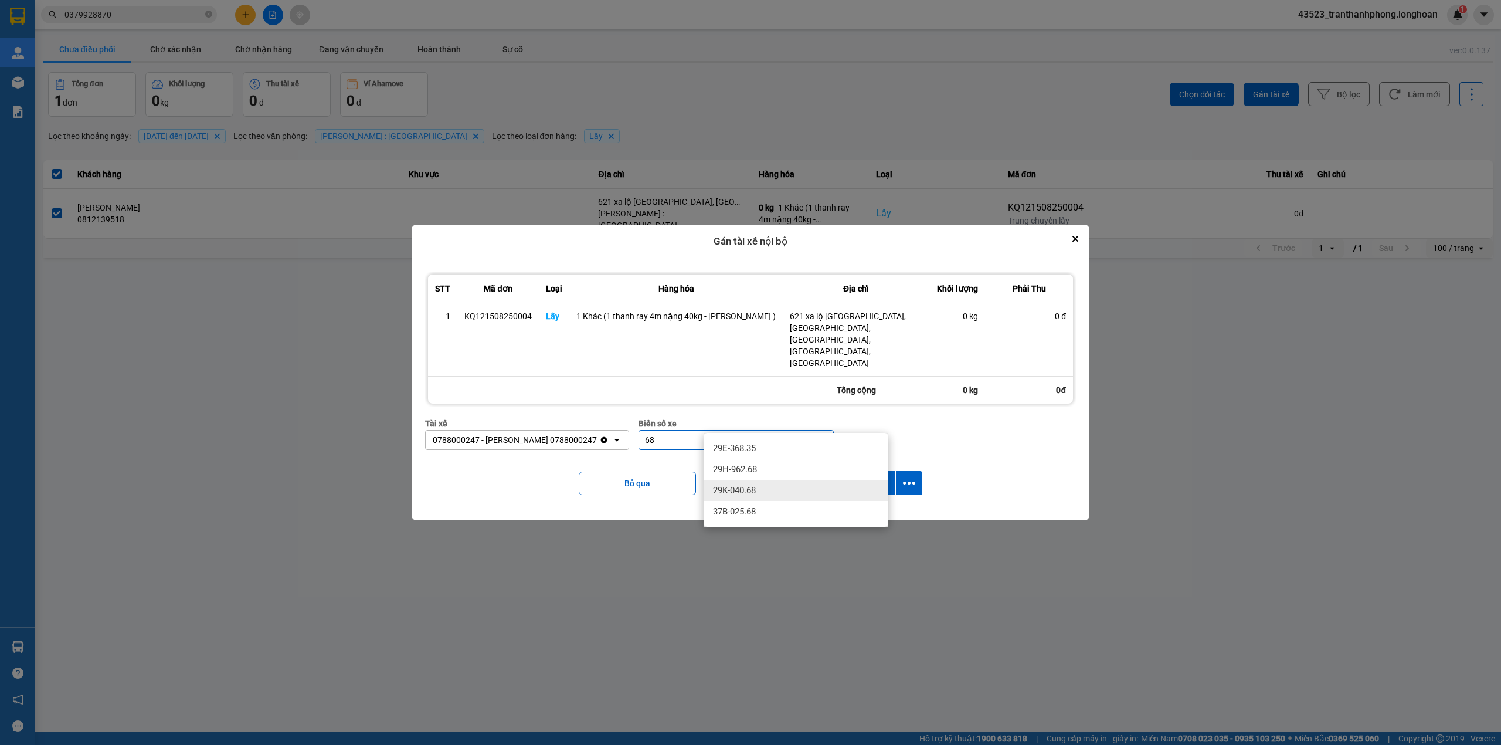
type input "68"
click at [766, 489] on div "29K-040.68" at bounding box center [796, 490] width 185 height 21
click at [873, 471] on button "Gán & In" at bounding box center [872, 483] width 45 height 24
